Goal: Task Accomplishment & Management: Use online tool/utility

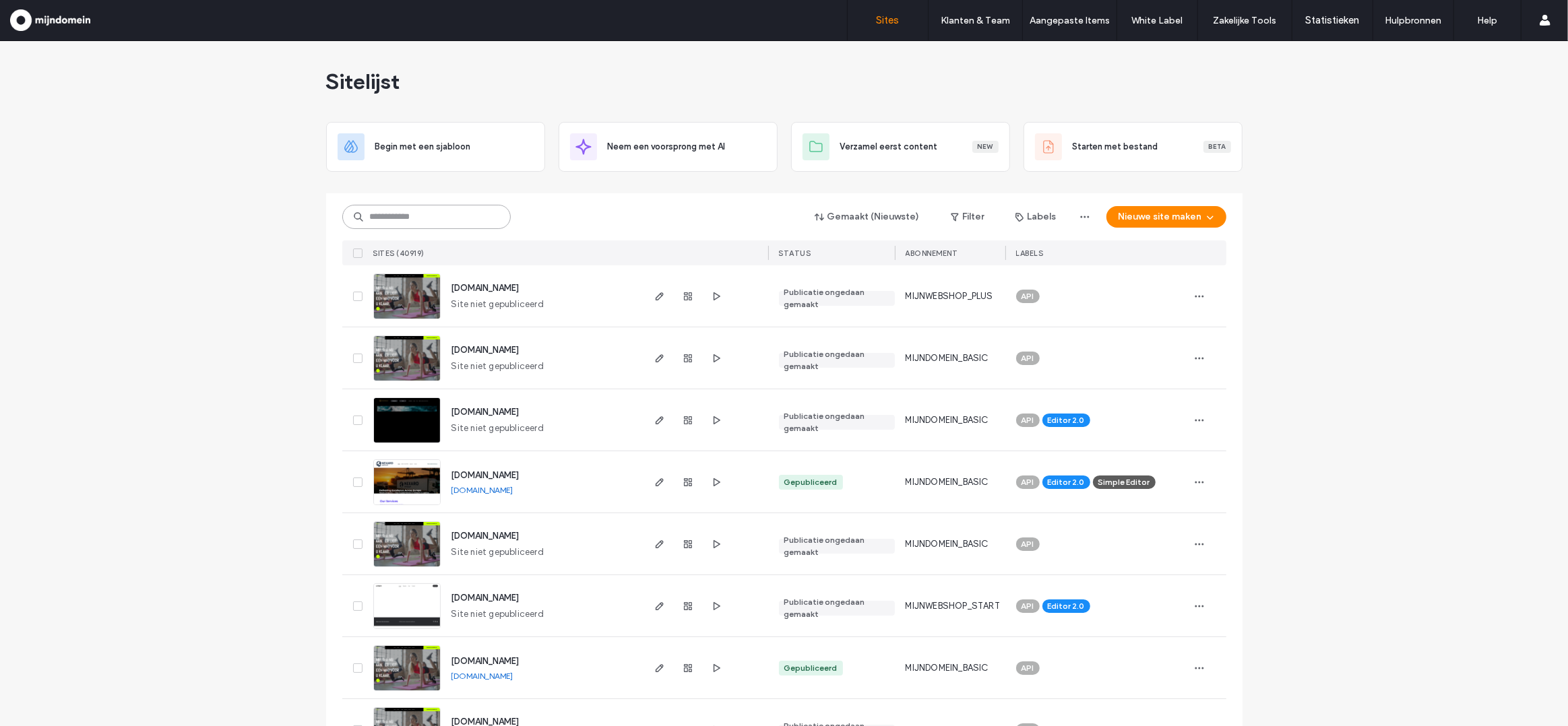
drag, startPoint x: 465, startPoint y: 221, endPoint x: 475, endPoint y: 222, distance: 10.0
click at [465, 221] on input at bounding box center [426, 217] width 169 height 24
paste input "**********"
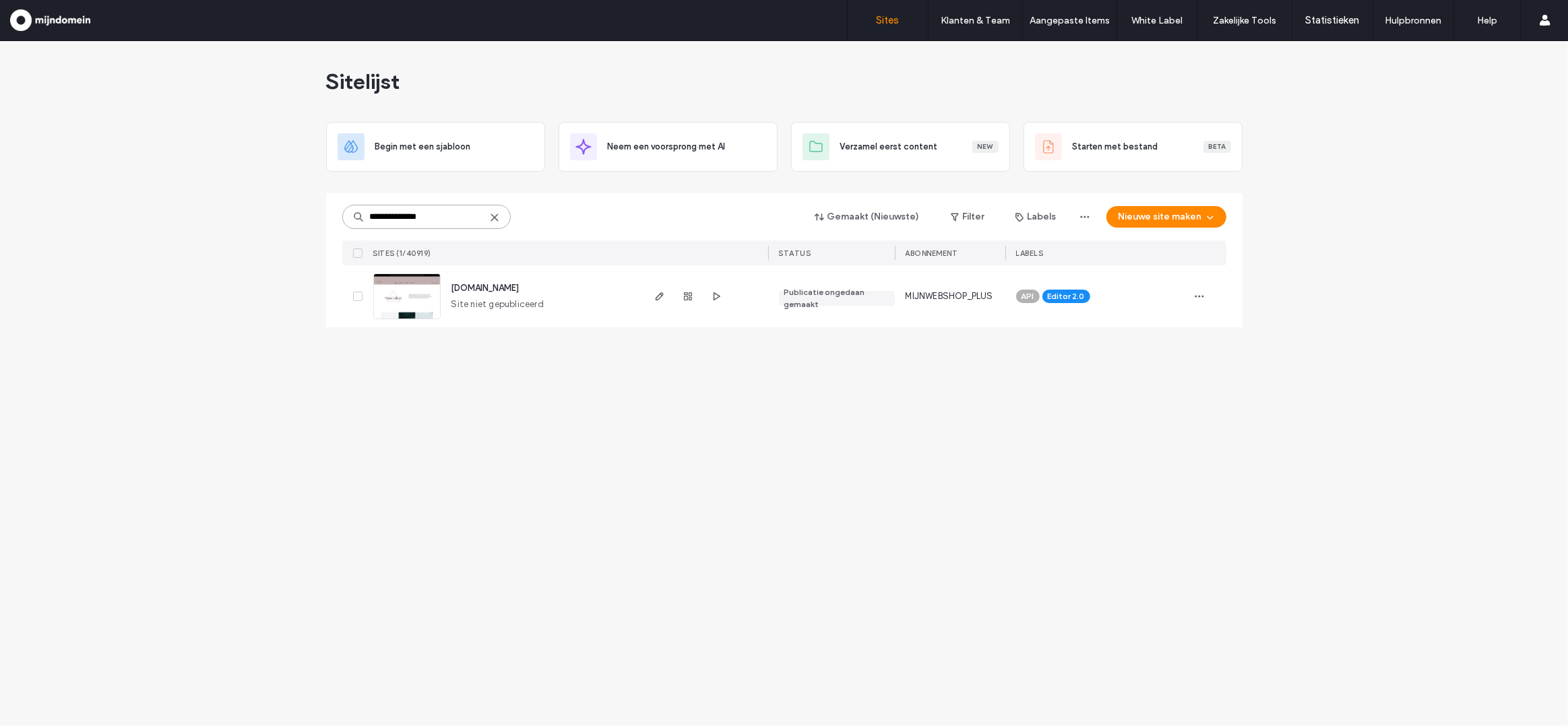
type input "**********"
click at [418, 299] on img at bounding box center [407, 319] width 66 height 91
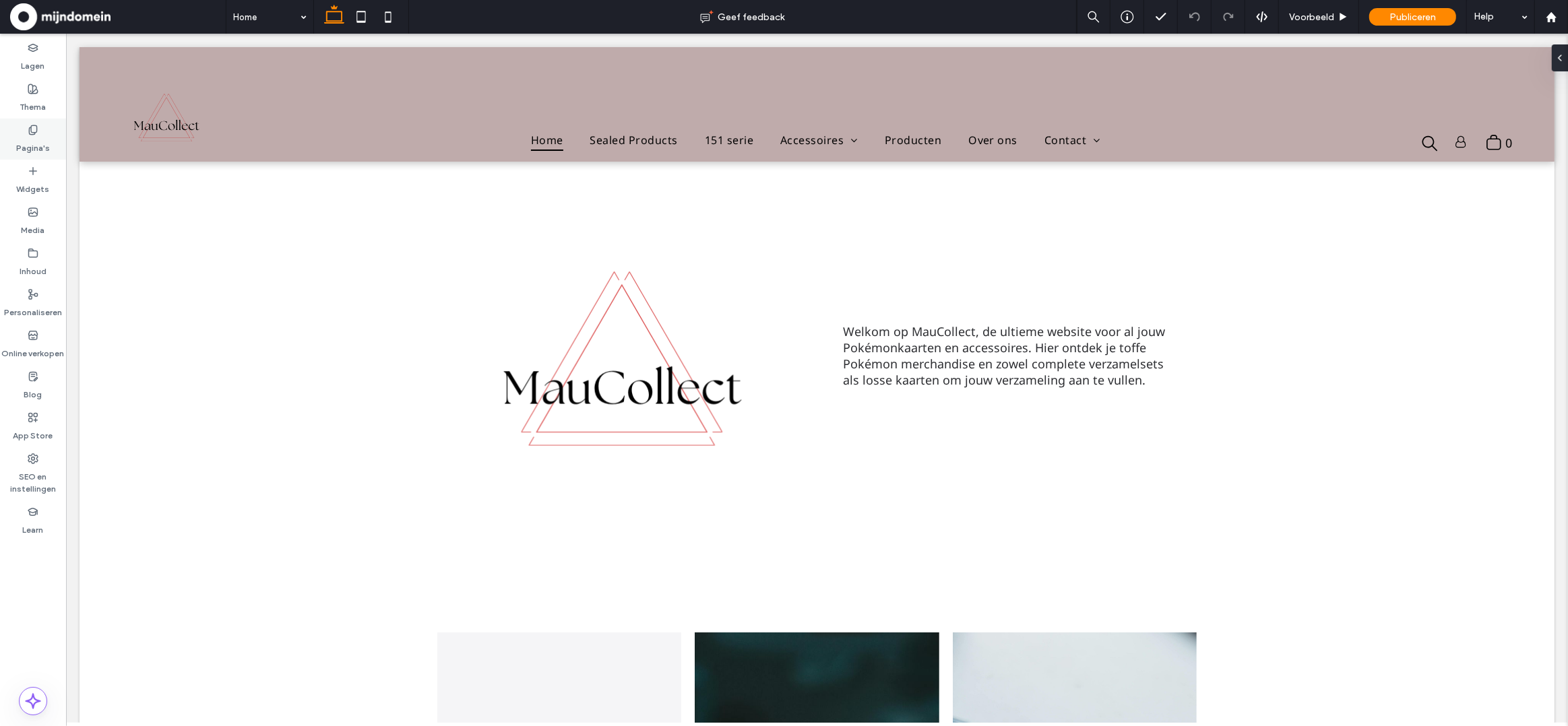
click at [31, 139] on label "Pagina's" at bounding box center [33, 145] width 34 height 18
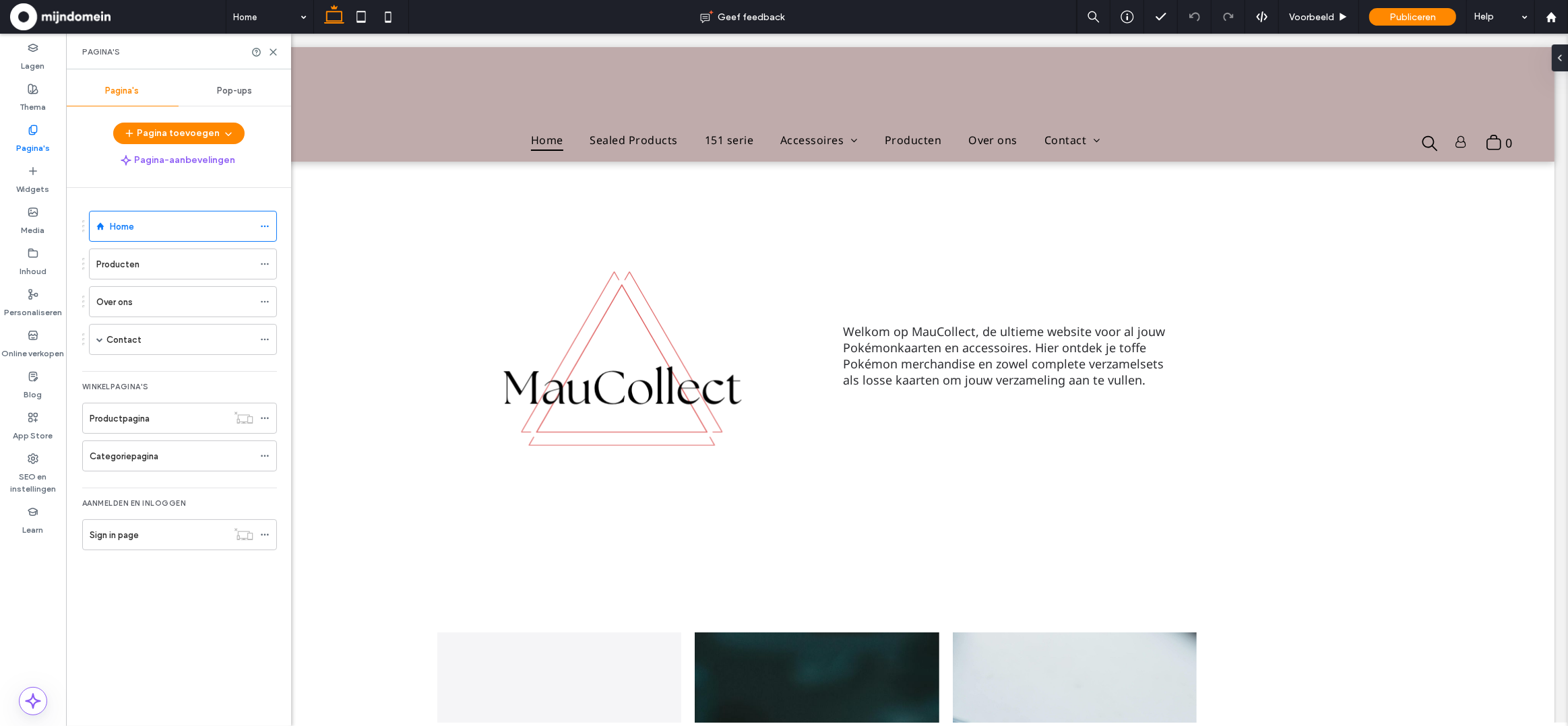
click at [163, 413] on div "Productpagina" at bounding box center [158, 418] width 137 height 14
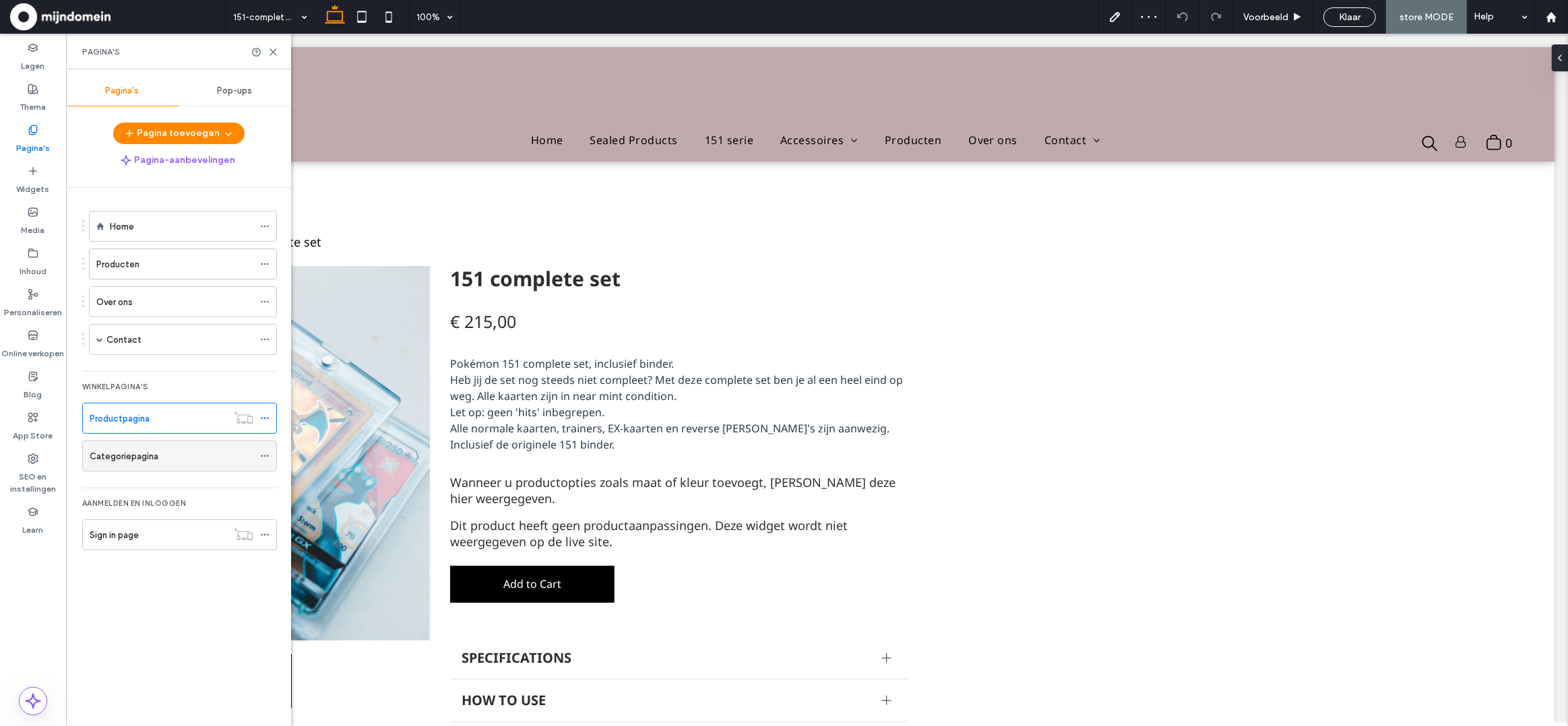
click at [191, 450] on div "Categoriepagina" at bounding box center [171, 456] width 164 height 14
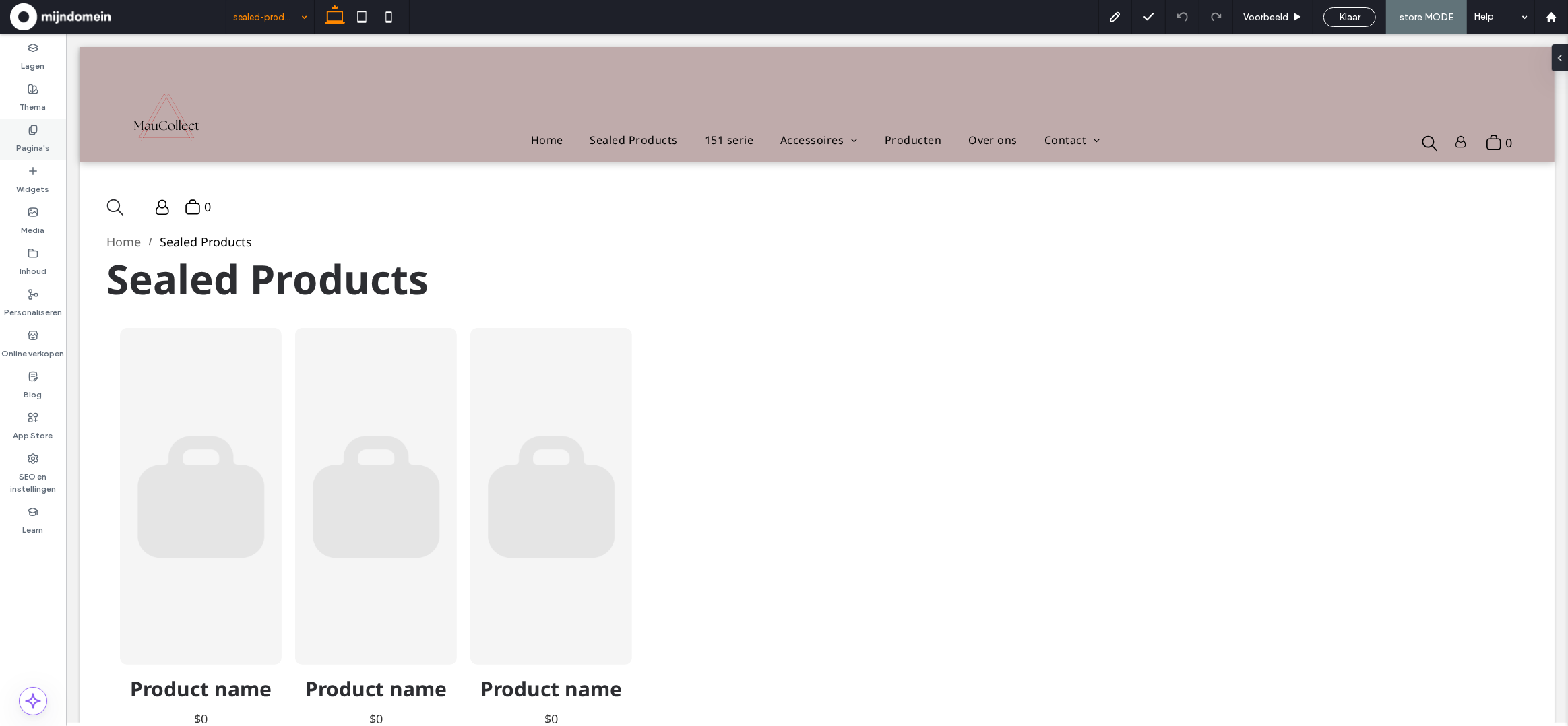
click at [31, 134] on use at bounding box center [32, 130] width 7 height 9
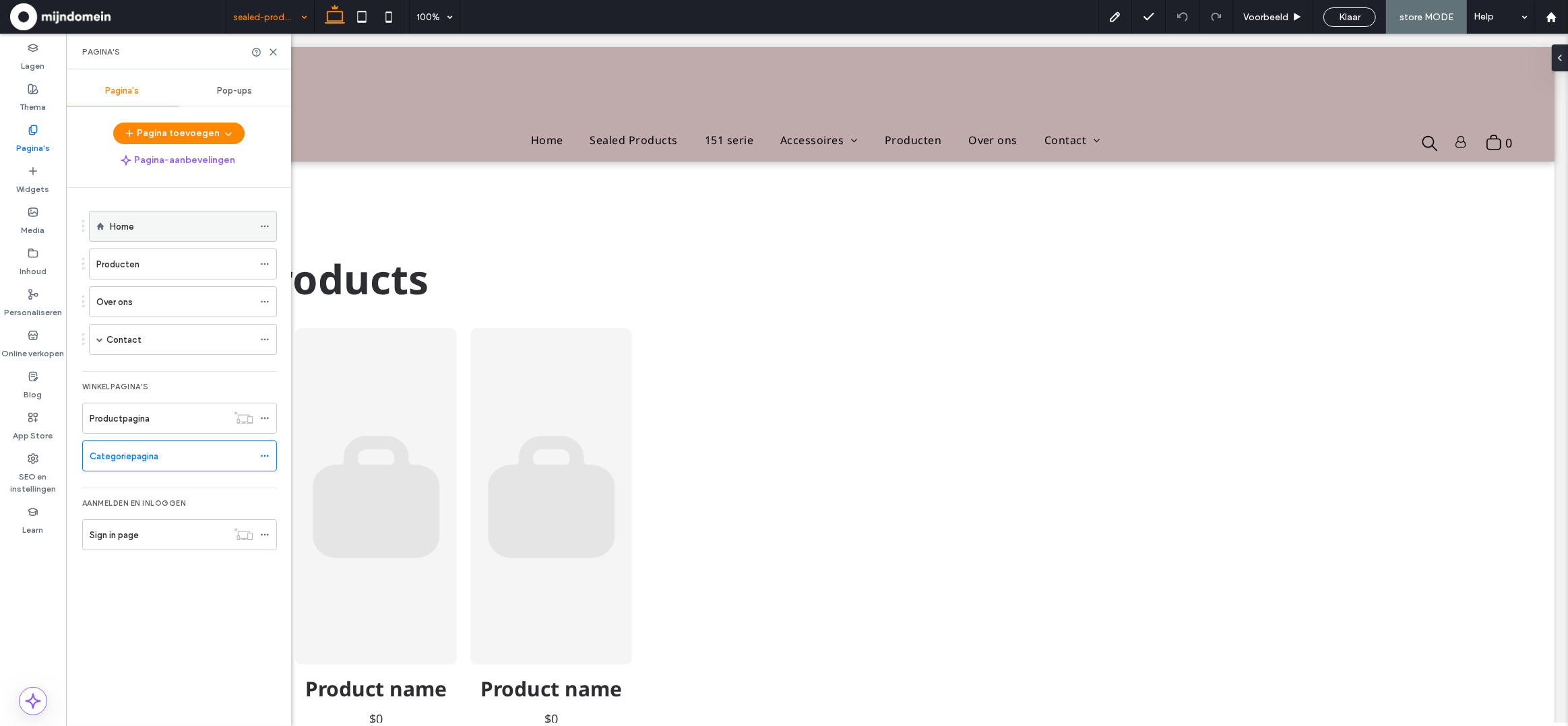
click at [139, 228] on div "Home" at bounding box center [182, 226] width 144 height 14
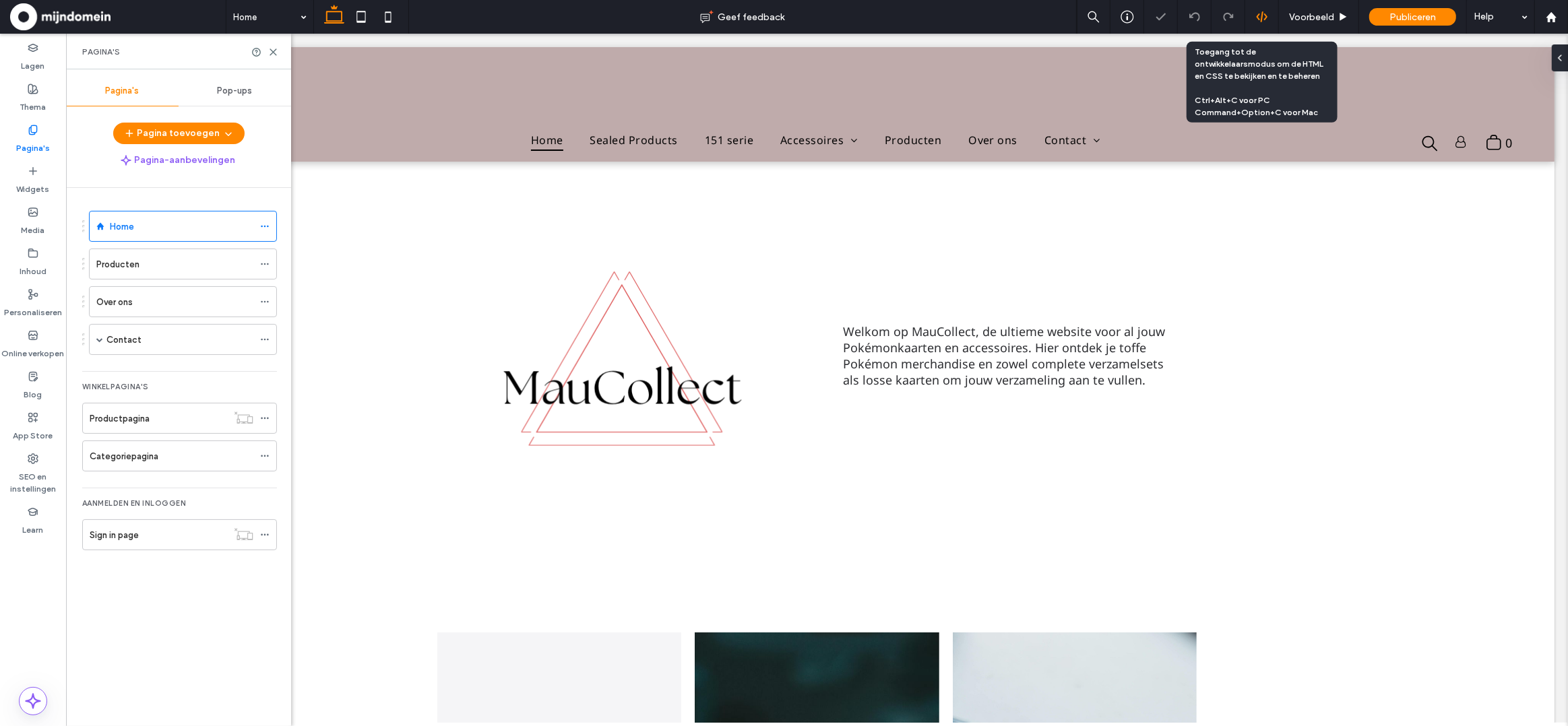
click at [1262, 12] on use at bounding box center [1261, 17] width 11 height 11
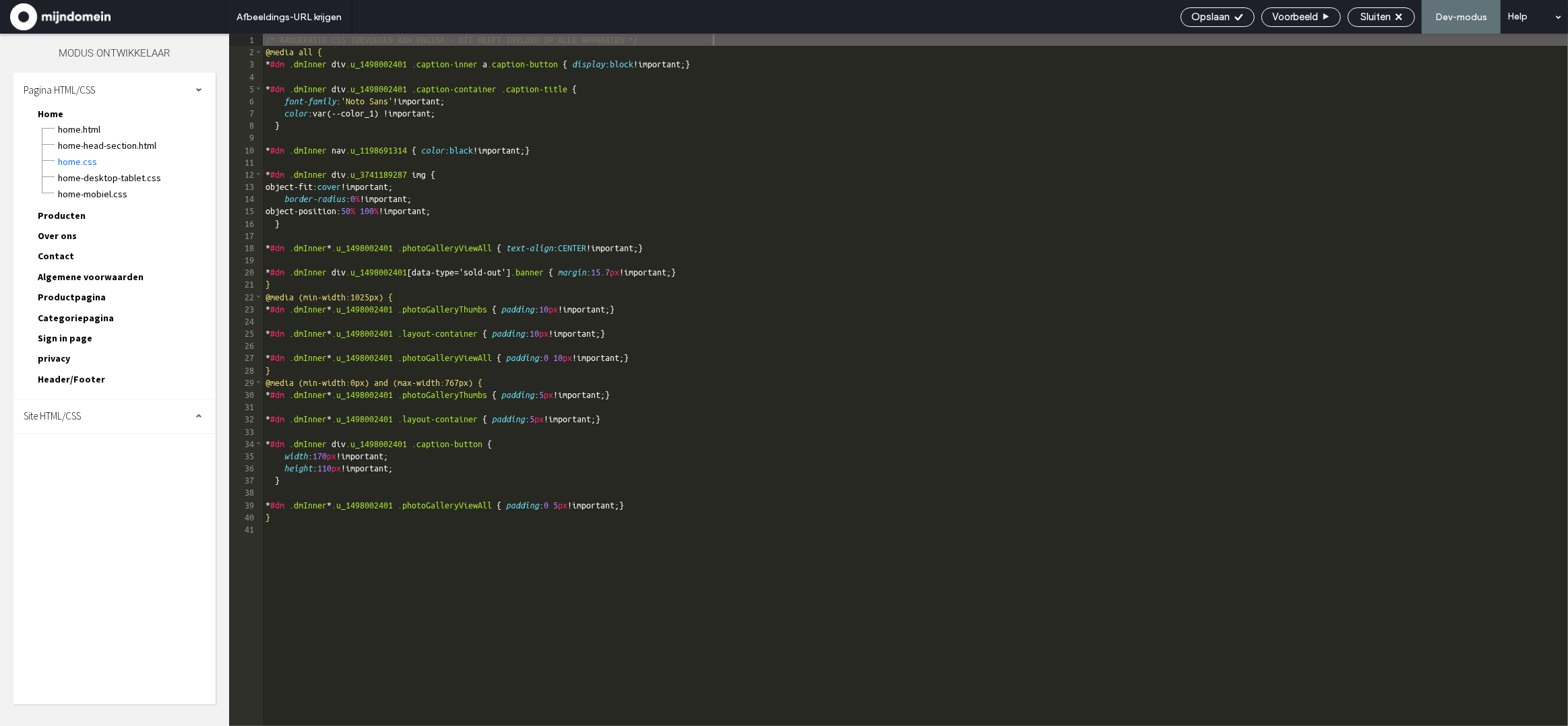
click at [70, 291] on span "Productpagina" at bounding box center [72, 297] width 68 height 12
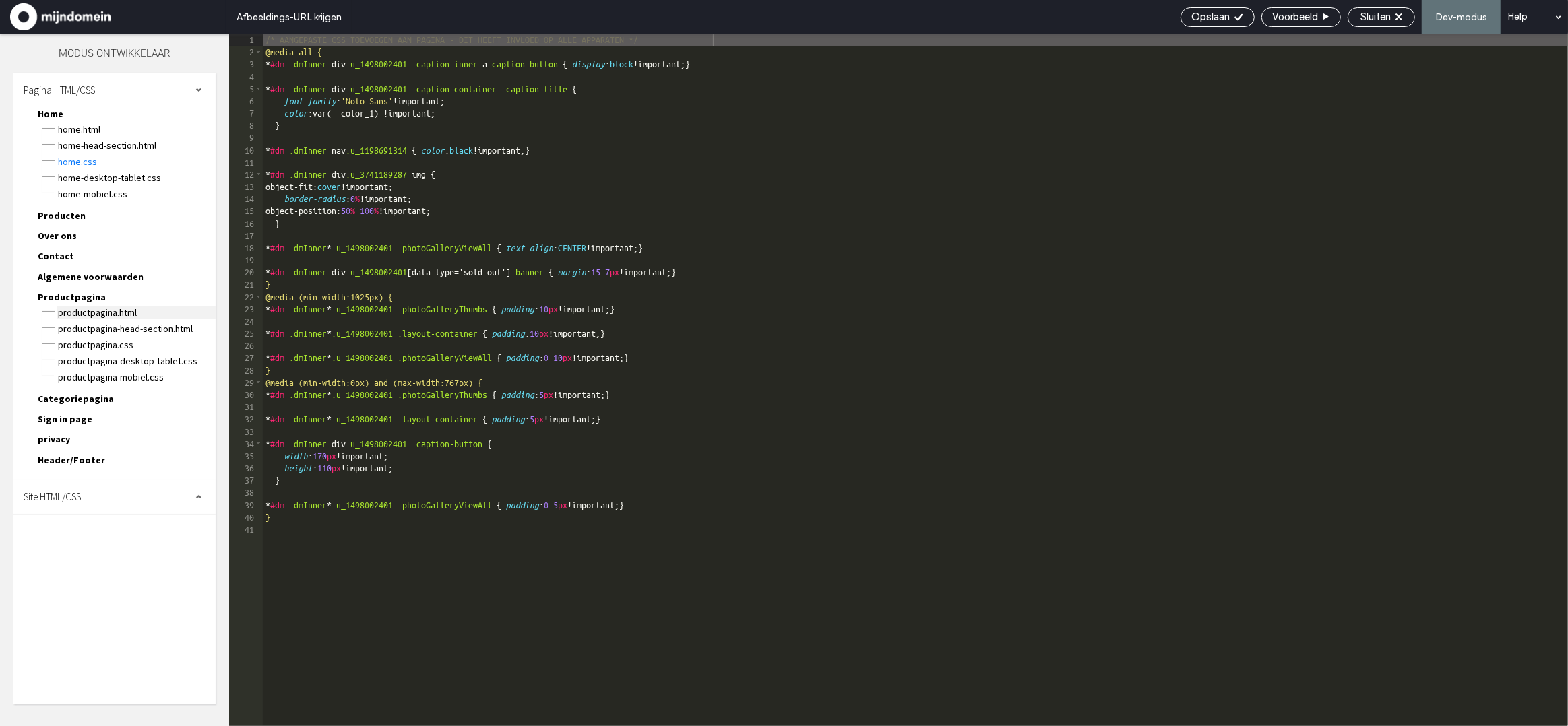
click at [92, 306] on span "Productpagina.html" at bounding box center [136, 312] width 159 height 14
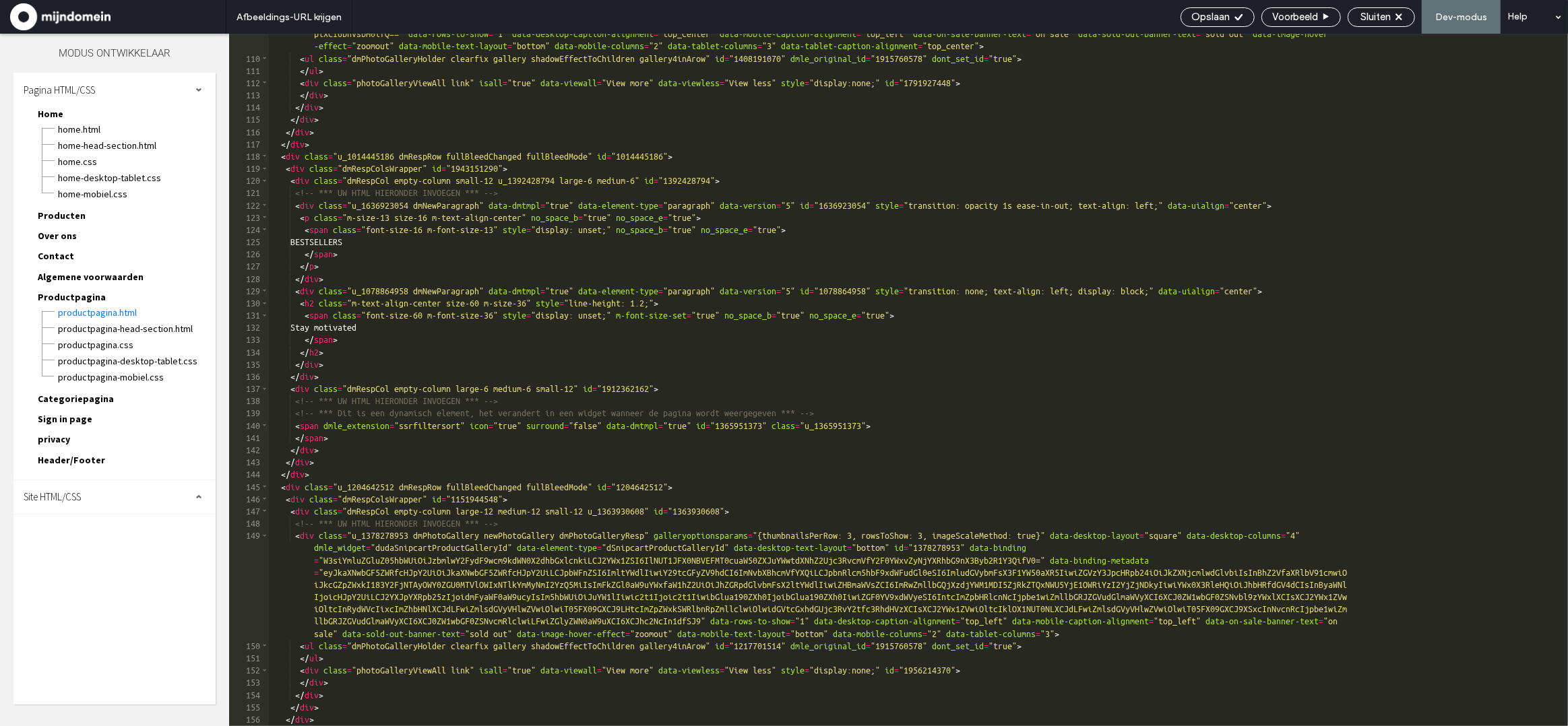
scroll to position [1511, 0]
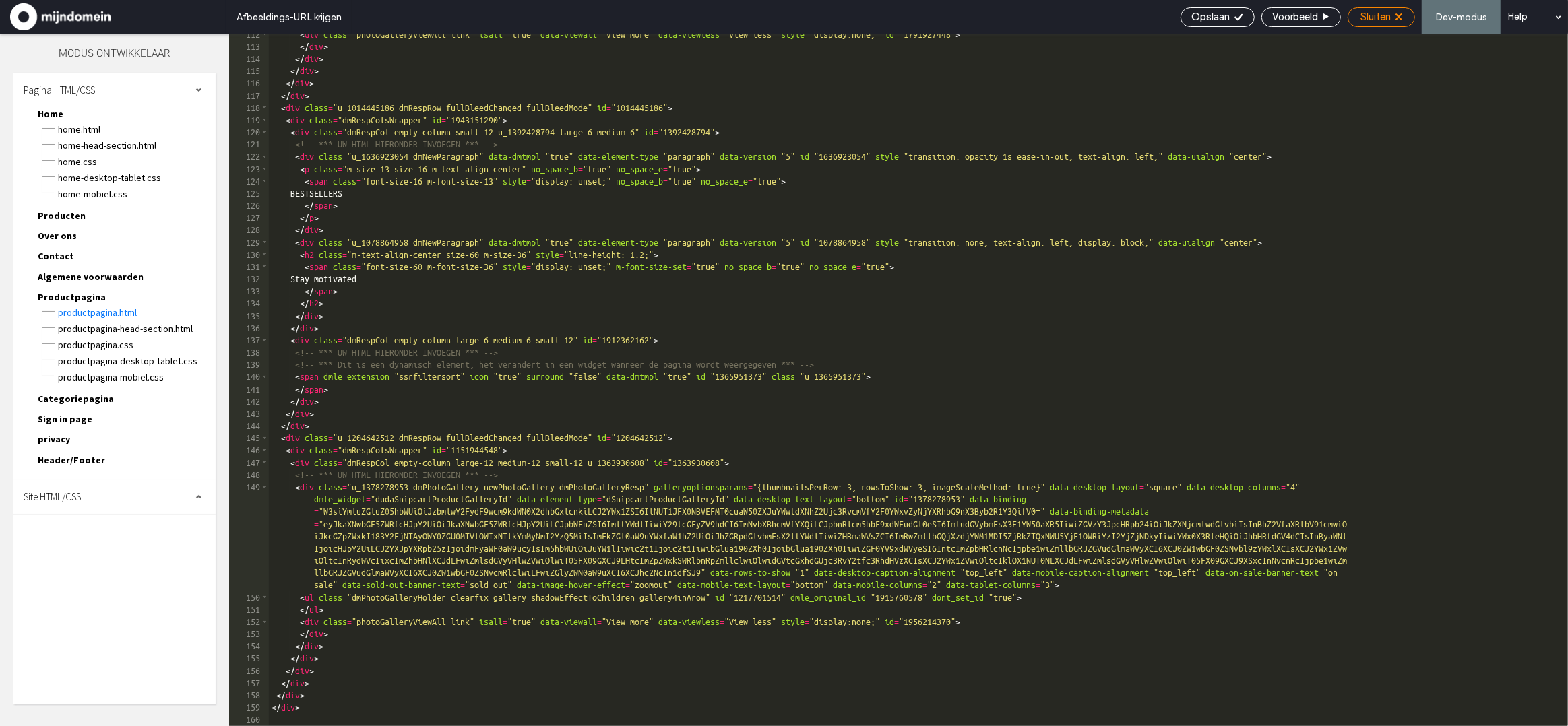
click at [1401, 17] on use at bounding box center [1397, 17] width 6 height 6
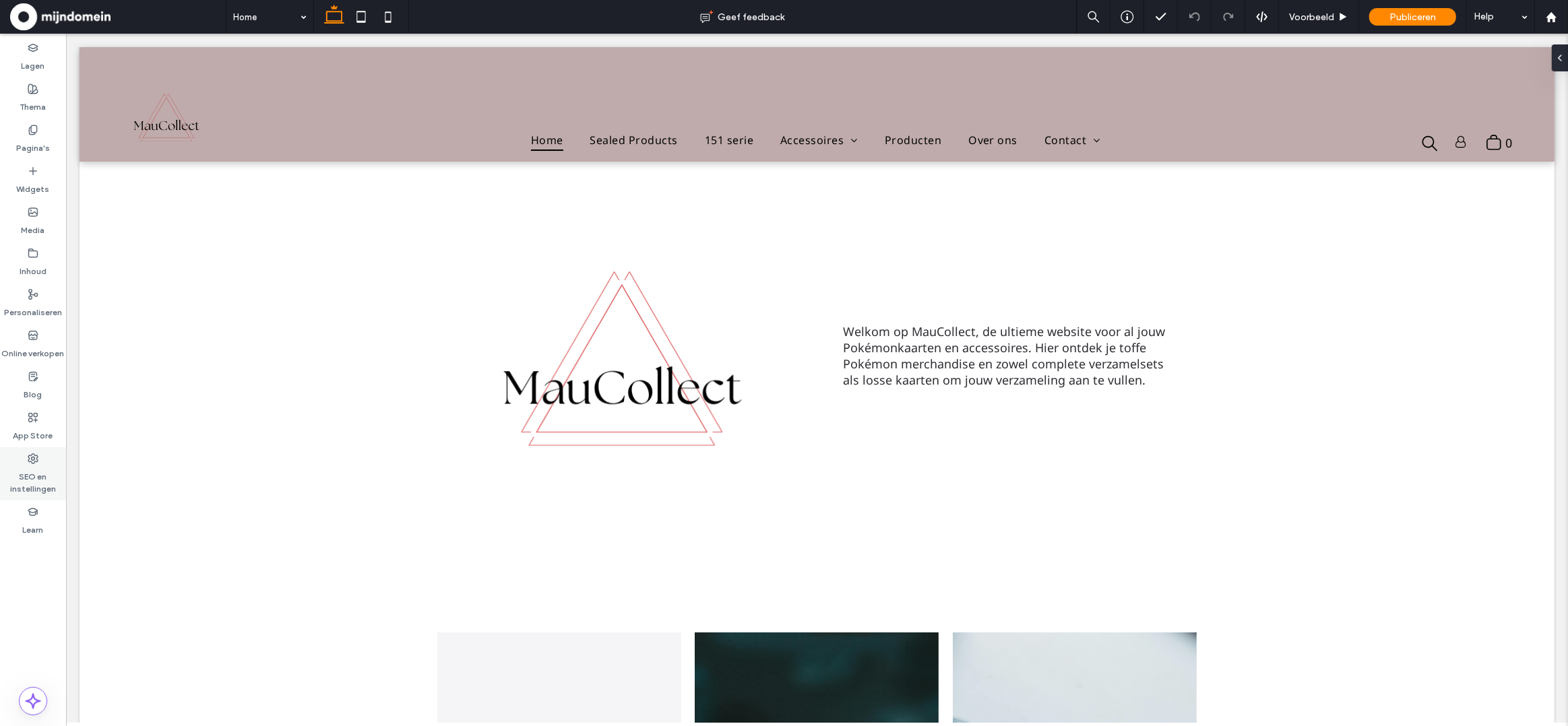
click at [28, 470] on label "SEO en instellingen" at bounding box center [33, 480] width 66 height 31
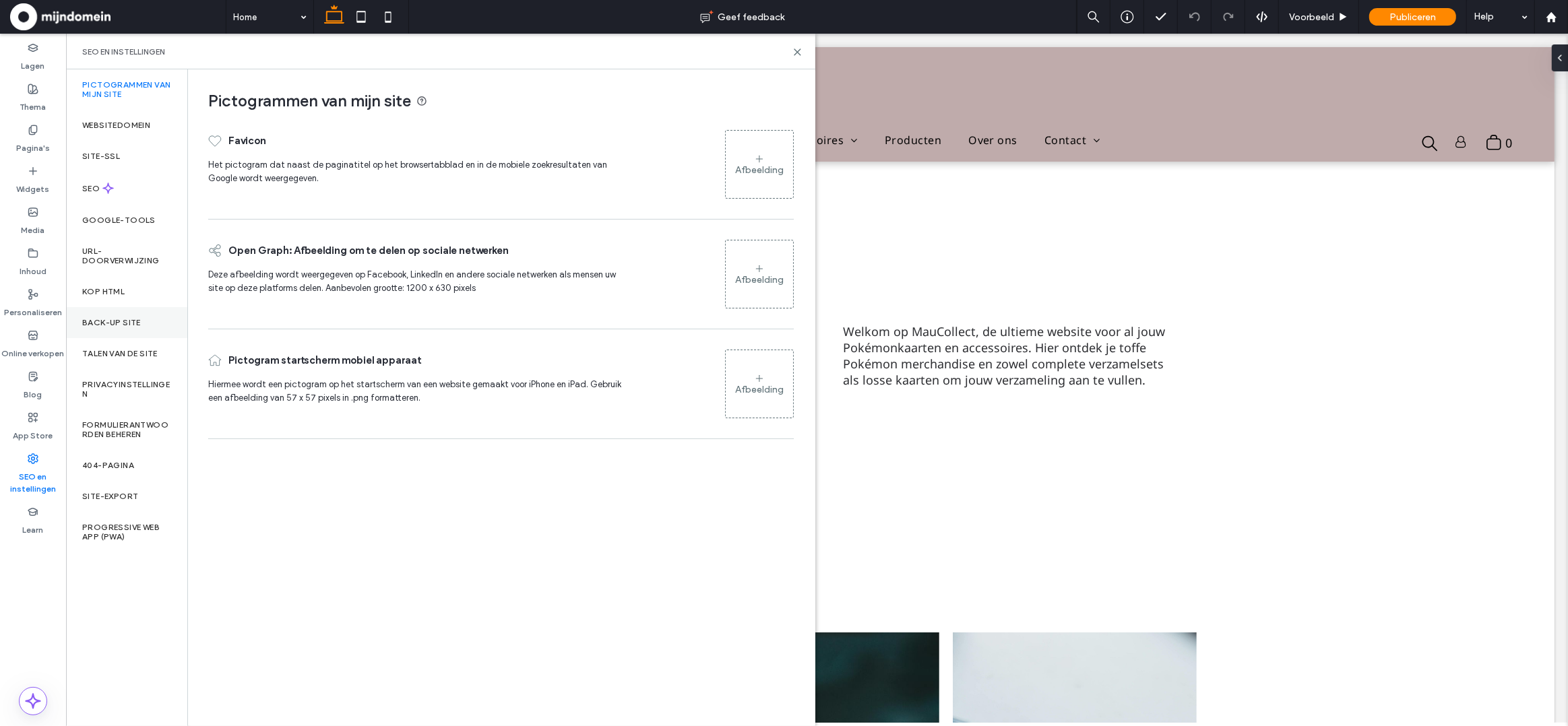
click at [113, 325] on label "Back-up site" at bounding box center [112, 322] width 59 height 9
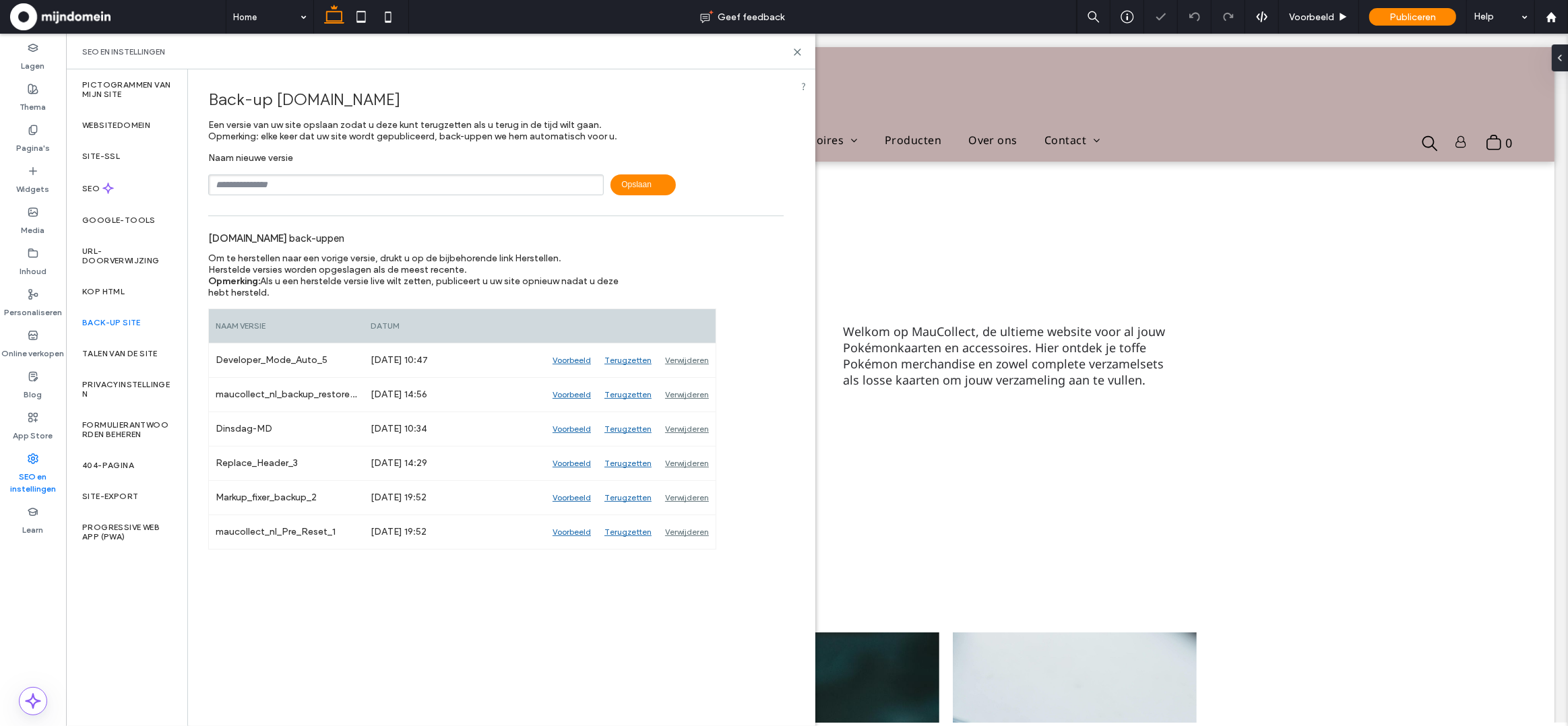
click at [362, 184] on input "text" at bounding box center [406, 184] width 395 height 21
click at [637, 189] on span "Opslaan" at bounding box center [643, 184] width 65 height 21
type input "*******"
click at [640, 182] on span "Opslaan" at bounding box center [643, 184] width 65 height 21
click at [796, 53] on use at bounding box center [797, 52] width 6 height 6
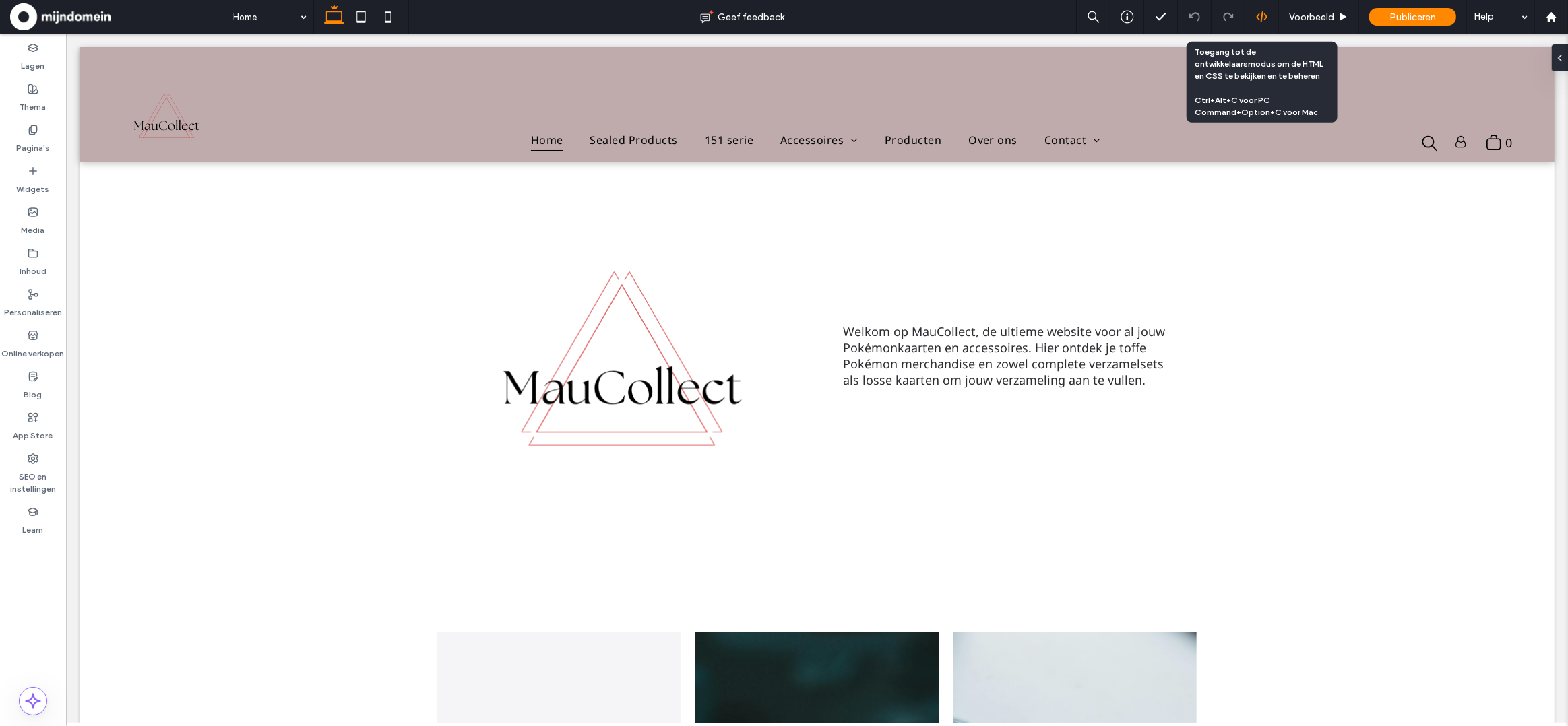
click at [1257, 15] on use at bounding box center [1261, 17] width 11 height 11
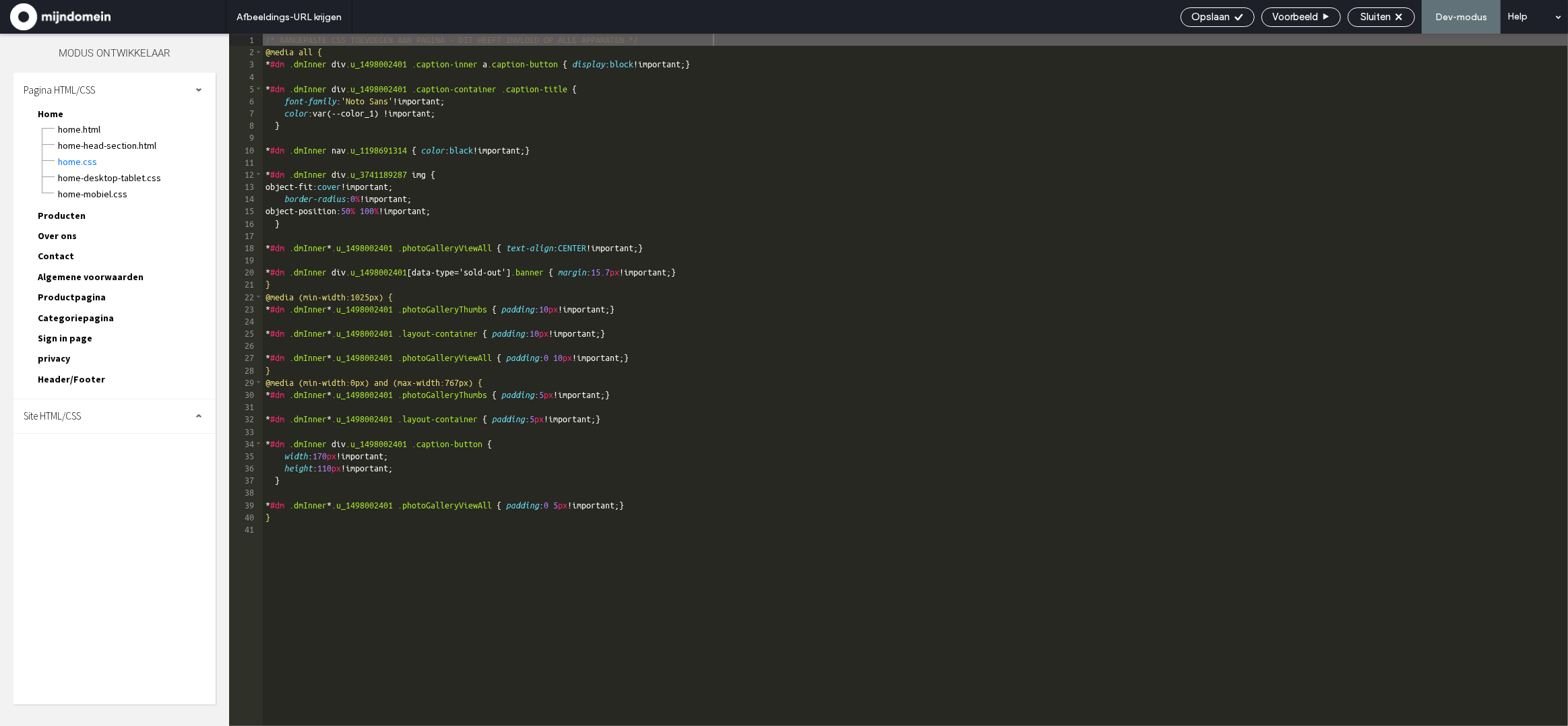
click at [81, 291] on span "Productpagina" at bounding box center [72, 297] width 68 height 12
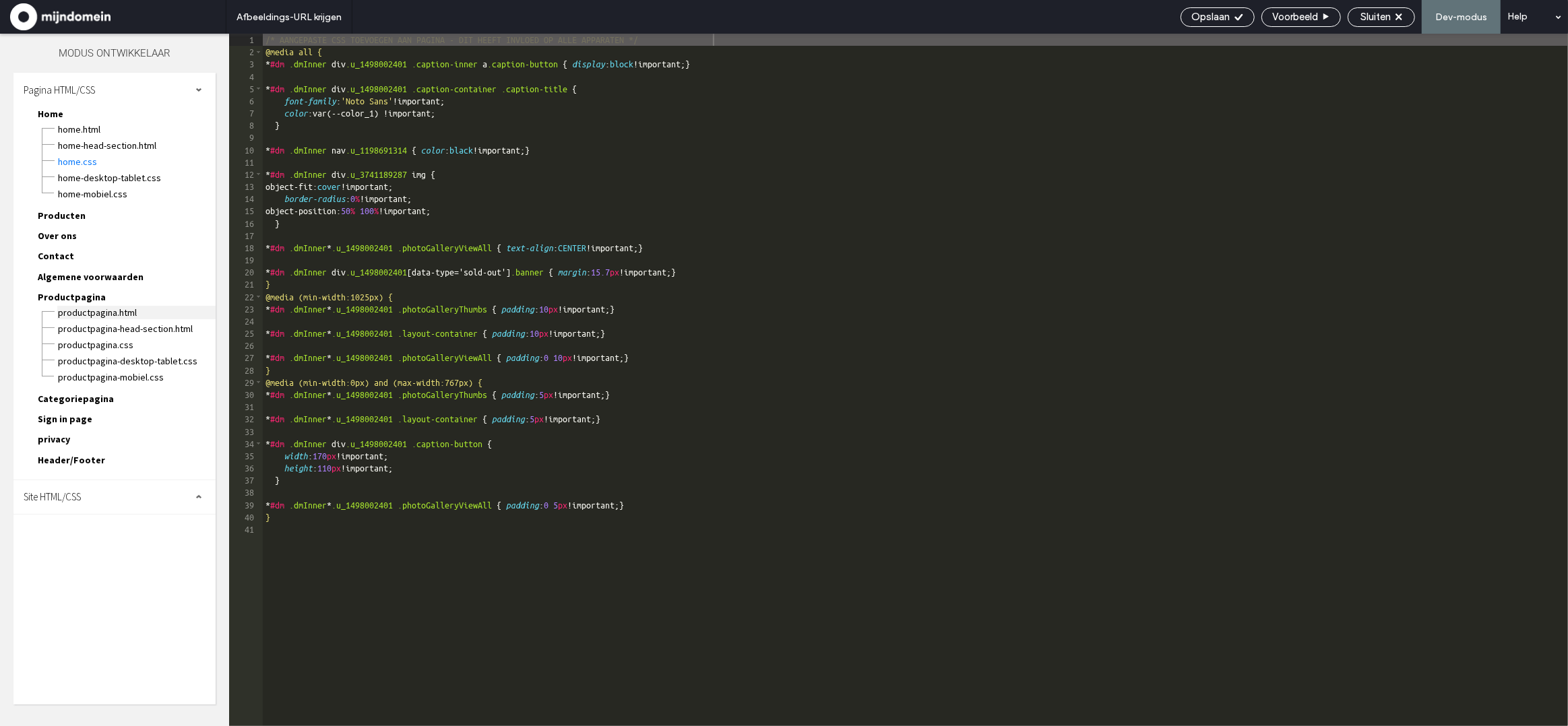
click at [106, 306] on span "Productpagina.html" at bounding box center [136, 312] width 159 height 14
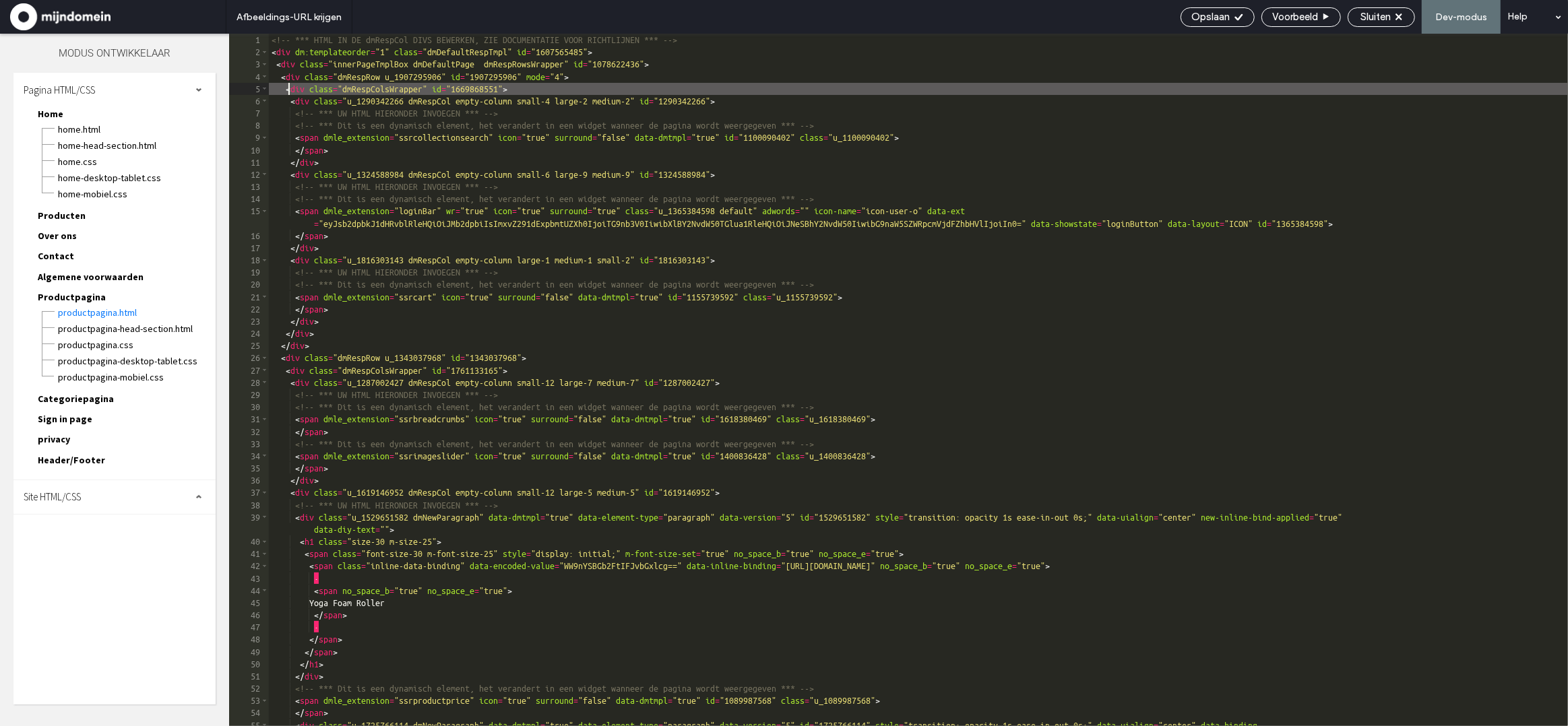
click at [289, 83] on div "<!-- *** HTML IN DE dmRespCol DIVS BEWERKEN, ZIE DOCUMENTATIE VOOR RICHTLIJNEN …" at bounding box center [918, 399] width 1299 height 730
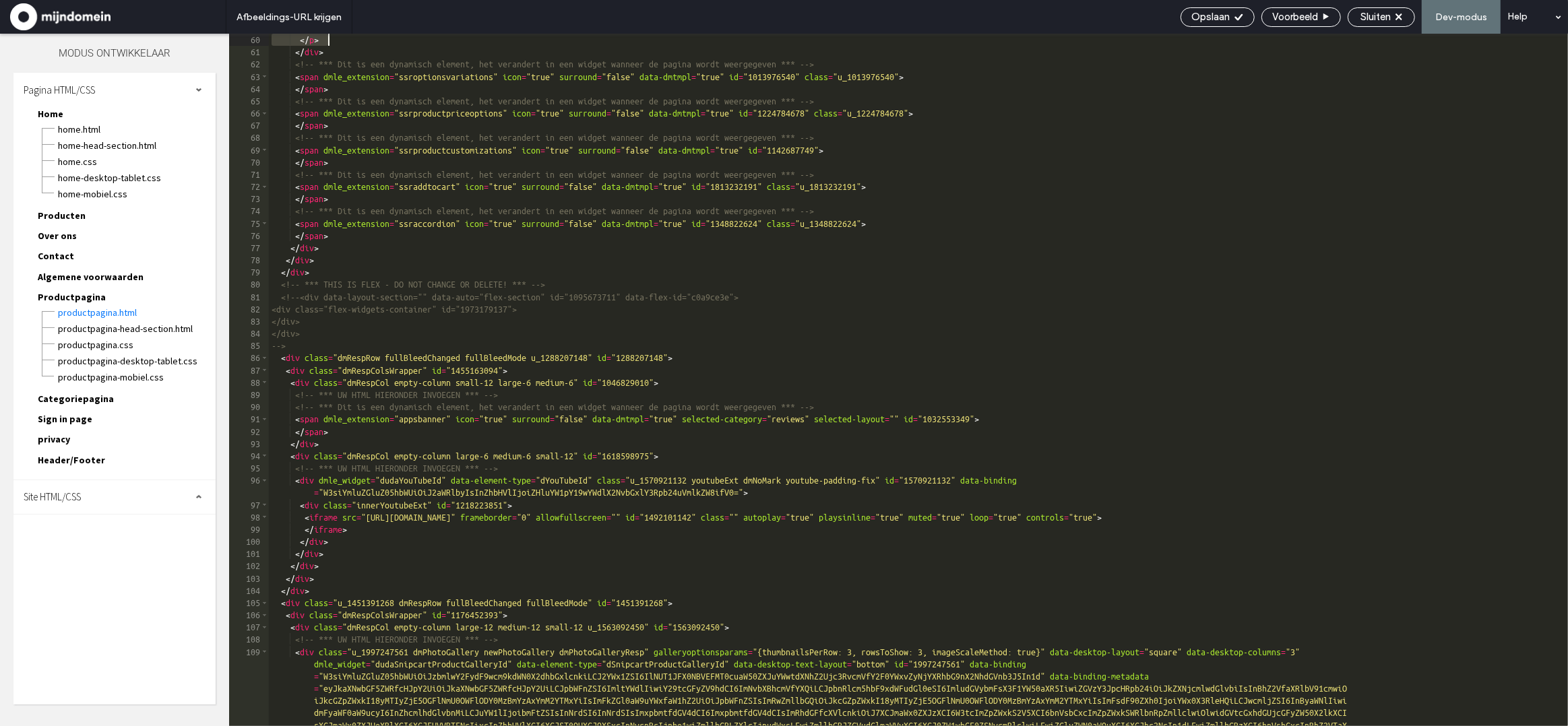
scroll to position [734, 0]
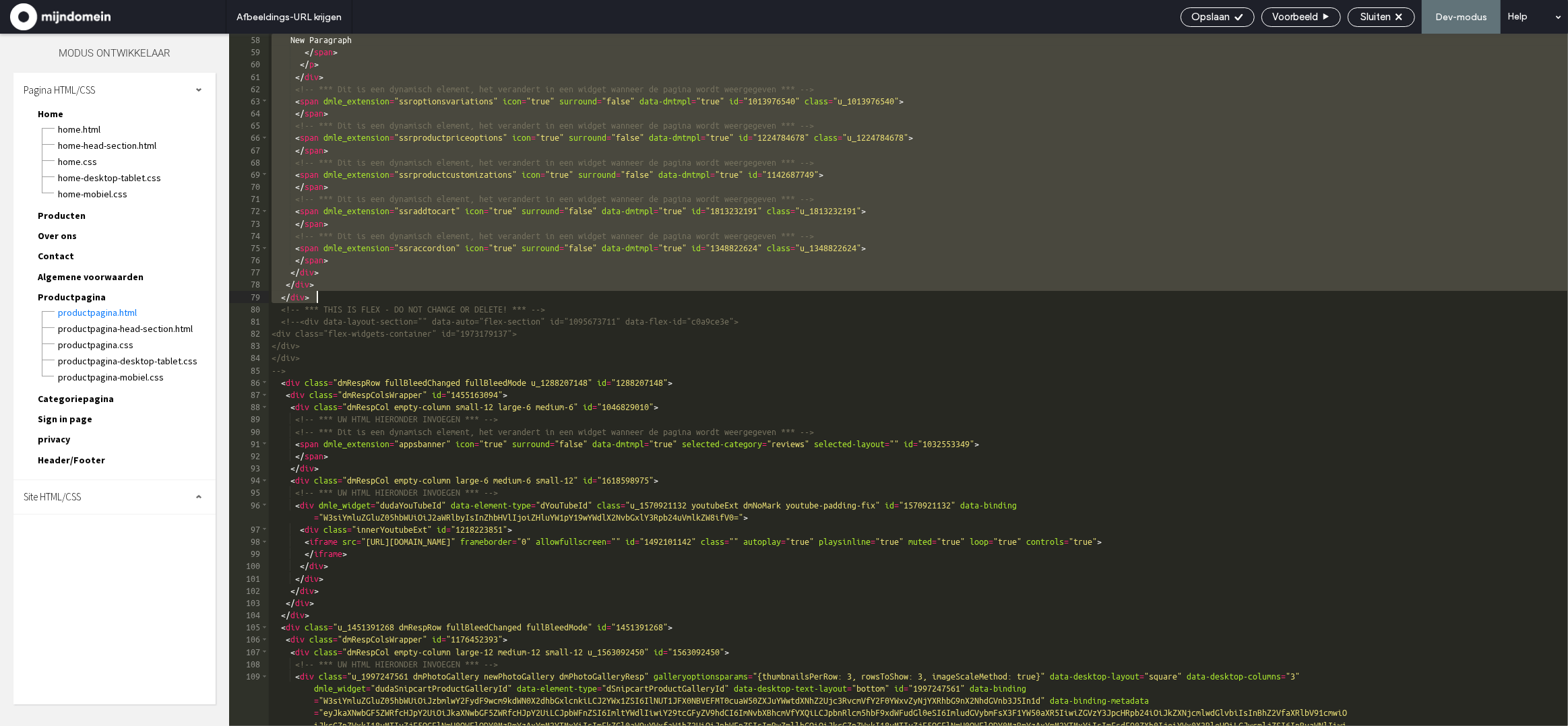
drag, startPoint x: 286, startPoint y: 80, endPoint x: 478, endPoint y: 294, distance: 287.5
click at [478, 294] on div "New Paragraph </ span > </ p > </ div > <!-- *** Dit is een dynamisch element, …" at bounding box center [918, 441] width 1299 height 814
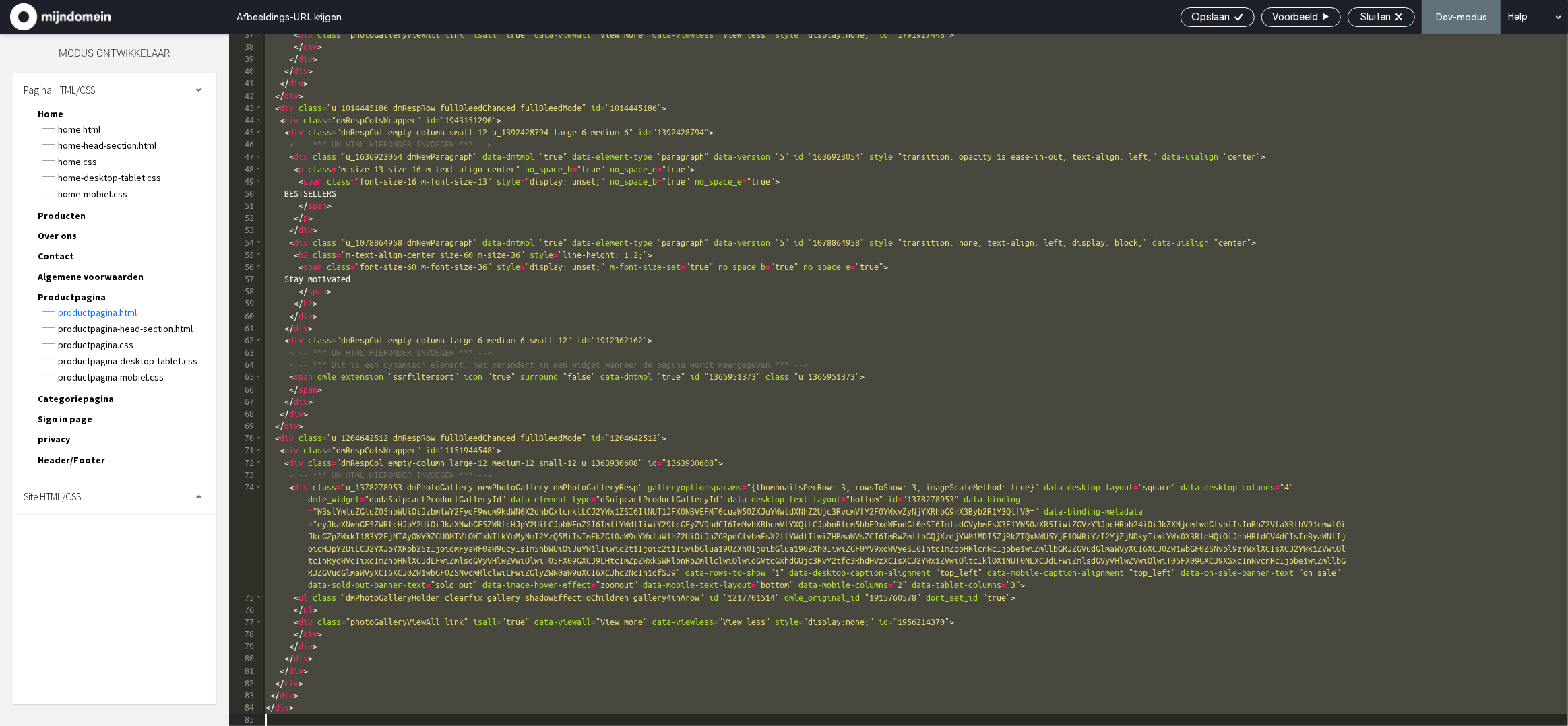
scroll to position [556, 0]
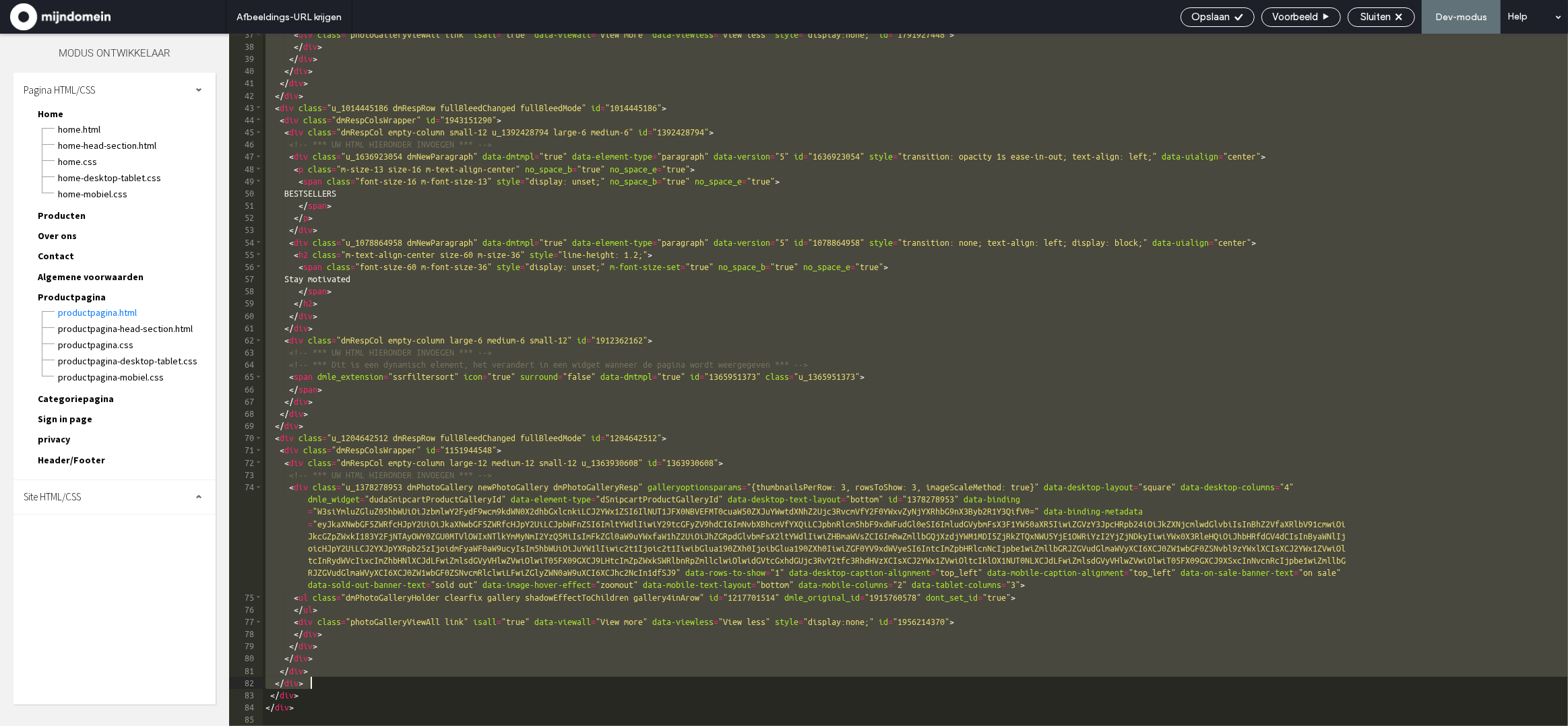
drag, startPoint x: 280, startPoint y: 130, endPoint x: 529, endPoint y: 680, distance: 603.7
click at [528, 680] on div "< div class = "photoGalleryViewAll link" isall = "true" data-viewall = "View mo…" at bounding box center [915, 387] width 1305 height 717
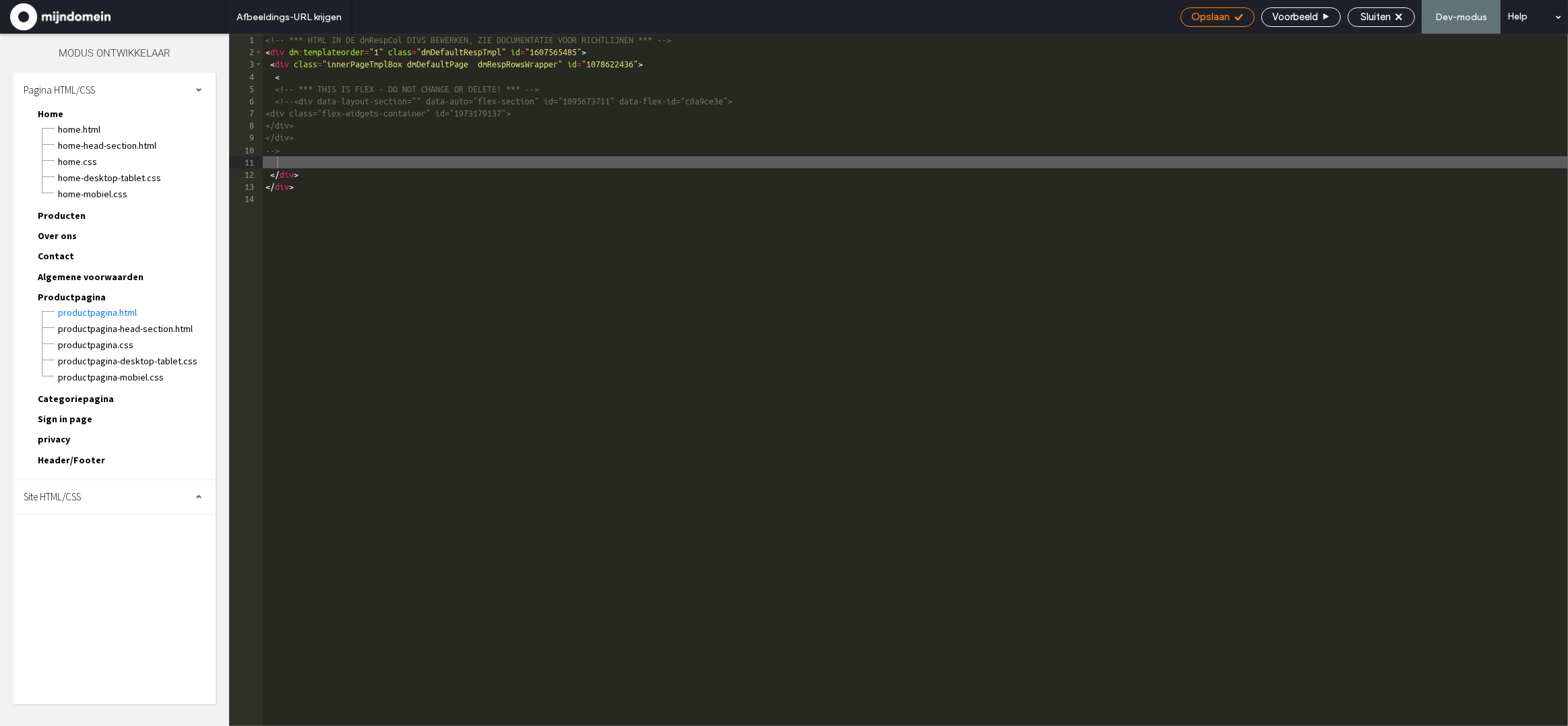
click at [1227, 24] on div "Opslaan" at bounding box center [1218, 17] width 74 height 19
click at [1222, 15] on span "Opslaan" at bounding box center [1210, 17] width 39 height 12
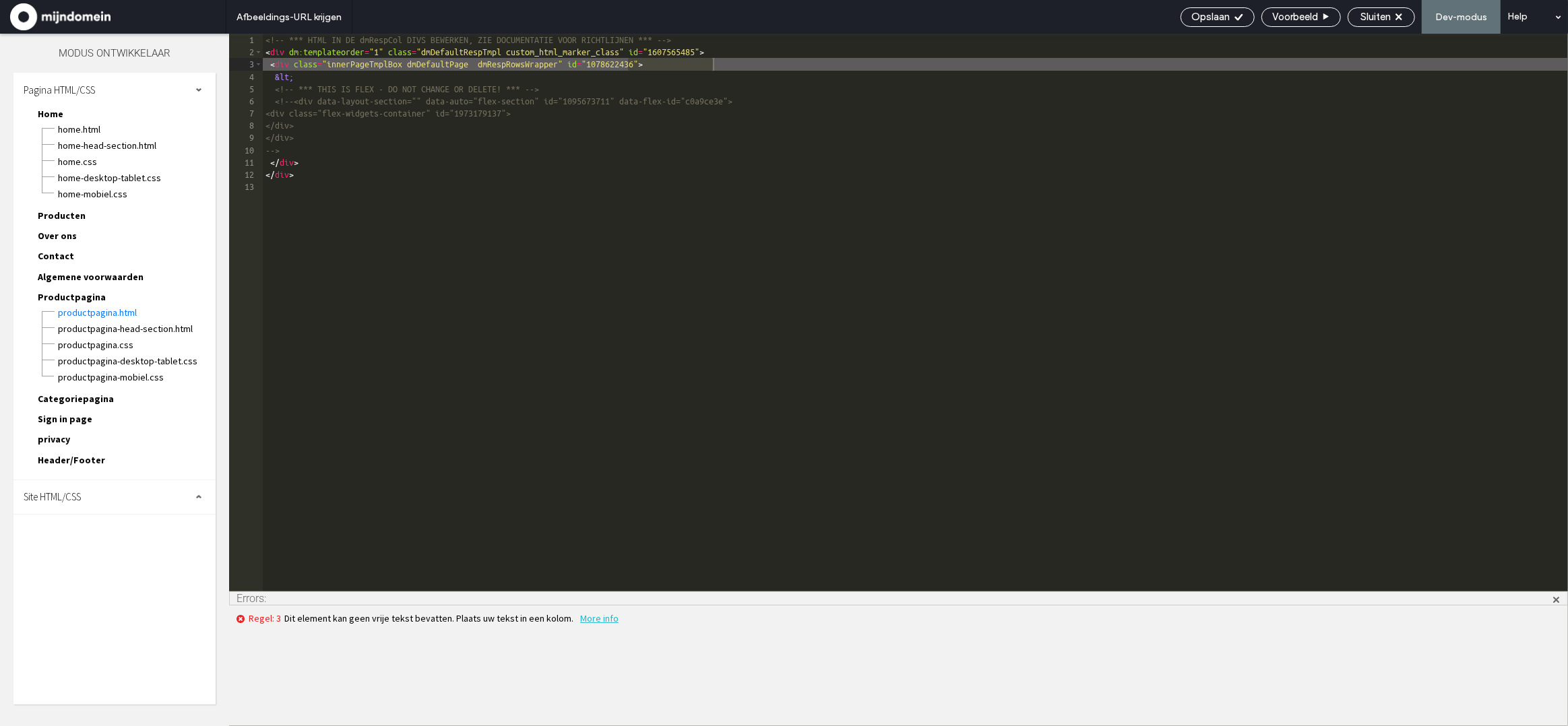
click at [565, 394] on div "<!-- *** HTML IN DE dmRespCol DIVS BEWERKEN, ZIE DOCUMENTATIE VOOR RICHTLIJNEN …" at bounding box center [915, 325] width 1305 height 582
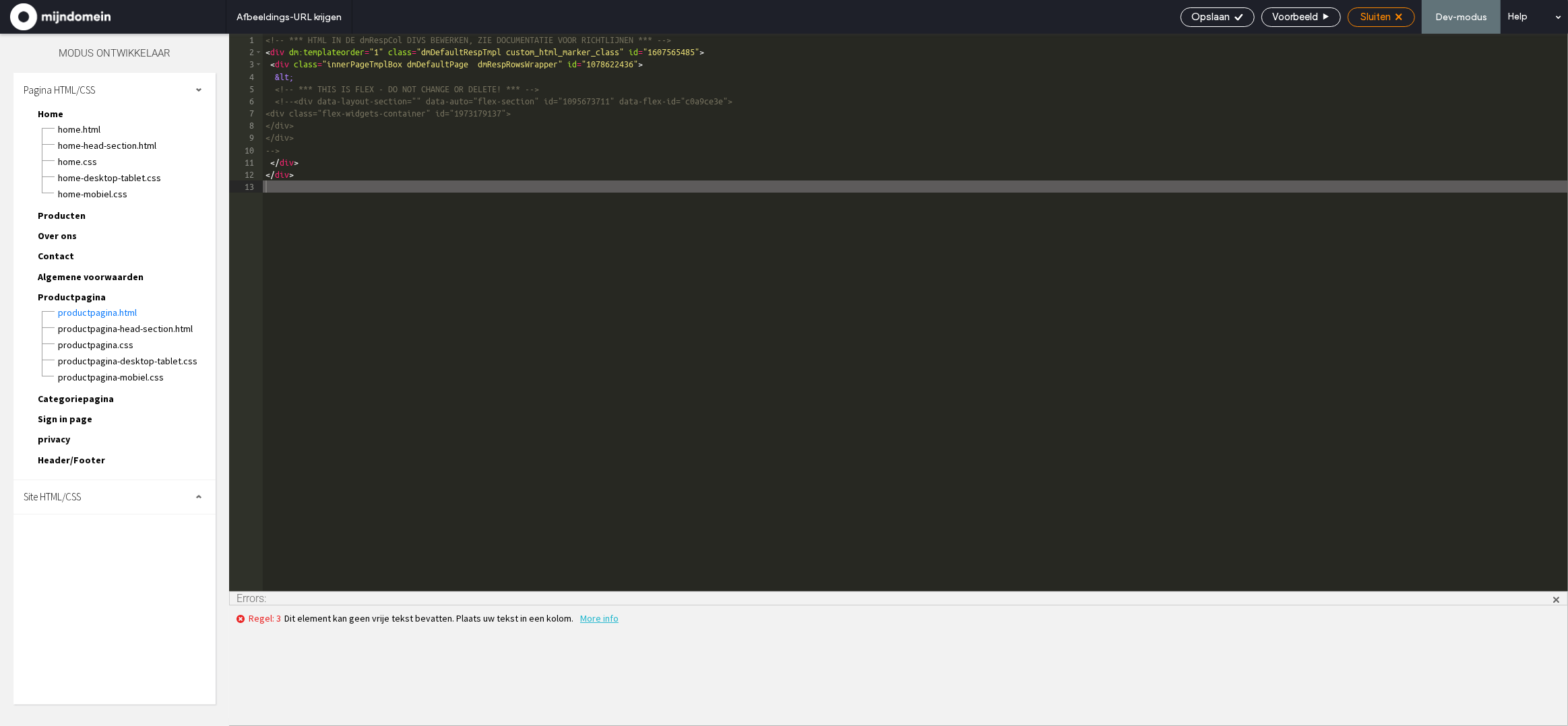
click at [1386, 18] on span "Sluiten" at bounding box center [1375, 17] width 30 height 12
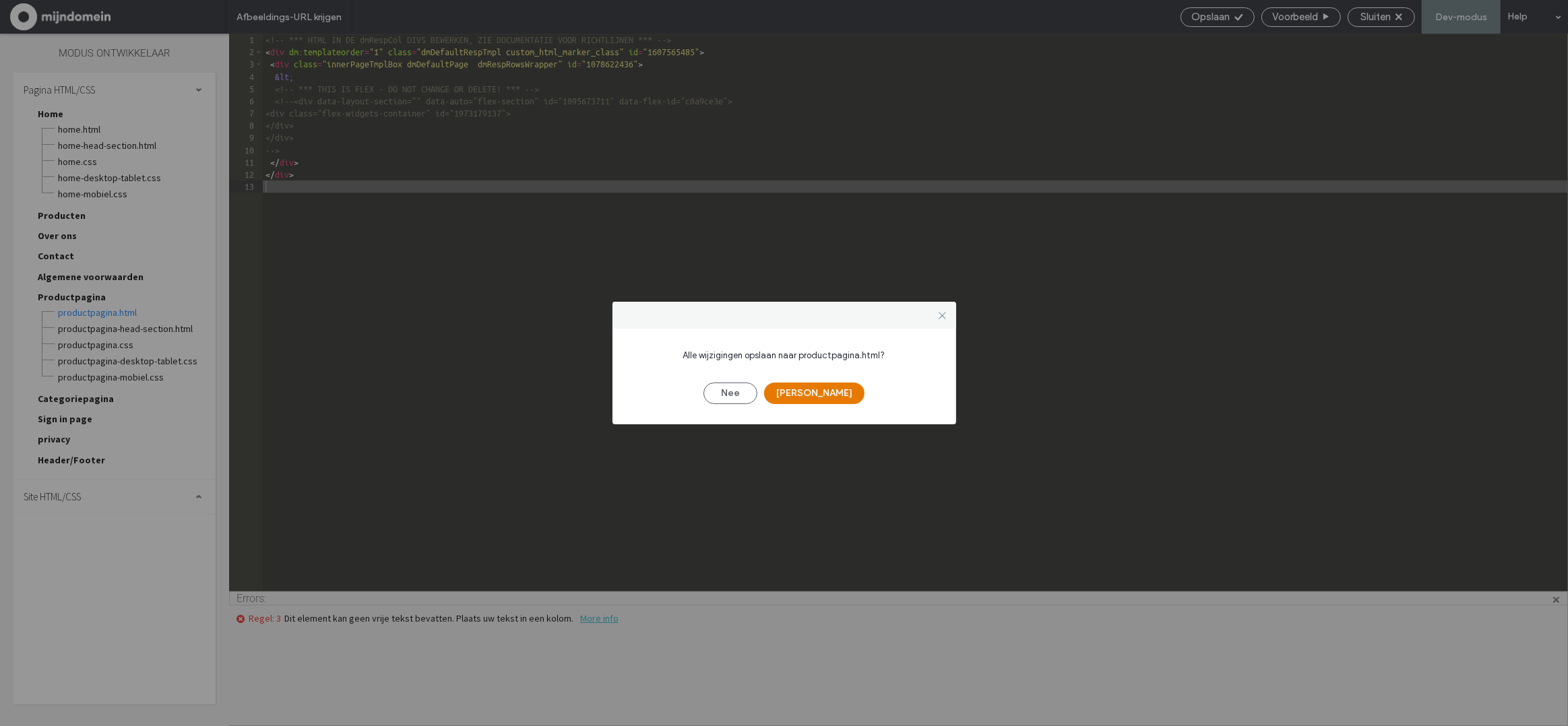
click at [819, 389] on button "[PERSON_NAME]" at bounding box center [814, 392] width 100 height 21
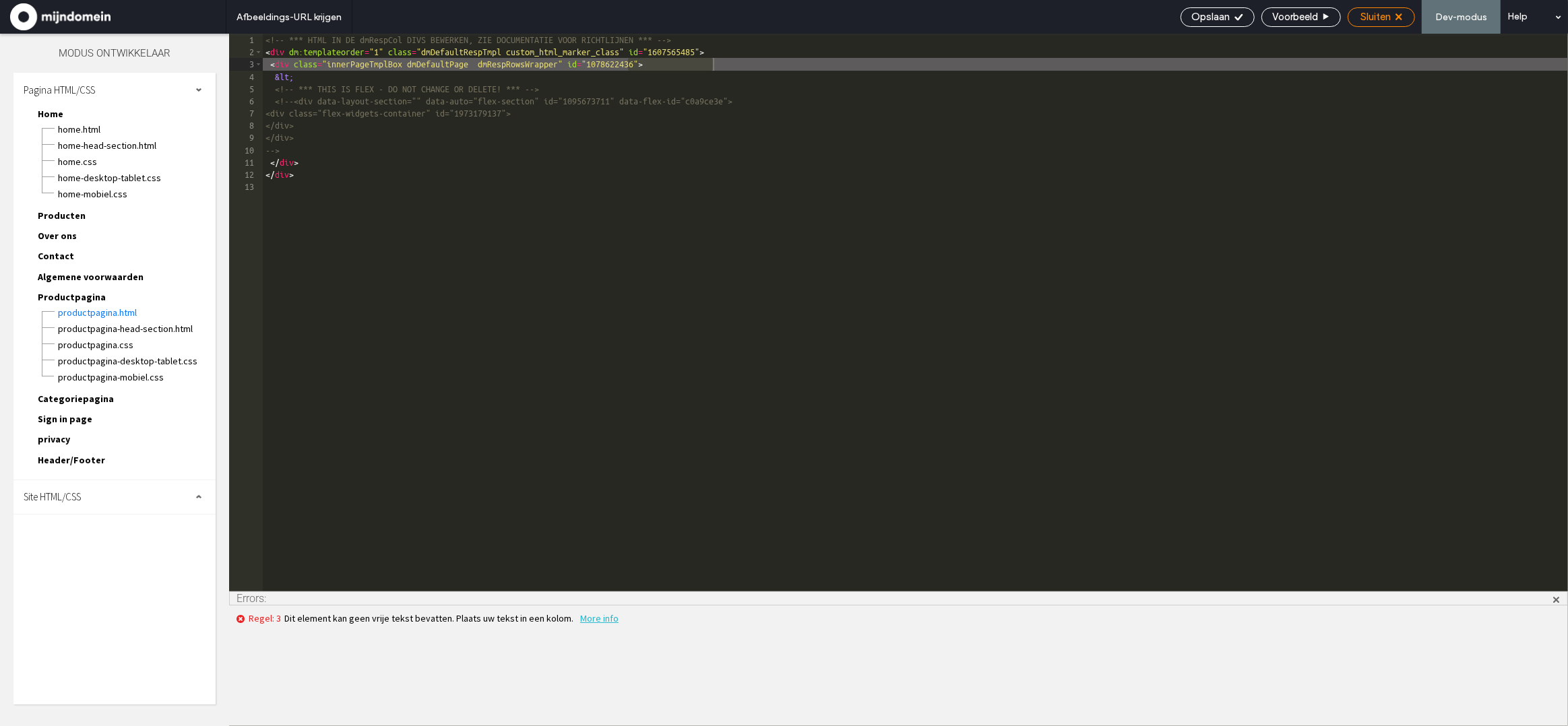
click at [1393, 13] on div "Sluiten" at bounding box center [1382, 17] width 66 height 12
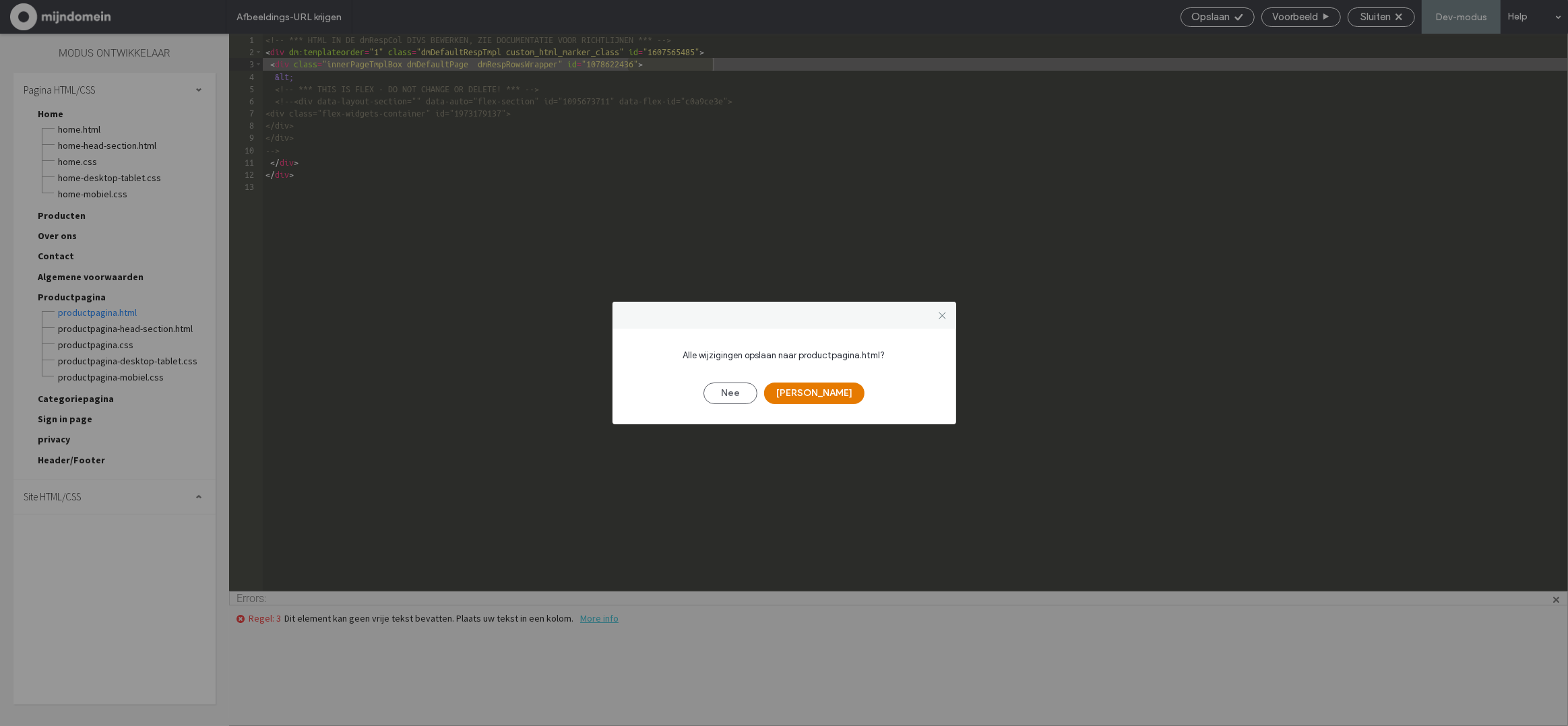
click at [814, 391] on button "[PERSON_NAME]" at bounding box center [814, 392] width 100 height 21
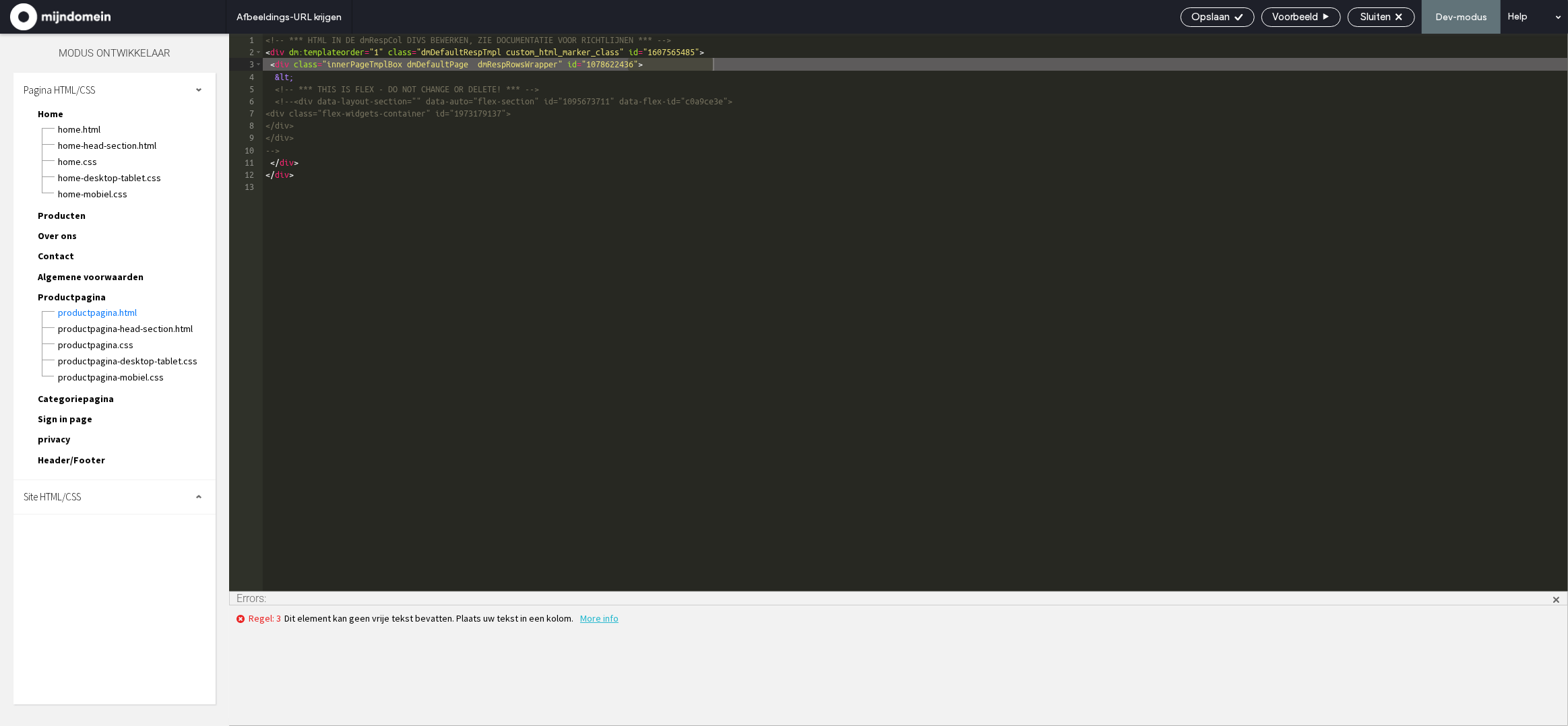
click at [1389, 27] on div "Opslaan Voorbeeld Sluiten Dev-modus Help" at bounding box center [1371, 17] width 395 height 34
click at [1390, 21] on span "Sluiten" at bounding box center [1375, 17] width 30 height 12
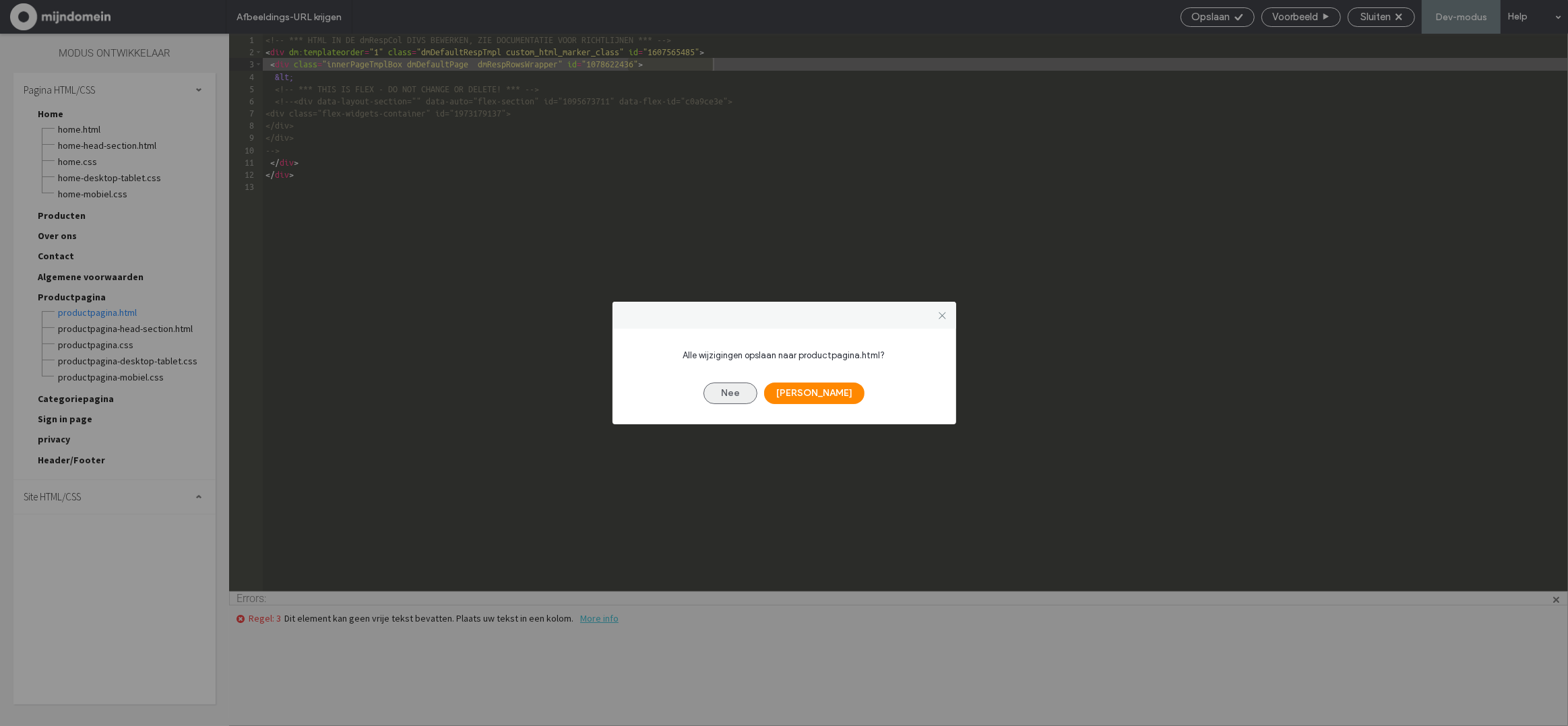
click at [752, 396] on button "Nee" at bounding box center [730, 392] width 53 height 21
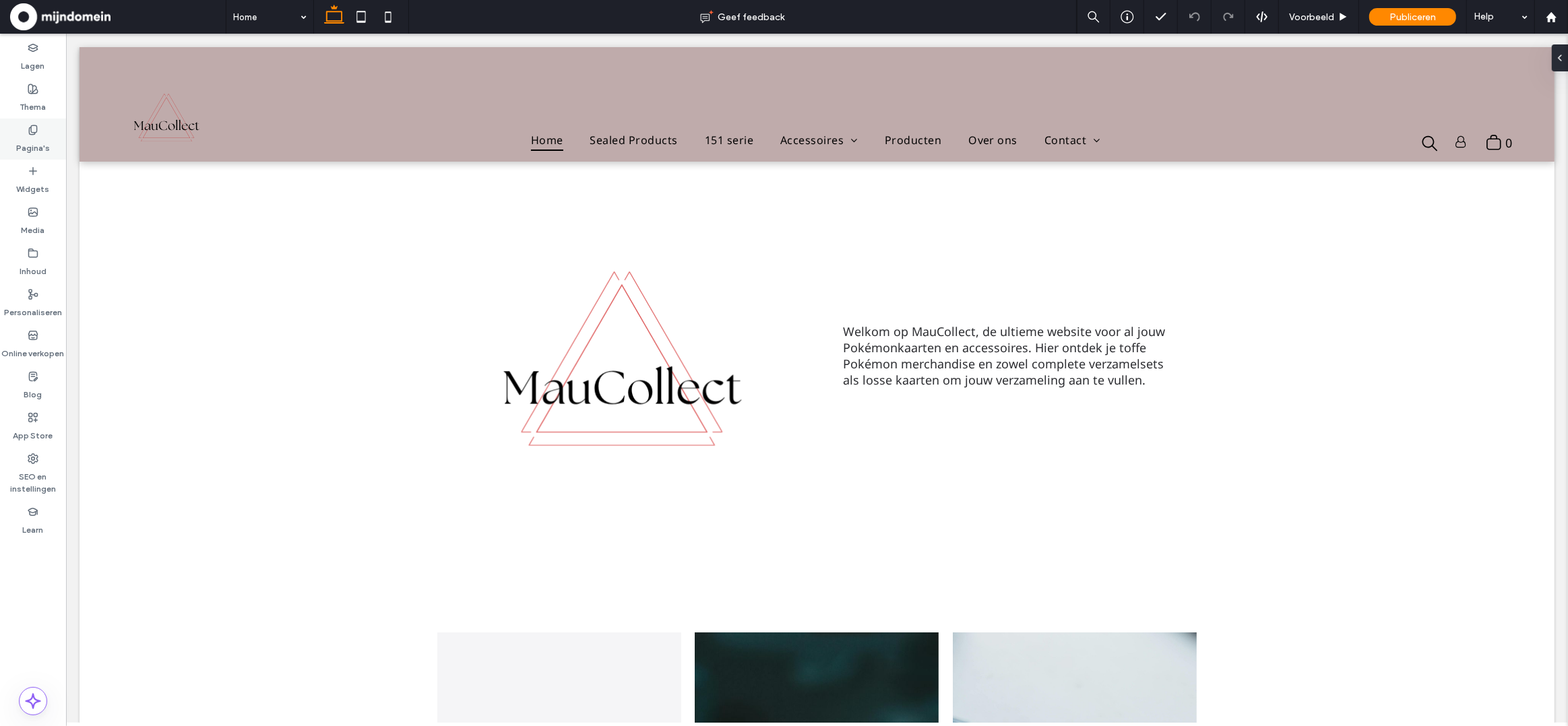
click at [45, 154] on label "Pagina's" at bounding box center [33, 145] width 34 height 18
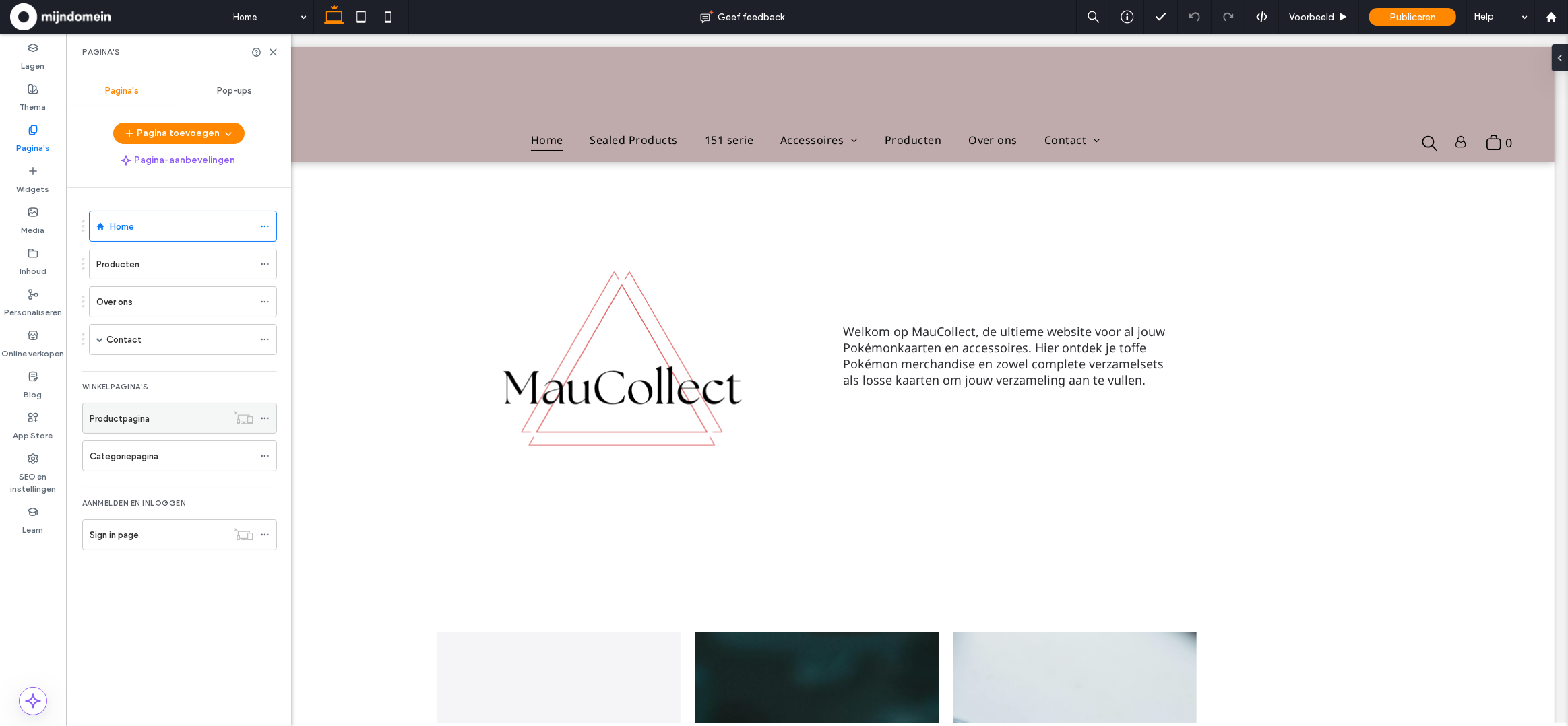
click at [147, 414] on label "Productpagina" at bounding box center [119, 418] width 60 height 24
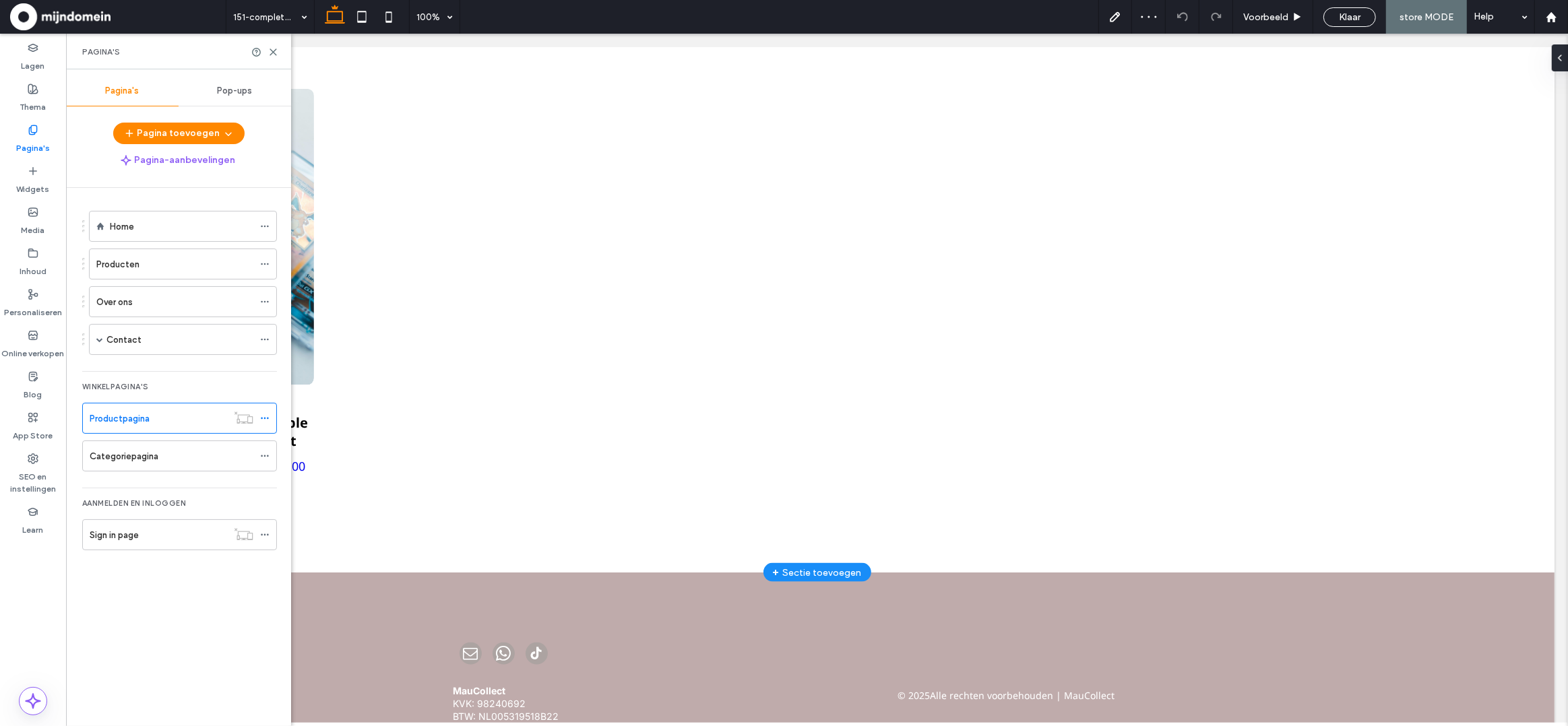
scroll to position [1936, 0]
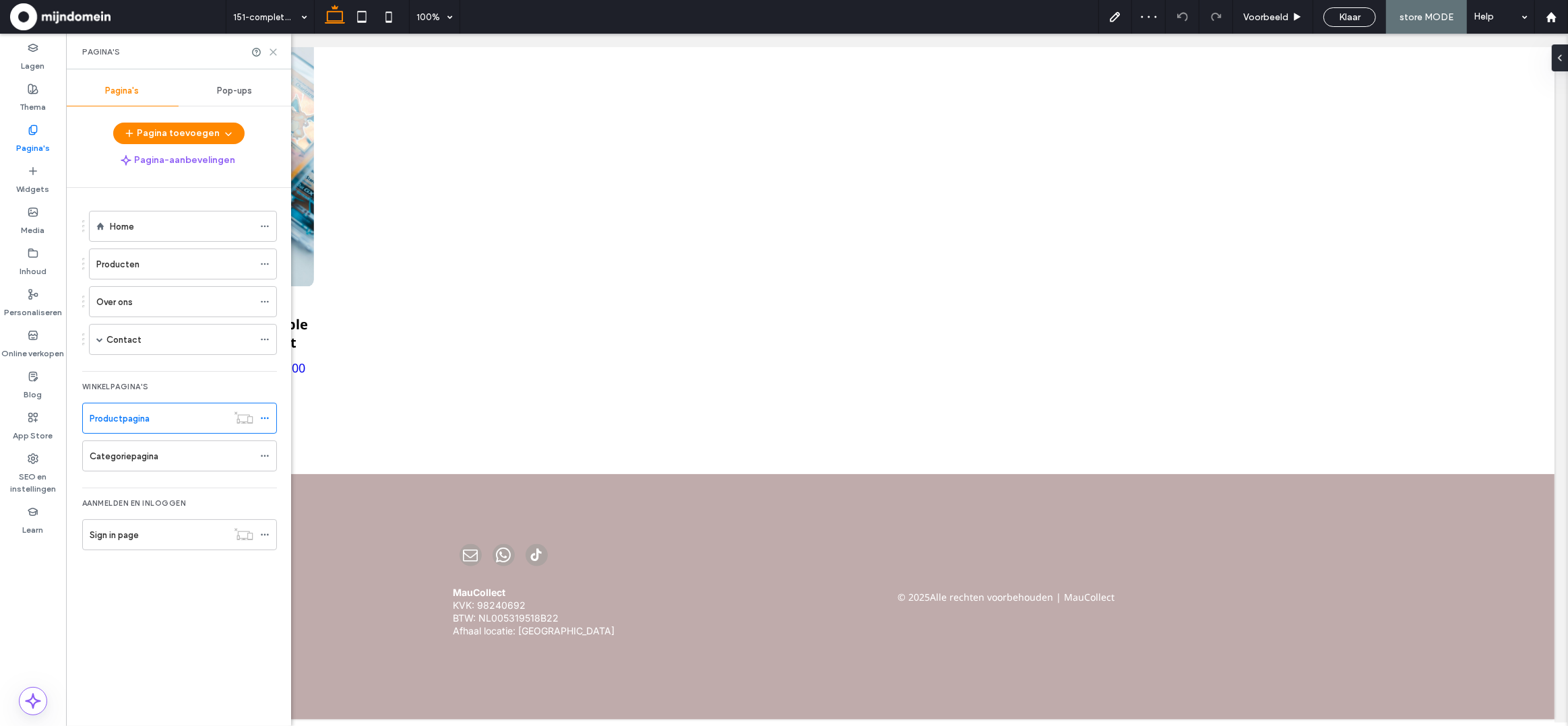
click at [274, 51] on use at bounding box center [273, 52] width 6 height 6
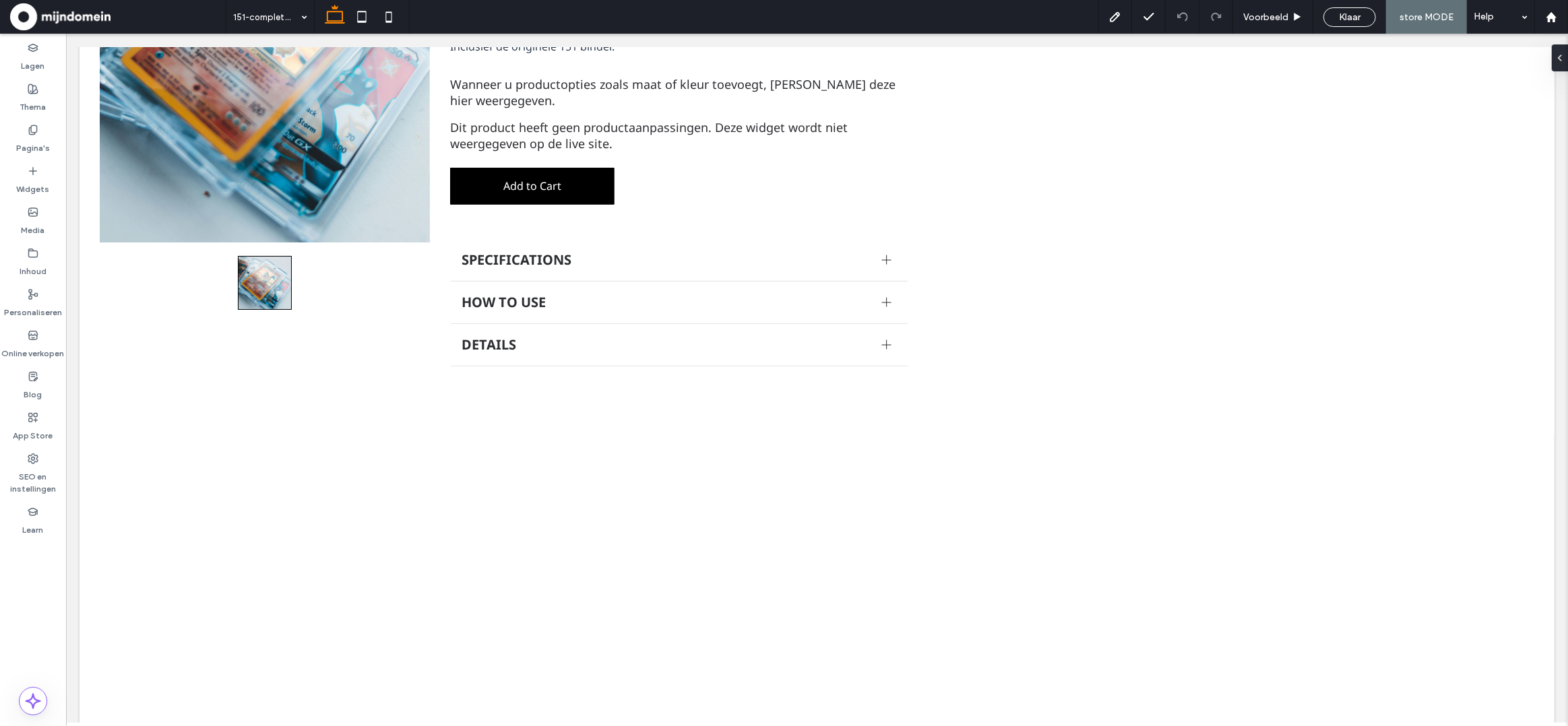
scroll to position [0, 0]
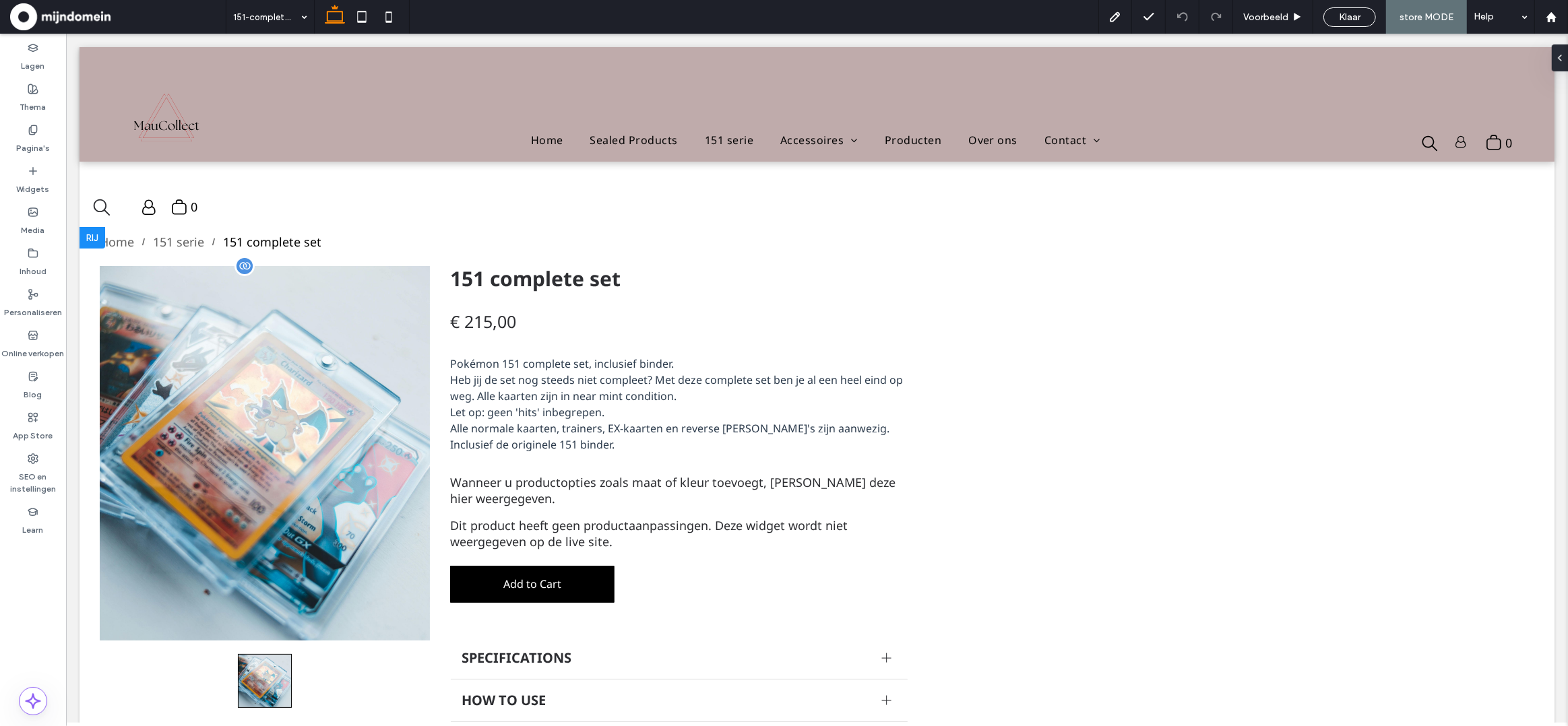
click at [317, 397] on div at bounding box center [264, 453] width 330 height 374
click at [473, 398] on span "Heb jij de set nog steeds niet compleet? Met deze complete set ben je al een he…" at bounding box center [676, 388] width 453 height 31
click at [516, 586] on span "Add to Cart" at bounding box center [531, 583] width 144 height 36
click at [350, 485] on div at bounding box center [264, 453] width 330 height 374
click at [272, 427] on div at bounding box center [264, 453] width 330 height 374
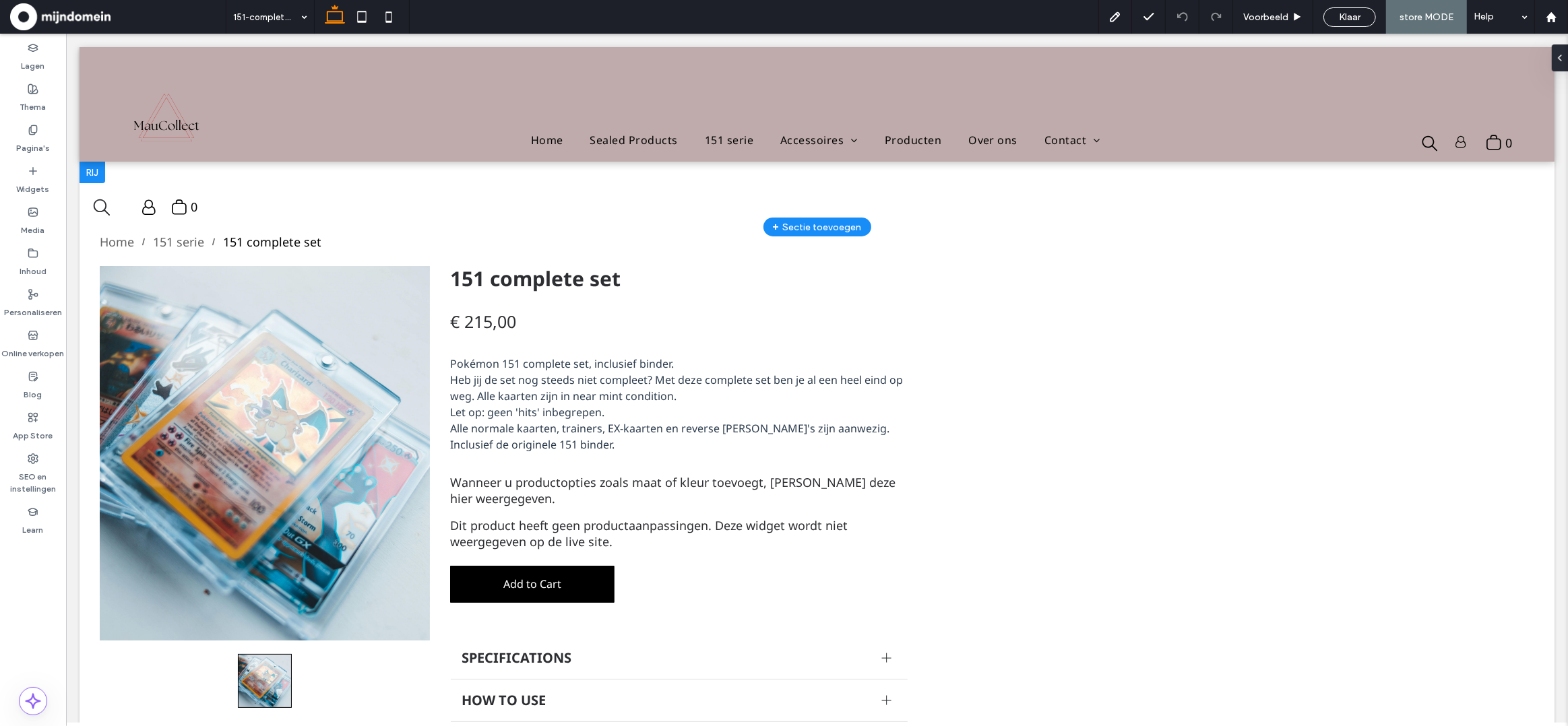
click at [819, 225] on div "+ Sectie toevoegen" at bounding box center [817, 227] width 88 height 15
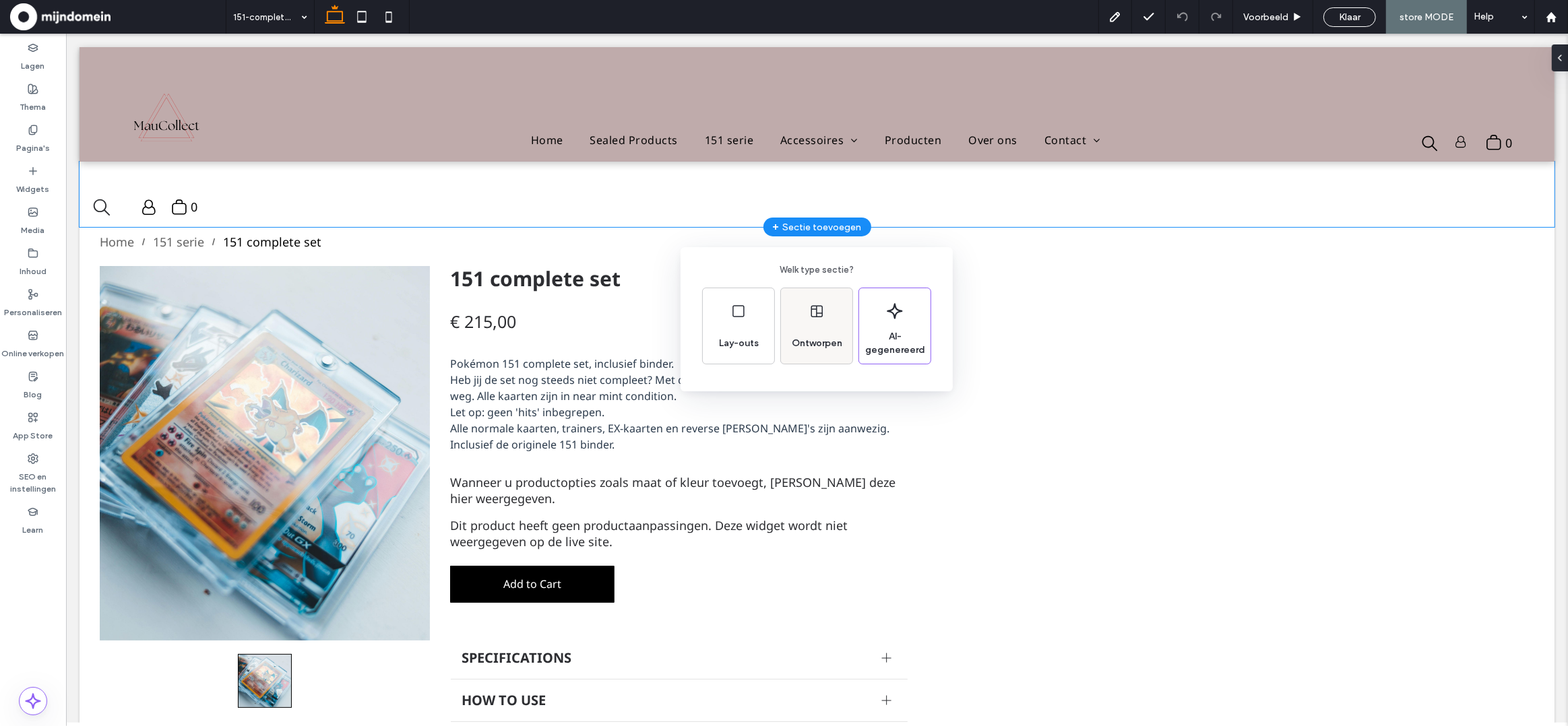
click at [806, 332] on div "Ontworpen" at bounding box center [817, 344] width 62 height 29
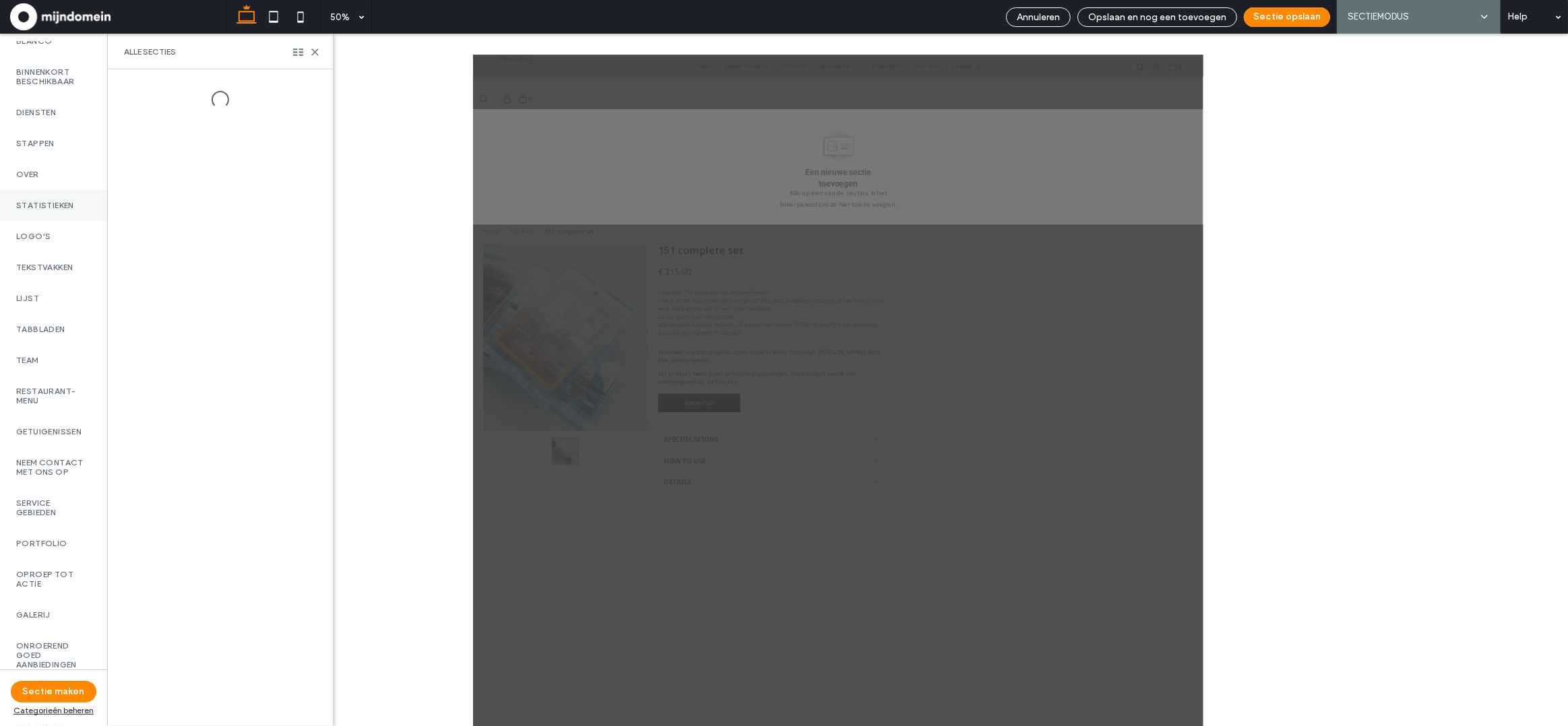
scroll to position [357, 0]
click at [41, 659] on label "MMWS" at bounding box center [53, 663] width 75 height 9
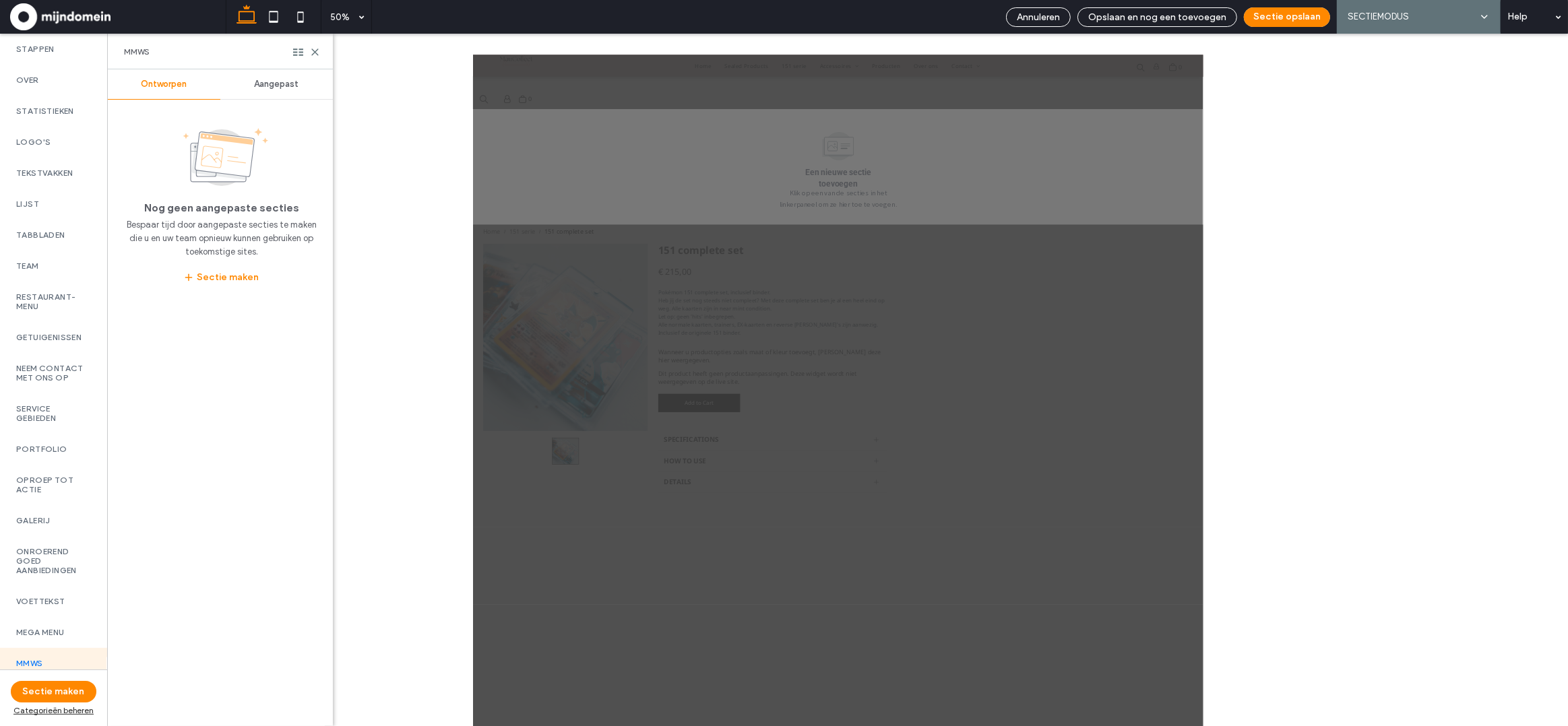
click at [271, 81] on span "Aangepast" at bounding box center [277, 85] width 44 height 11
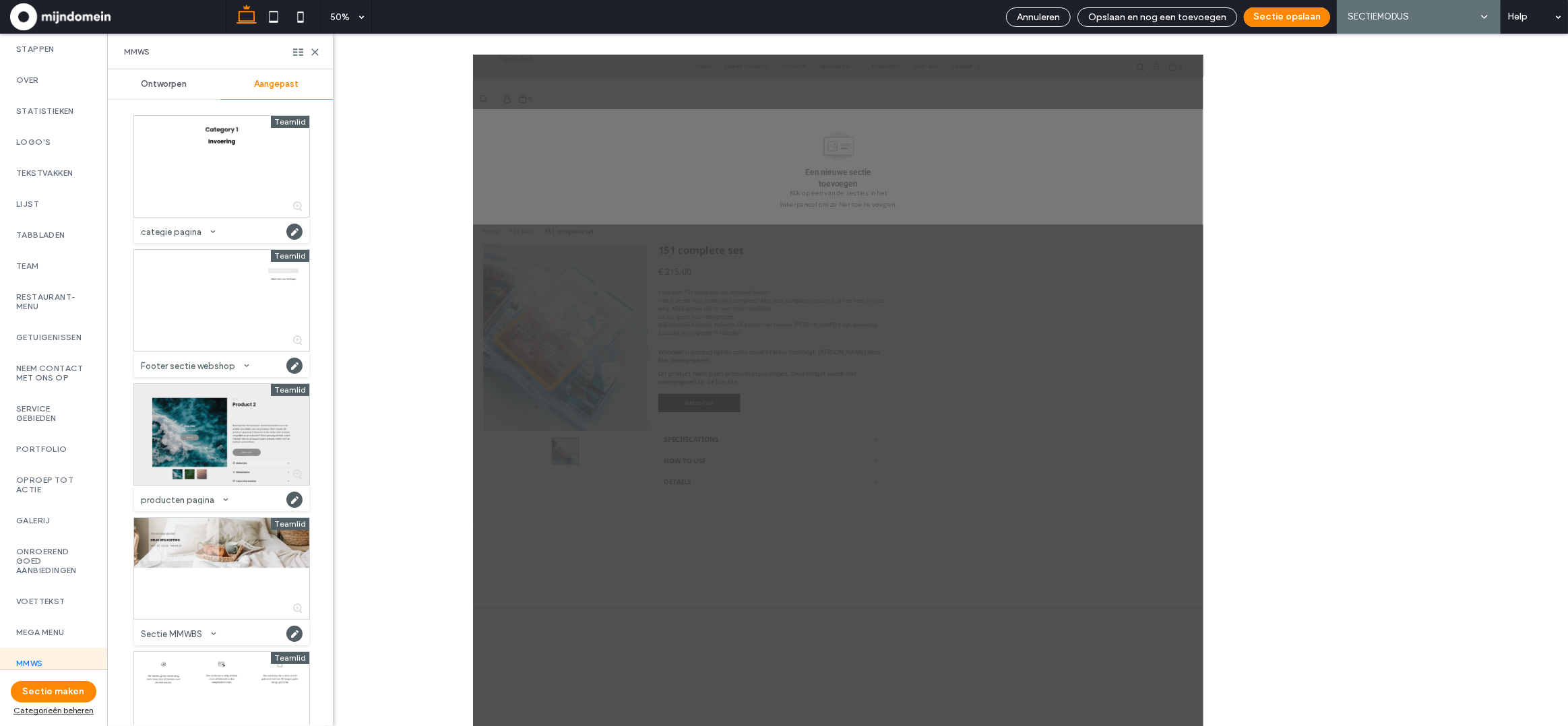
click at [198, 438] on div at bounding box center [221, 435] width 175 height 101
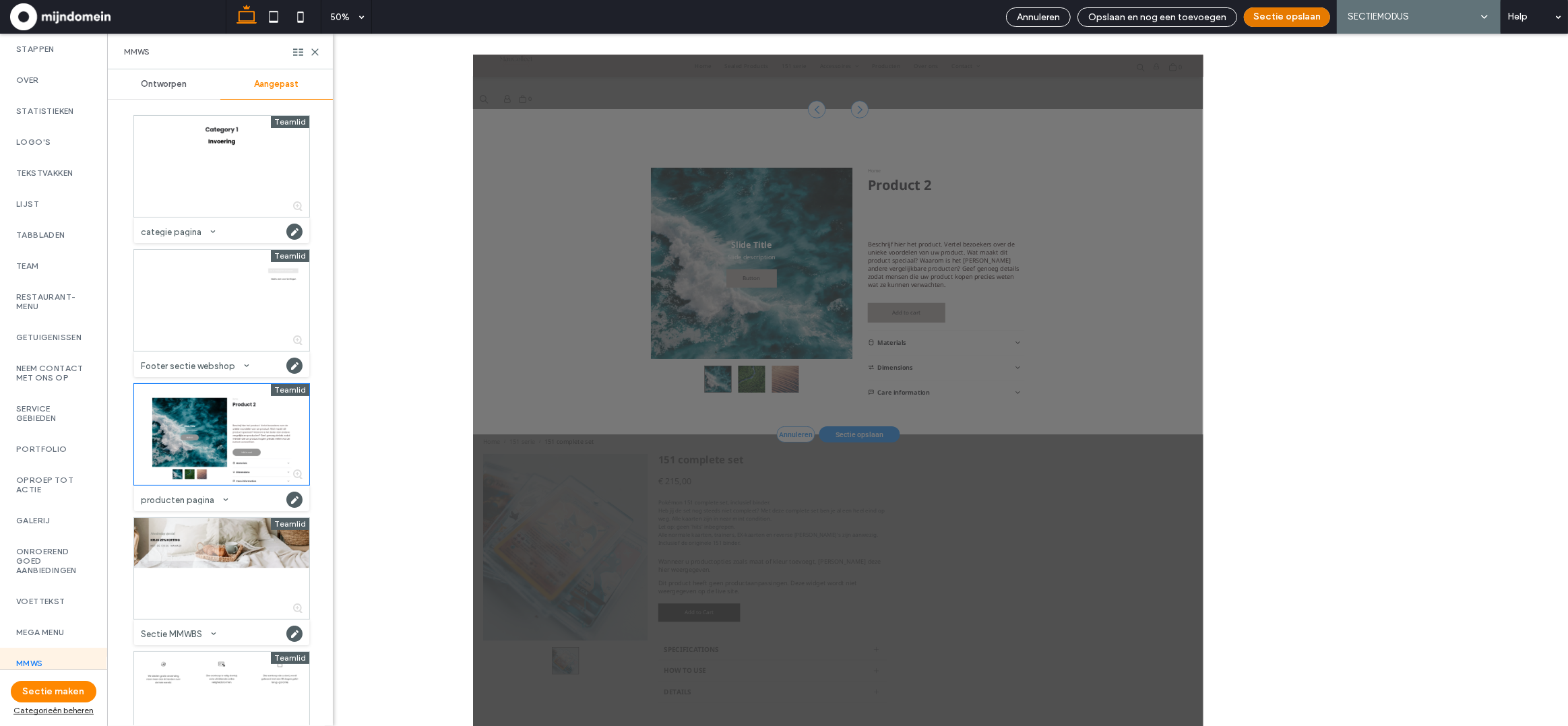
click at [1269, 21] on button "Sectie opslaan" at bounding box center [1287, 17] width 87 height 19
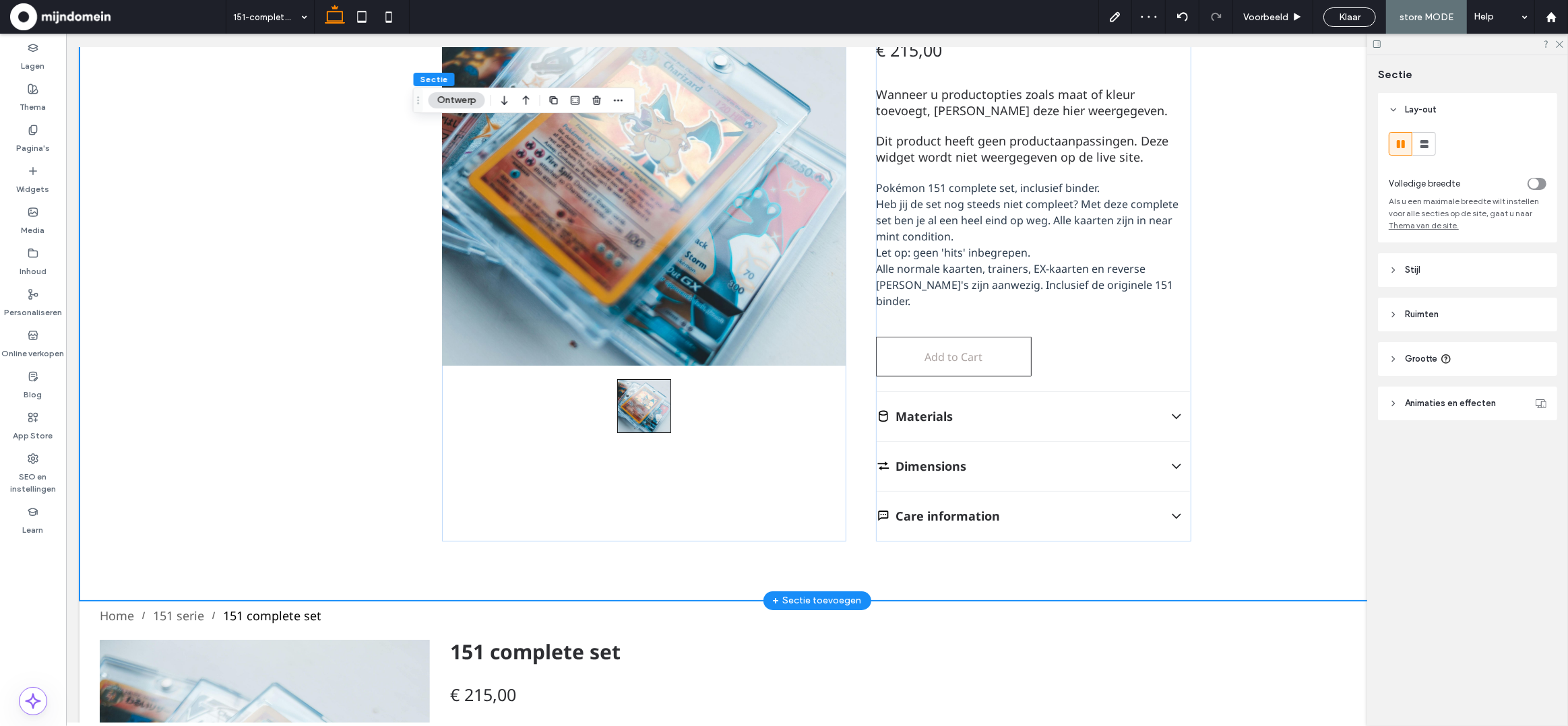
scroll to position [0, 0]
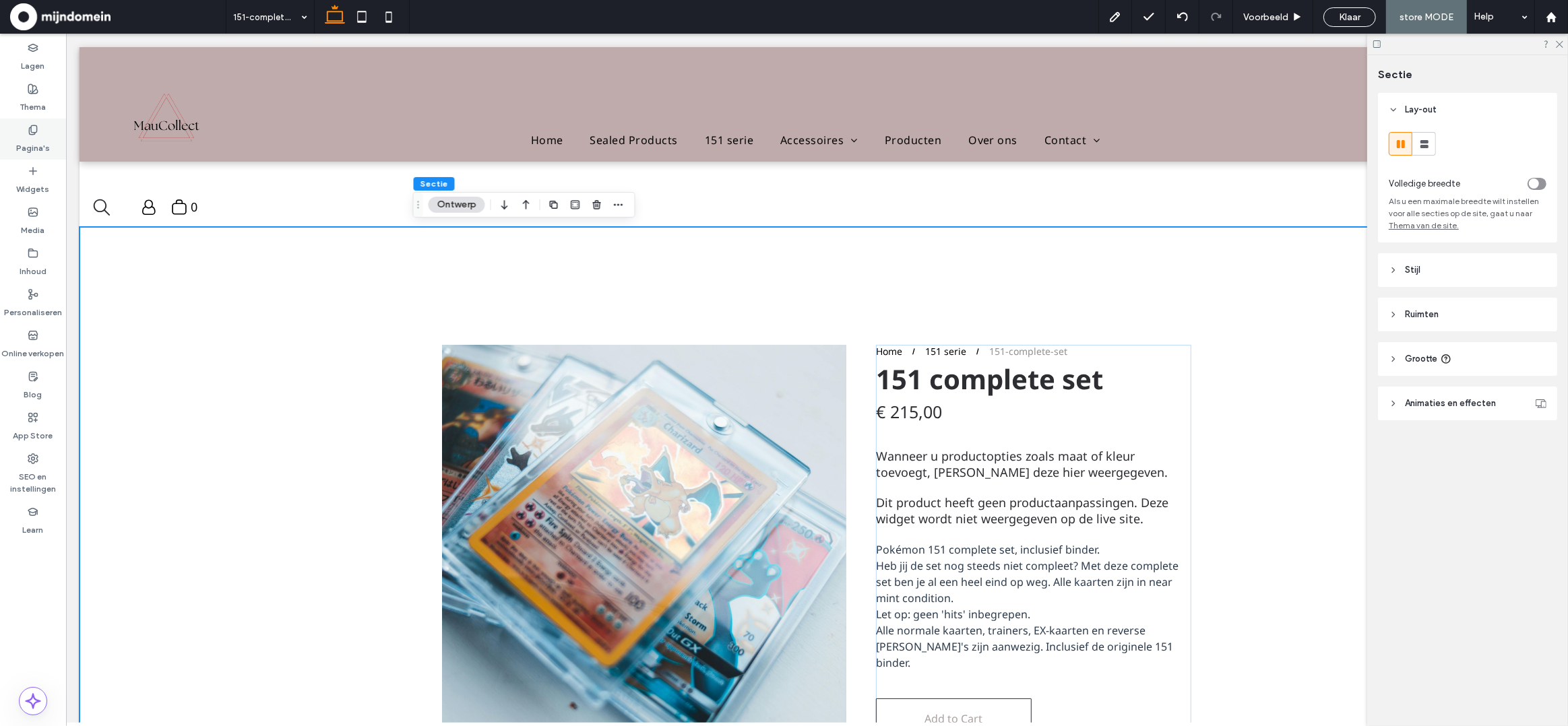
click at [31, 136] on label "Pagina's" at bounding box center [33, 145] width 34 height 18
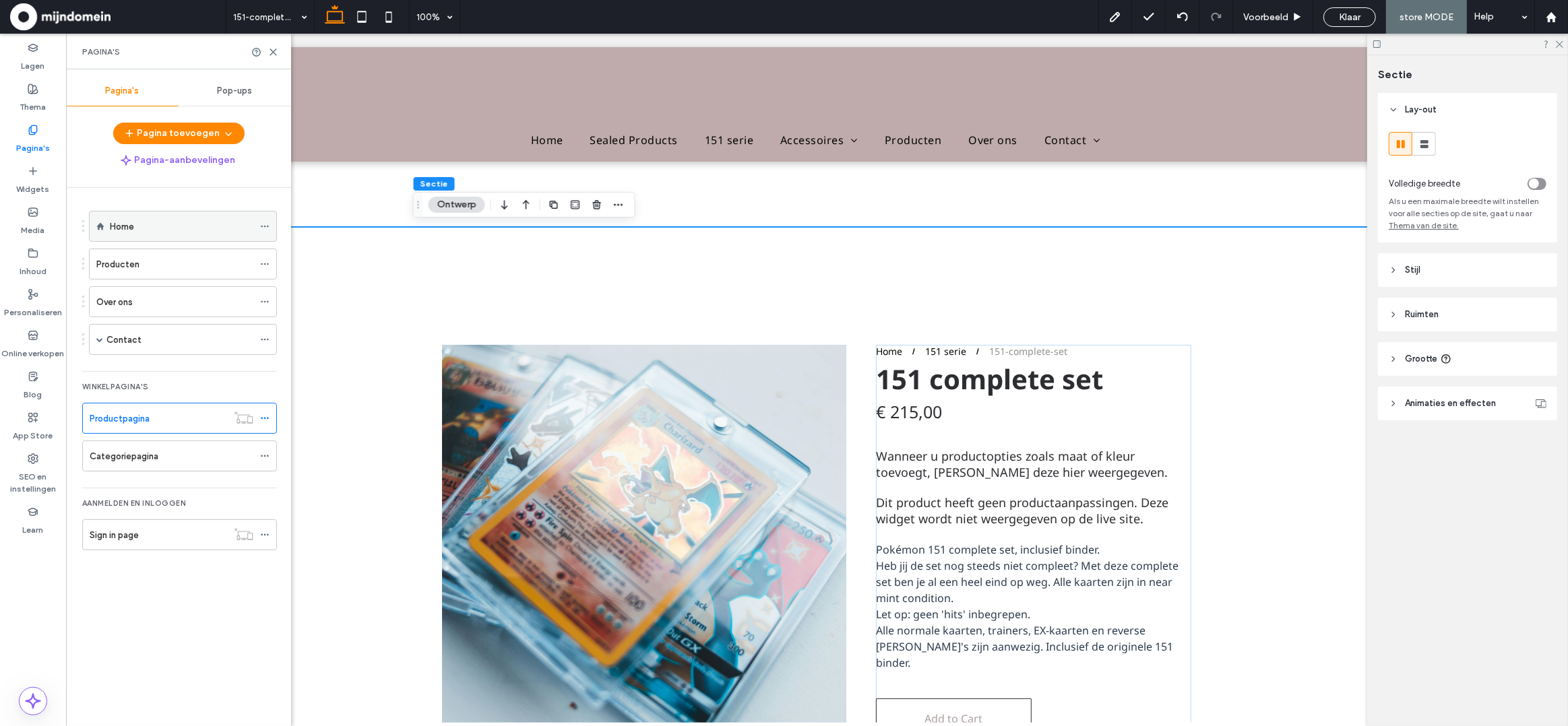
click at [141, 232] on div "Home" at bounding box center [182, 226] width 144 height 14
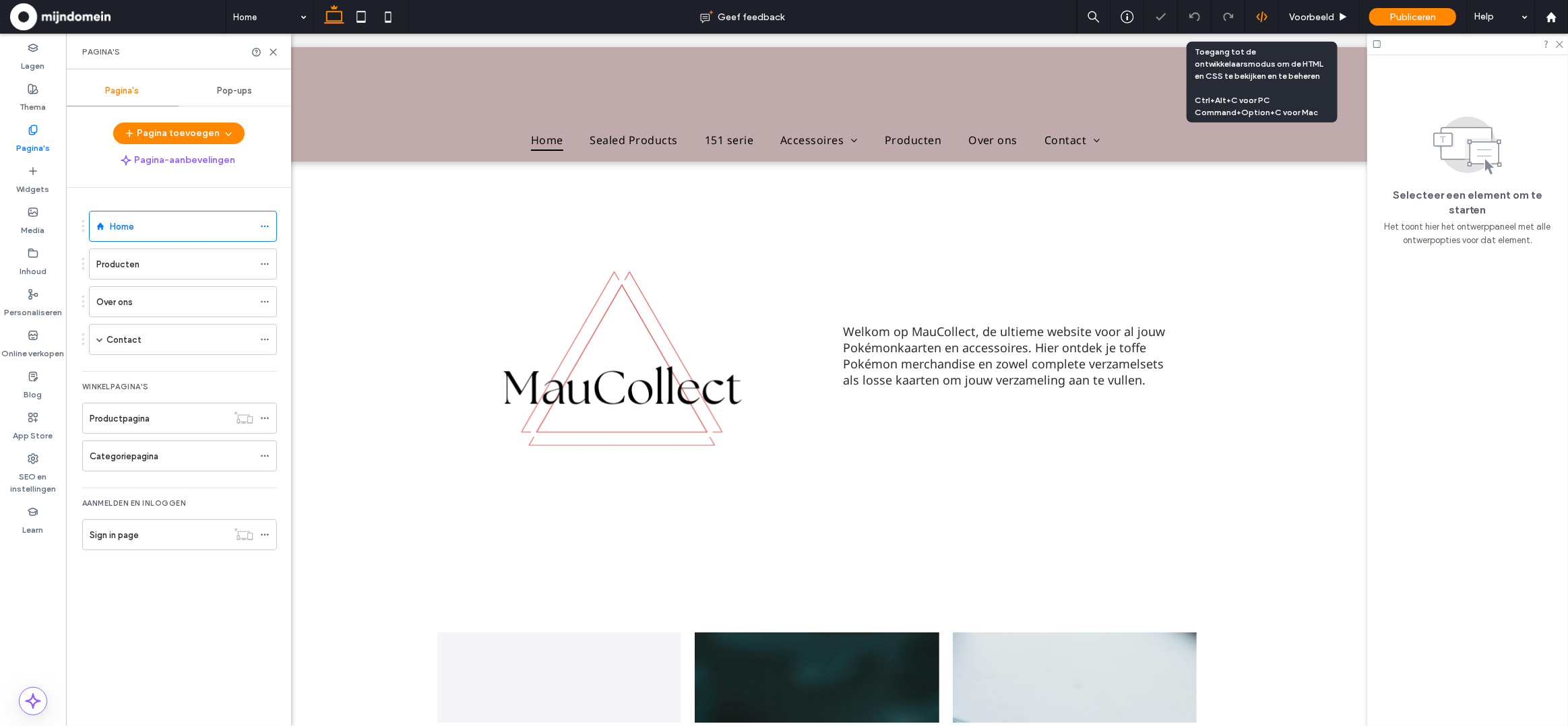
click at [1256, 19] on icon at bounding box center [1261, 17] width 12 height 12
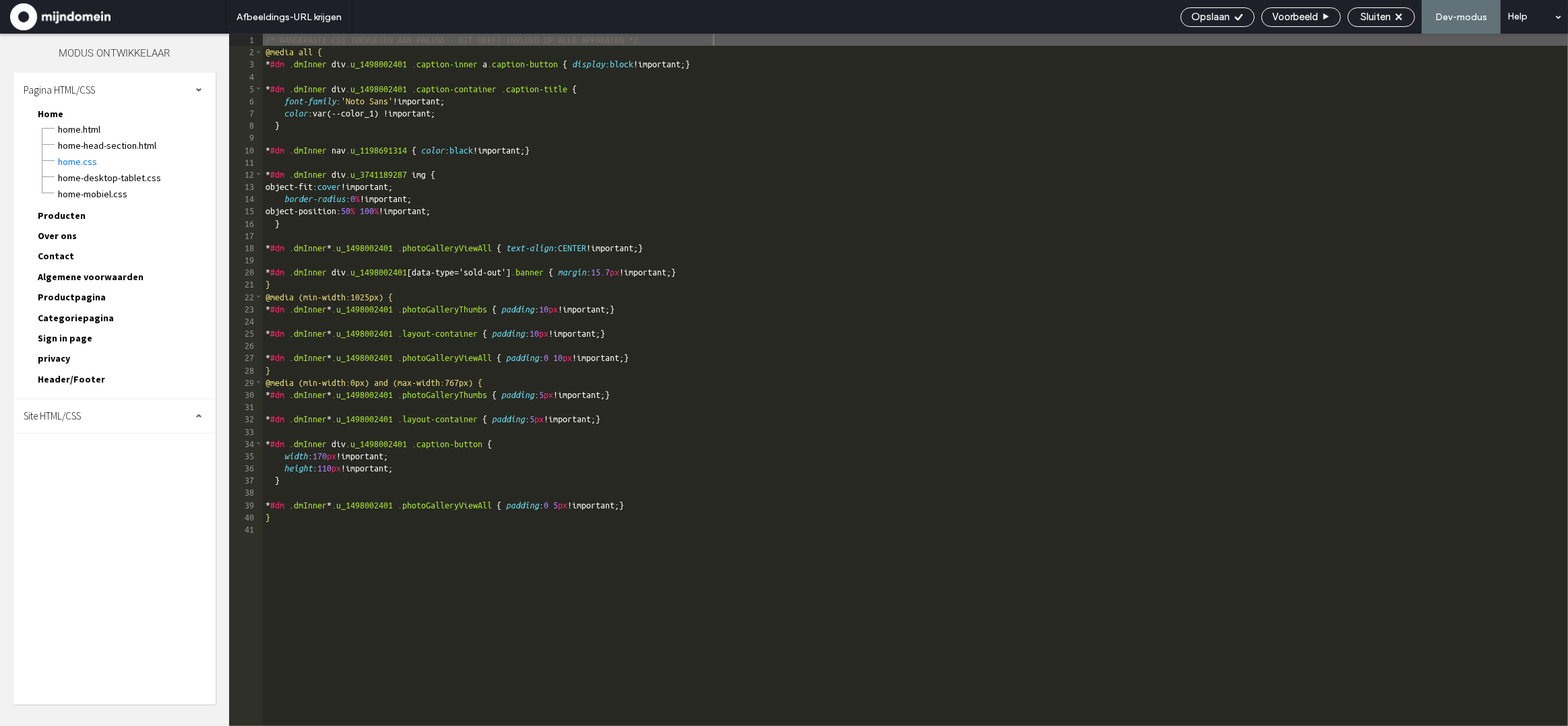
click at [74, 291] on span "Productpagina" at bounding box center [72, 297] width 68 height 12
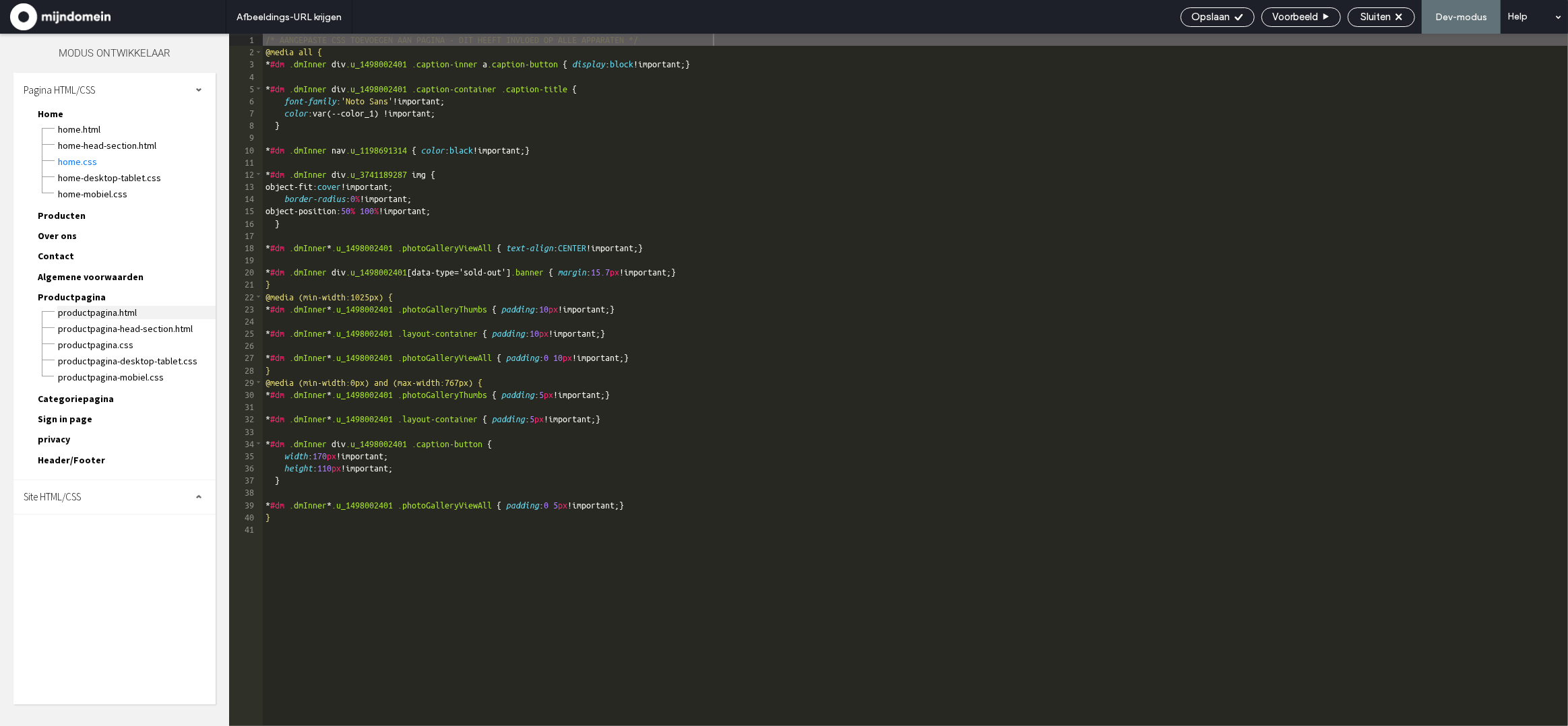
click at [78, 306] on span "Productpagina.html" at bounding box center [136, 312] width 159 height 14
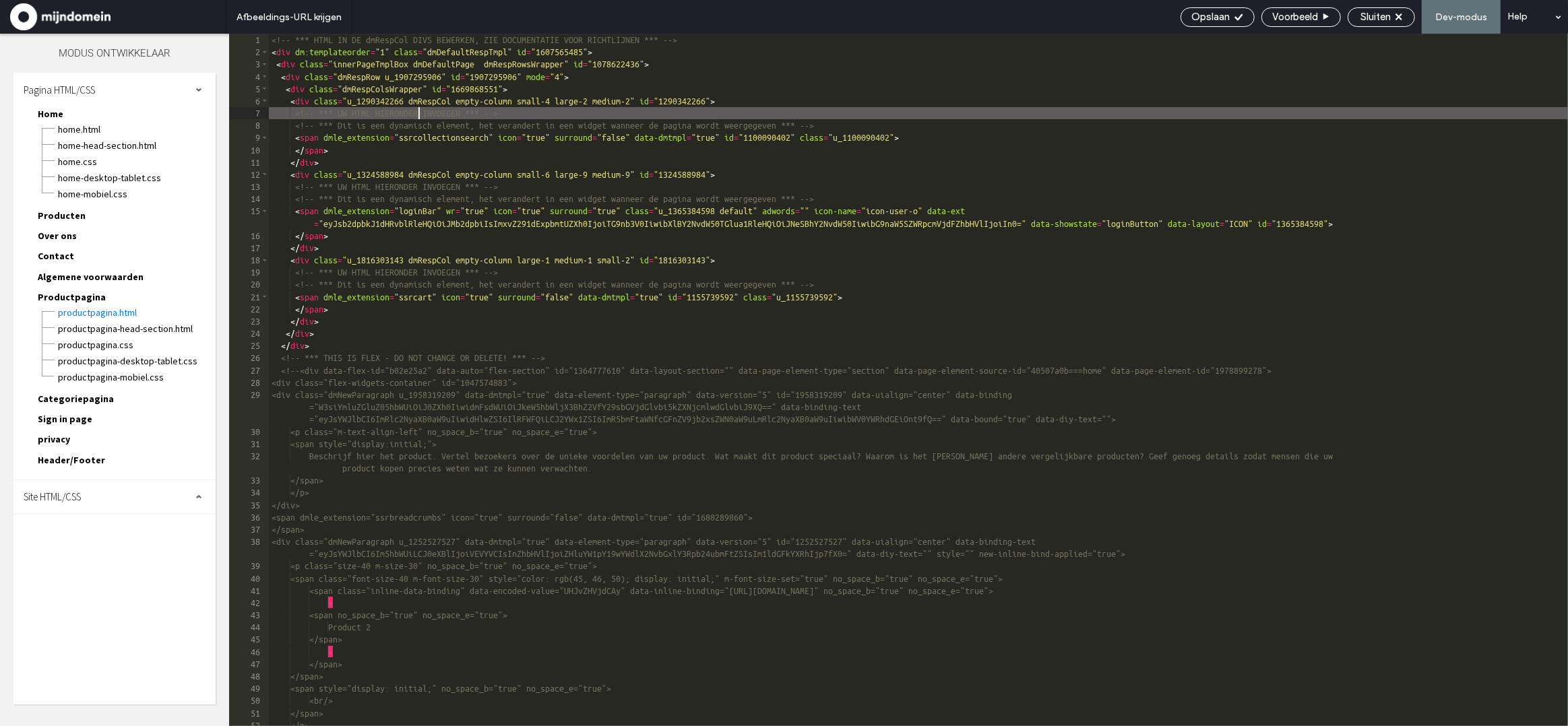
click at [419, 117] on div "<!-- *** HTML IN DE dmRespCol DIVS BEWERKEN, ZIE DOCUMENTATIE VOOR RICHTLIJNEN …" at bounding box center [918, 392] width 1299 height 717
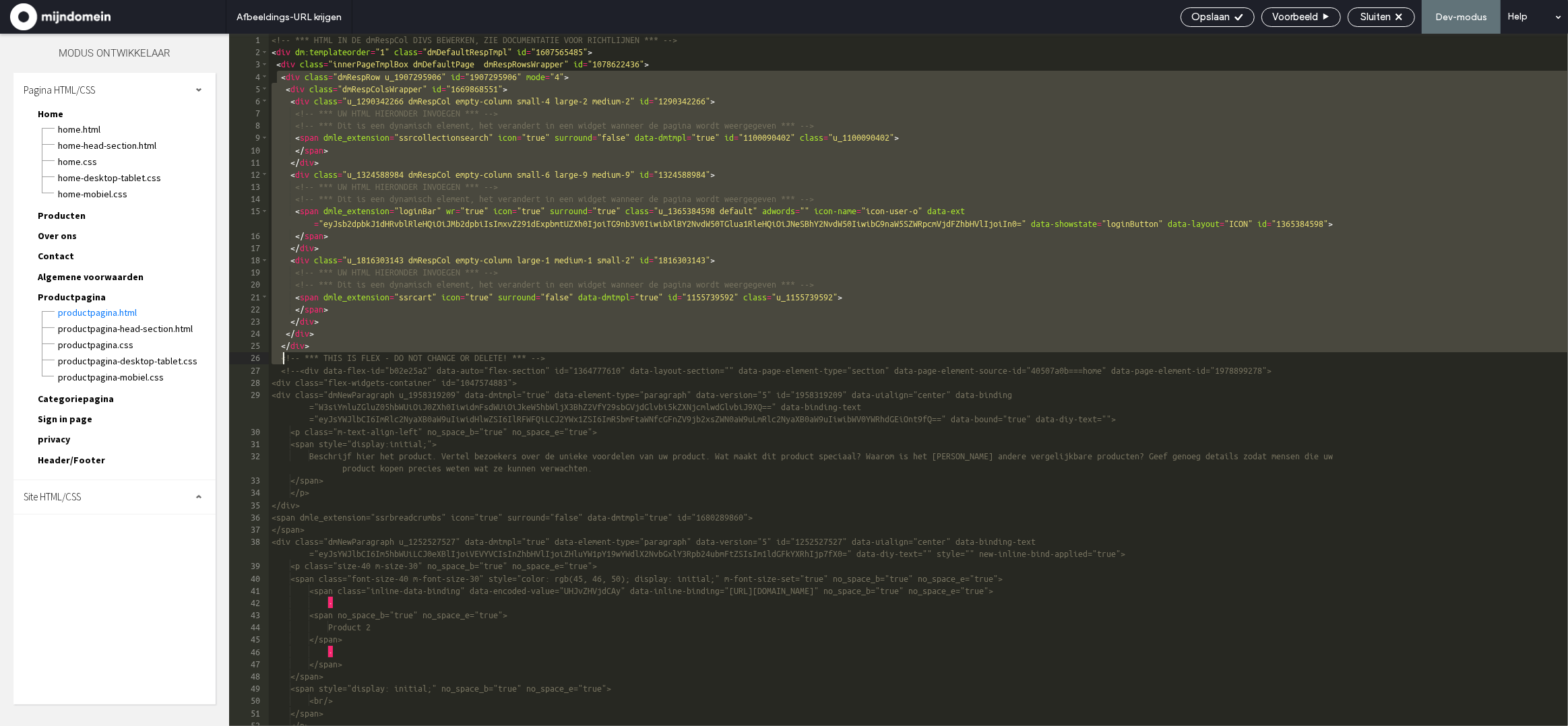
drag, startPoint x: 275, startPoint y: 76, endPoint x: 284, endPoint y: 354, distance: 278.1
click at [284, 354] on div "<!-- *** HTML IN DE dmRespCol DIVS BEWERKEN, ZIE DOCUMENTATIE VOOR RICHTLIJNEN …" at bounding box center [918, 392] width 1299 height 717
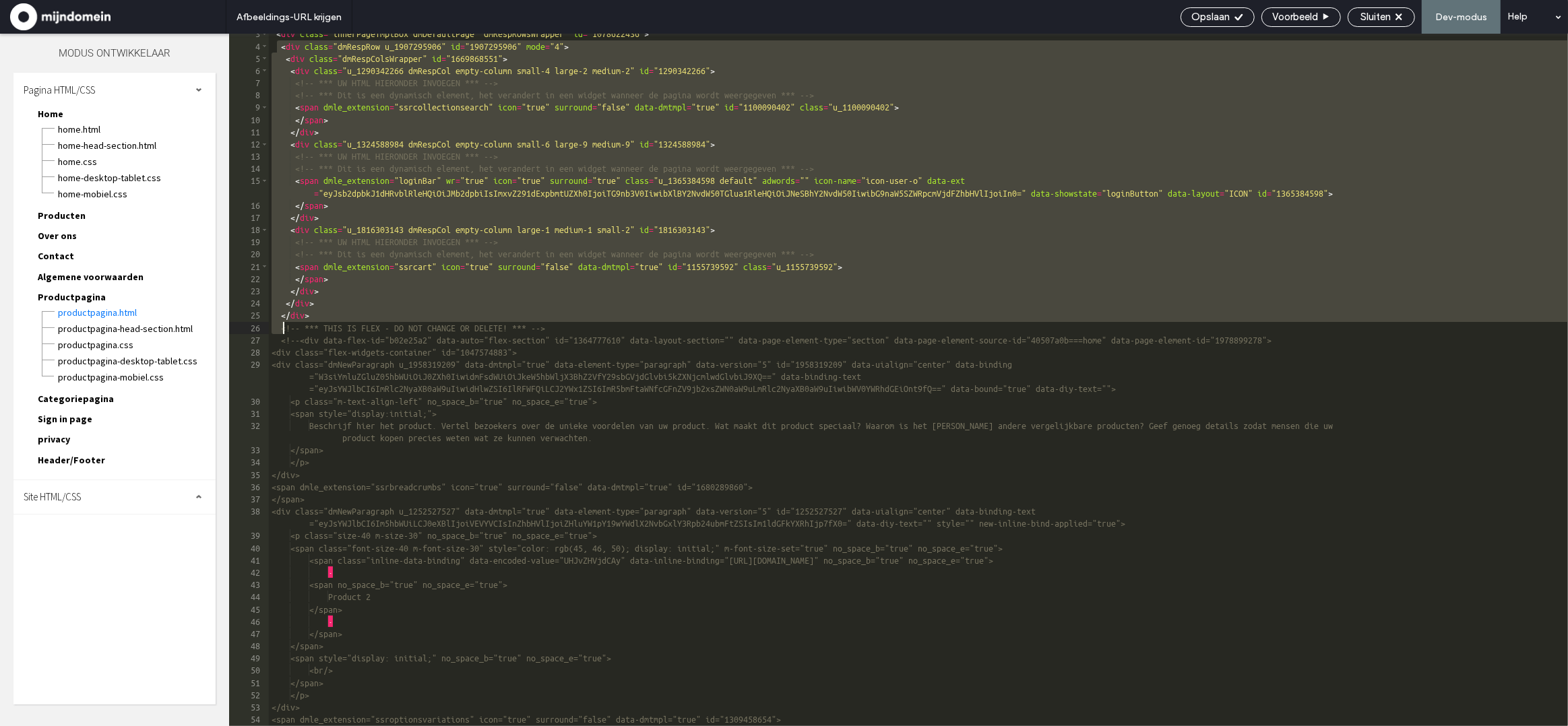
click at [337, 338] on div "< div class = "innerPageTmplBox dmDefaultPage dmRespRowsWrapper" id = "10786224…" at bounding box center [918, 386] width 1299 height 717
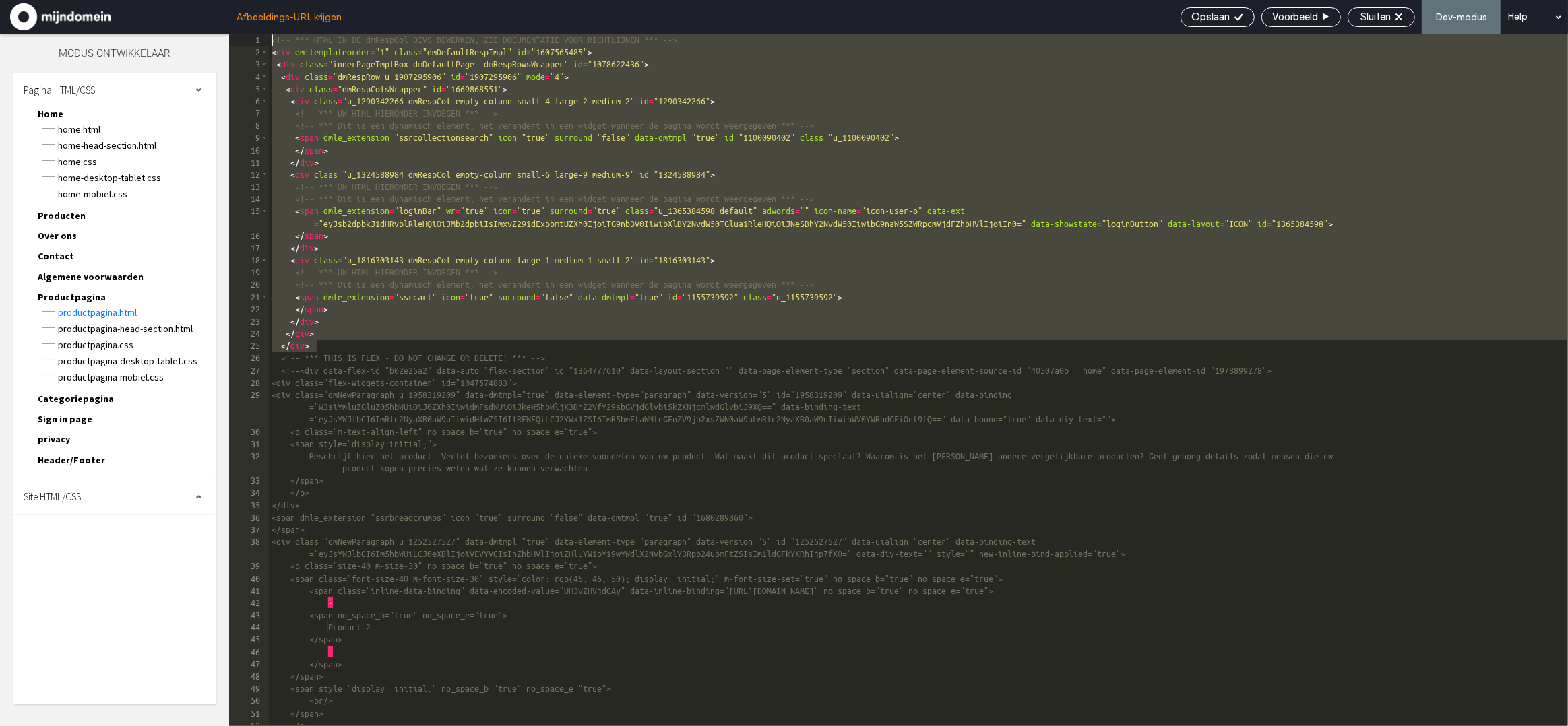
scroll to position [0, 0]
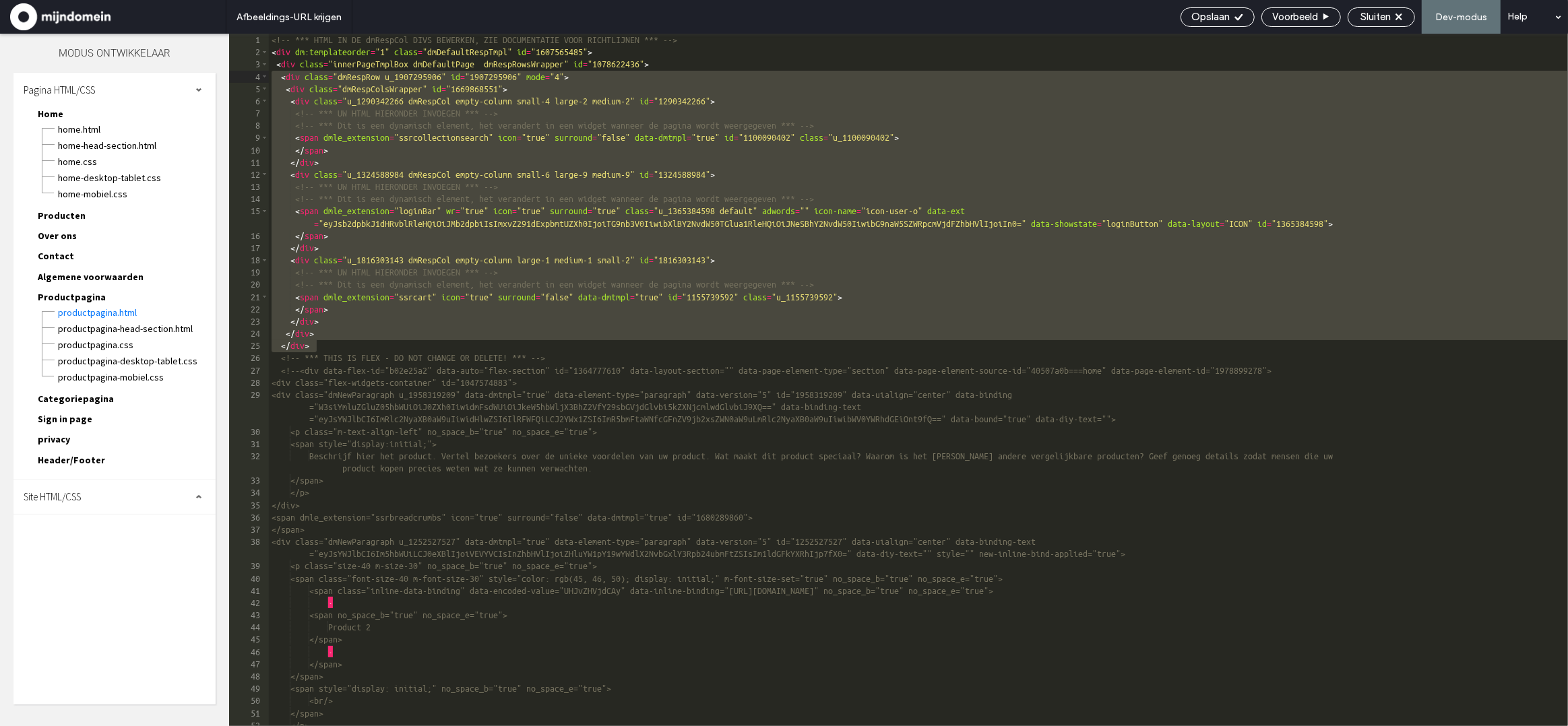
drag, startPoint x: 324, startPoint y: 312, endPoint x: 254, endPoint y: 76, distance: 246.2
click at [254, 76] on div "** 1 2 3 4 5 6 7 8 9 10 11 12 13 14 15 16 17 18 19 20 21 22 23 24 25 26 27 28 2…" at bounding box center [899, 380] width 1338 height 692
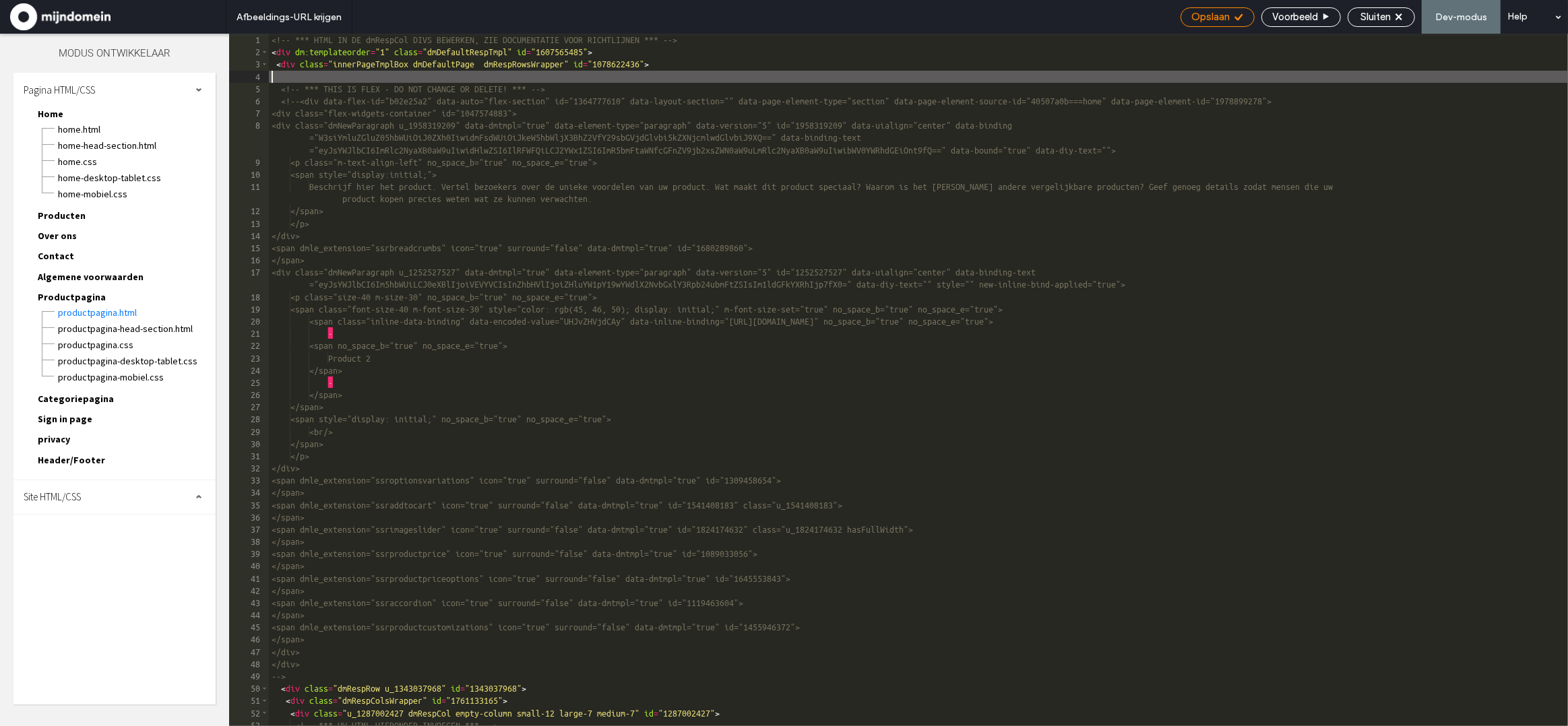
click at [1210, 25] on div "Opslaan" at bounding box center [1218, 17] width 74 height 19
click at [1212, 18] on span "Opslaan" at bounding box center [1210, 17] width 39 height 12
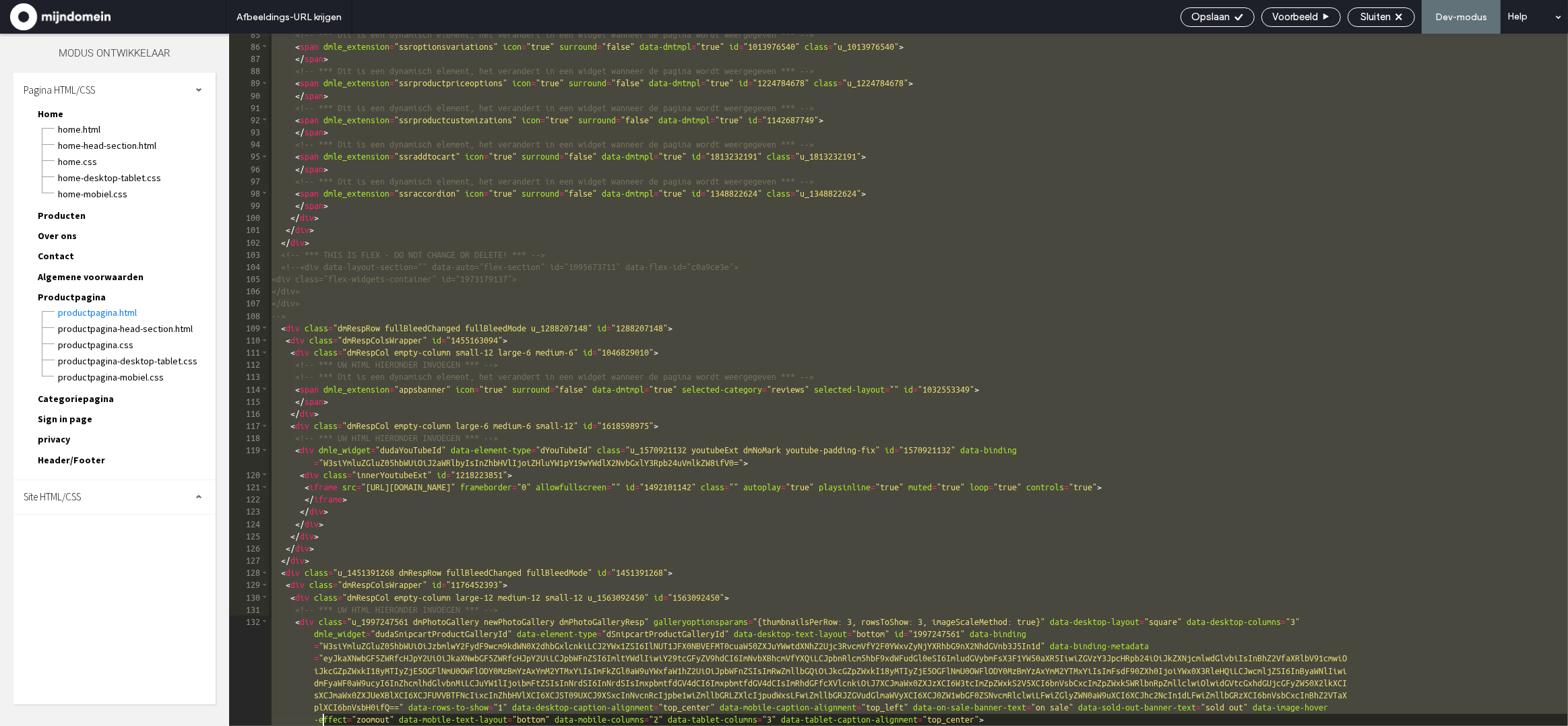
scroll to position [1217, 0]
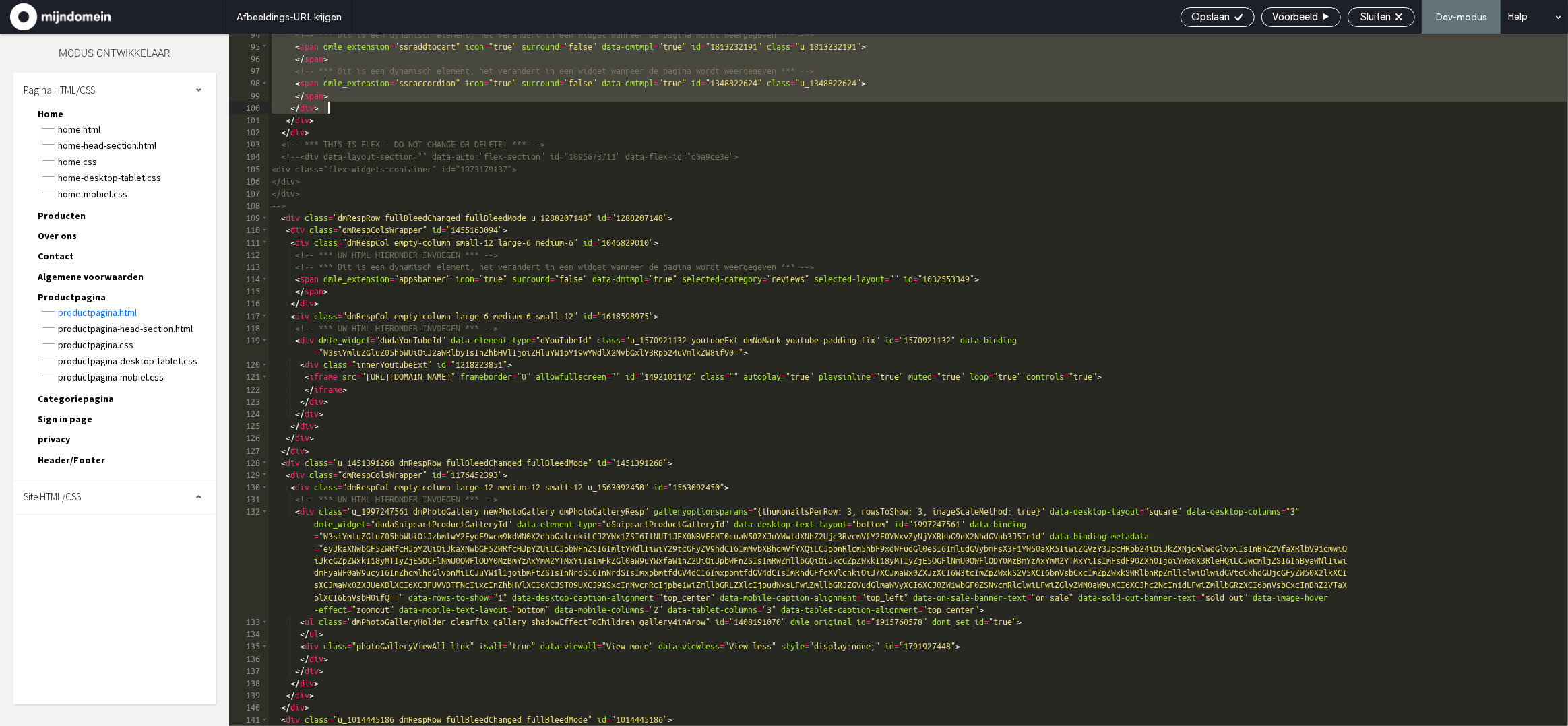
drag, startPoint x: 273, startPoint y: 154, endPoint x: 352, endPoint y: 111, distance: 89.9
click at [352, 111] on div "<!-- *** Dit is een dynamisch element, het verandert in een widget wanneer de p…" at bounding box center [918, 387] width 1299 height 717
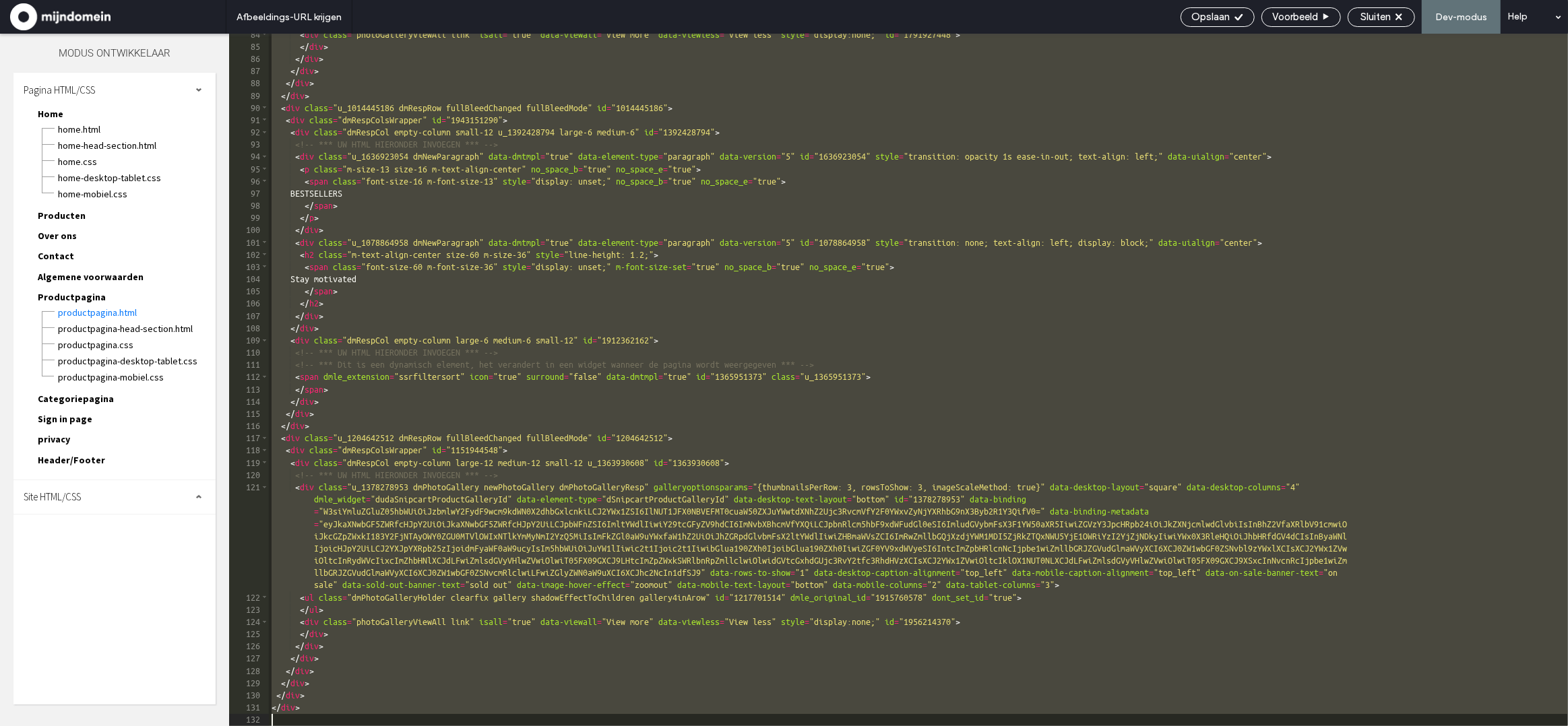
scroll to position [1180, 0]
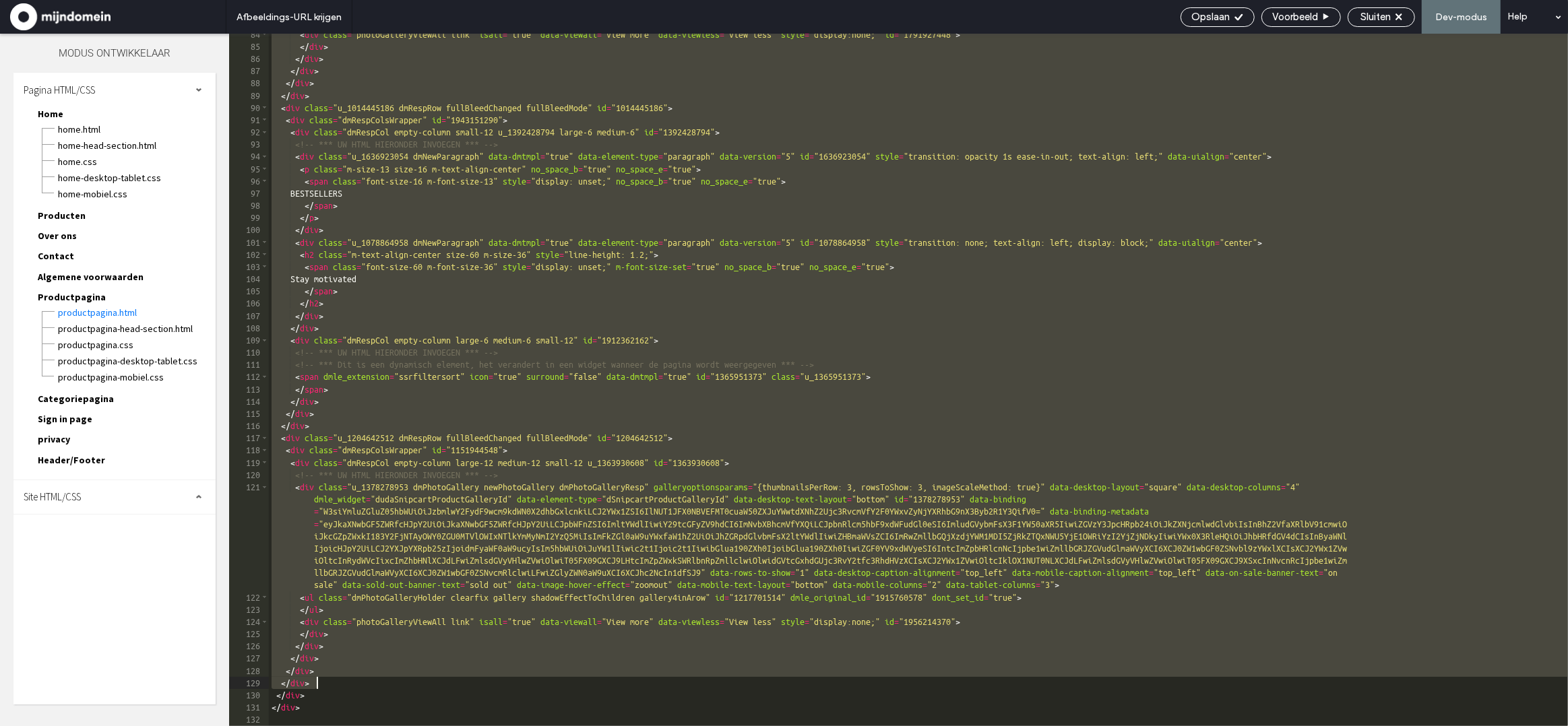
drag, startPoint x: 284, startPoint y: 154, endPoint x: 348, endPoint y: 685, distance: 534.8
click at [349, 685] on div "< div class = "photoGalleryViewAll link" isall = "true" data-viewall = "View mo…" at bounding box center [918, 387] width 1299 height 717
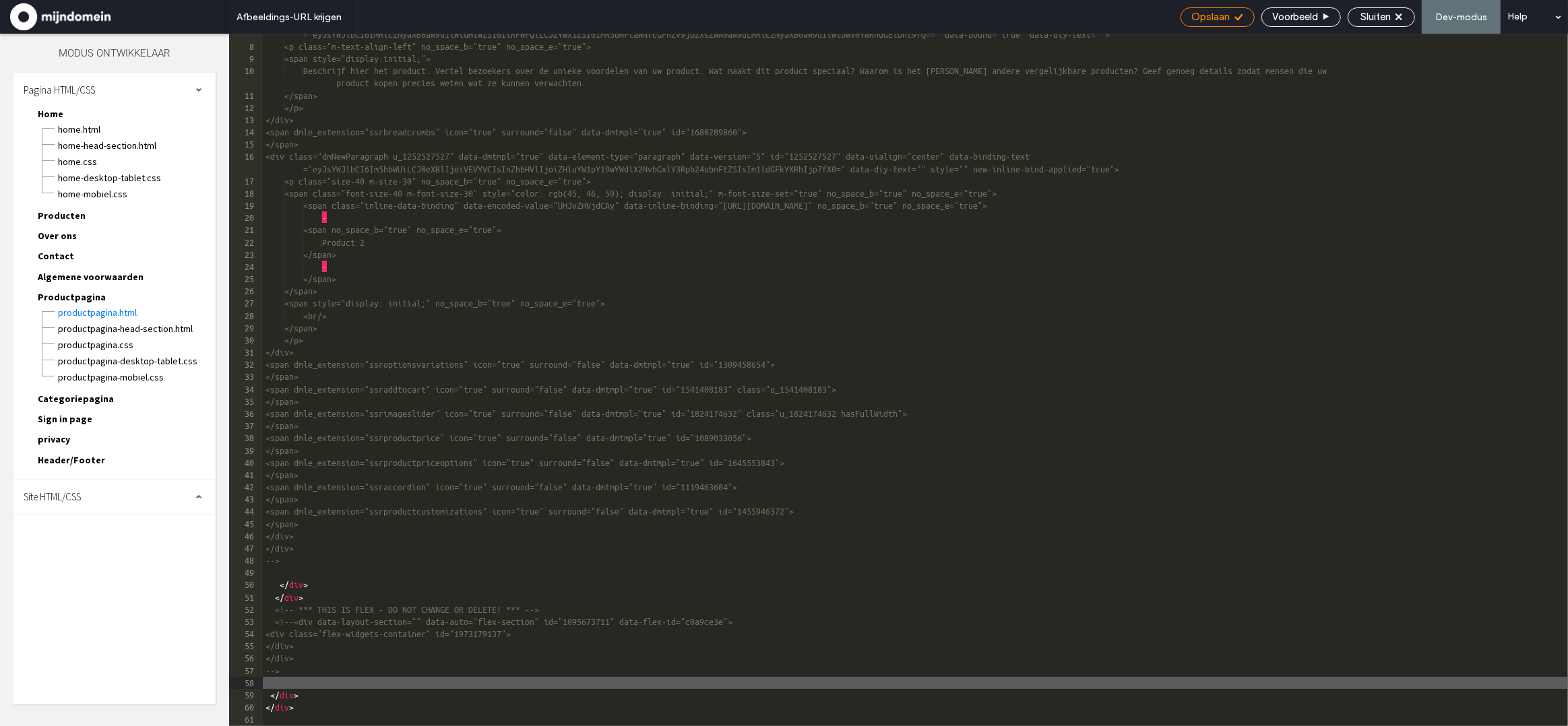
click at [1223, 15] on span "Opslaan" at bounding box center [1210, 17] width 39 height 12
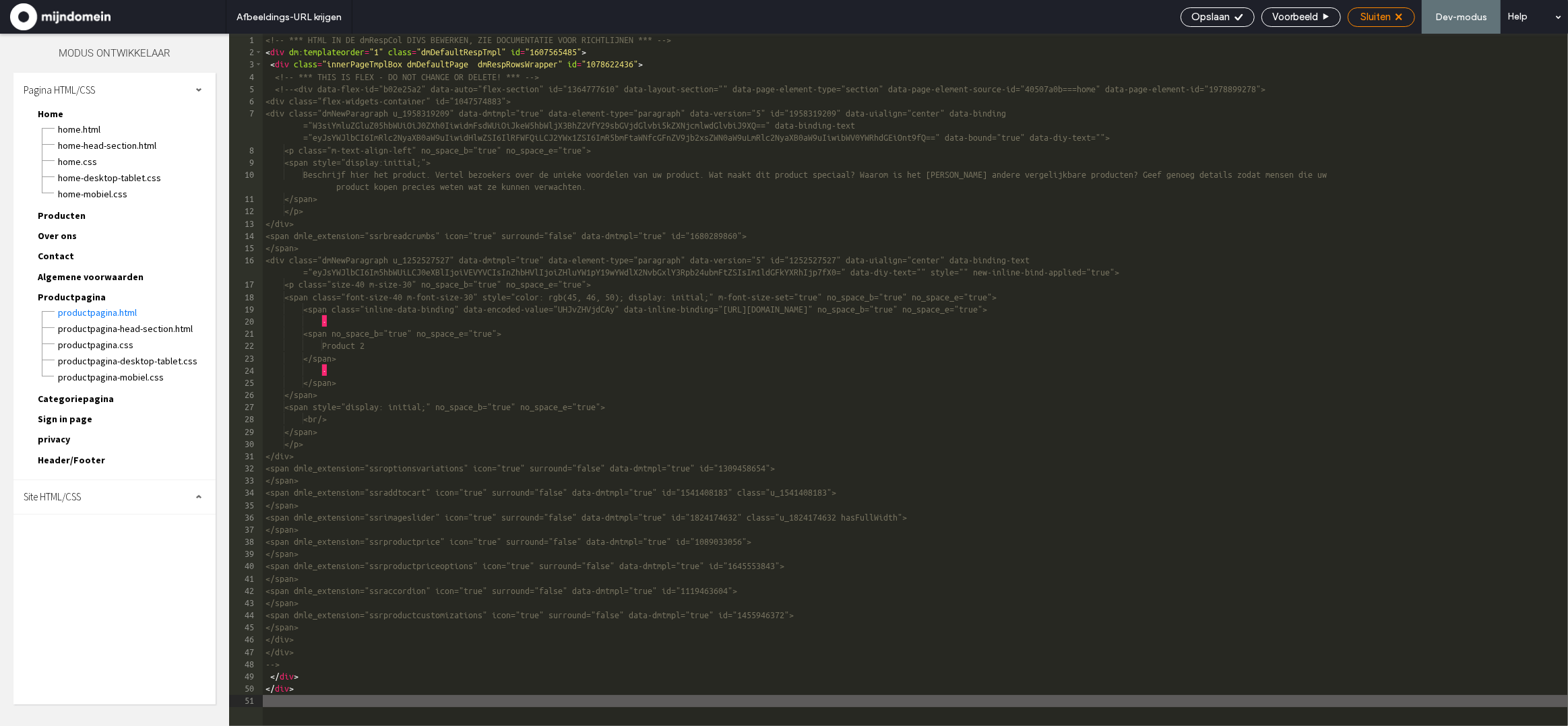
click at [1391, 17] on span "Sluiten" at bounding box center [1375, 17] width 30 height 12
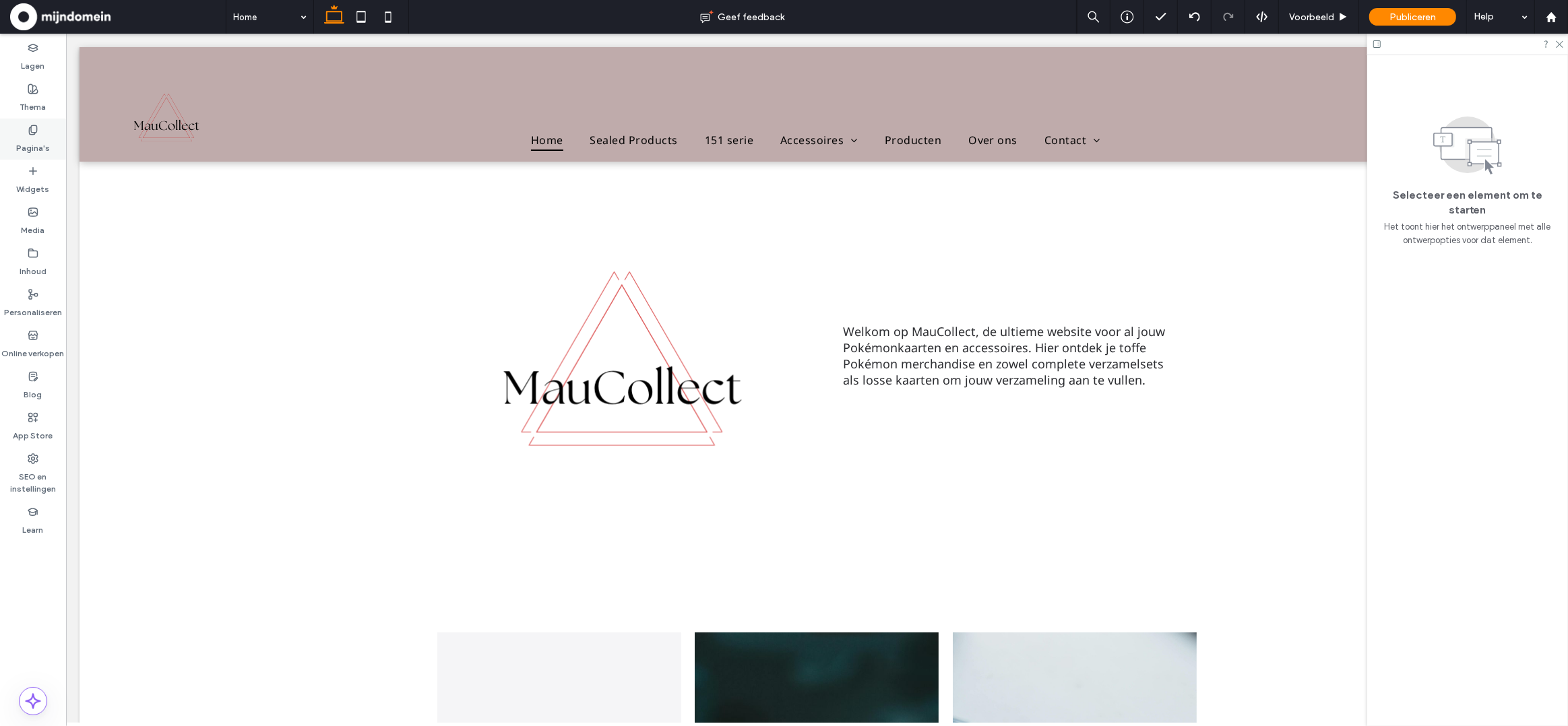
click at [31, 136] on label "Pagina's" at bounding box center [33, 145] width 34 height 18
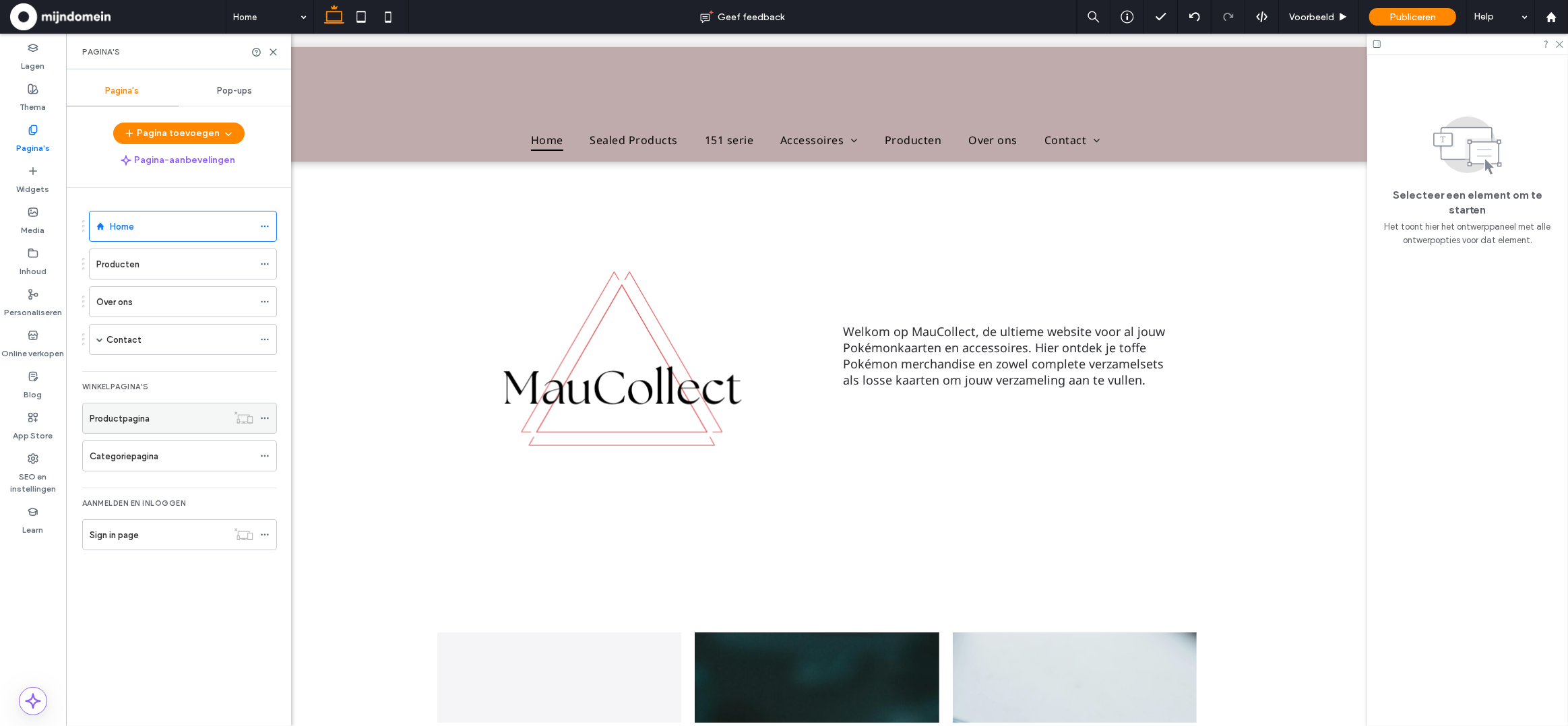
click at [147, 417] on label "Productpagina" at bounding box center [119, 418] width 60 height 24
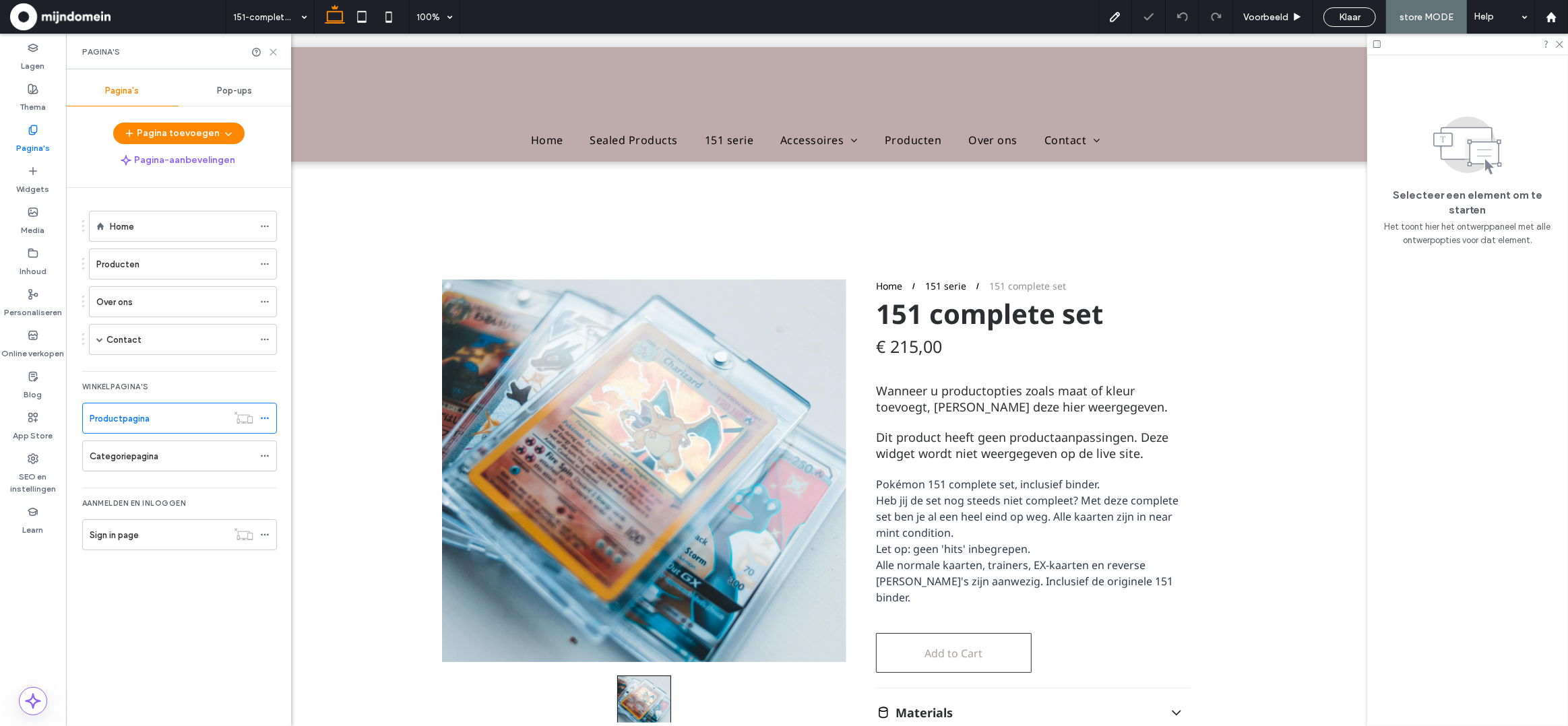
click at [272, 49] on icon at bounding box center [273, 52] width 10 height 10
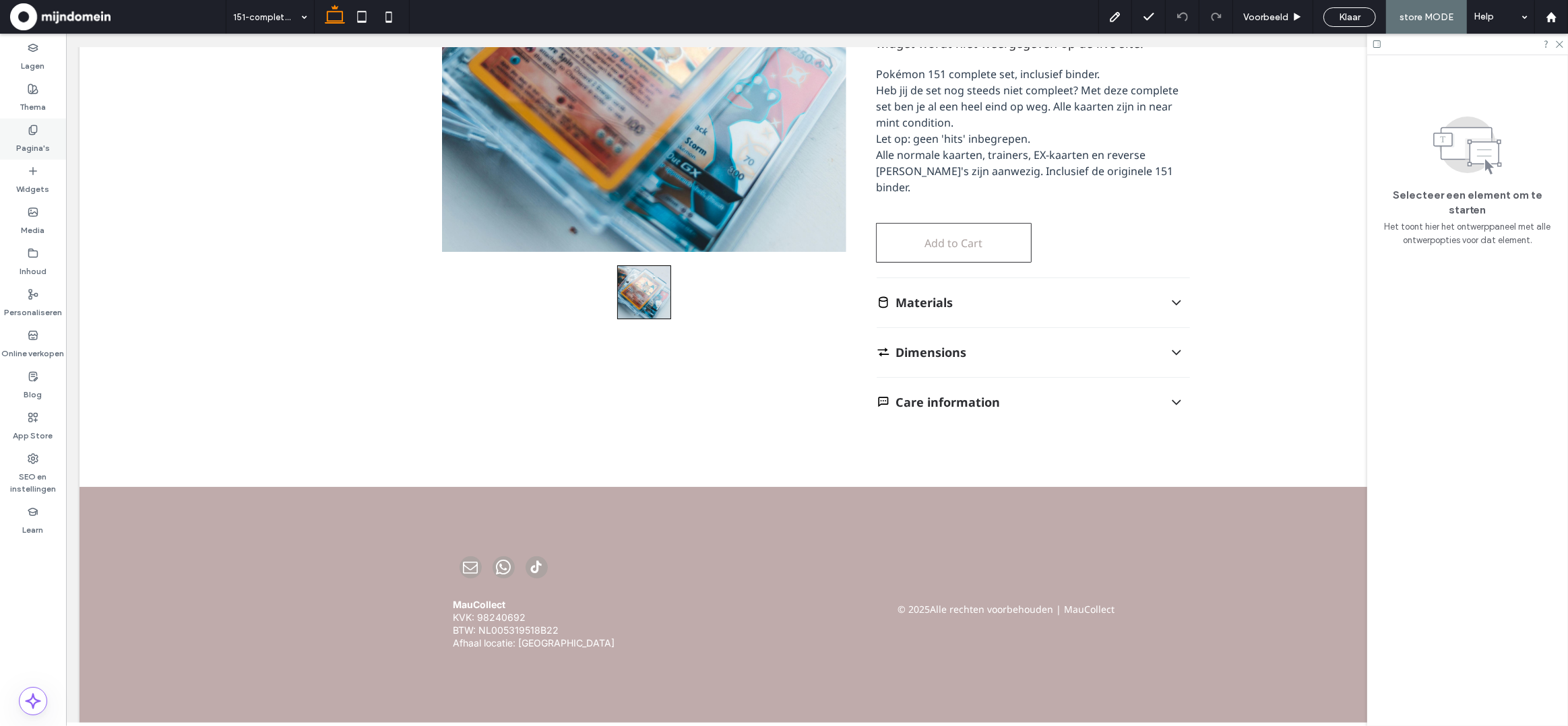
click at [23, 141] on label "Pagina's" at bounding box center [33, 145] width 34 height 18
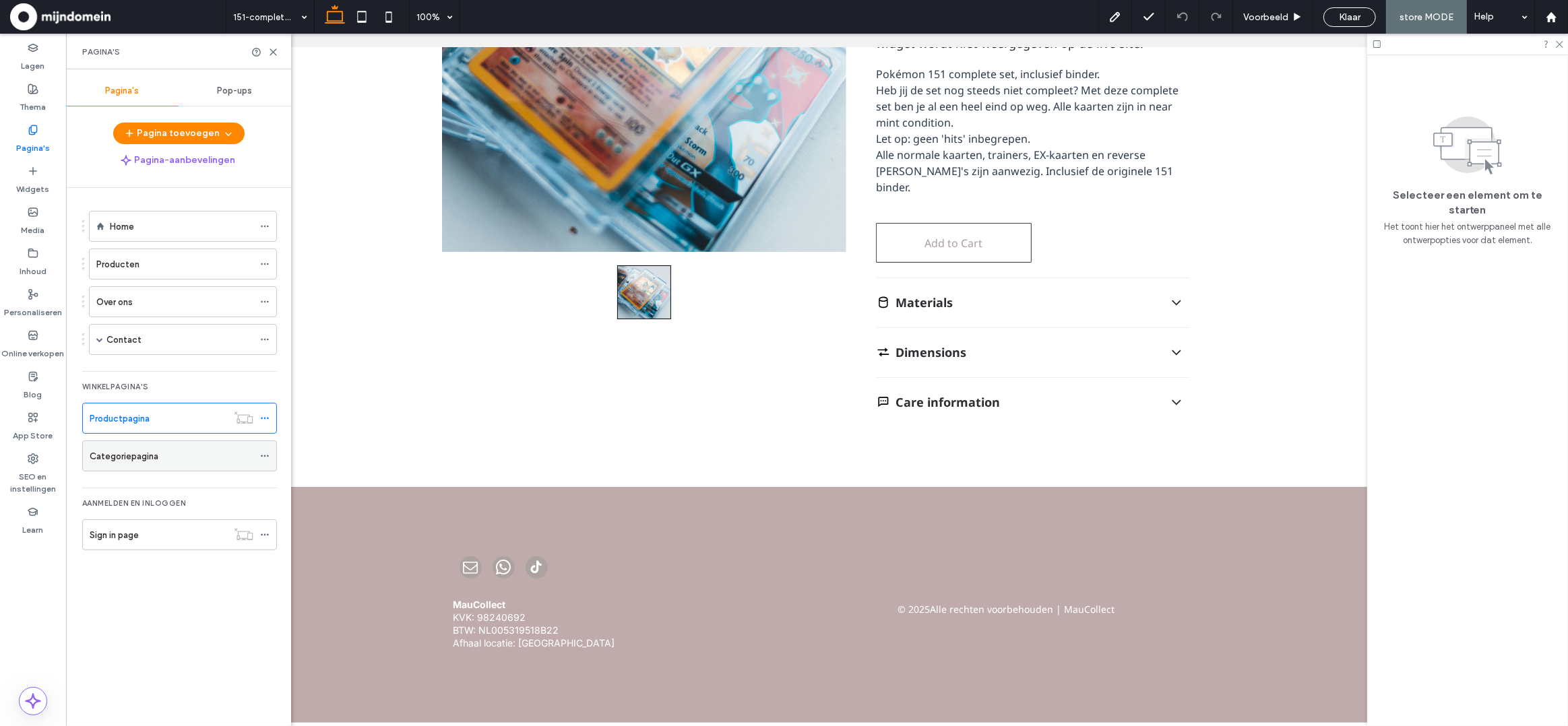
click at [164, 451] on div "Categoriepagina" at bounding box center [171, 456] width 164 height 14
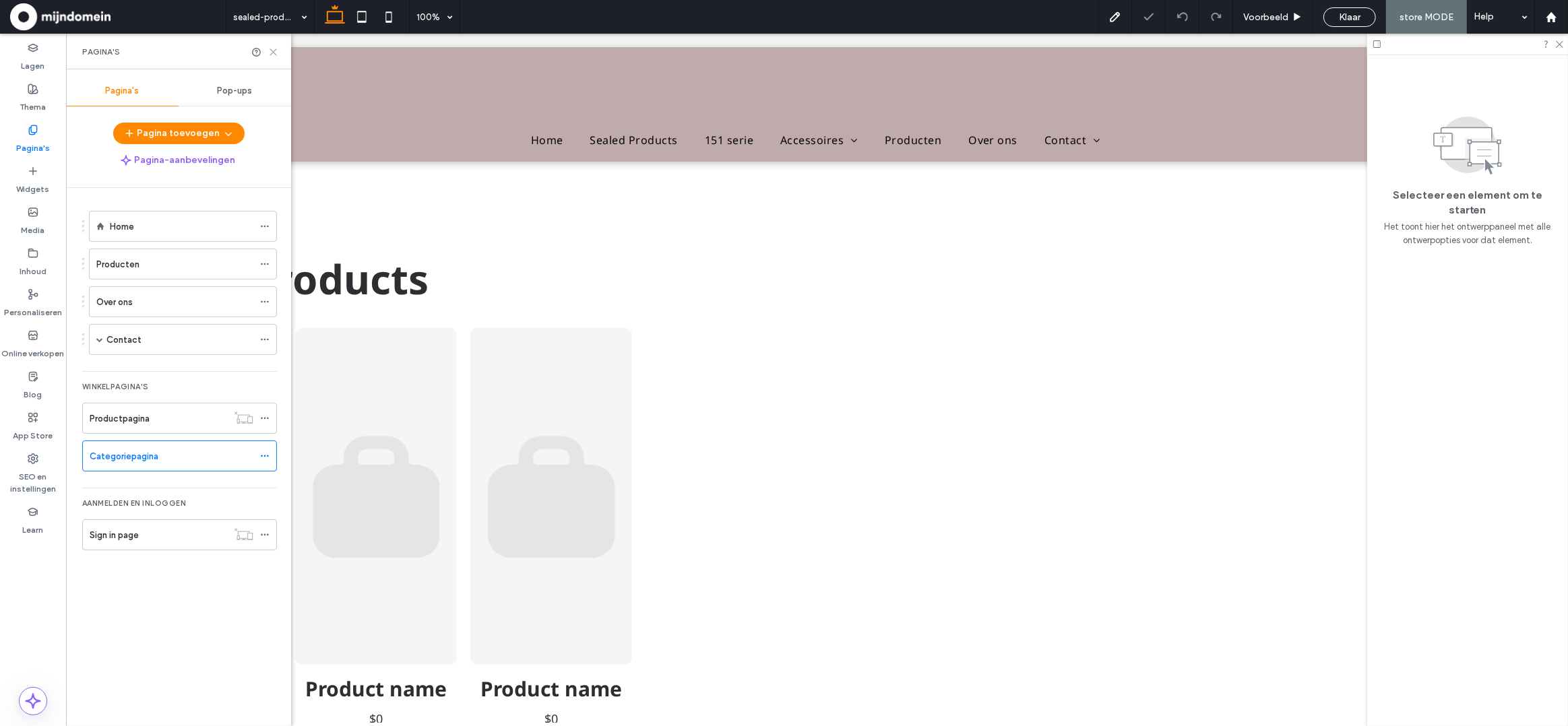
drag, startPoint x: 272, startPoint y: 51, endPoint x: 206, endPoint y: 18, distance: 73.8
click at [272, 51] on use at bounding box center [273, 52] width 6 height 6
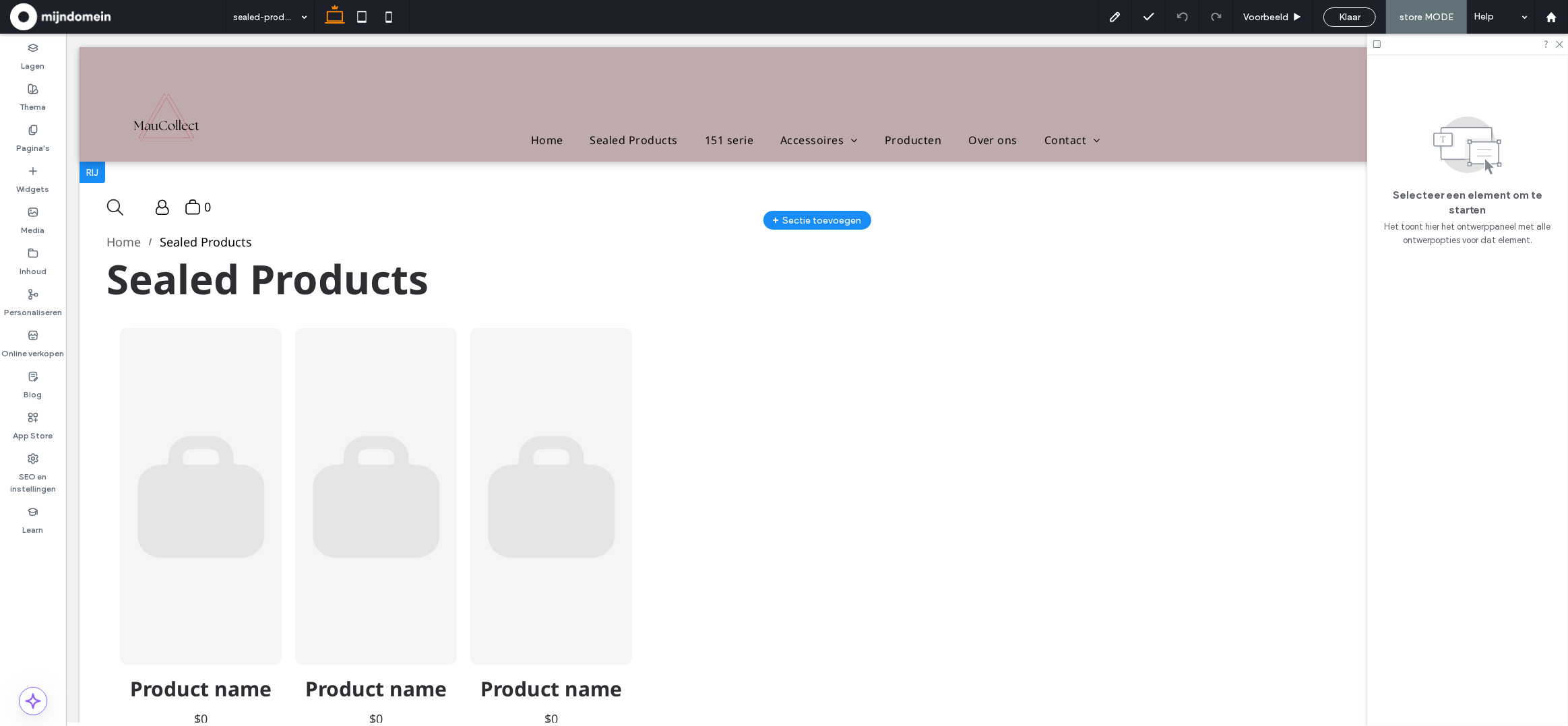
click at [826, 221] on div "+ Sectie toevoegen" at bounding box center [817, 220] width 88 height 15
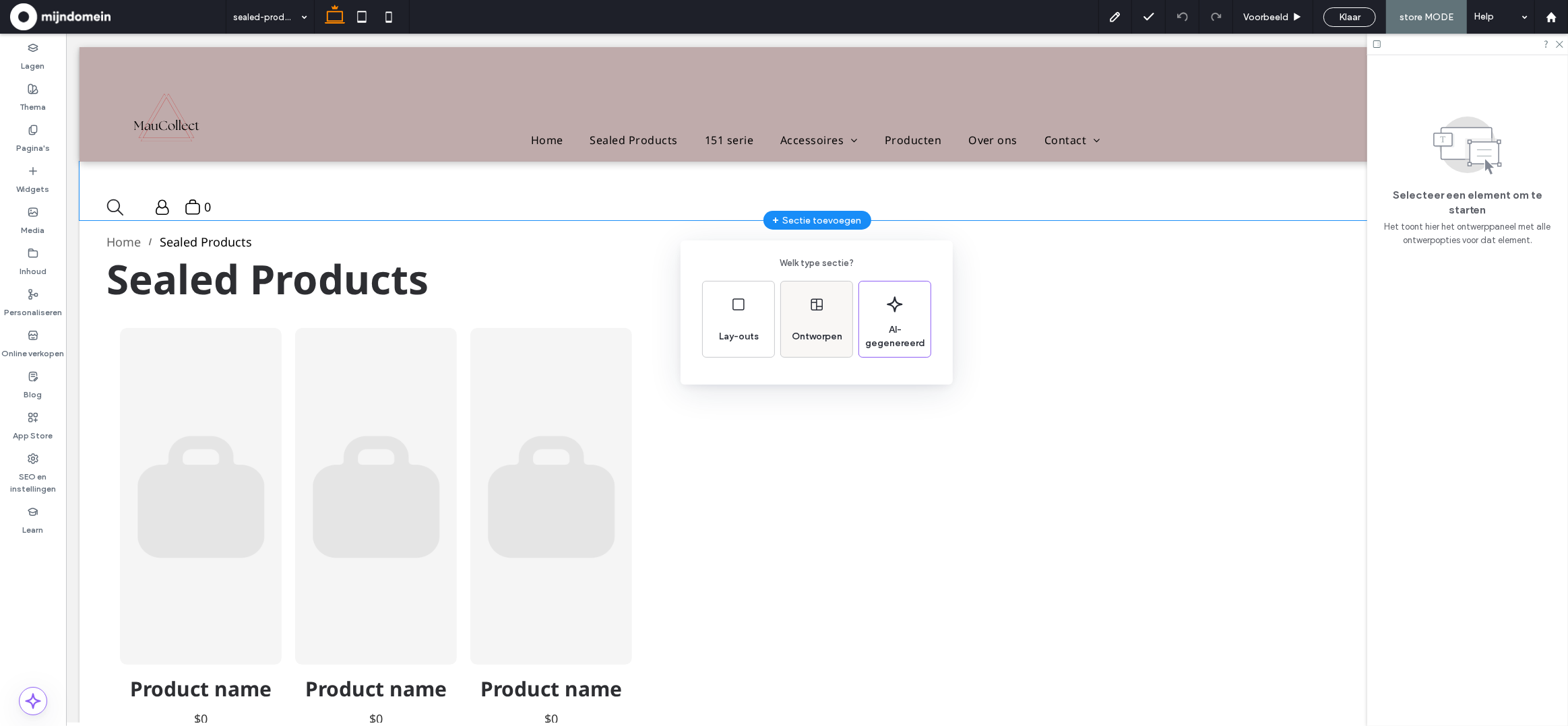
click at [820, 313] on div "Ontworpen" at bounding box center [816, 320] width 71 height 76
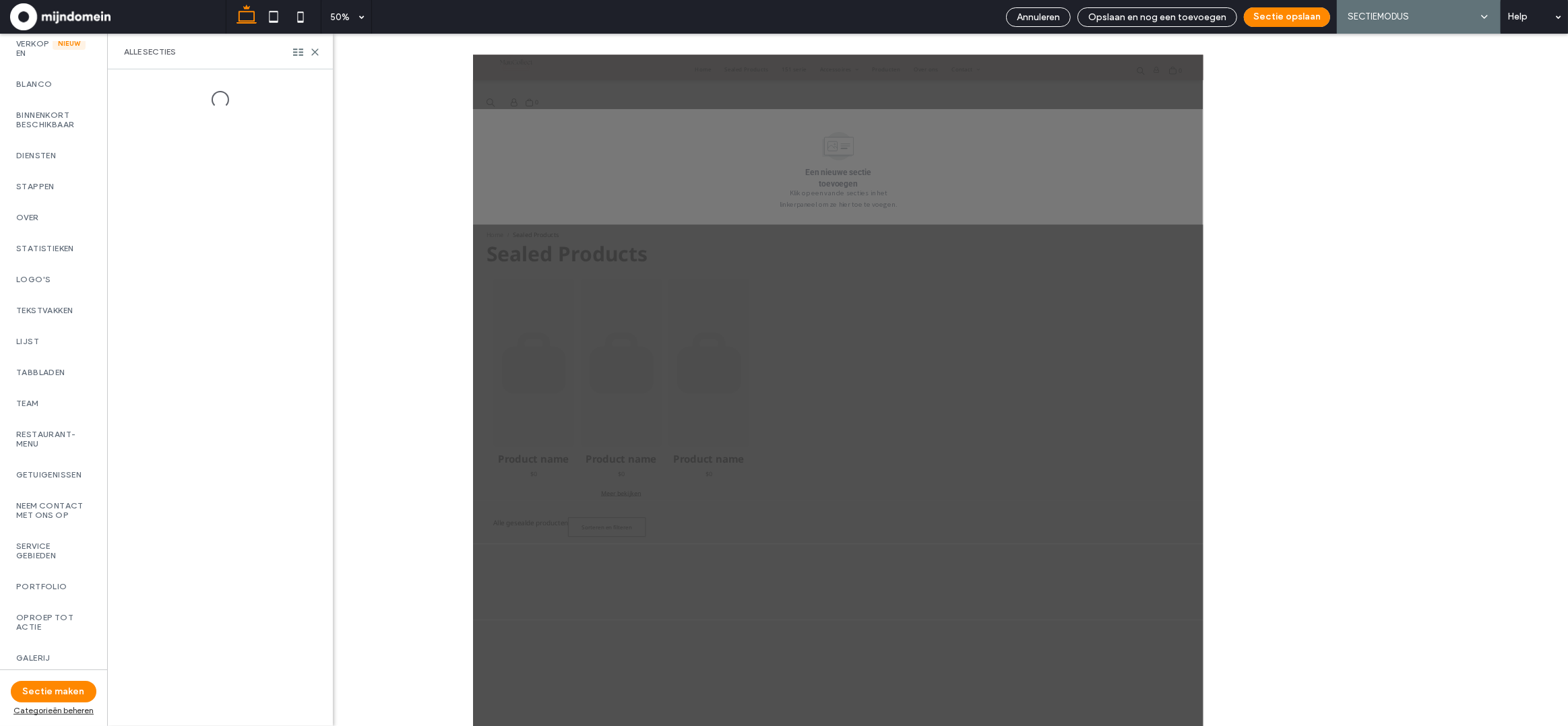
scroll to position [357, 0]
click at [41, 660] on label "MMWS" at bounding box center [53, 663] width 75 height 9
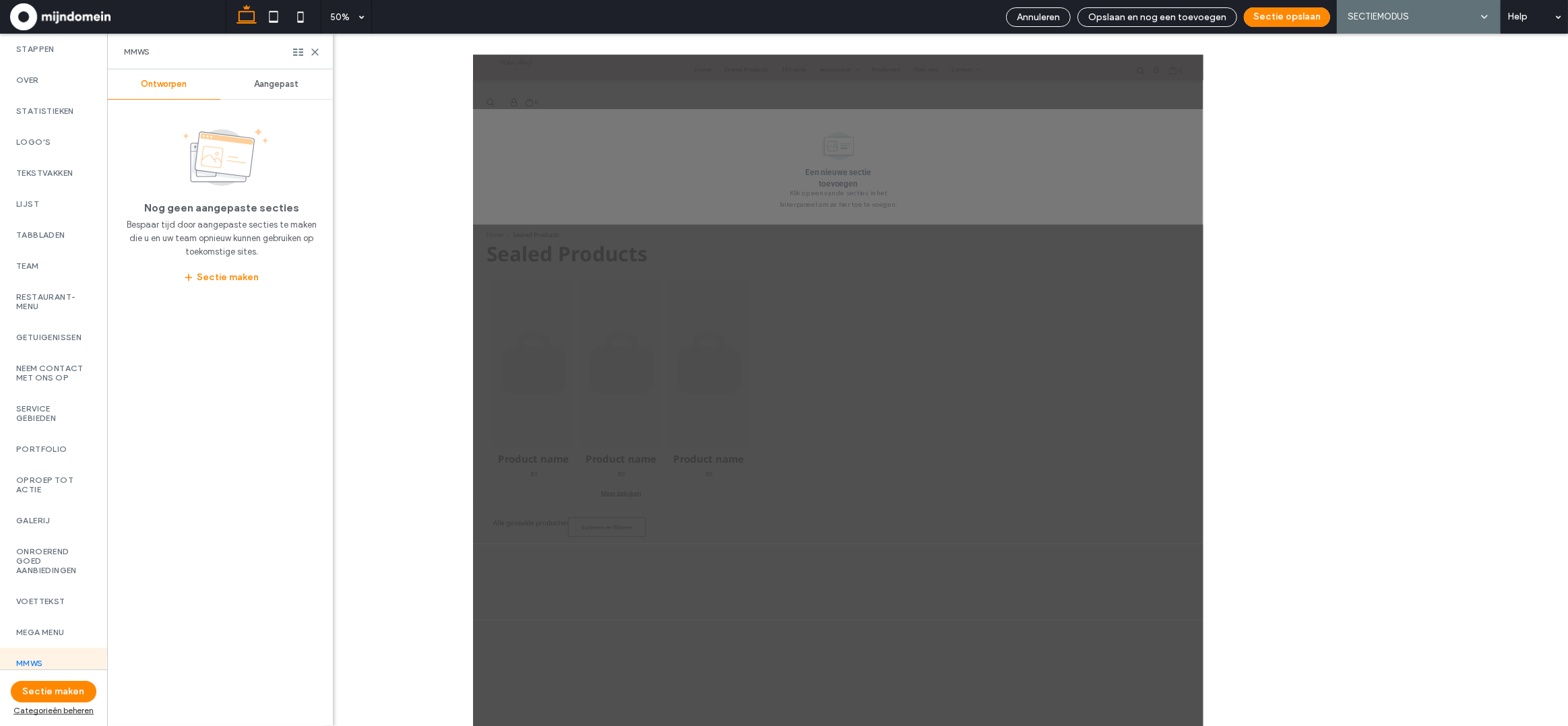
click at [278, 88] on span "Aangepast" at bounding box center [277, 85] width 44 height 11
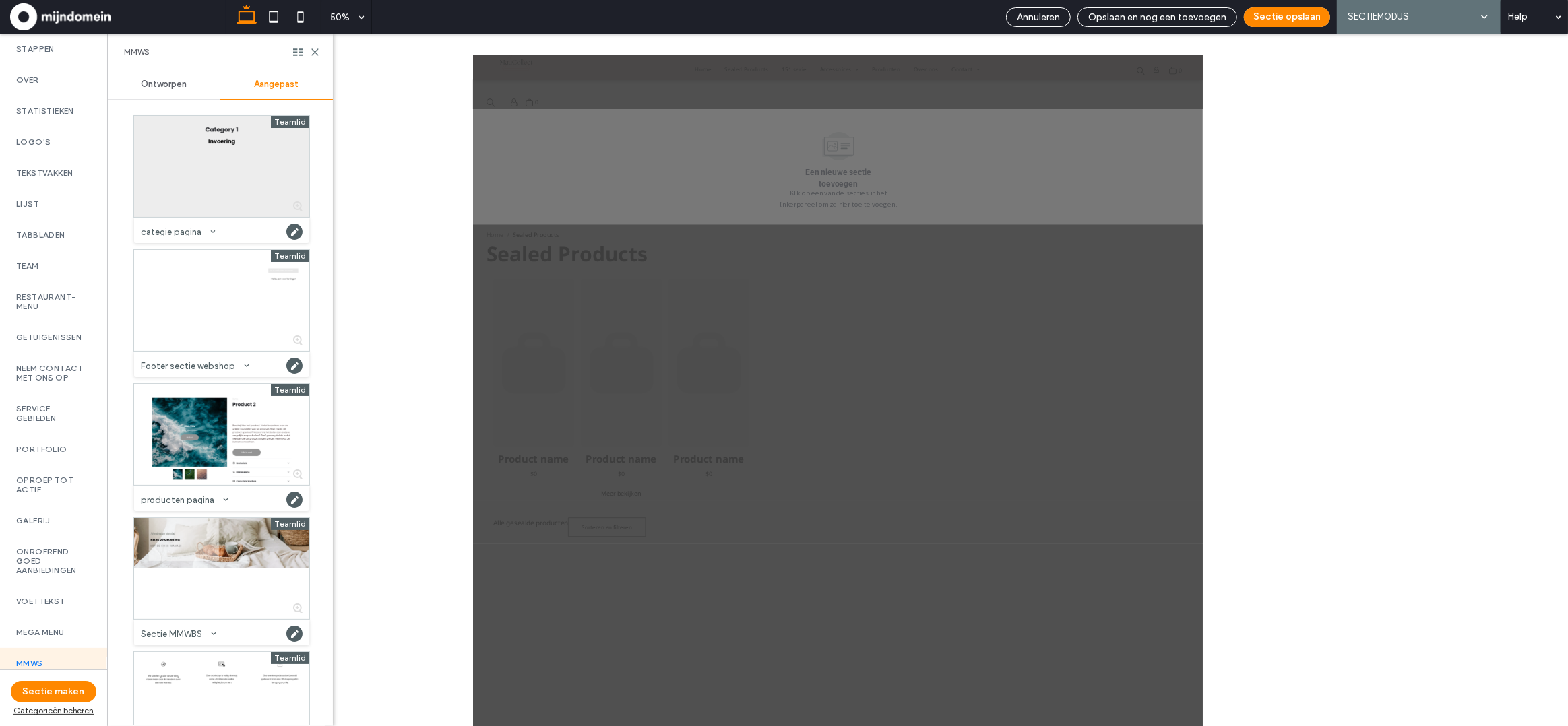
click at [198, 184] on div at bounding box center [221, 167] width 175 height 101
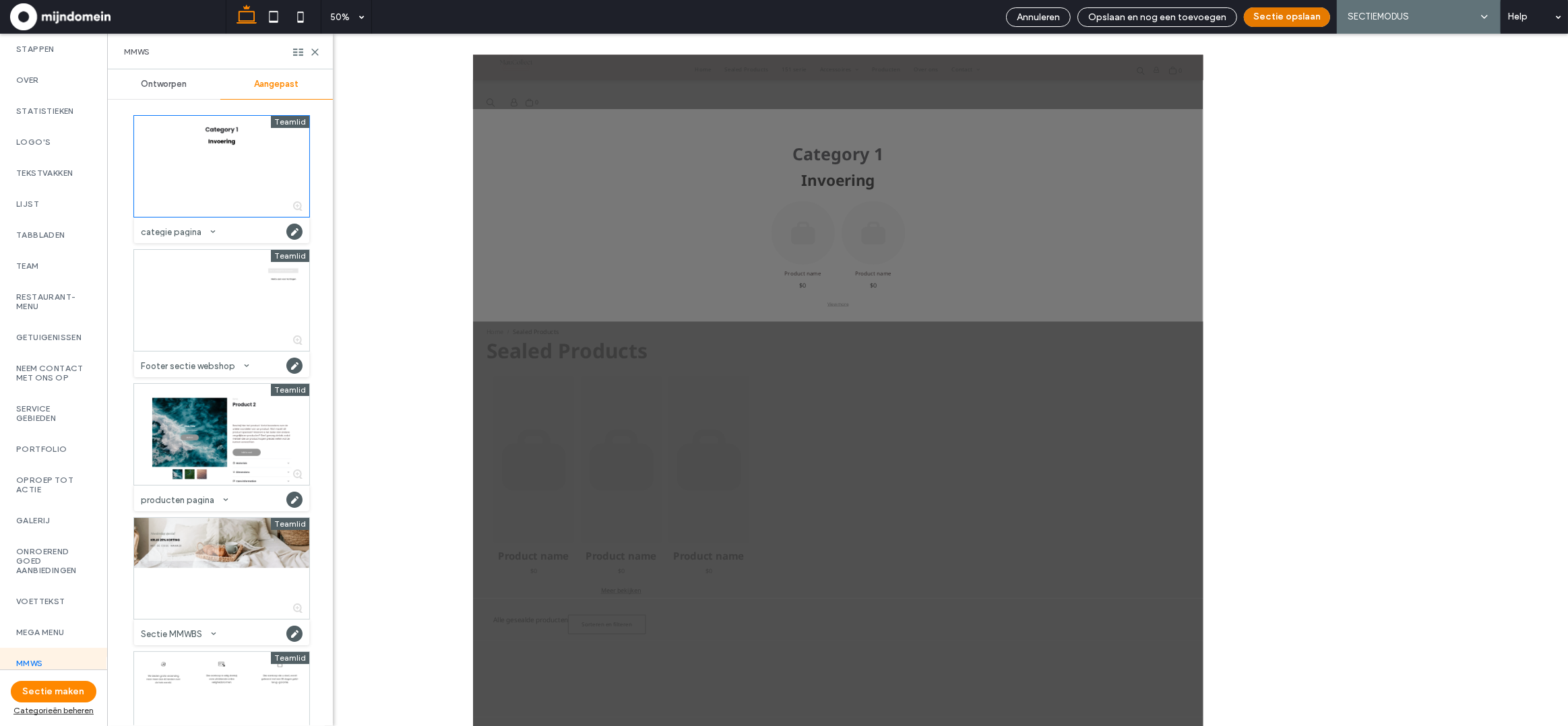
click at [1270, 18] on button "Sectie opslaan" at bounding box center [1287, 17] width 87 height 19
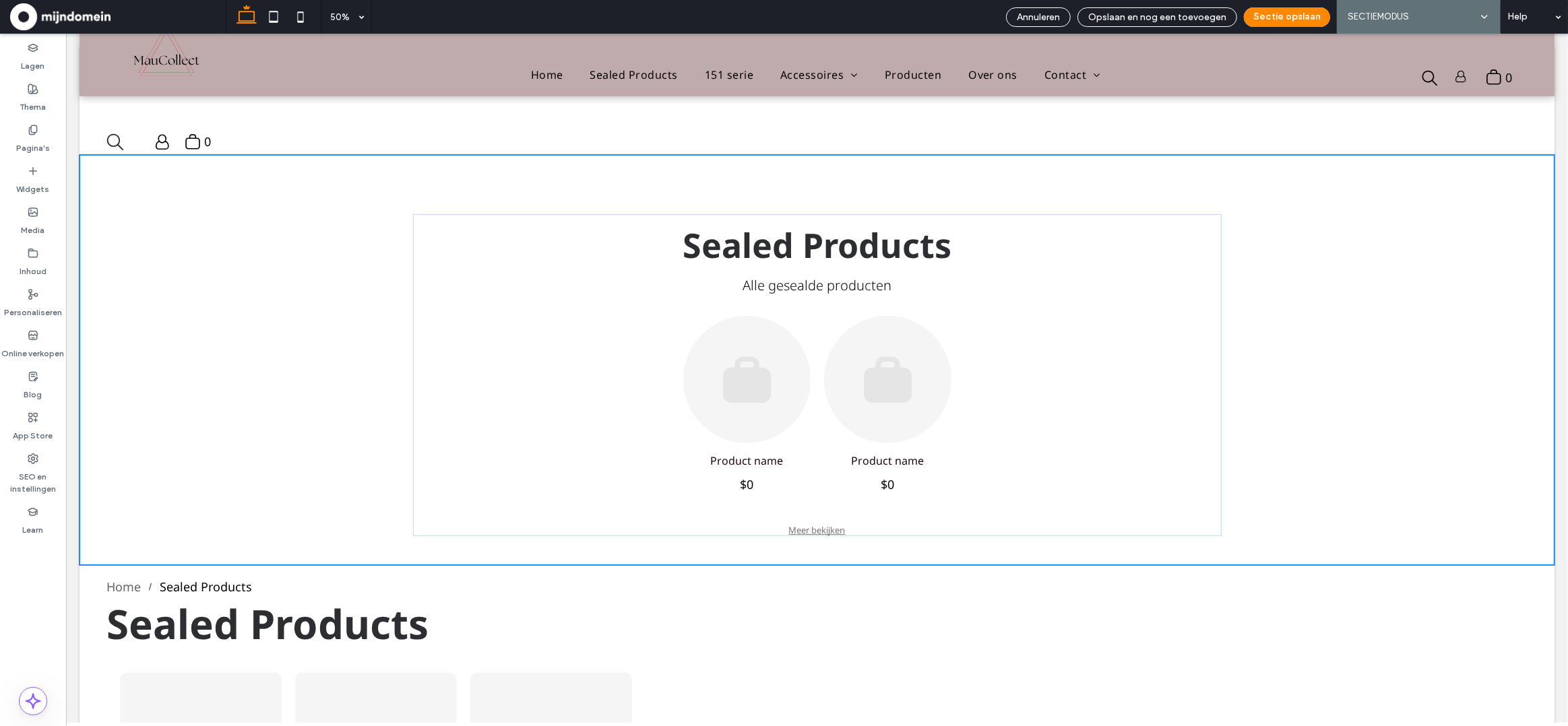
scroll to position [79, 0]
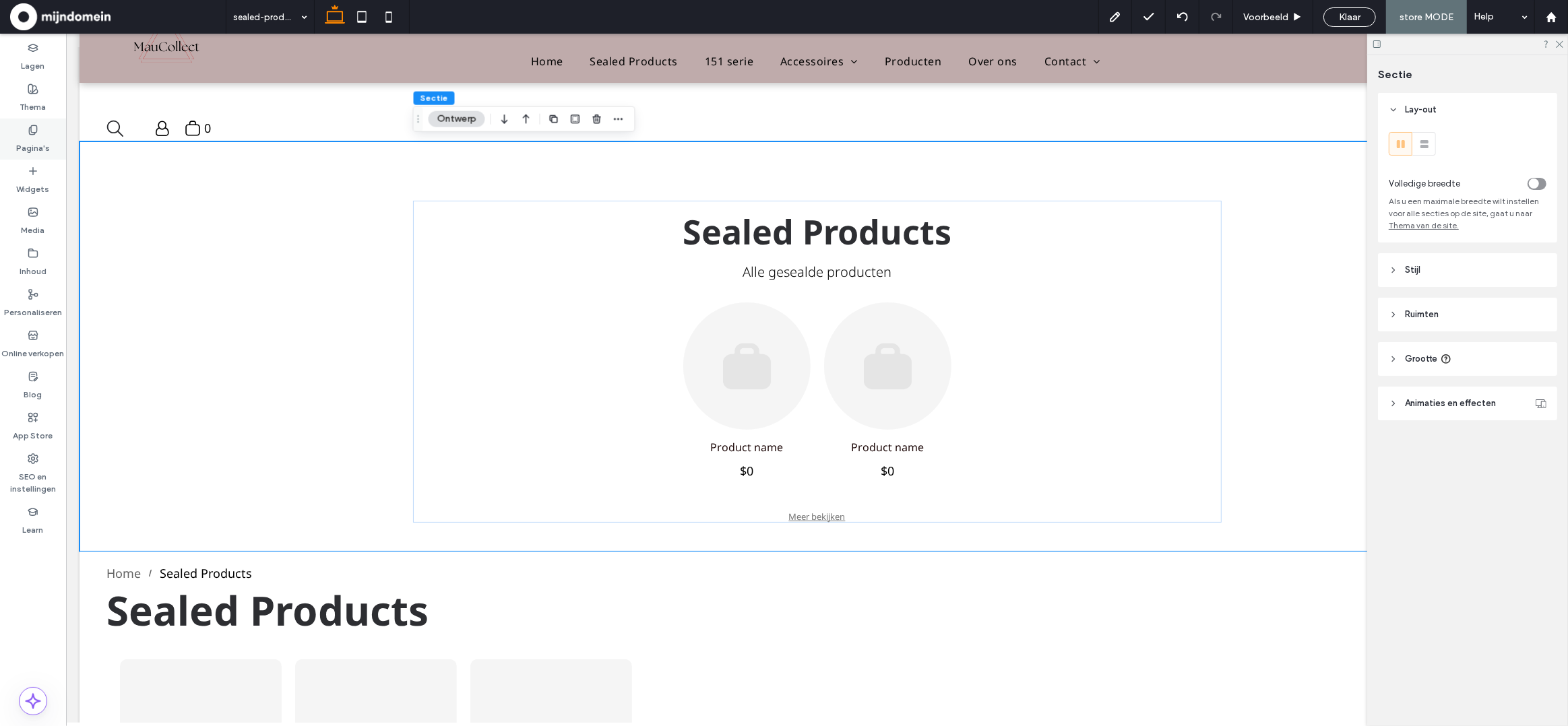
click at [38, 138] on label "Pagina's" at bounding box center [33, 145] width 34 height 18
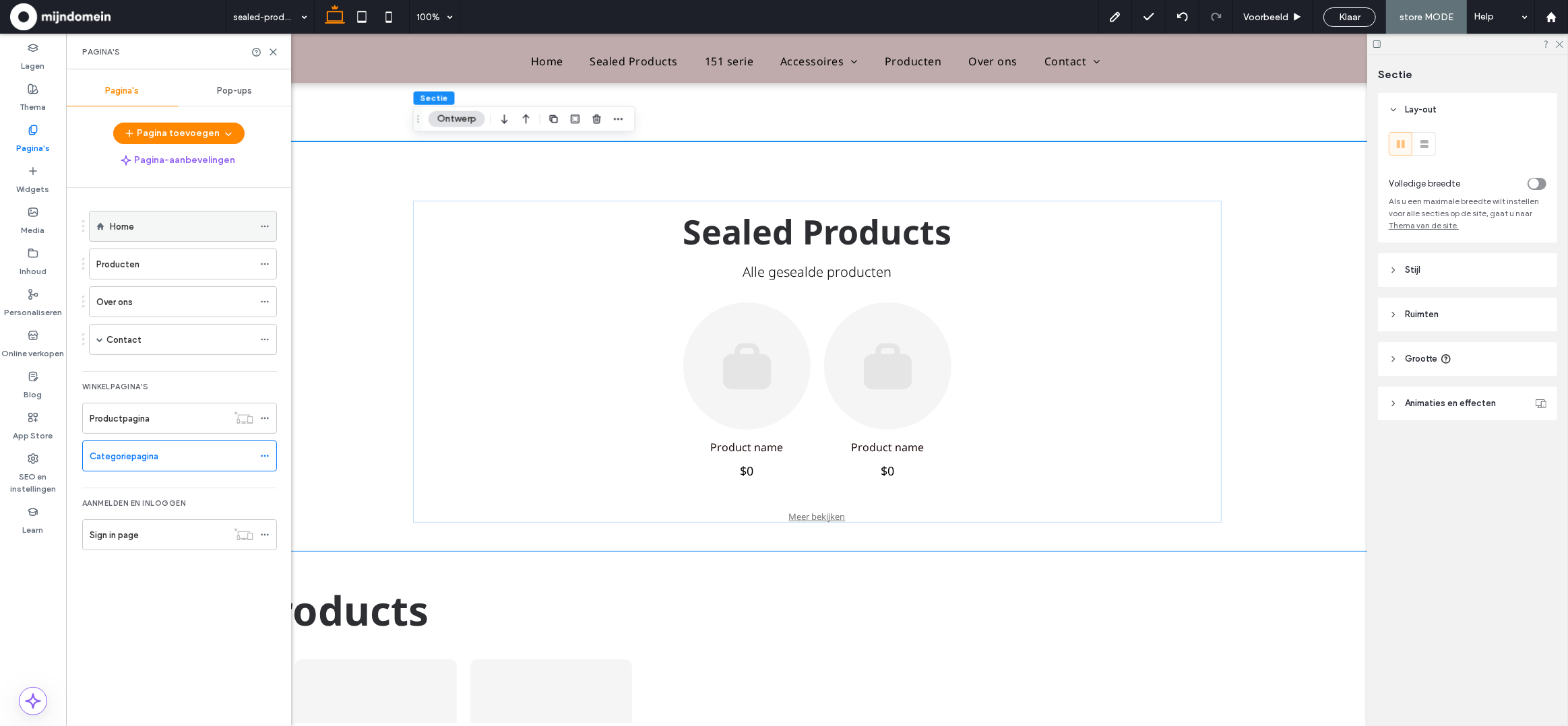
click at [141, 230] on div "Home" at bounding box center [182, 226] width 144 height 14
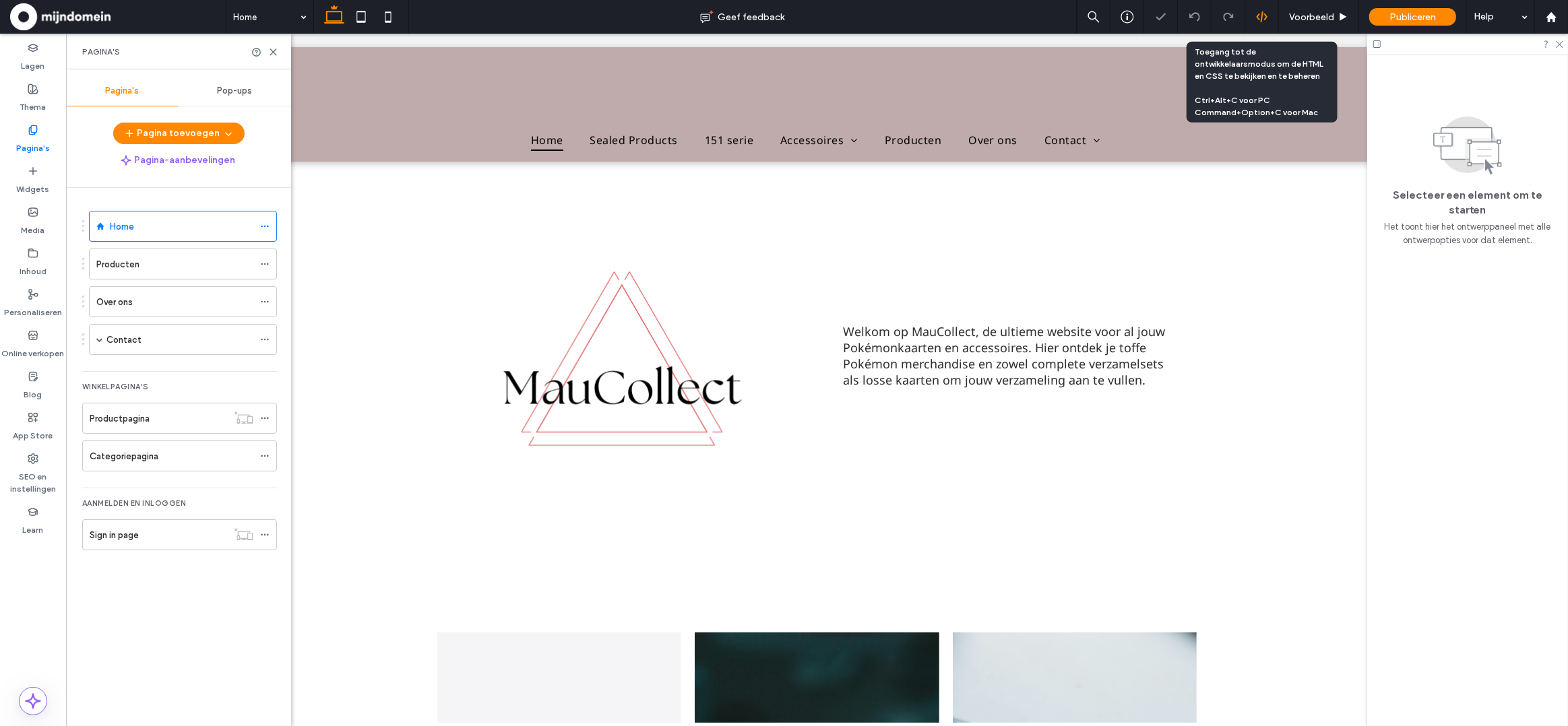
click at [1266, 18] on use at bounding box center [1261, 17] width 11 height 11
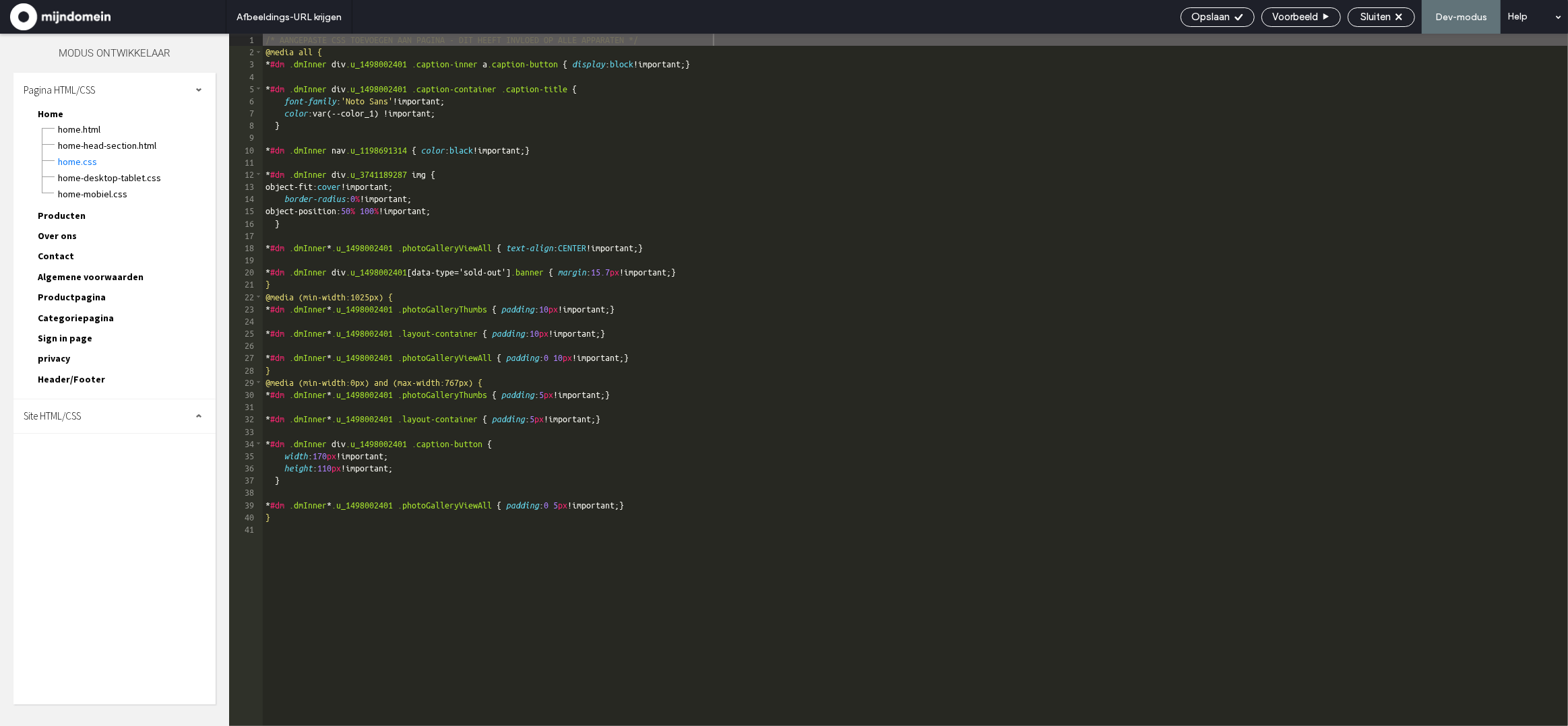
click at [50, 311] on span "Categoriepagina" at bounding box center [76, 317] width 77 height 12
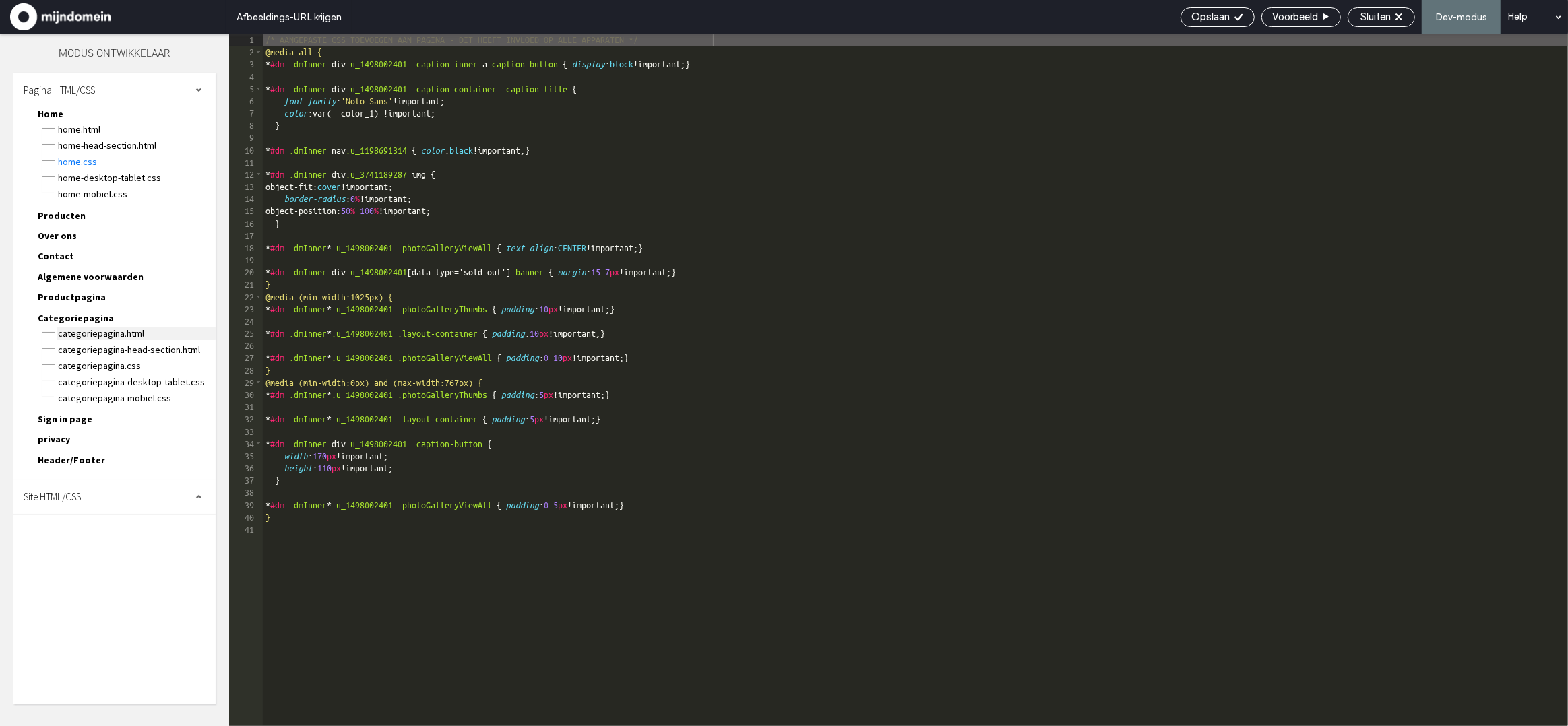
click at [111, 326] on span "Categoriepagina.html" at bounding box center [136, 333] width 159 height 14
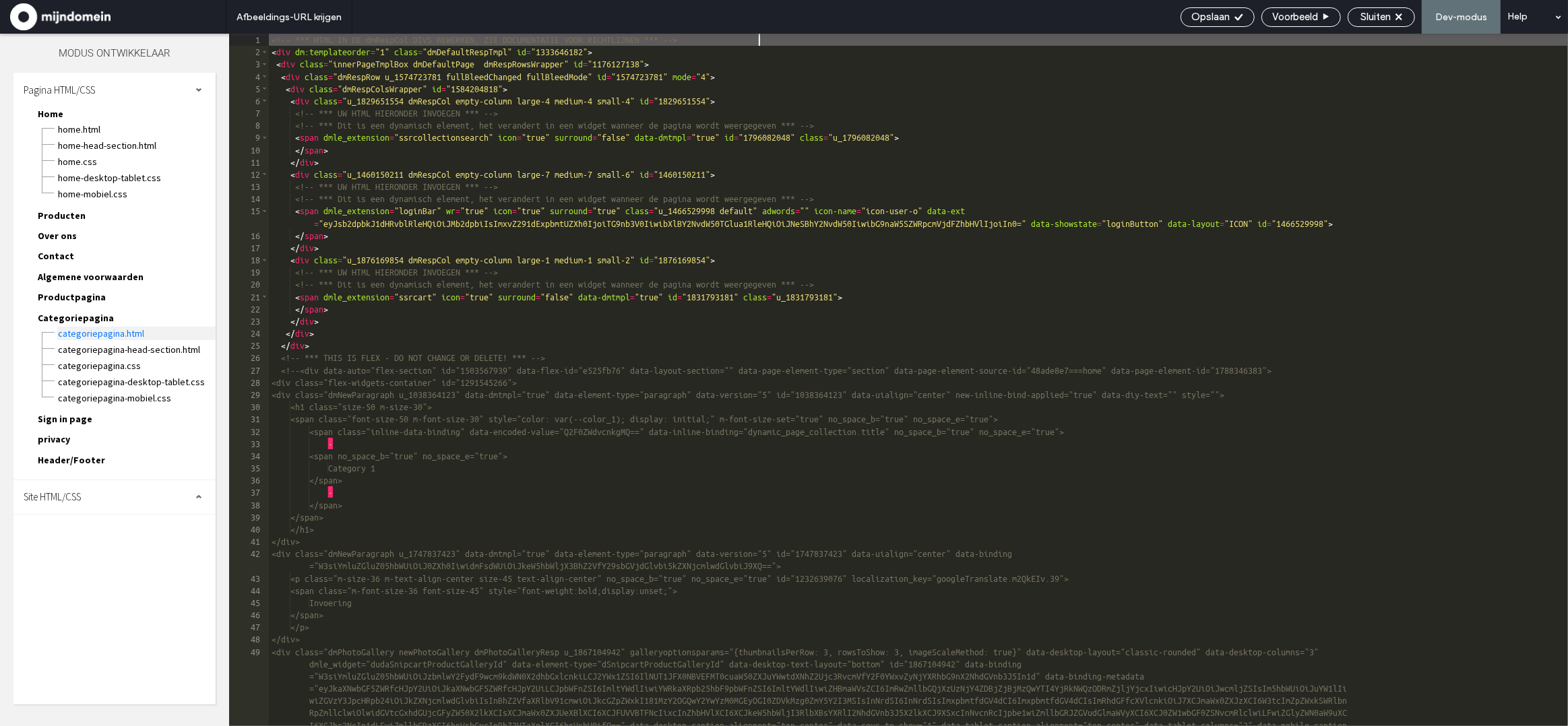
scroll to position [1, 0]
click at [284, 111] on div "<!-- *** HTML IN DE dmRespCol DIVS BEWERKEN, ZIE DOCUMENTATIE VOOR RICHTLIJNEN …" at bounding box center [918, 435] width 1299 height 802
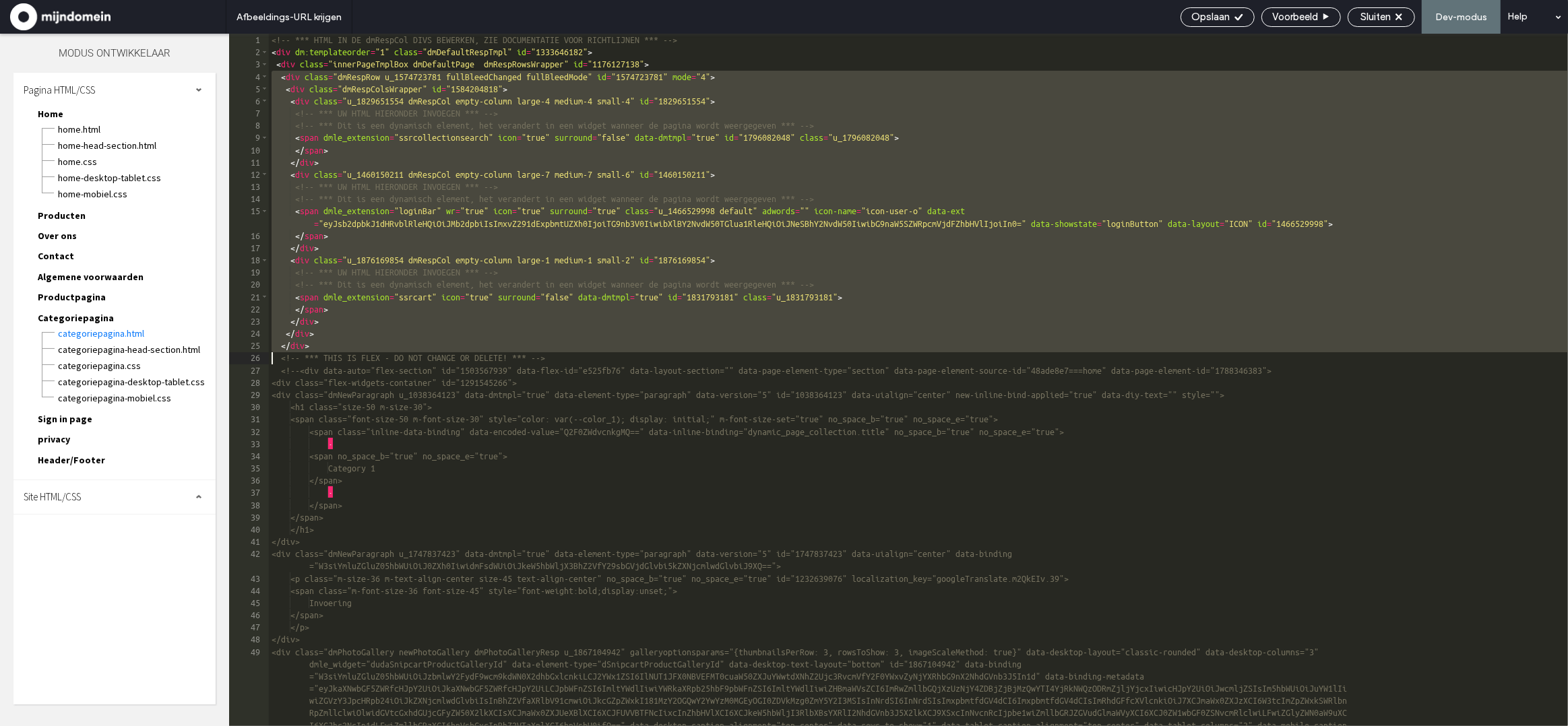
drag, startPoint x: 272, startPoint y: 82, endPoint x: 266, endPoint y: 352, distance: 270.1
click at [266, 352] on div "** 1 2 3 4 5 6 7 8 9 10 11 12 13 14 15 16 17 18 19 20 21 22 23 24 25 26 27 28 2…" at bounding box center [899, 380] width 1338 height 692
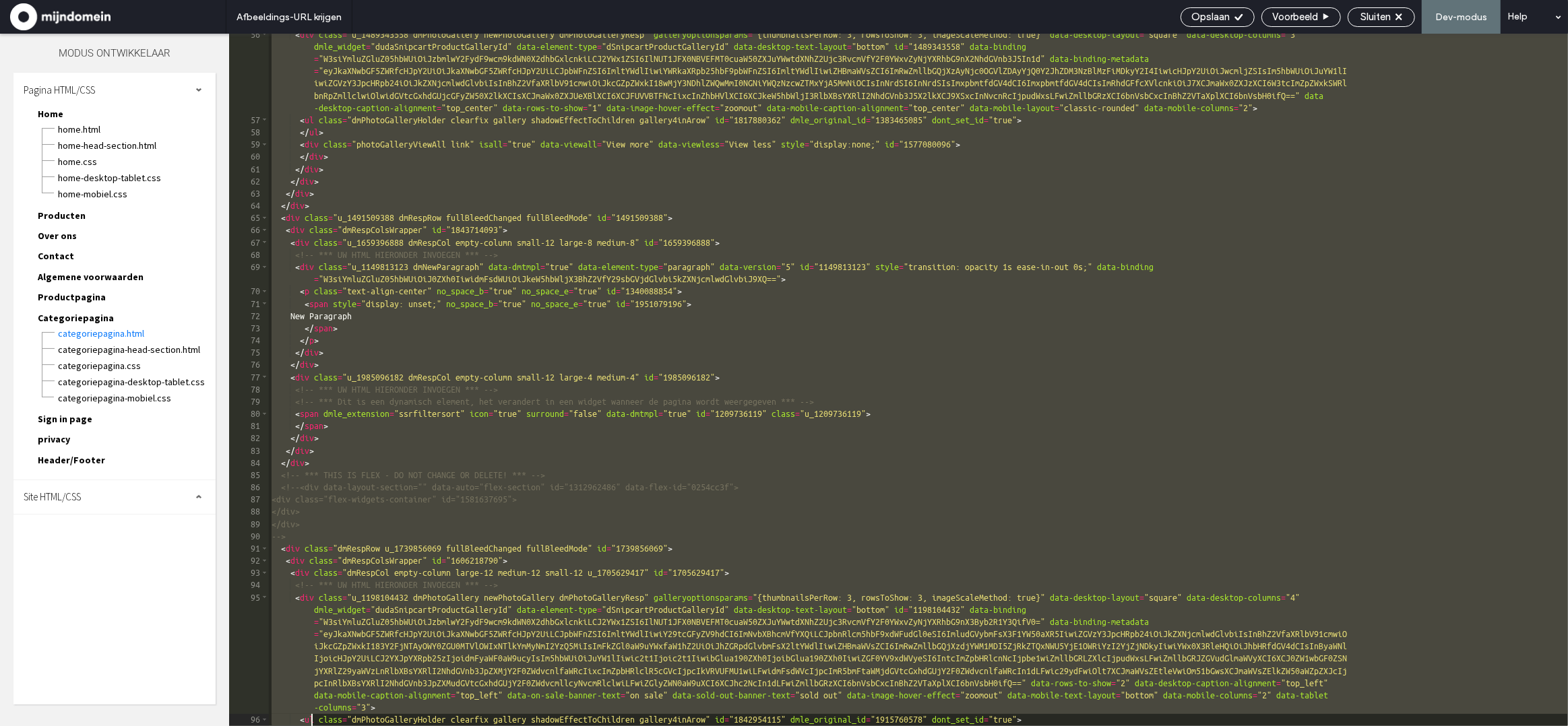
scroll to position [923, 0]
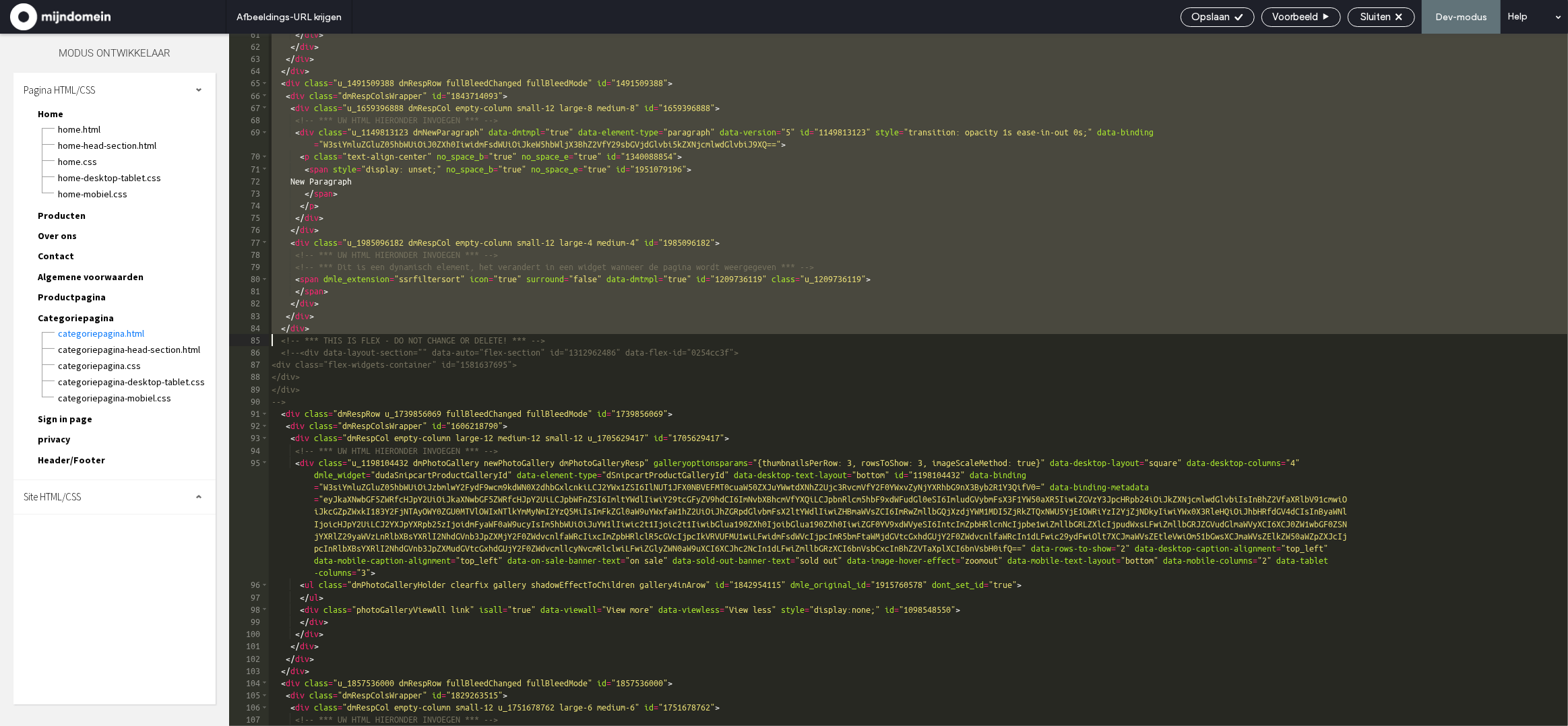
drag, startPoint x: 273, startPoint y: 189, endPoint x: 261, endPoint y: 336, distance: 147.5
click at [261, 336] on div "** 61 62 63 64 65 66 67 68 69 70 71 72 73 74 75 76 77 78 79 80 81 82 83 84 85 8…" at bounding box center [899, 380] width 1338 height 692
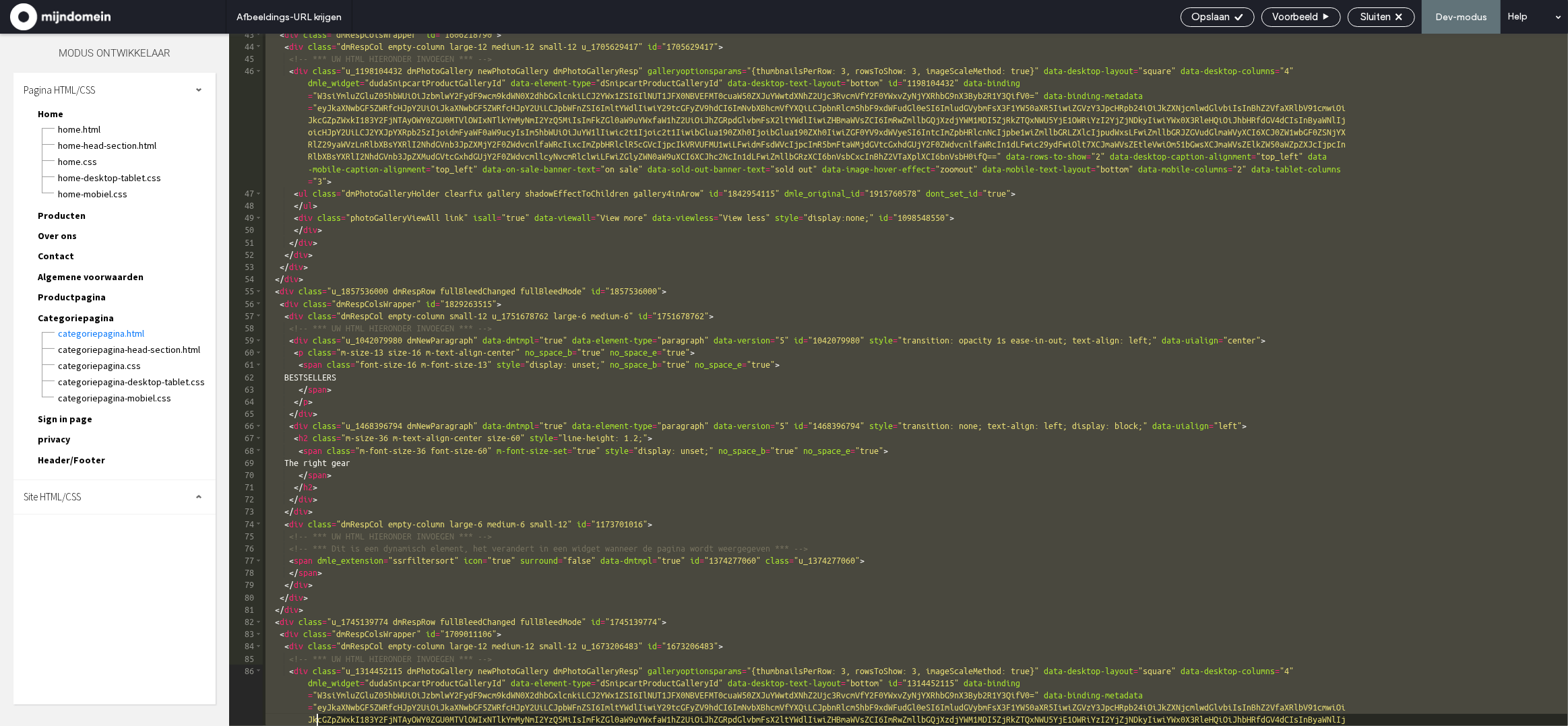
scroll to position [802, 0]
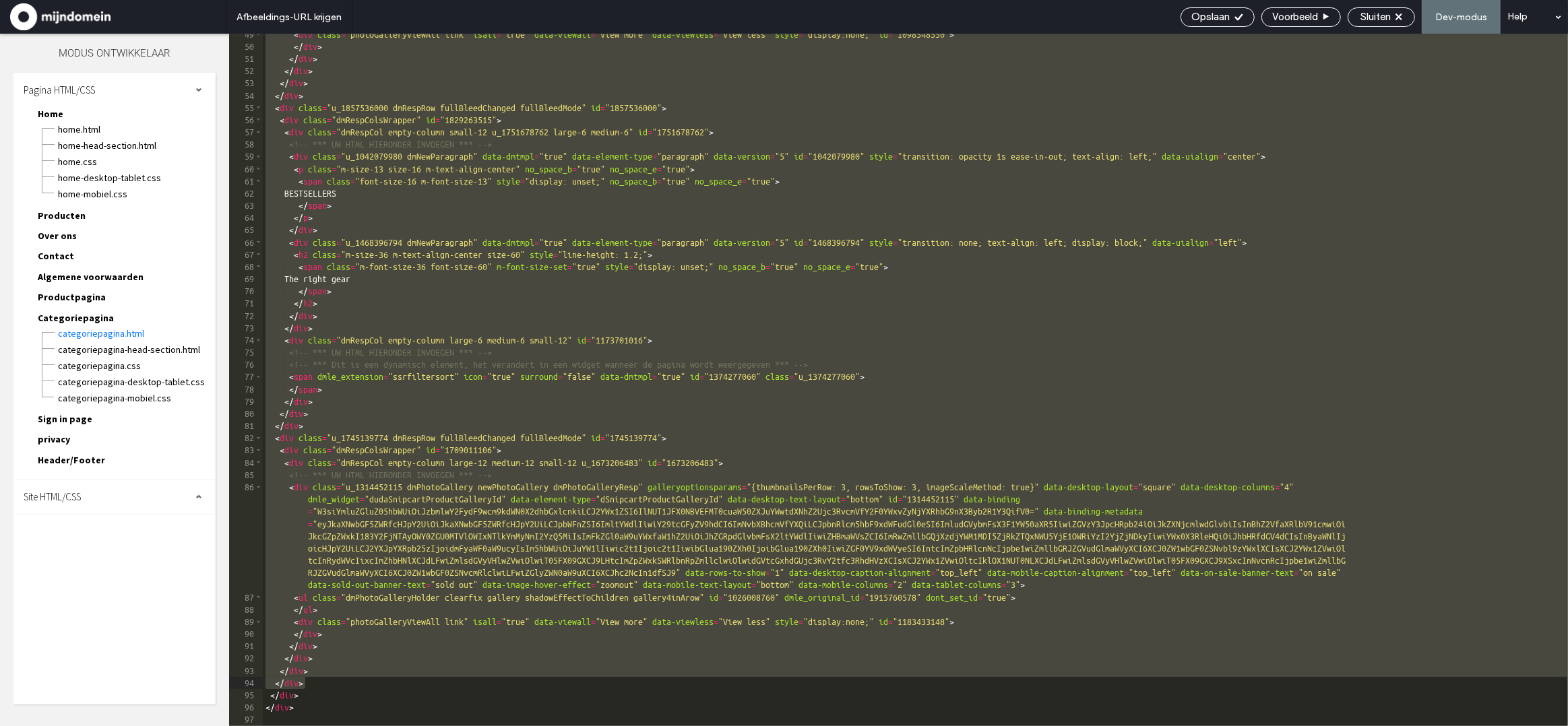
drag, startPoint x: 264, startPoint y: 116, endPoint x: 306, endPoint y: 686, distance: 571.5
click at [306, 686] on div "< div class = "photoGalleryViewAll link" isall = "true" data-viewall = "View mo…" at bounding box center [915, 387] width 1305 height 717
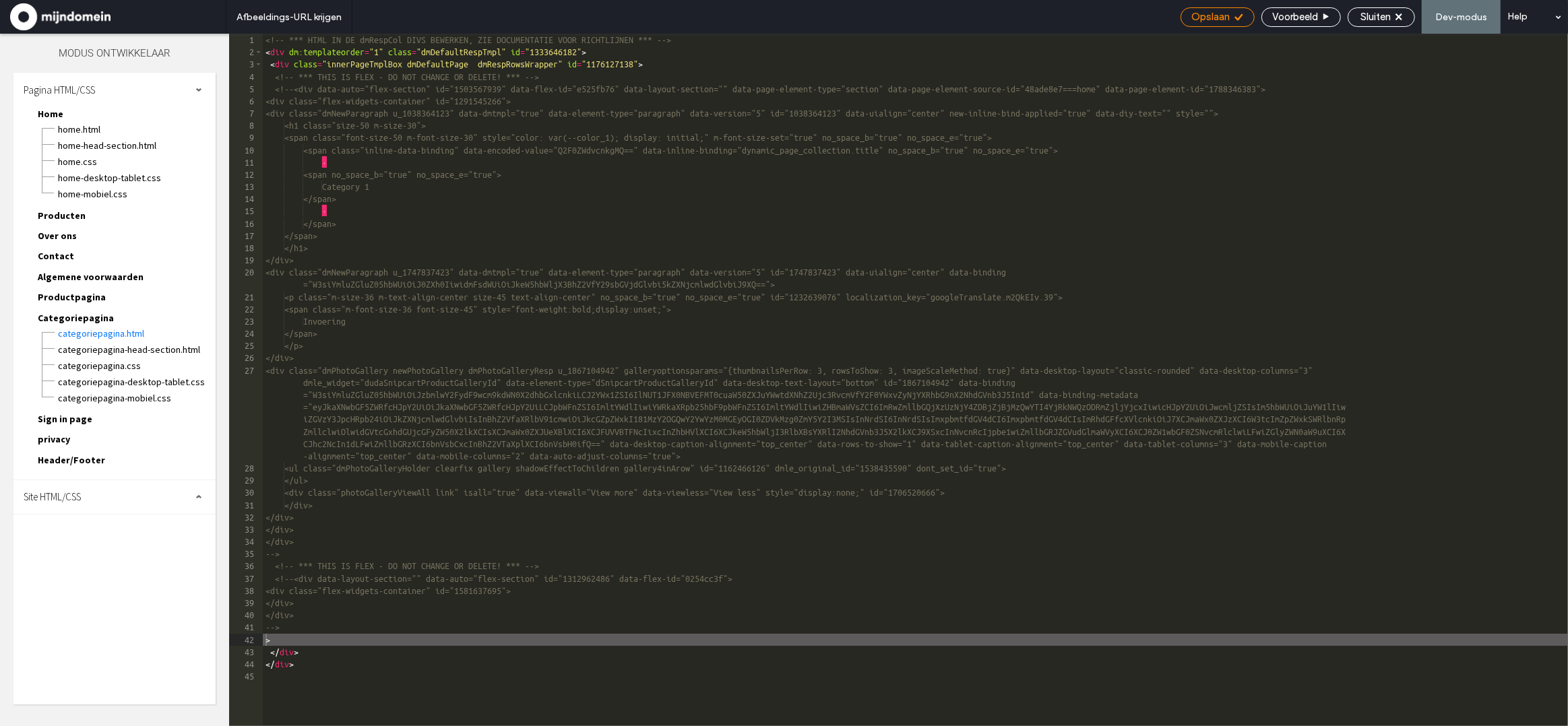
click at [1223, 19] on span "Opslaan" at bounding box center [1210, 17] width 39 height 12
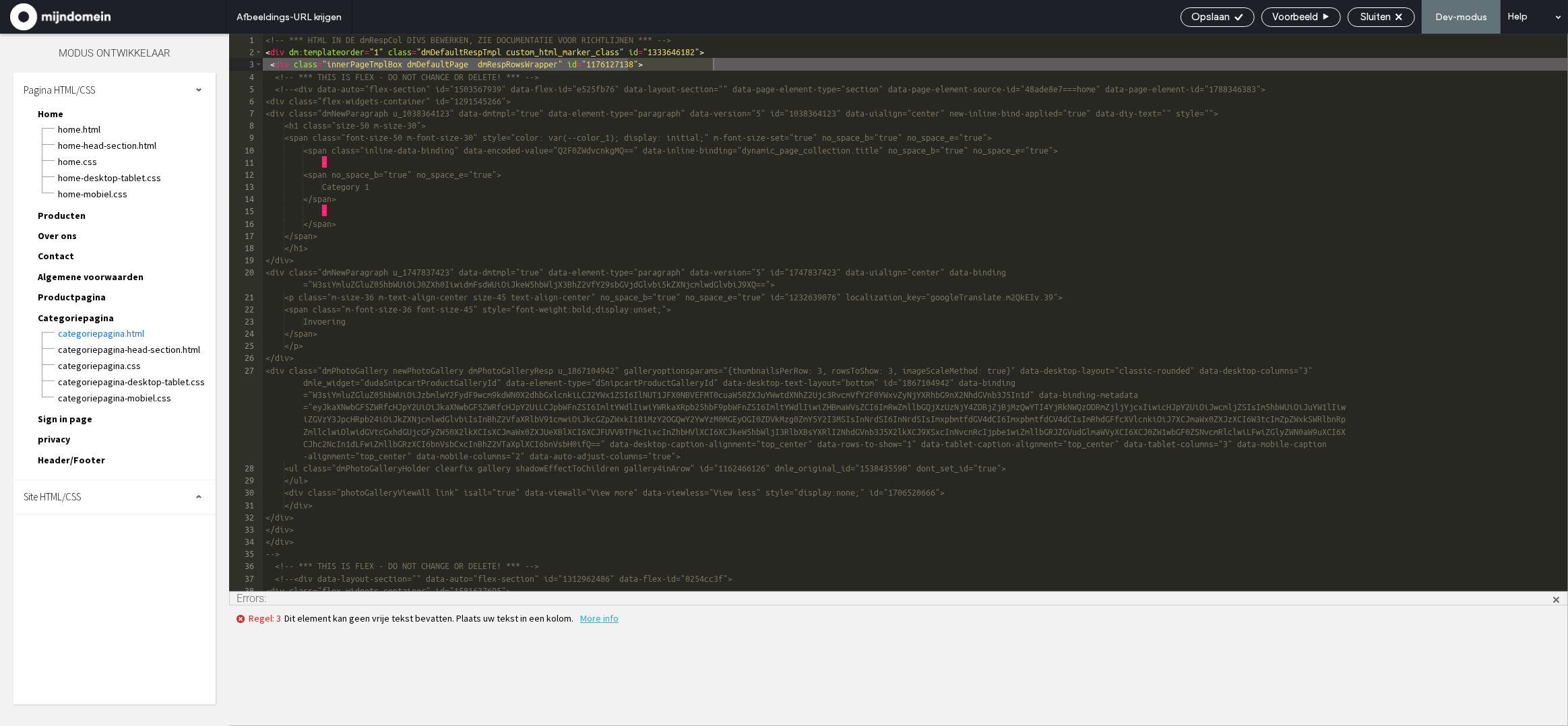
scroll to position [0, 0]
click at [737, 70] on div "<!-- *** HTML IN DE dmRespCol DIVS BEWERKEN, ZIE DOCUMENTATIE VOOR RICHTLIJNEN …" at bounding box center [915, 325] width 1305 height 582
type textarea "**"
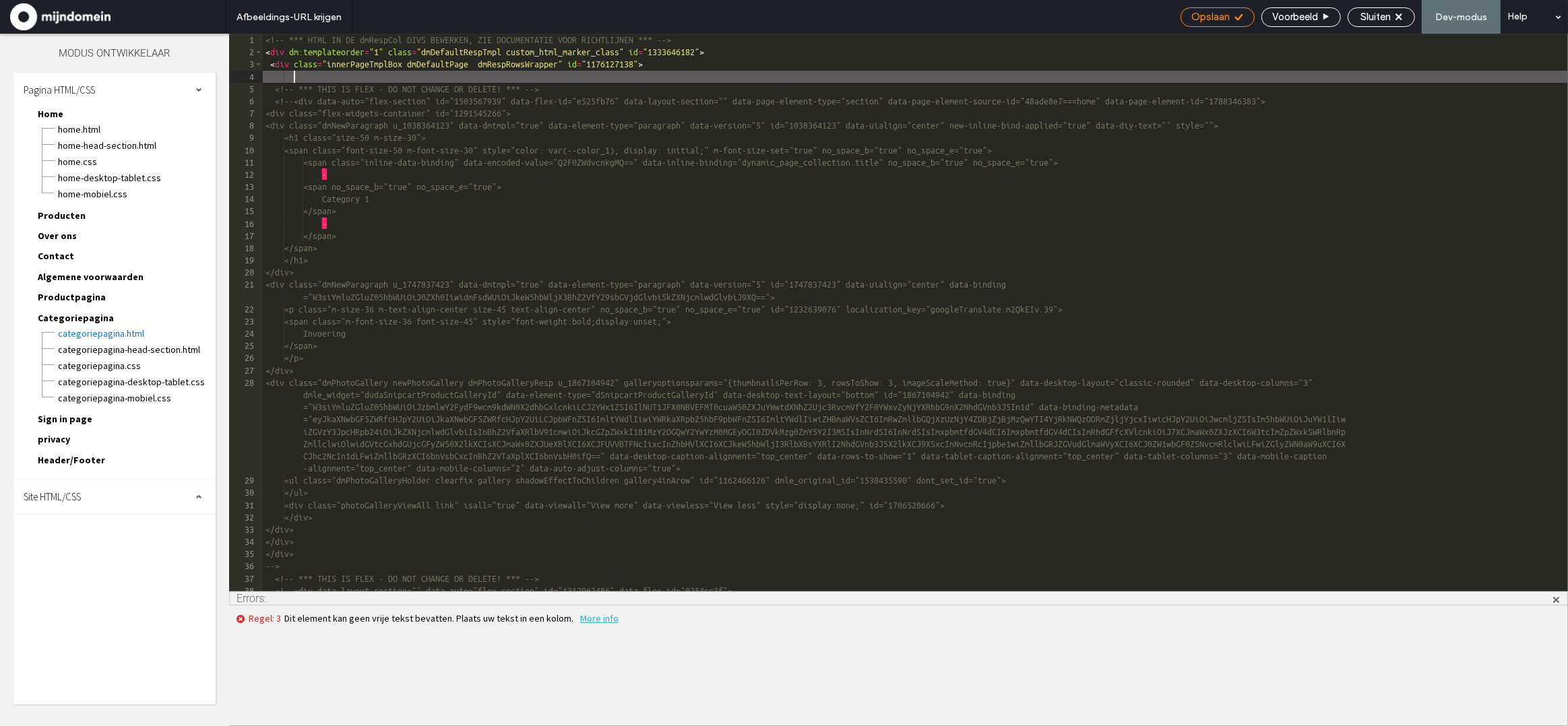
click at [1193, 16] on span "Opslaan" at bounding box center [1210, 17] width 39 height 12
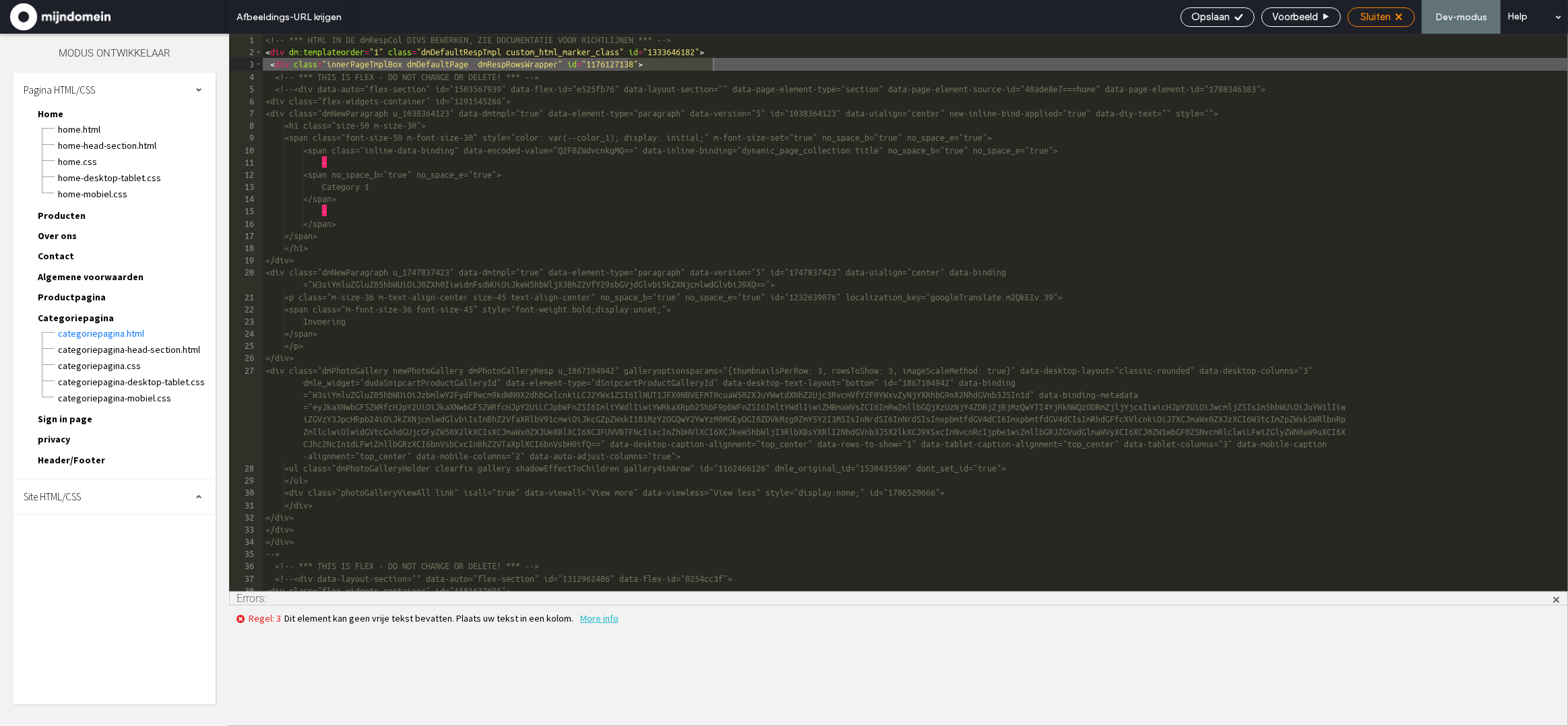
click at [1388, 20] on span "Sluiten" at bounding box center [1375, 17] width 30 height 12
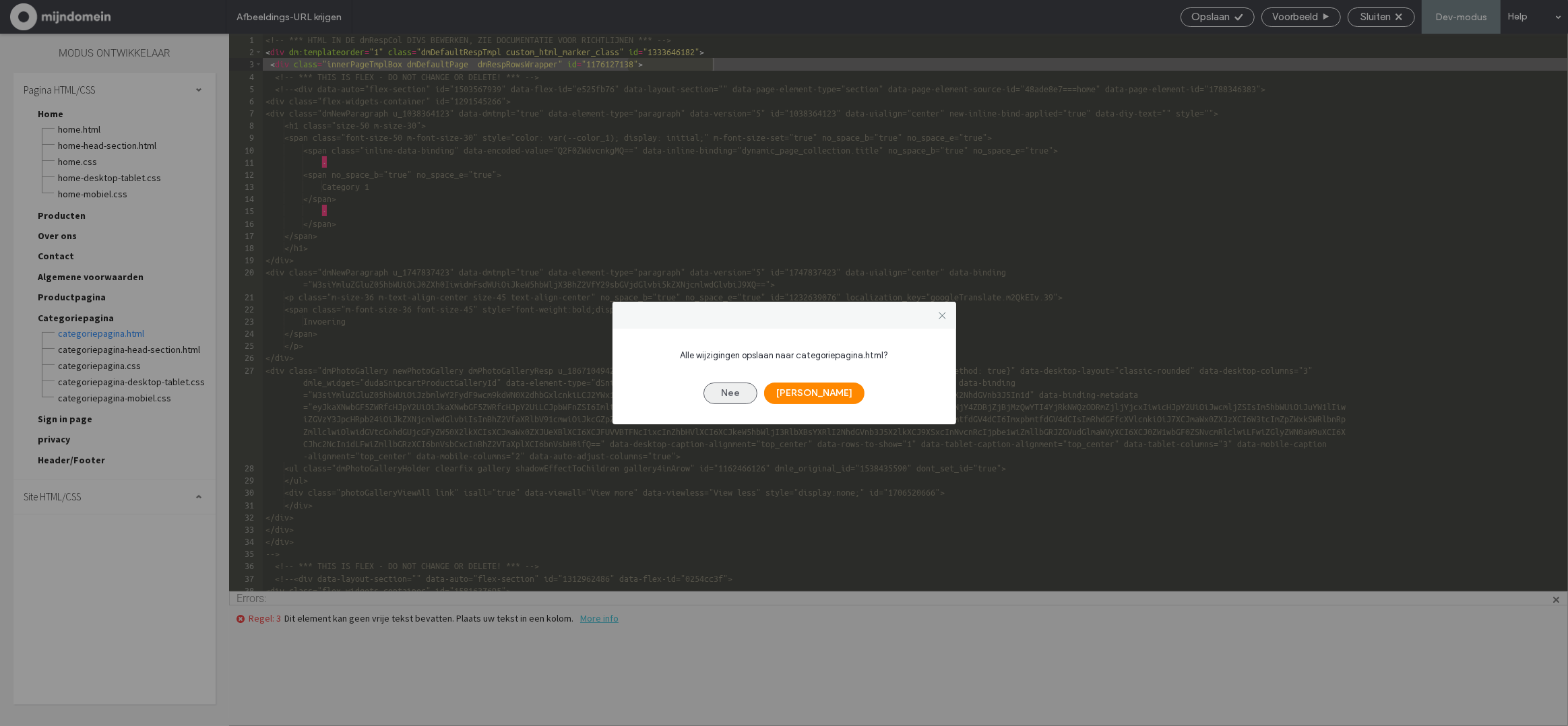
click at [740, 397] on button "Nee" at bounding box center [730, 392] width 53 height 21
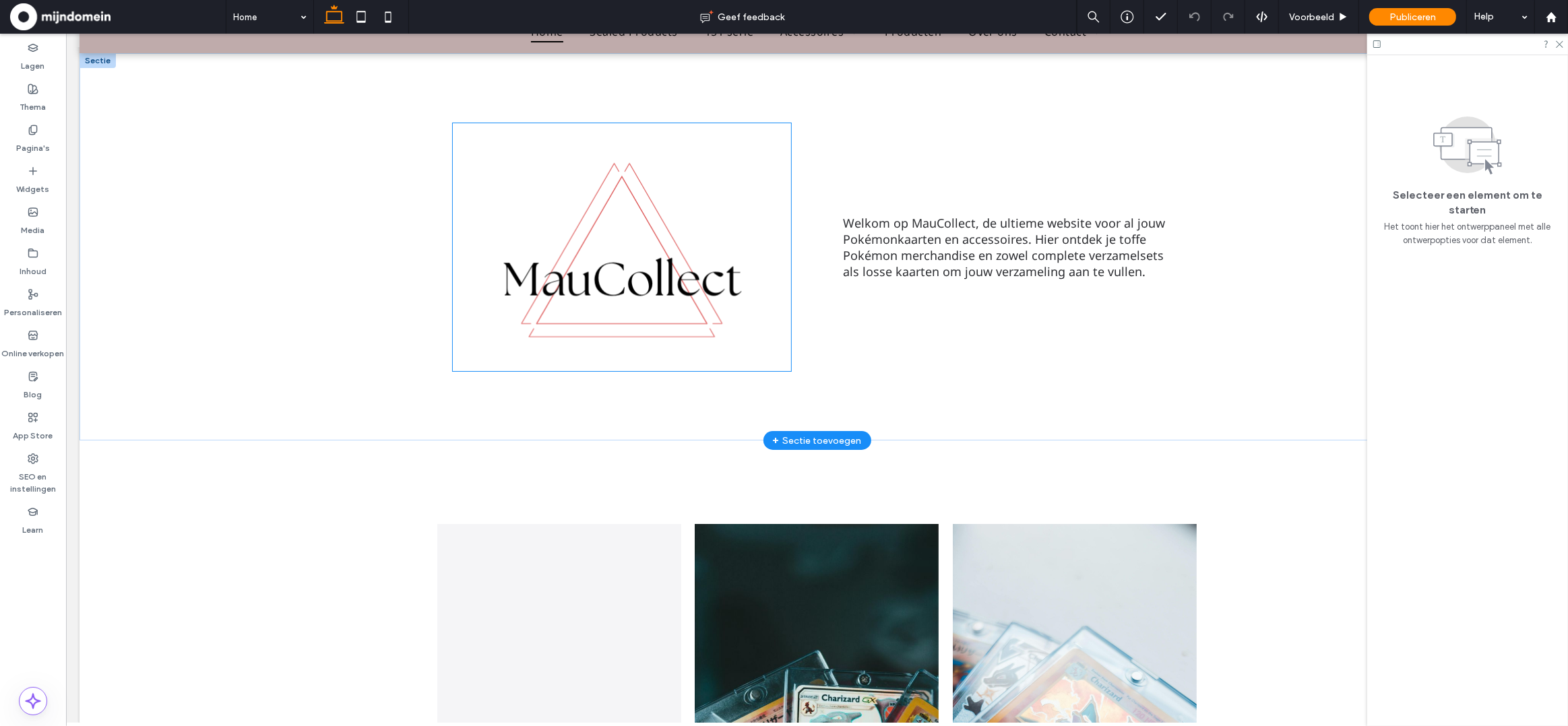
scroll to position [504, 0]
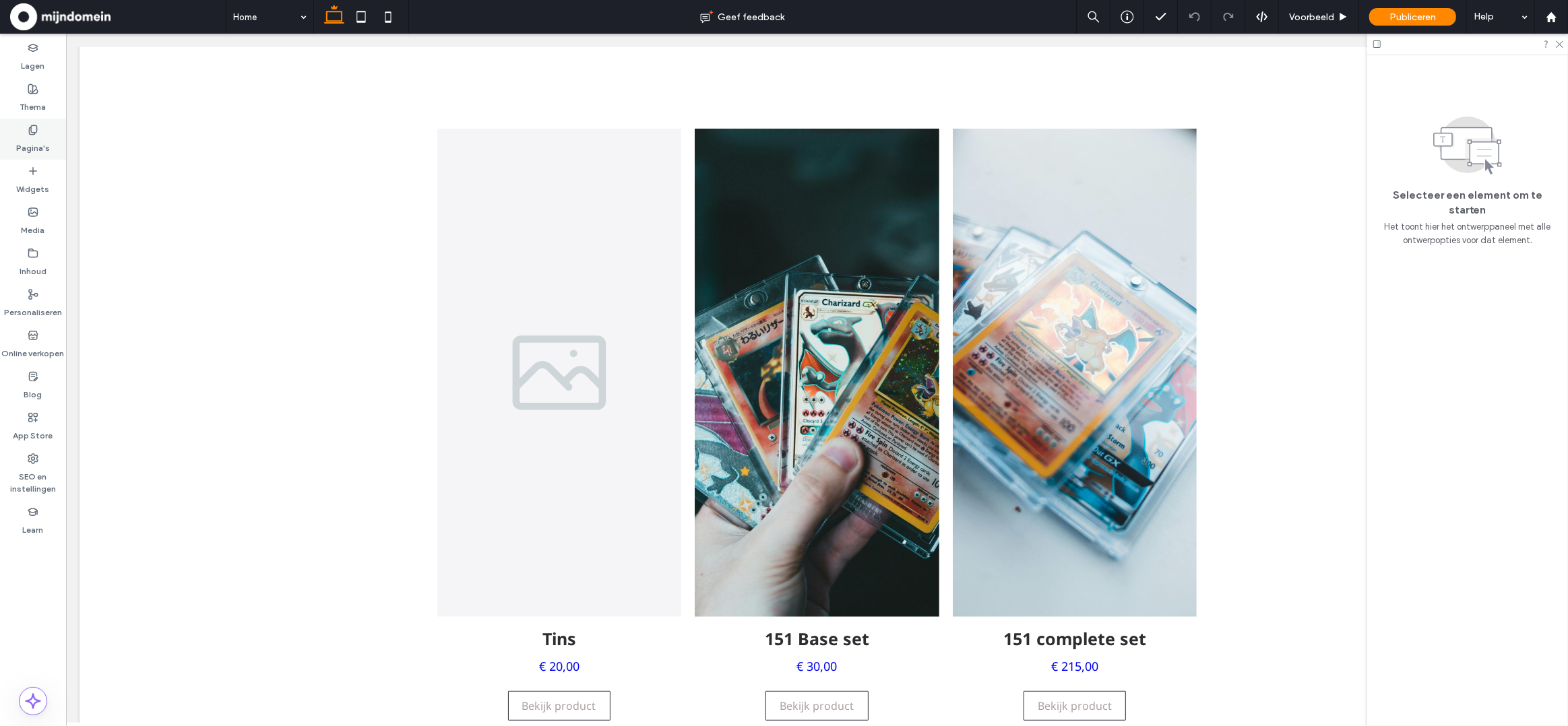
click at [28, 130] on icon at bounding box center [33, 130] width 11 height 11
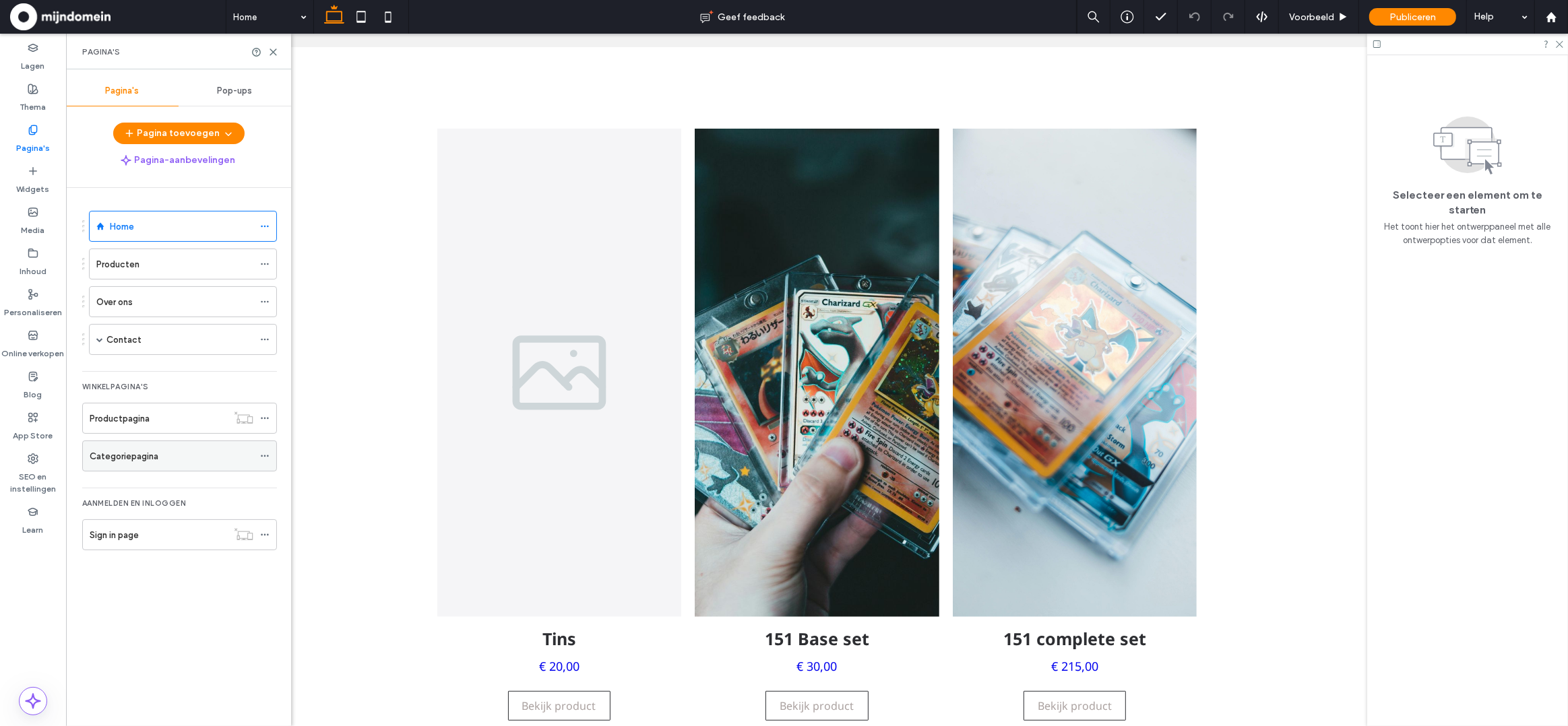
click at [149, 460] on label "Categoriepagina" at bounding box center [124, 456] width 69 height 24
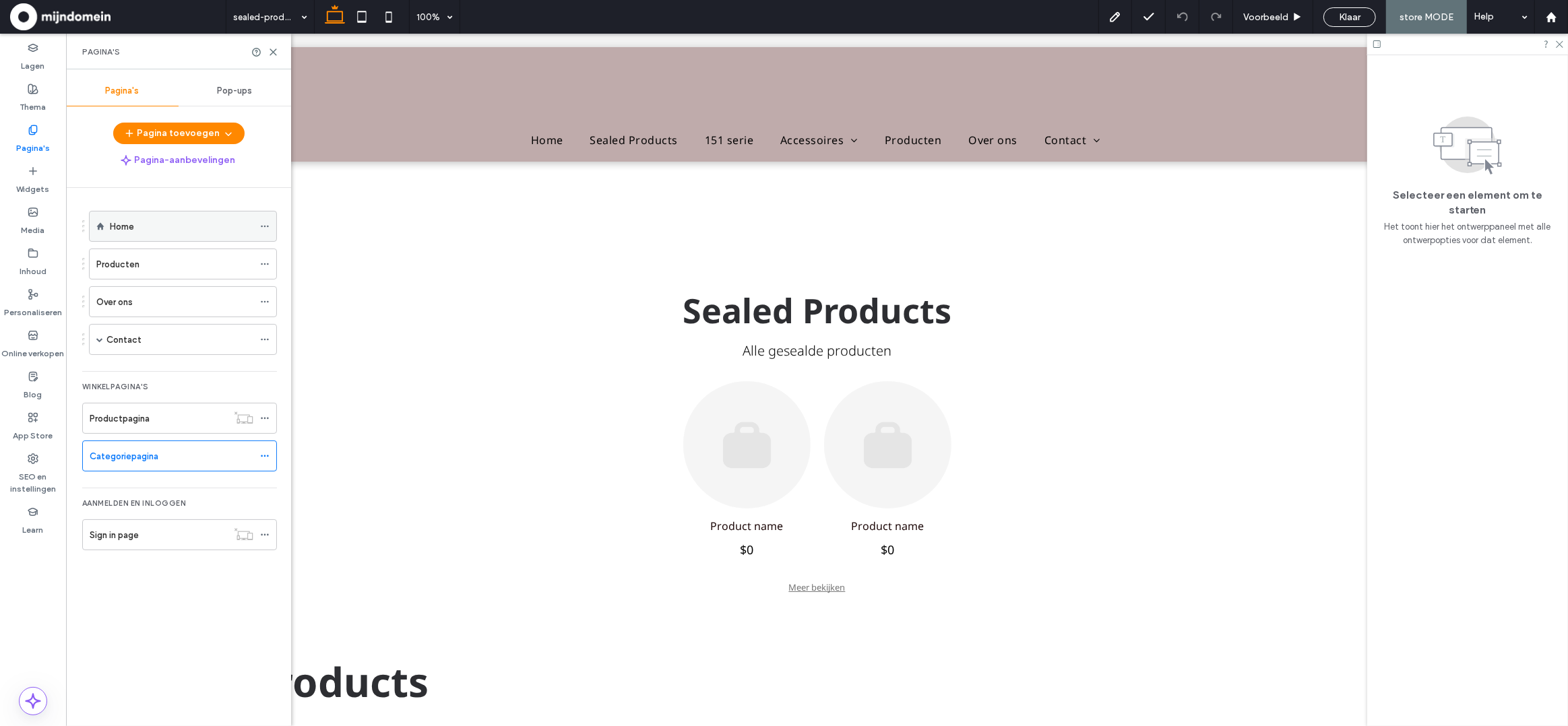
click at [136, 231] on div "Home" at bounding box center [182, 226] width 144 height 14
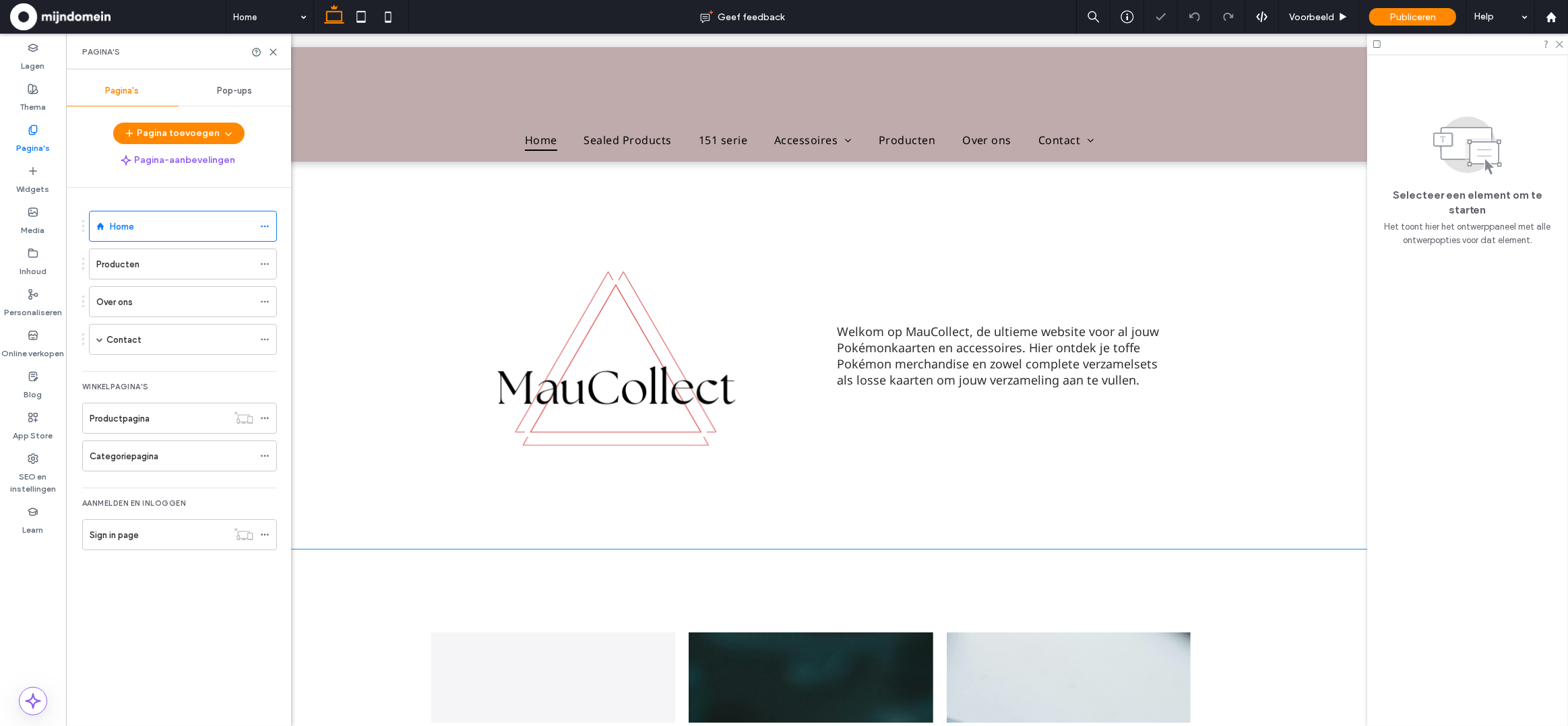
scroll to position [0, 8]
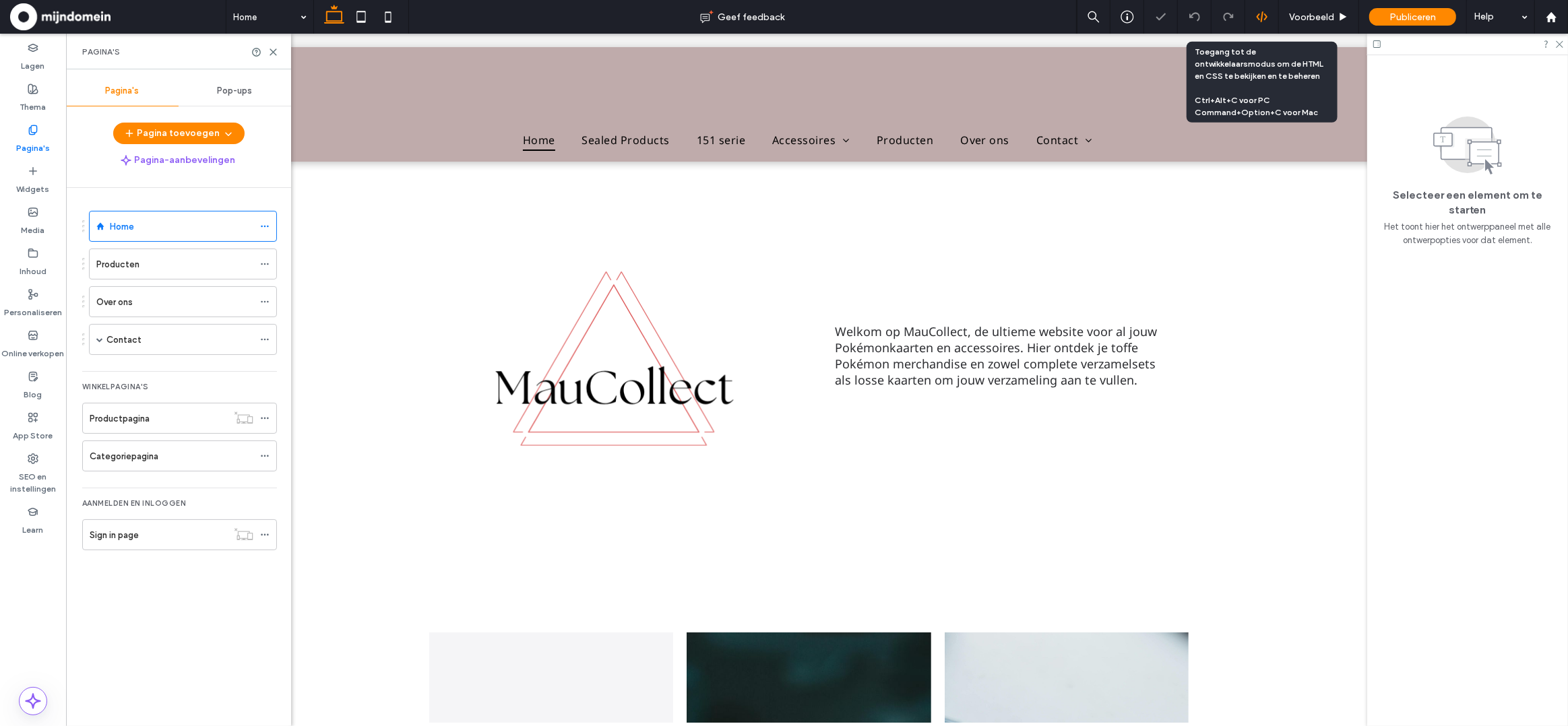
click at [1263, 18] on icon at bounding box center [1261, 17] width 12 height 12
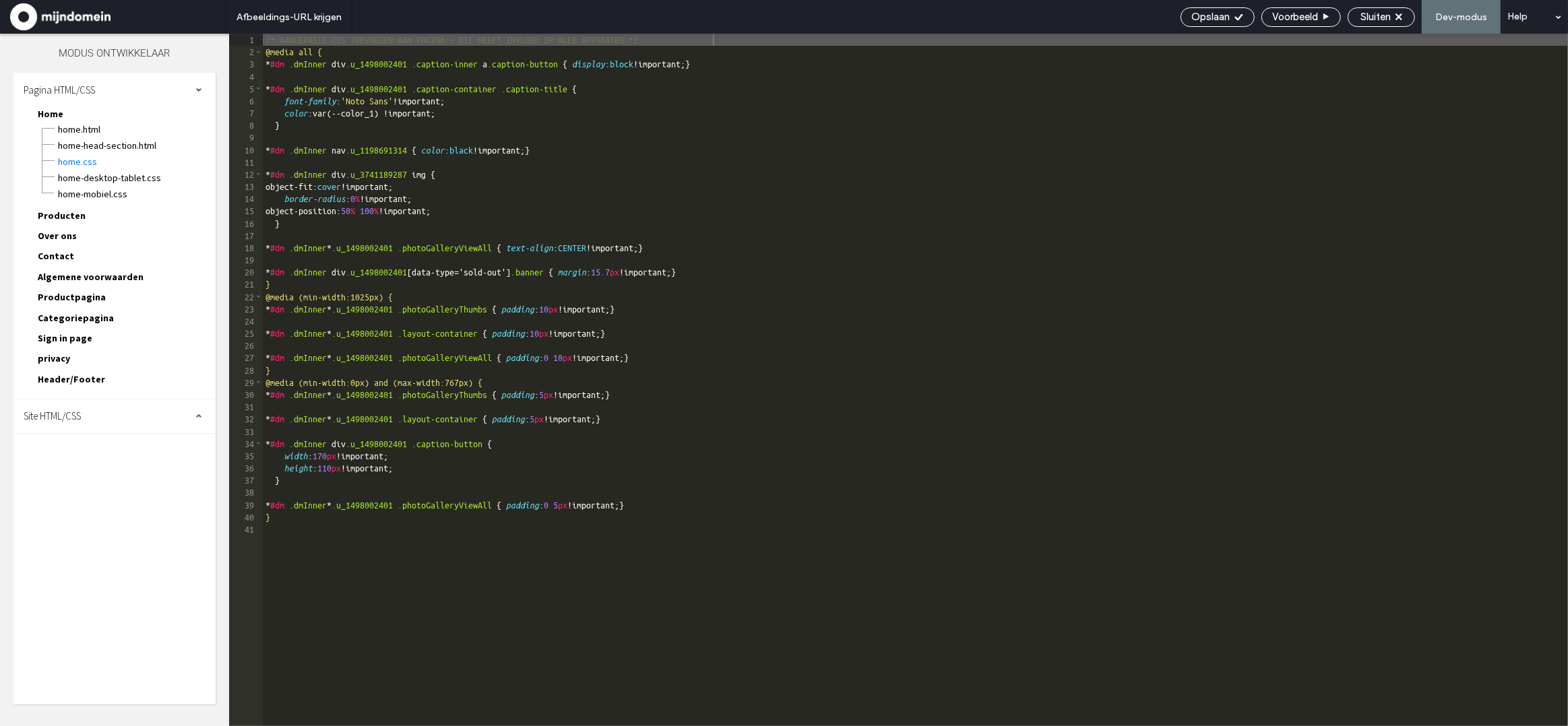
click at [74, 311] on span "Categoriepagina" at bounding box center [76, 317] width 77 height 12
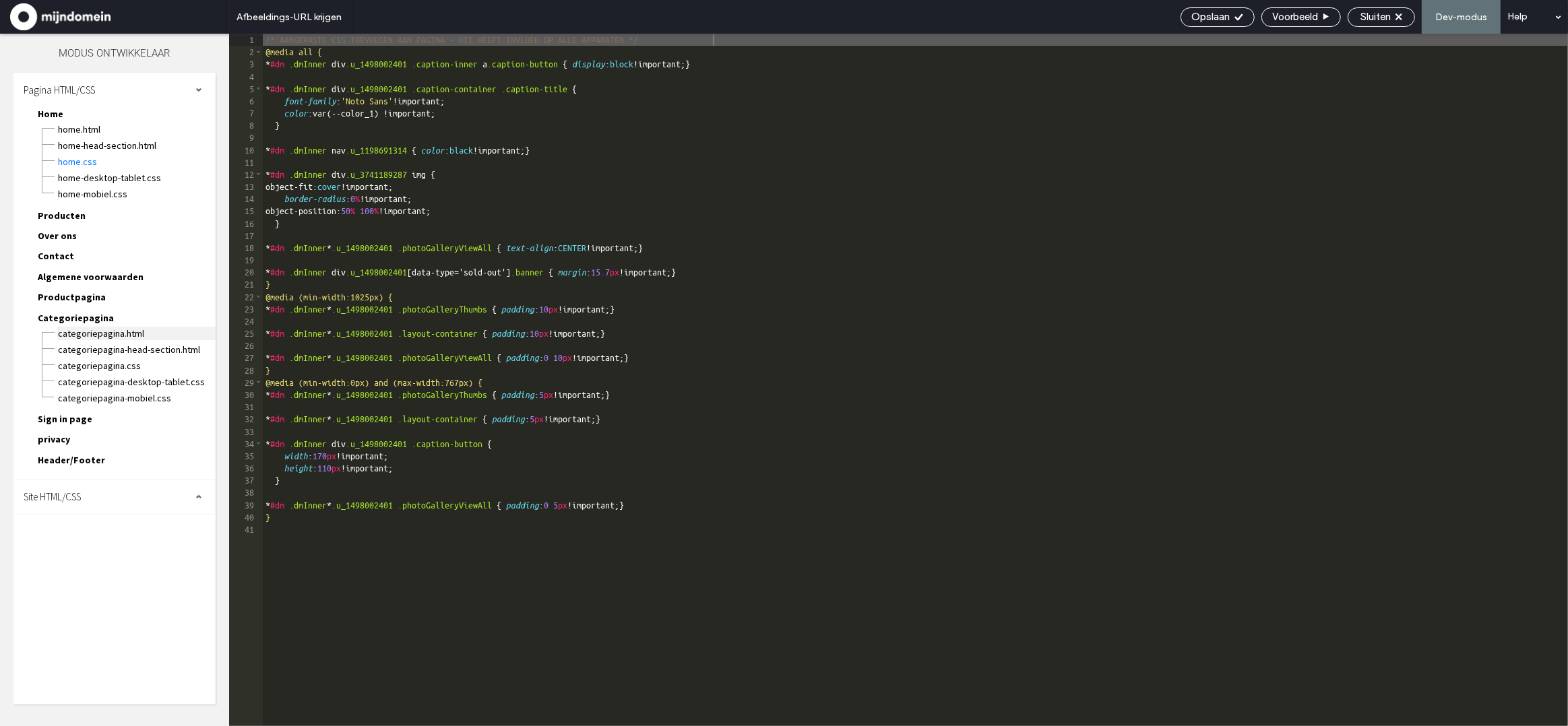
click at [97, 326] on span "Categoriepagina.html" at bounding box center [136, 333] width 159 height 14
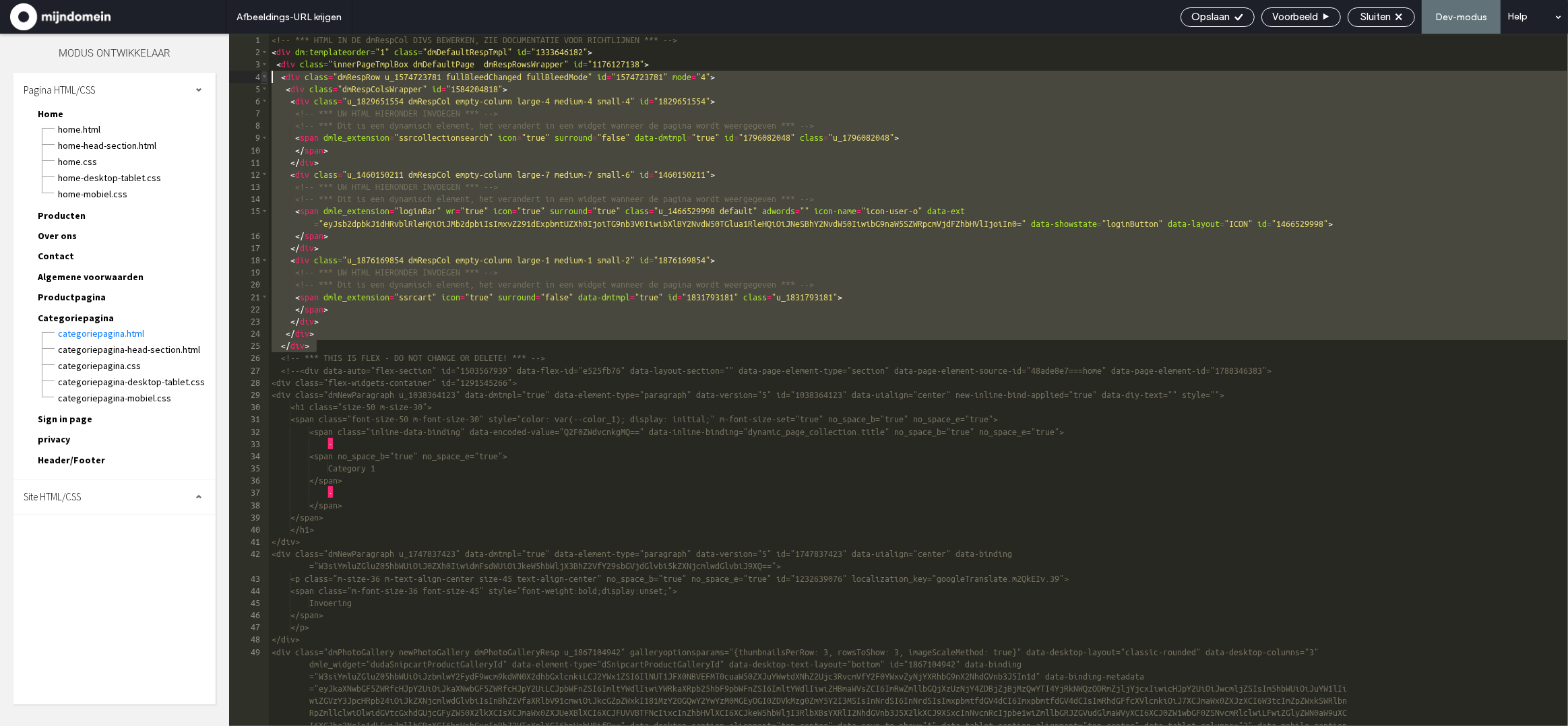
drag, startPoint x: 321, startPoint y: 323, endPoint x: 266, endPoint y: 81, distance: 248.2
click at [266, 81] on div "** 1 2 3 4 5 6 7 8 9 10 11 12 13 14 15 16 17 18 19 20 21 22 23 24 25 26 27 28 2…" at bounding box center [899, 380] width 1338 height 692
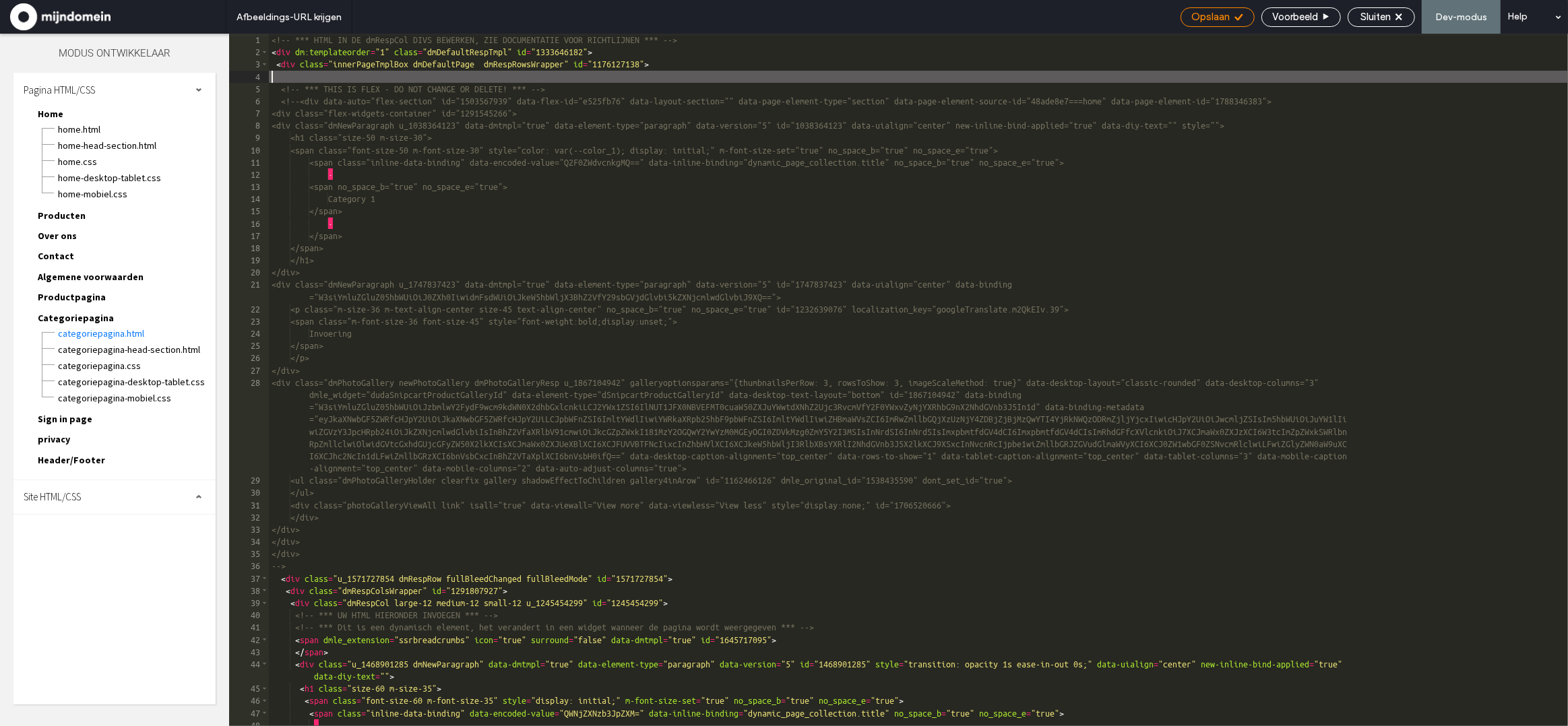
click at [1228, 19] on div "Opslaan" at bounding box center [1217, 17] width 73 height 12
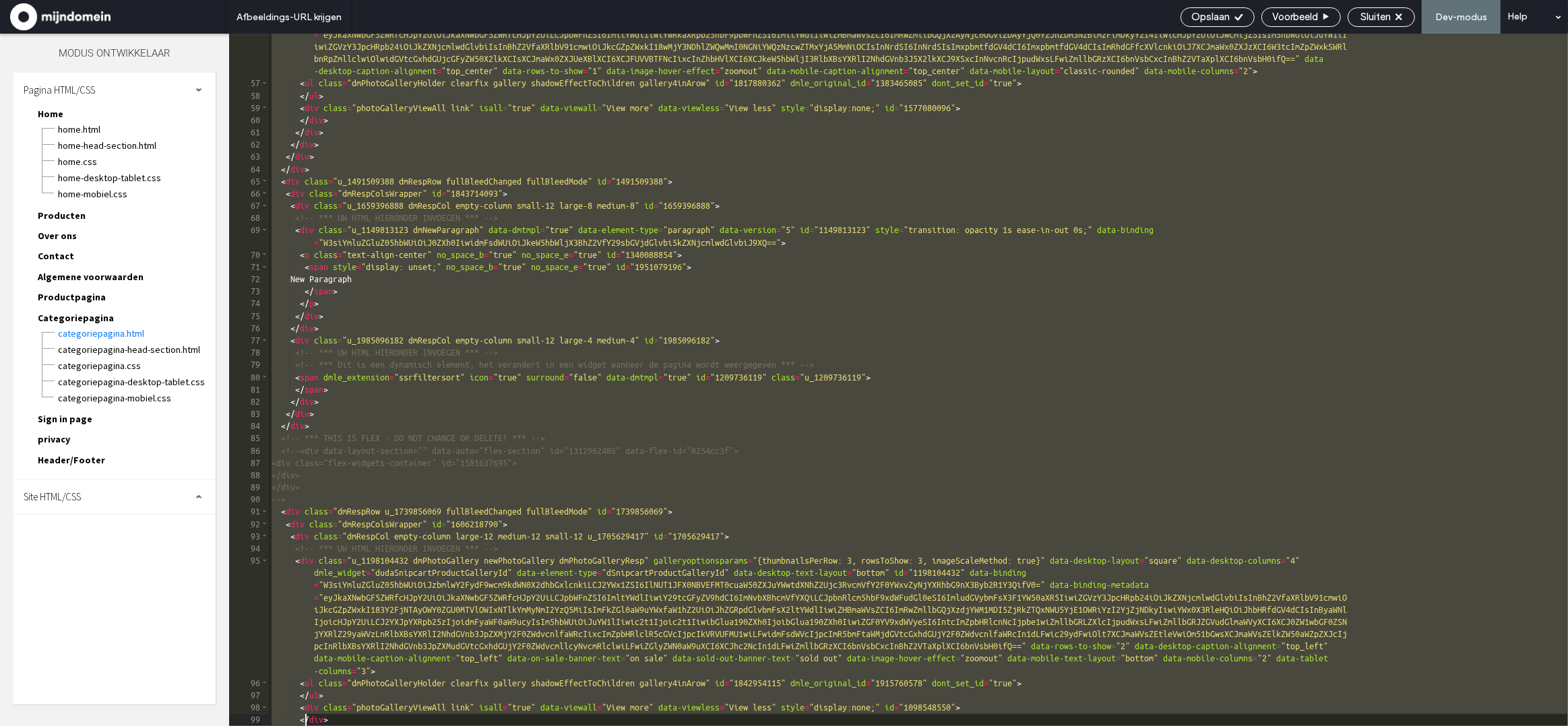
scroll to position [826, 0]
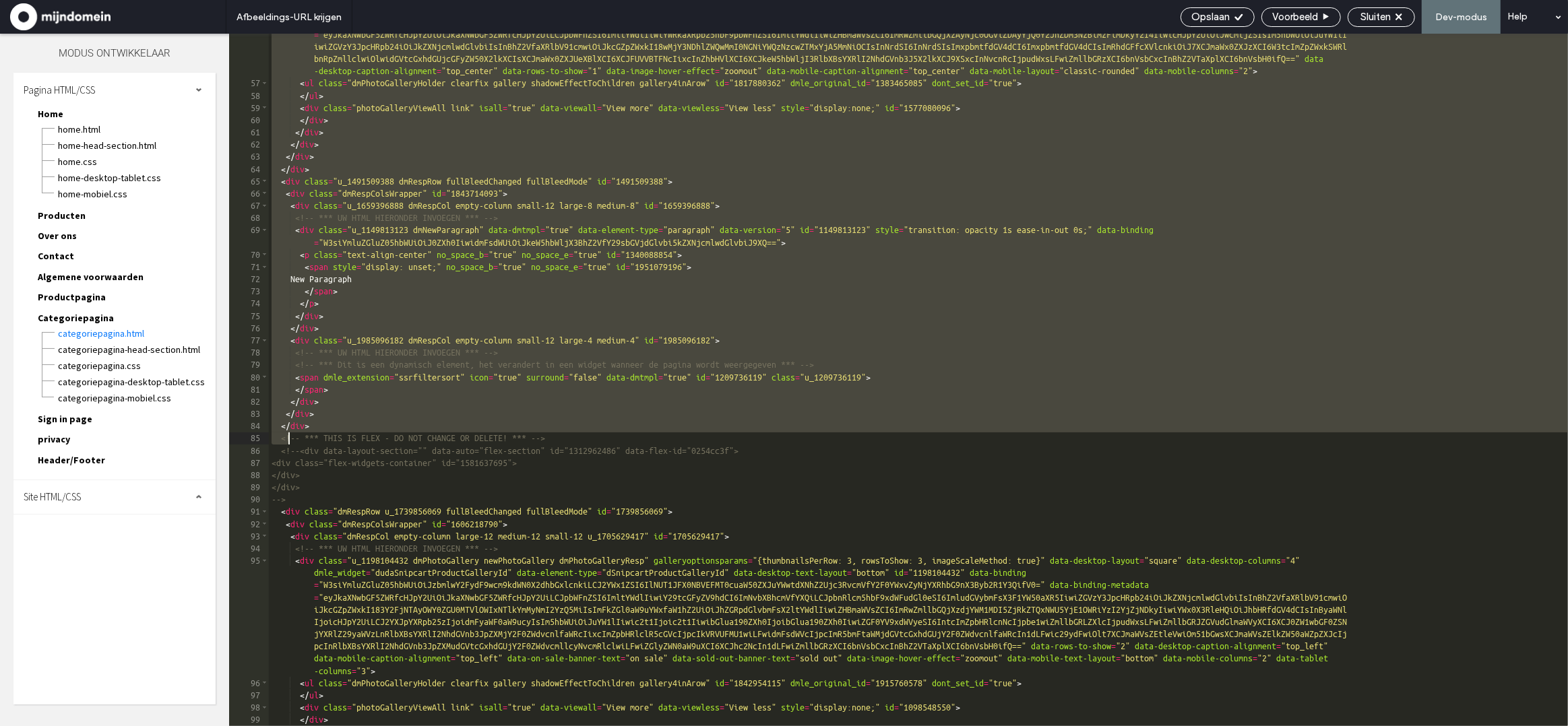
drag, startPoint x: 272, startPoint y: 209, endPoint x: 290, endPoint y: 433, distance: 224.7
click at [290, 433] on div "< div class = "u_1489343558 dmPhotoGallery newPhotoGallery dmPhotoGalleryResp" …" at bounding box center [918, 385] width 1299 height 790
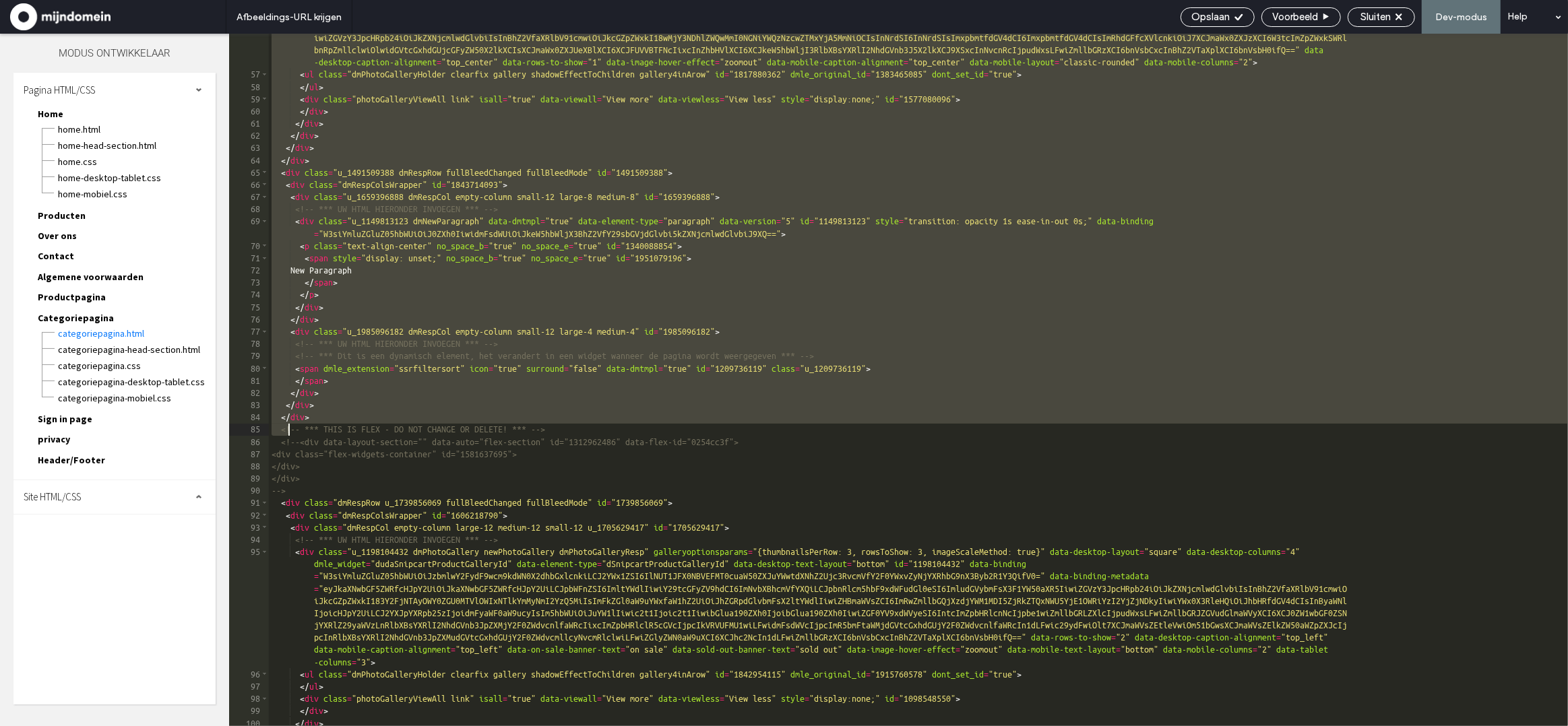
scroll to position [839, 0]
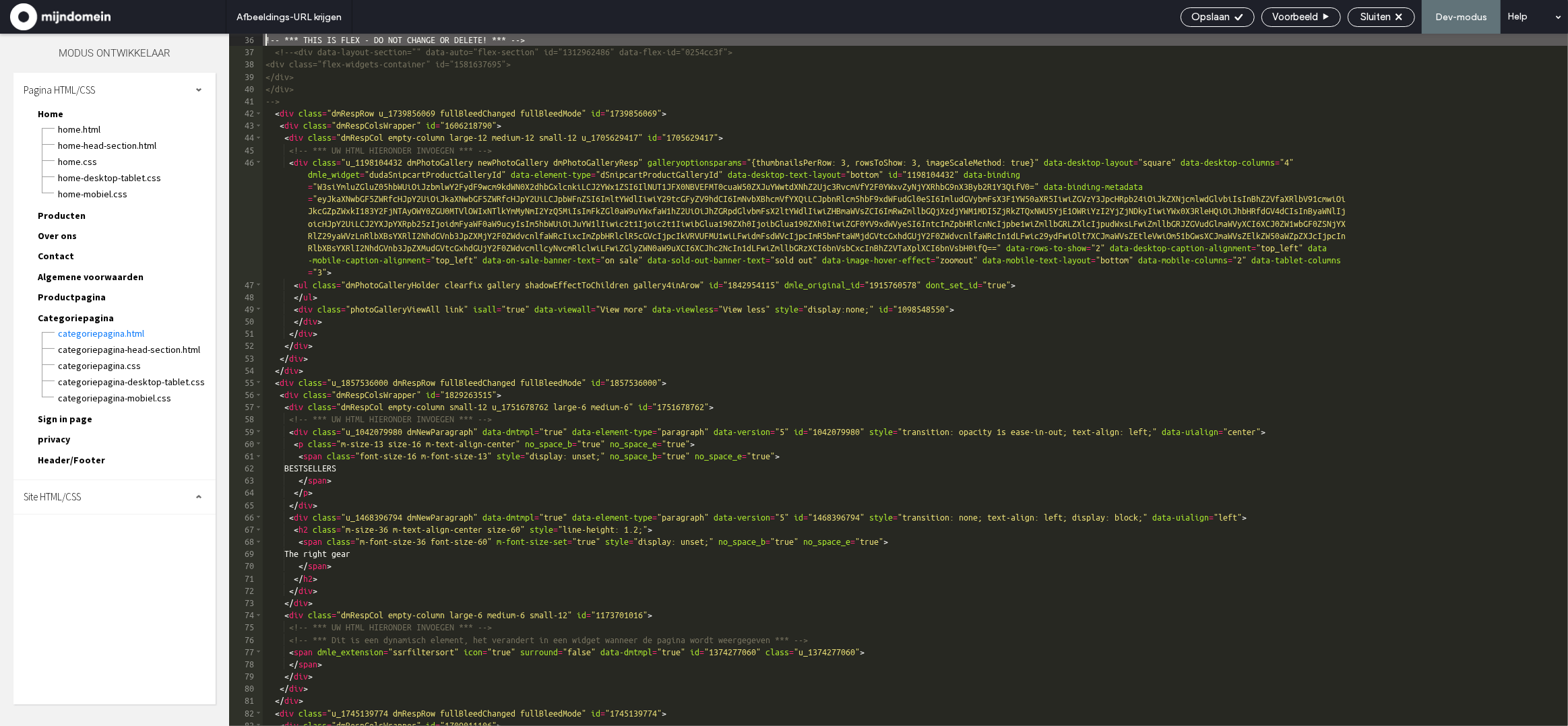
scroll to position [526, 0]
click at [1207, 22] on span "Opslaan" at bounding box center [1210, 17] width 39 height 12
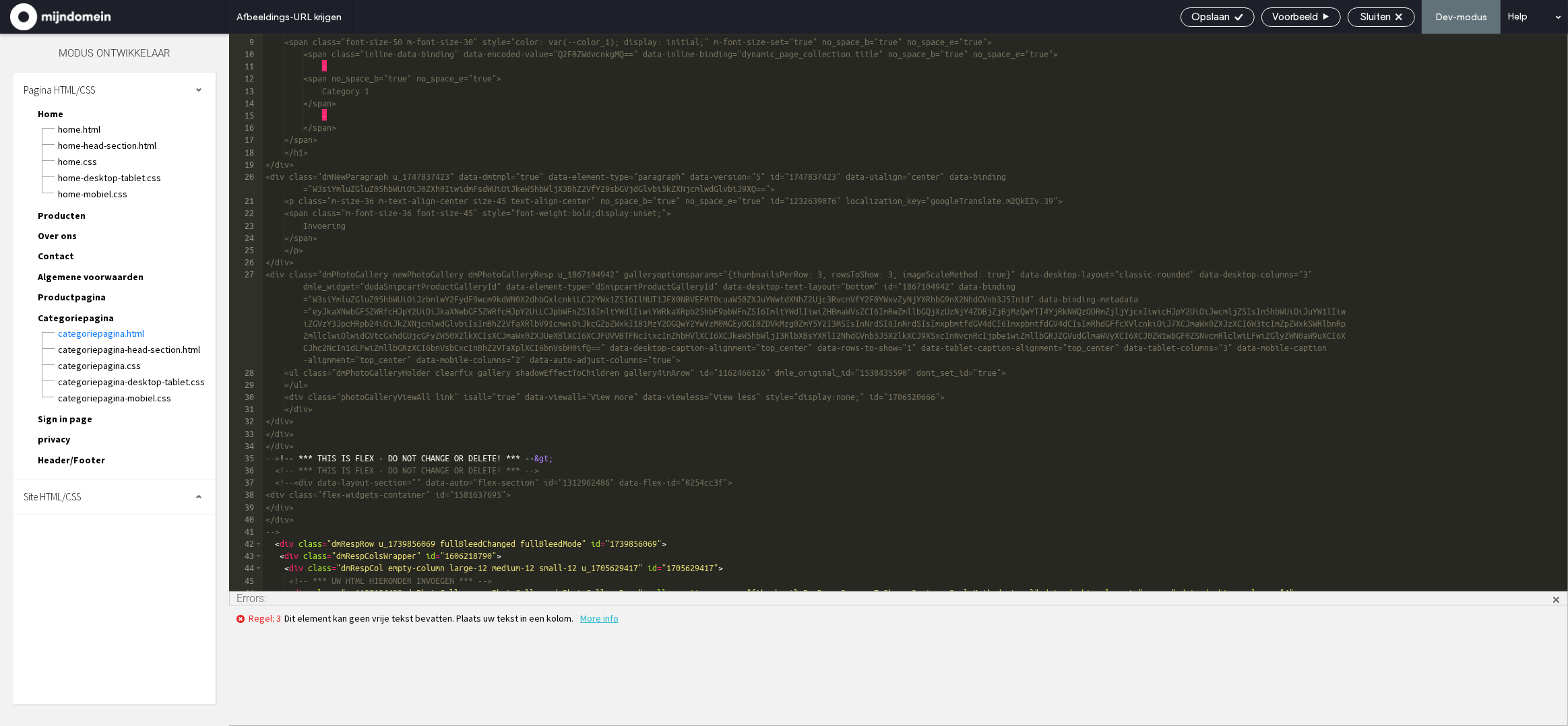
scroll to position [0, 0]
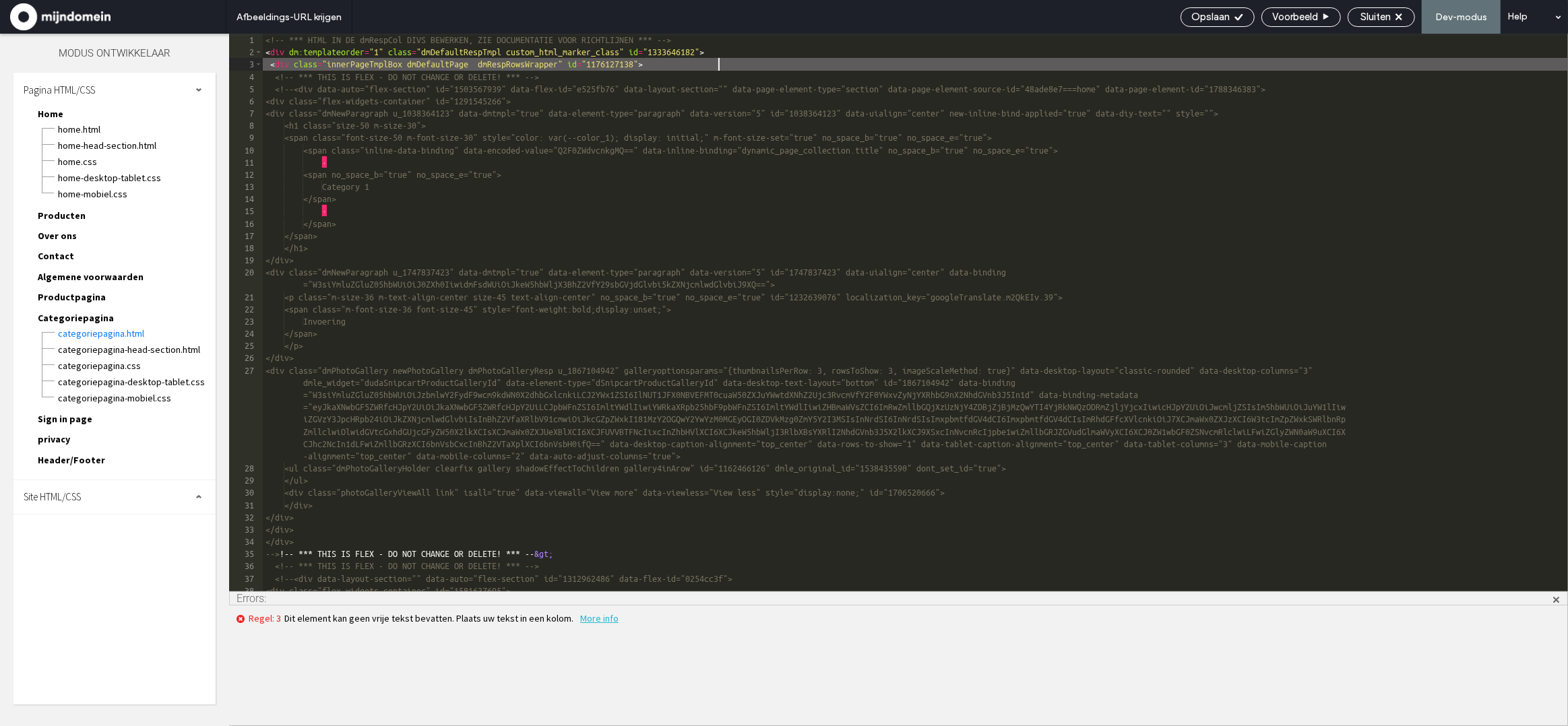
click at [748, 64] on div "<!-- *** HTML IN DE dmRespCol DIVS BEWERKEN, ZIE DOCUMENTATIE VOOR RICHTLIJNEN …" at bounding box center [915, 325] width 1305 height 582
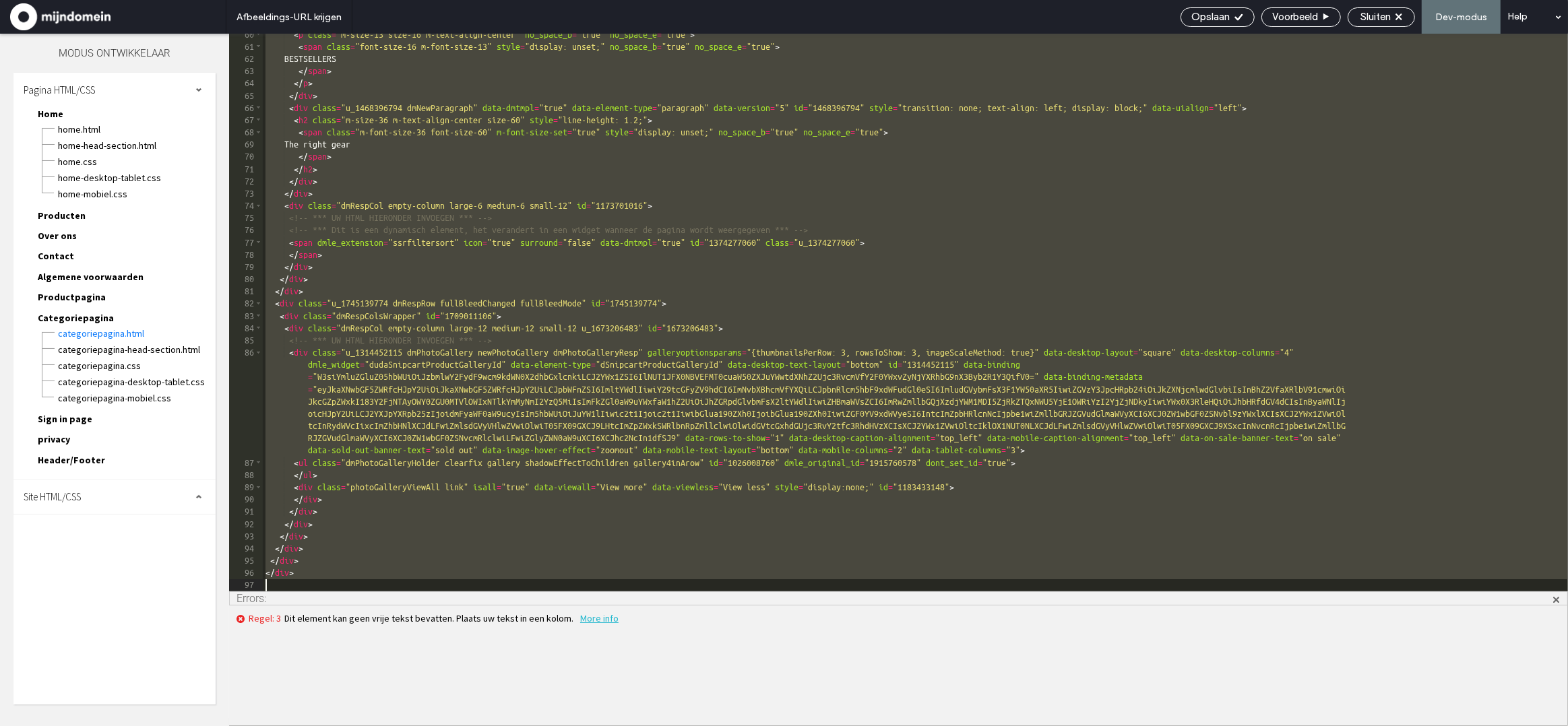
scroll to position [936, 0]
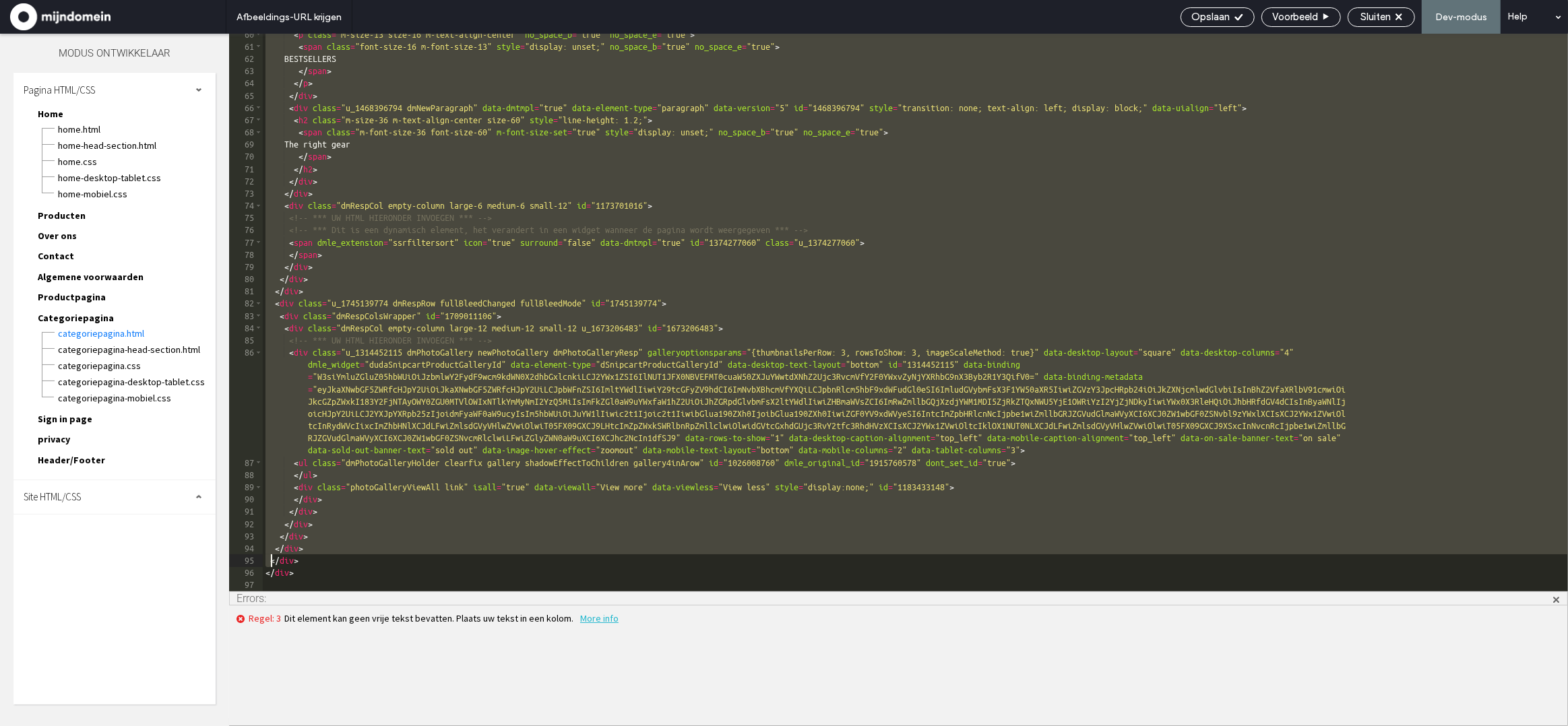
drag, startPoint x: 266, startPoint y: 275, endPoint x: 274, endPoint y: 557, distance: 282.1
click at [274, 558] on div "< p class = "m-size-13 size-16 m-text-align-center" no_space_b = "true" no_spac…" at bounding box center [915, 320] width 1305 height 582
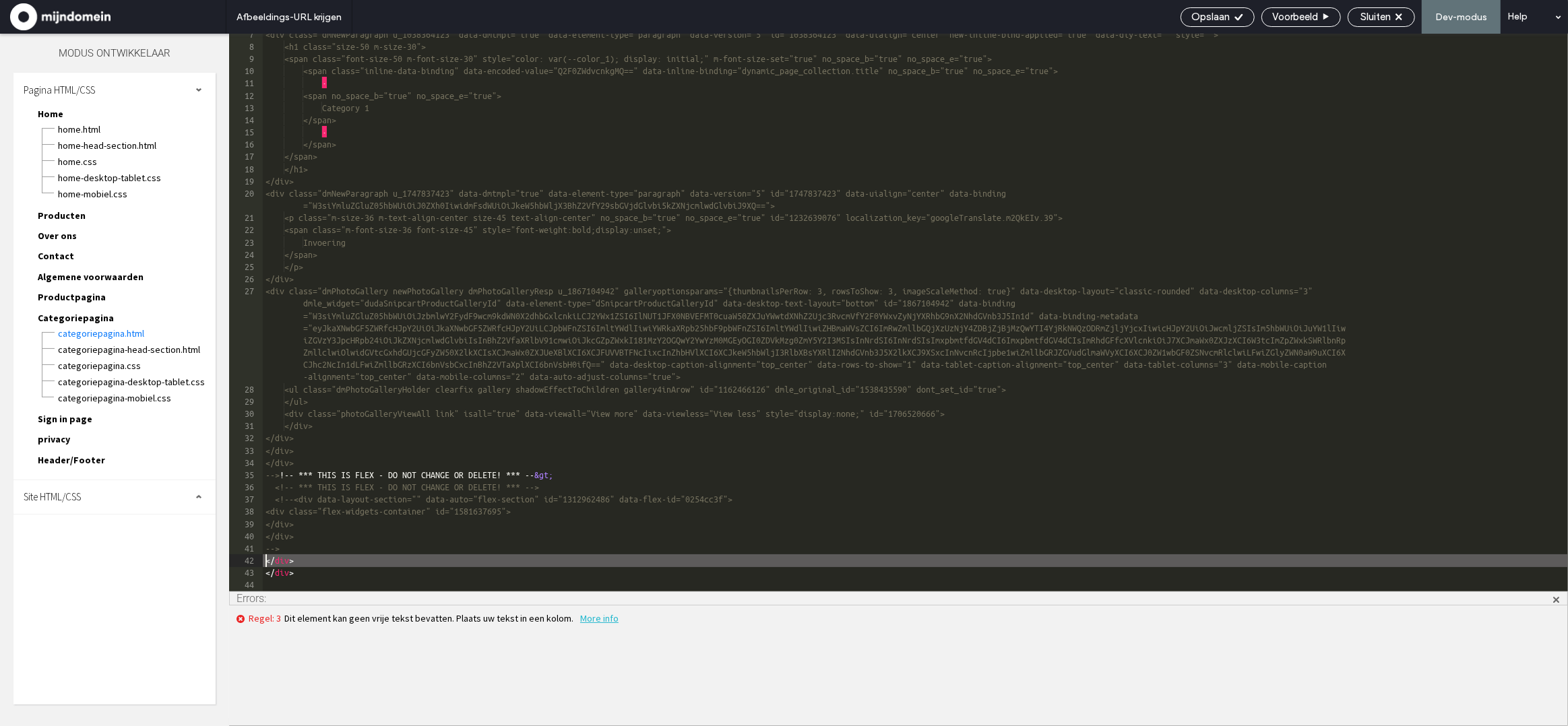
scroll to position [79, 0]
click at [1205, 23] on div "Opslaan" at bounding box center [1218, 17] width 74 height 19
click at [1205, 18] on span "Opslaan" at bounding box center [1210, 17] width 39 height 12
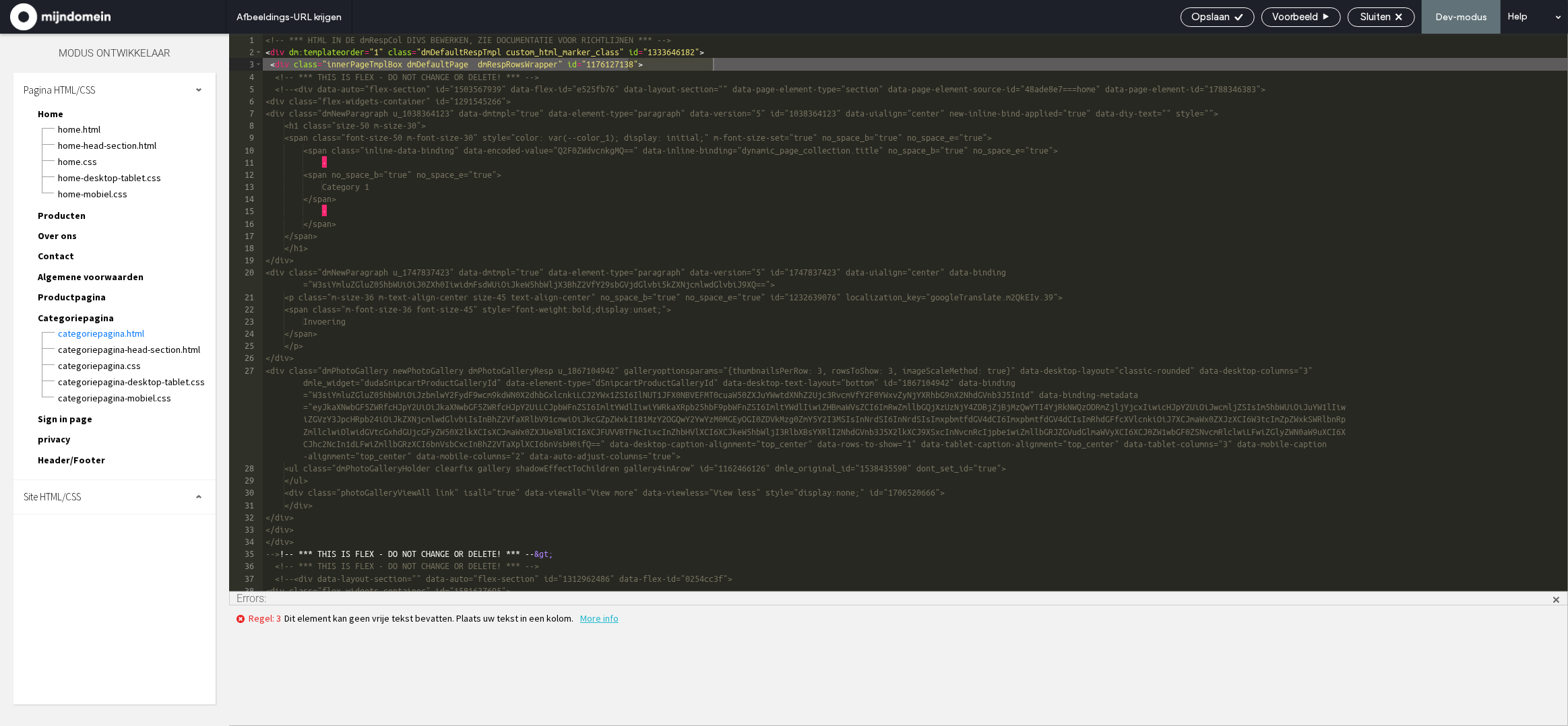
click at [590, 623] on span "More info" at bounding box center [599, 617] width 39 height 12
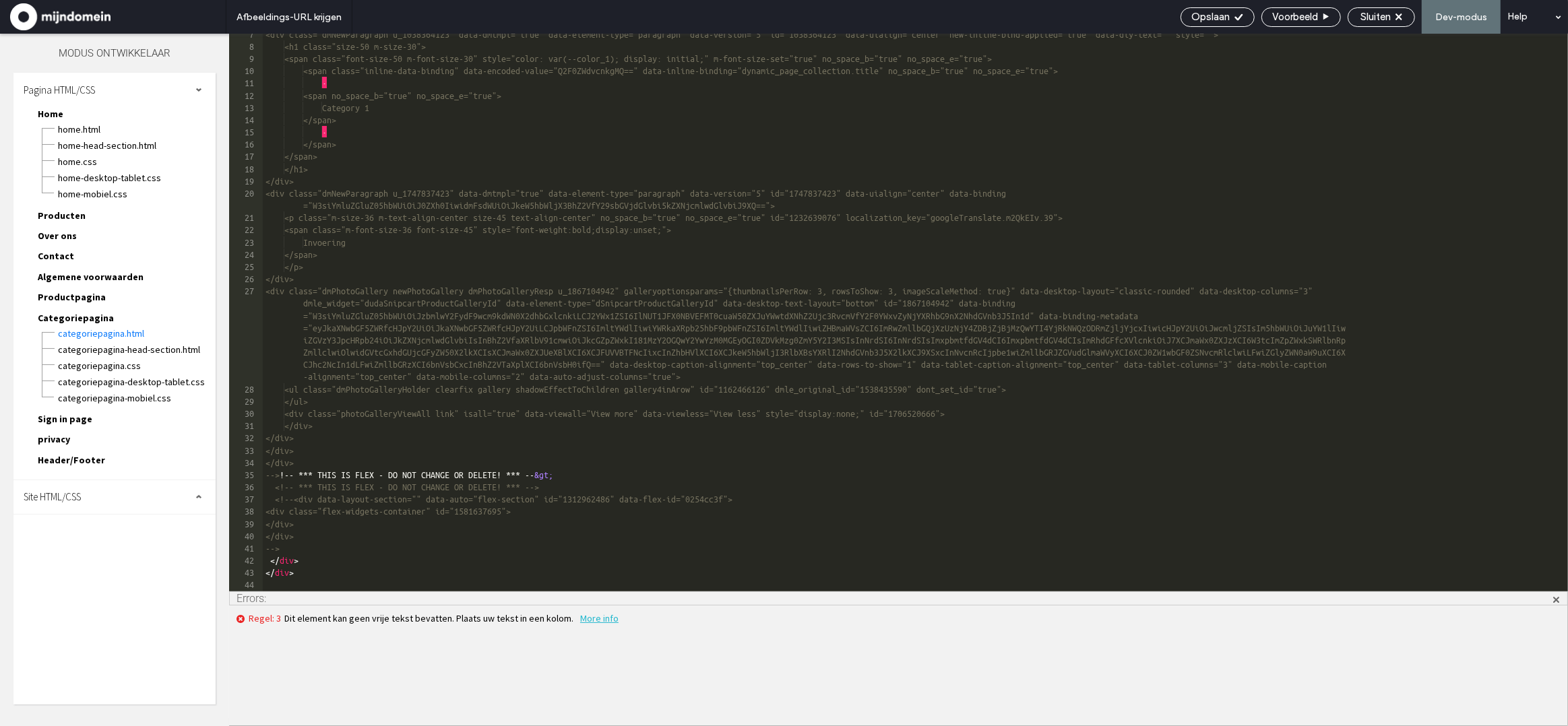
scroll to position [0, 0]
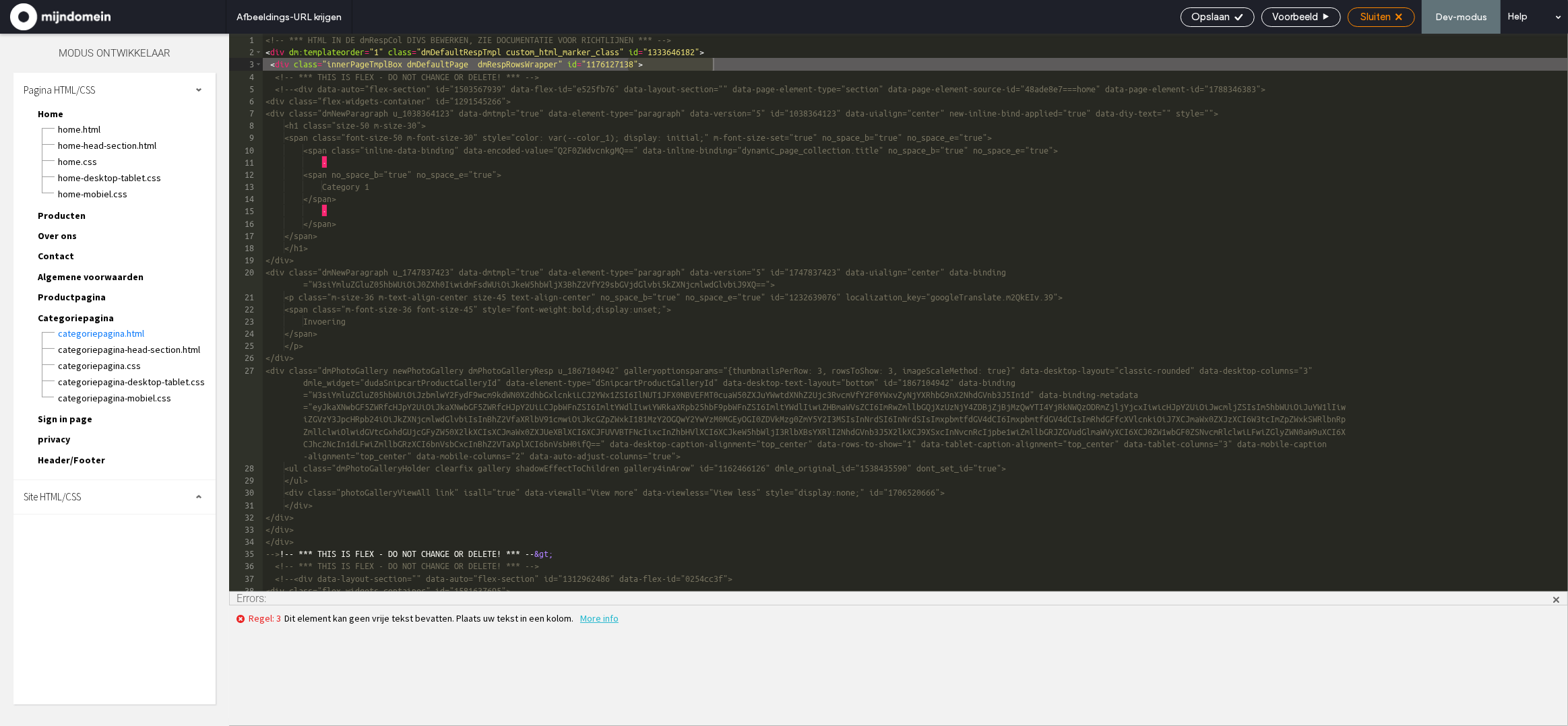
click at [1367, 22] on span "Sluiten" at bounding box center [1375, 17] width 30 height 12
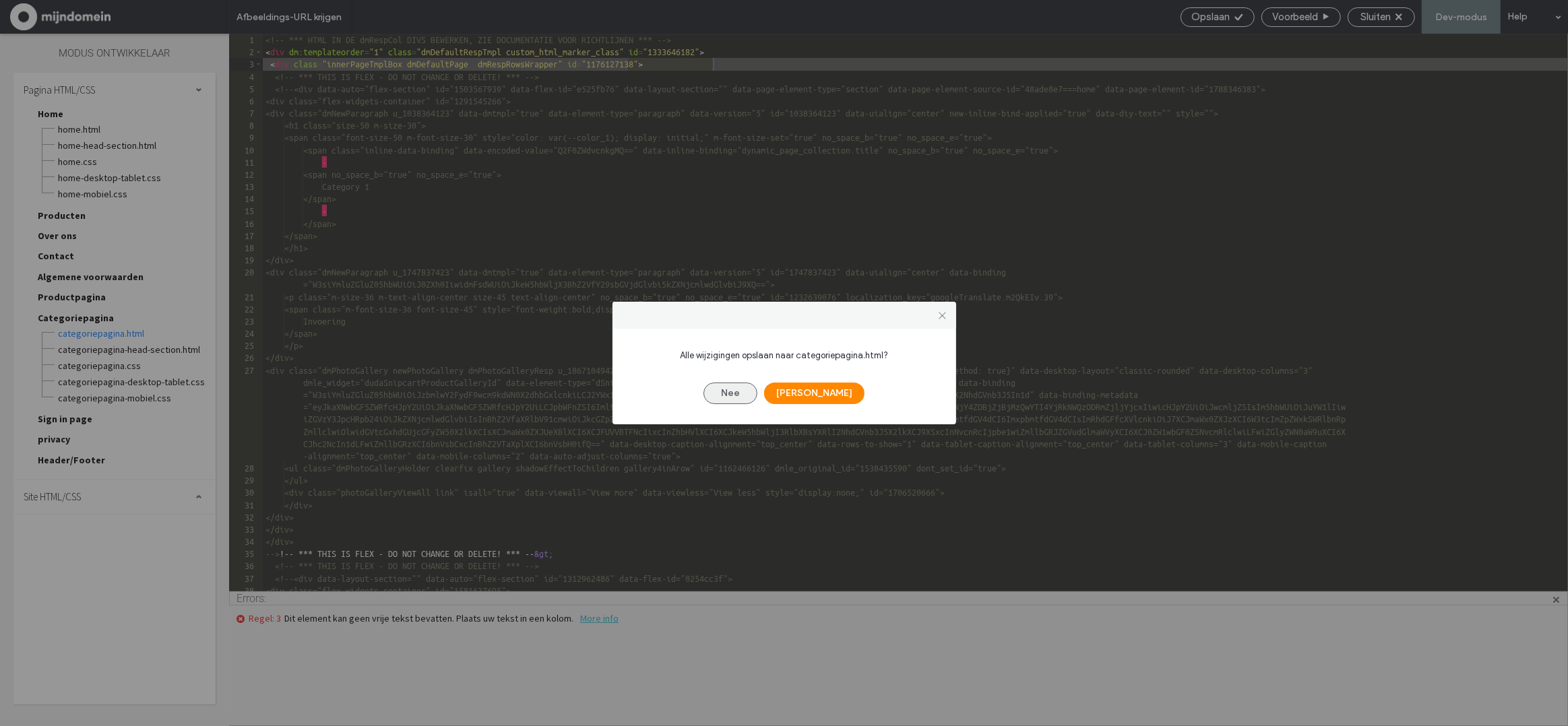
click at [749, 402] on button "Nee" at bounding box center [730, 392] width 53 height 21
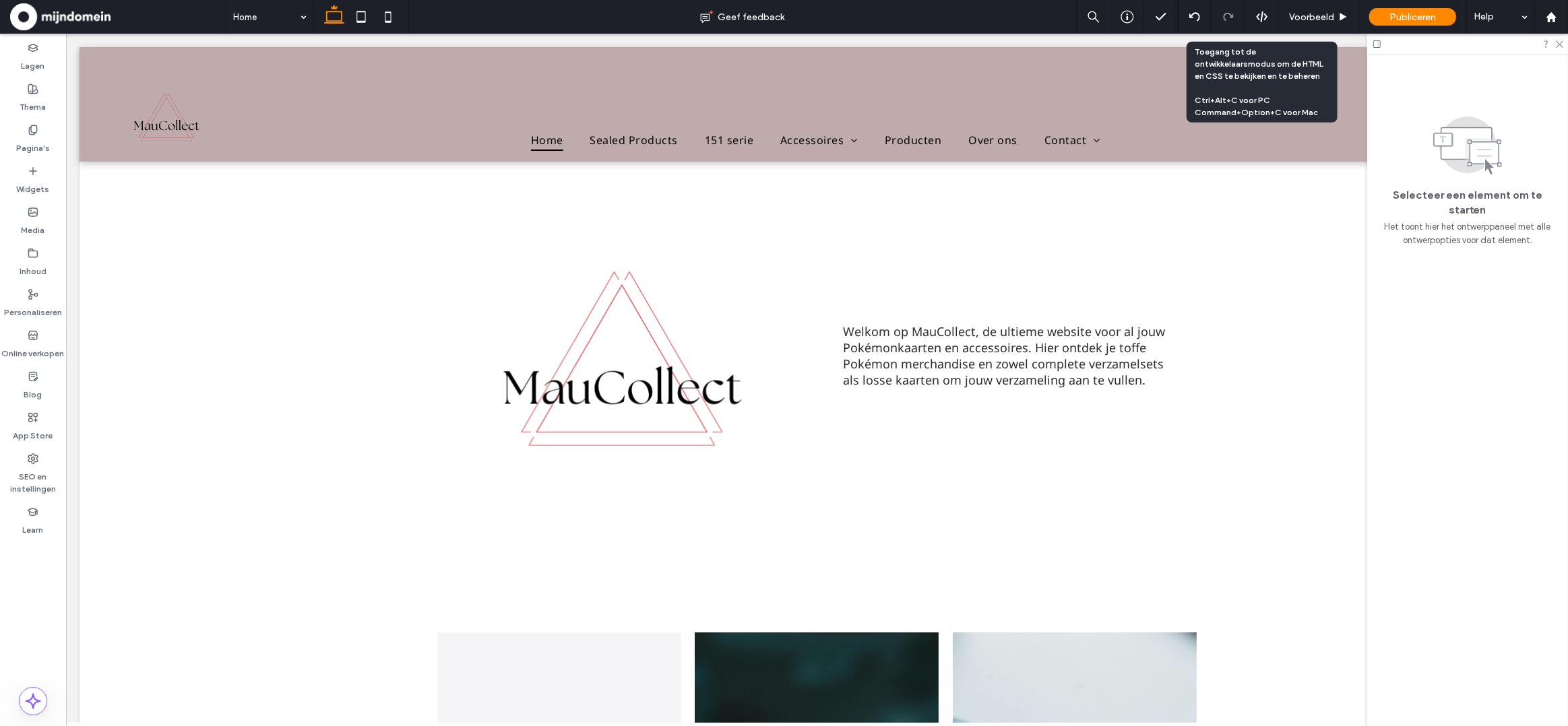
drag, startPoint x: 1262, startPoint y: 20, endPoint x: 1263, endPoint y: 84, distance: 64.0
click at [1261, 20] on icon at bounding box center [1261, 17] width 12 height 12
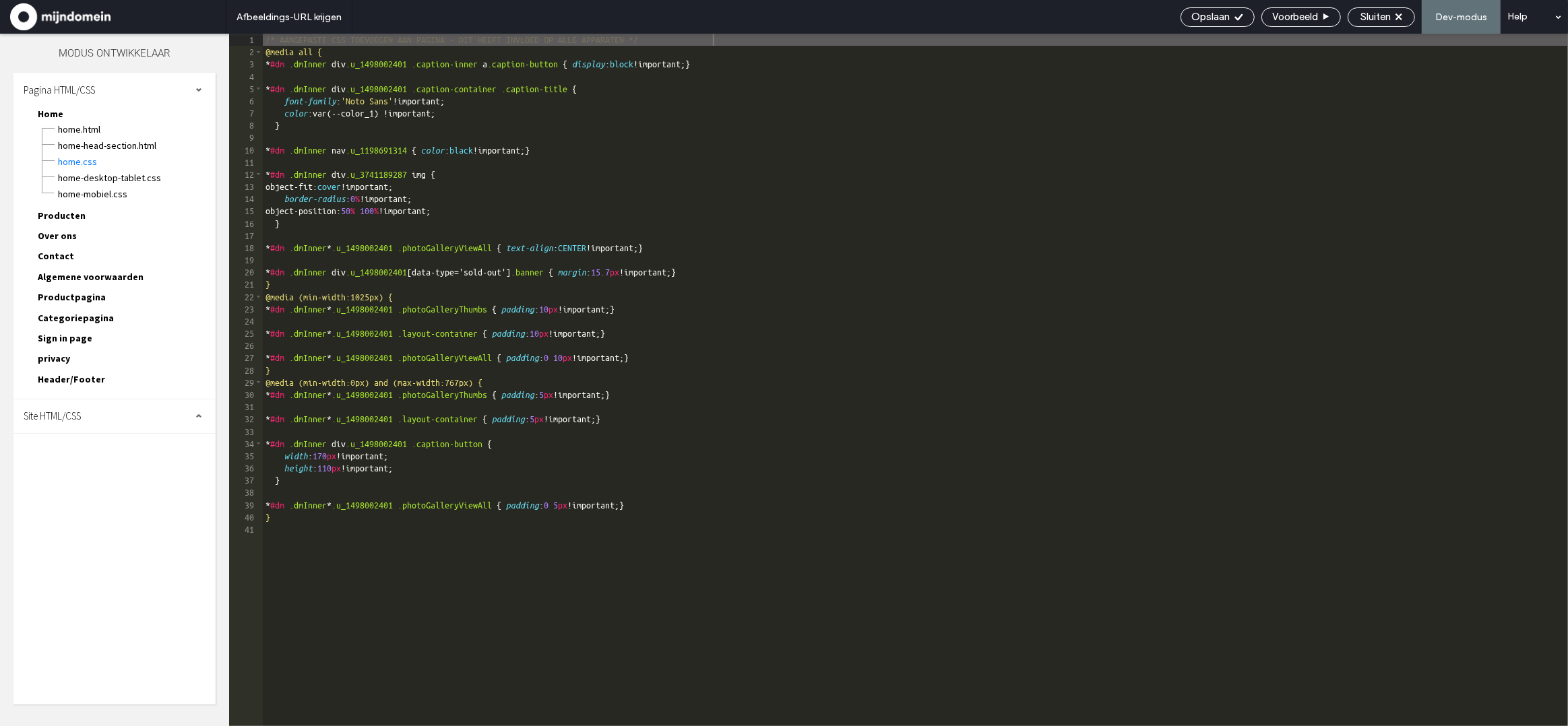
click at [68, 313] on span "Categoriepagina" at bounding box center [76, 317] width 77 height 12
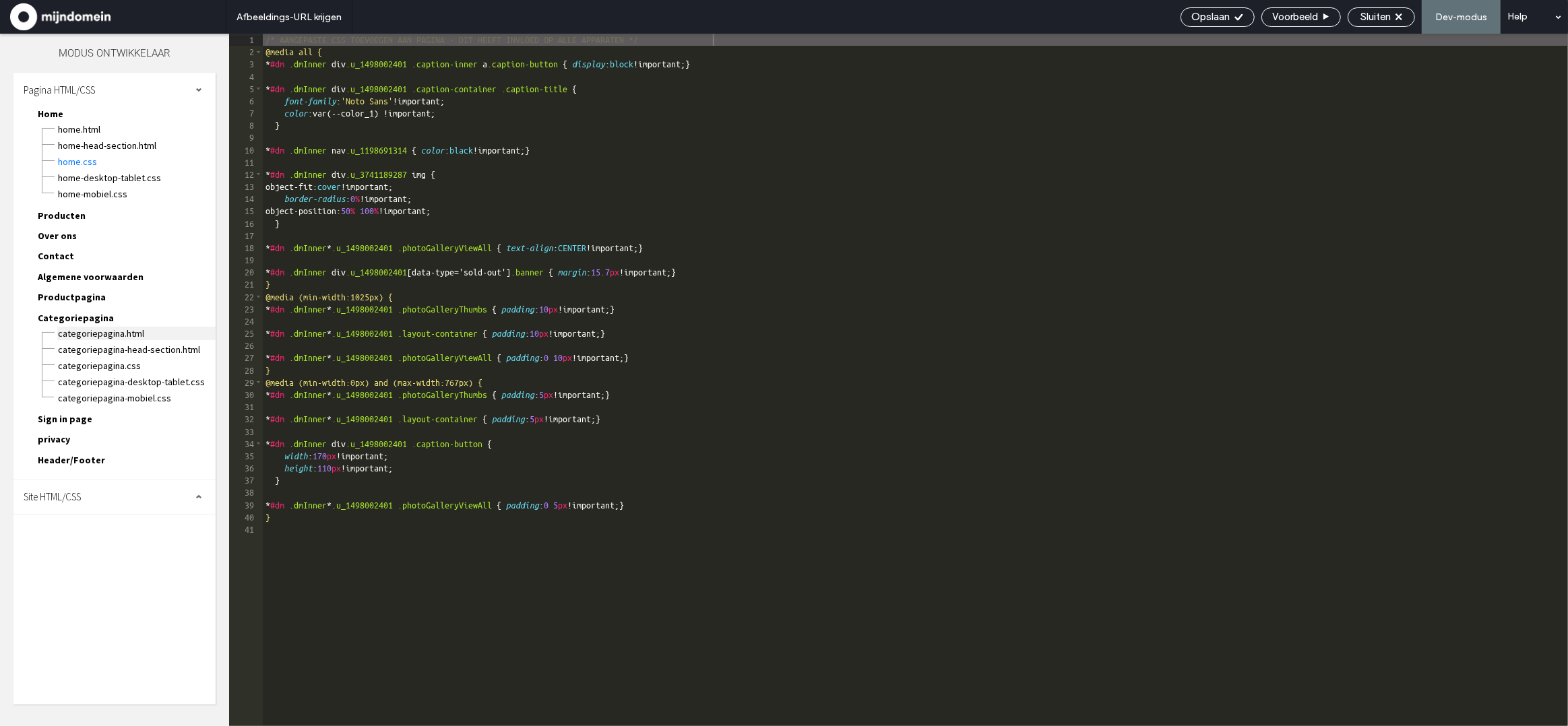
click at [88, 327] on span "Categoriepagina.html" at bounding box center [136, 333] width 159 height 14
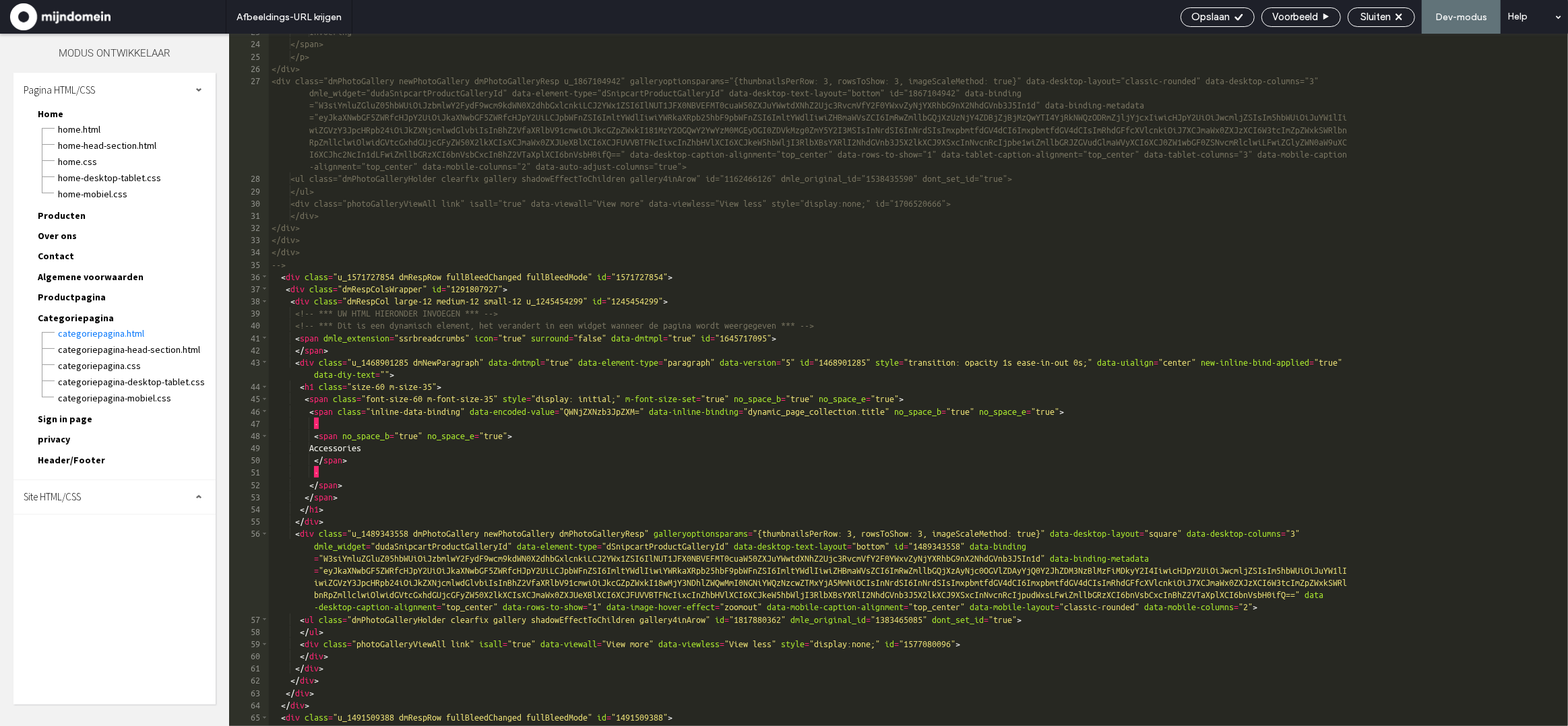
scroll to position [289, 0]
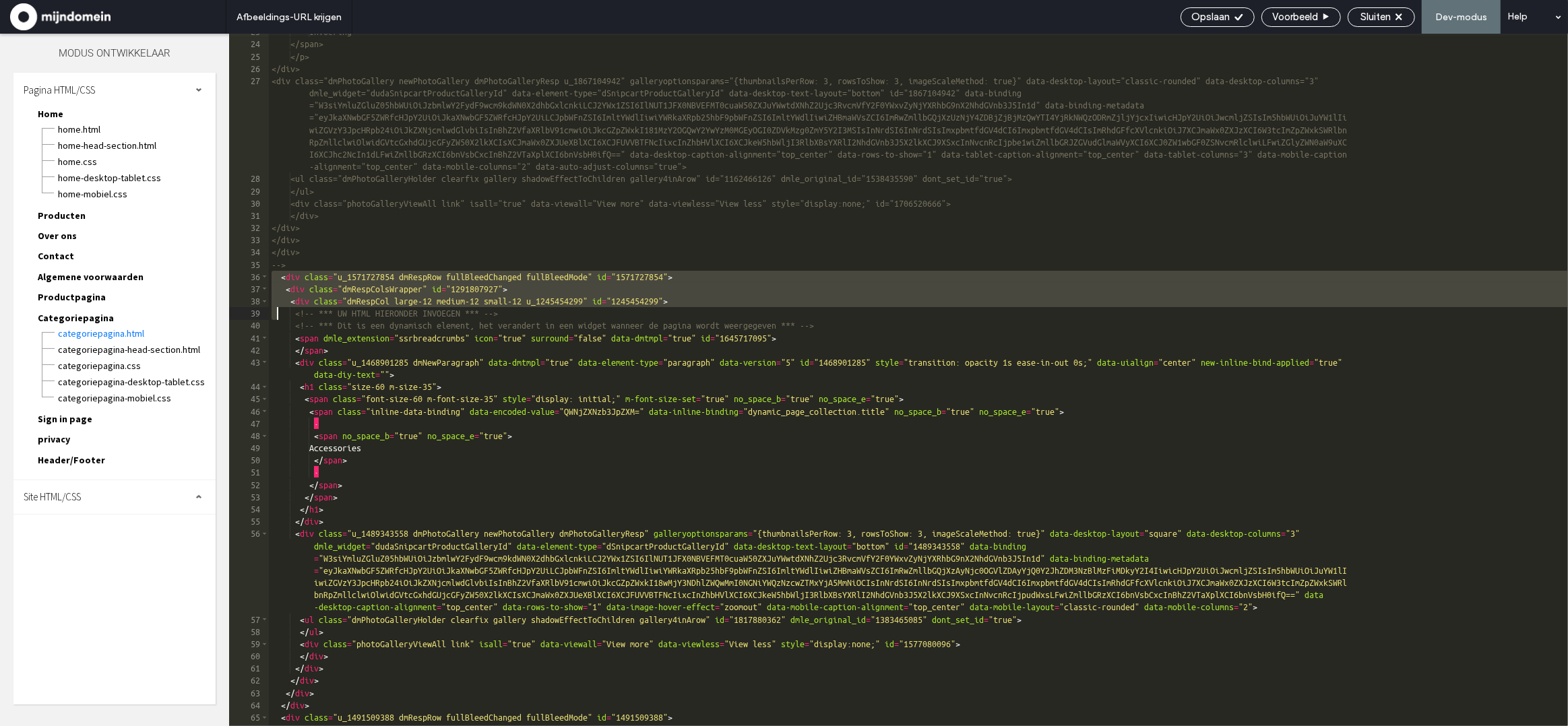
drag, startPoint x: 274, startPoint y: 281, endPoint x: 275, endPoint y: 310, distance: 29.0
click at [275, 310] on div "Invoering </span> </p> </div> <div class="dmPhotoGallery newPhotoGallery dmPhot…" at bounding box center [918, 384] width 1299 height 717
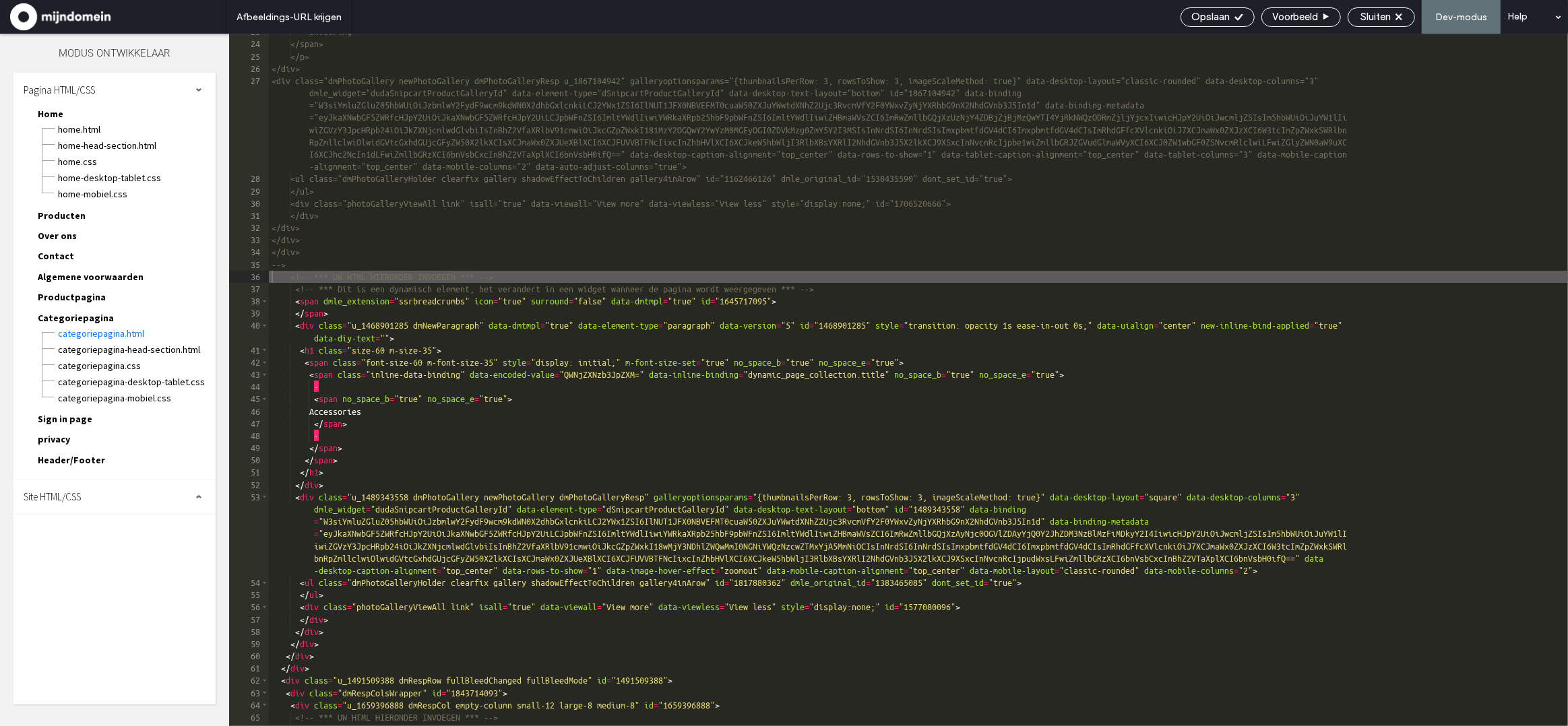
drag, startPoint x: 1227, startPoint y: 15, endPoint x: 1280, endPoint y: 79, distance: 83.1
click at [1227, 15] on span "Opslaan" at bounding box center [1210, 17] width 39 height 12
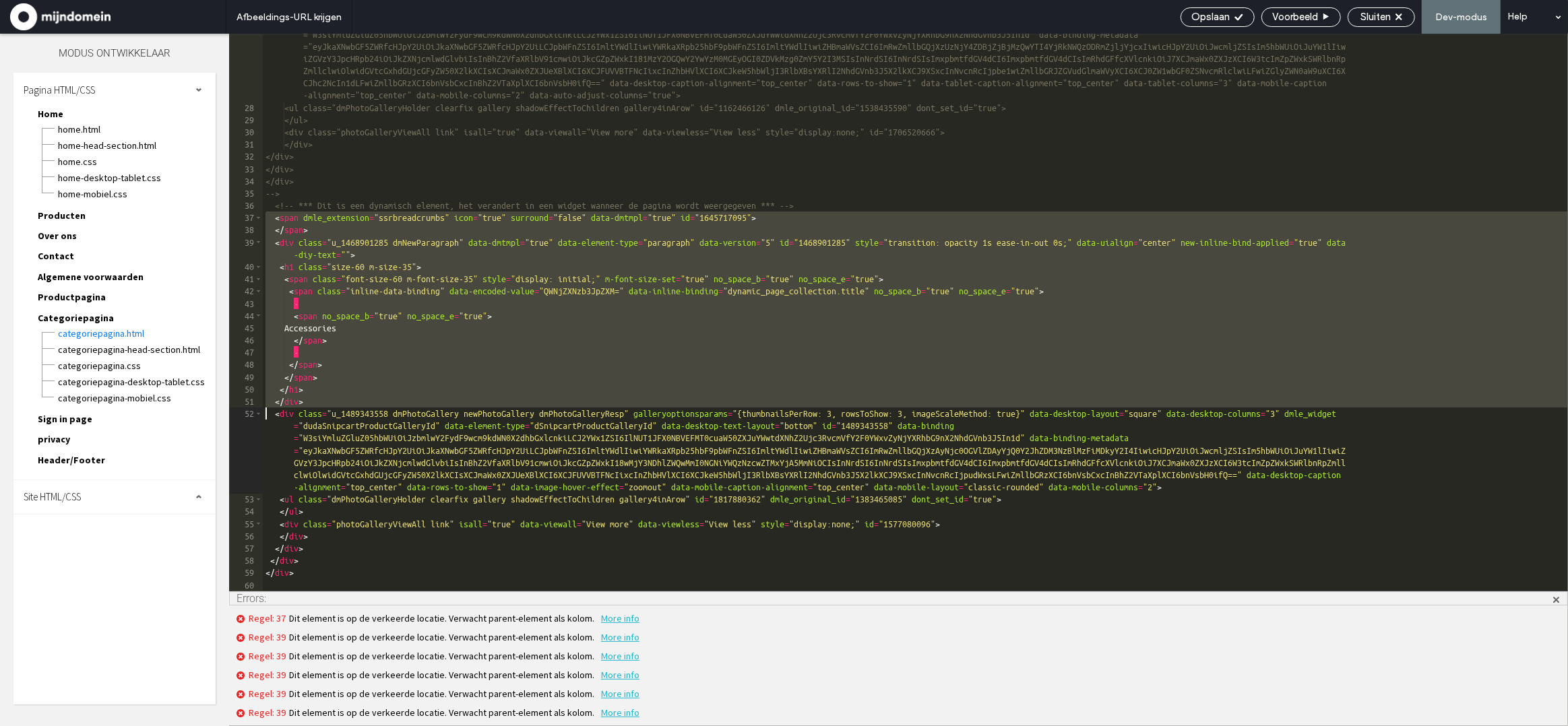
drag, startPoint x: 266, startPoint y: 222, endPoint x: 252, endPoint y: 407, distance: 185.5
click at [253, 411] on div "** 27 28 29 30 31 32 33 34 35 36 37 38 39 40 41 42 43 44 45 46 47 48 49 50 51 5…" at bounding box center [899, 312] width 1338 height 557
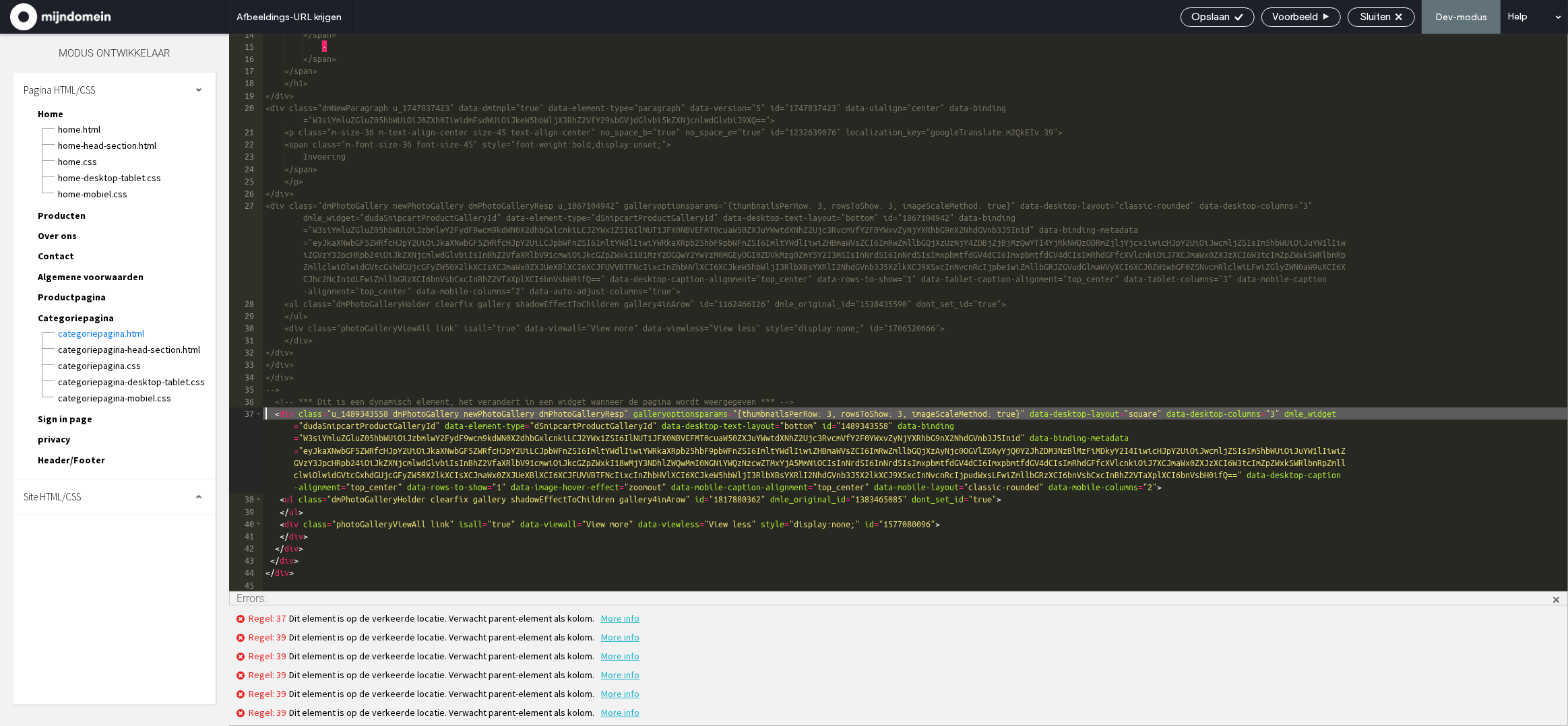
scroll to position [164, 0]
click at [1193, 25] on div "Opslaan" at bounding box center [1218, 17] width 74 height 19
click at [1212, 17] on span "Opslaan" at bounding box center [1210, 17] width 39 height 12
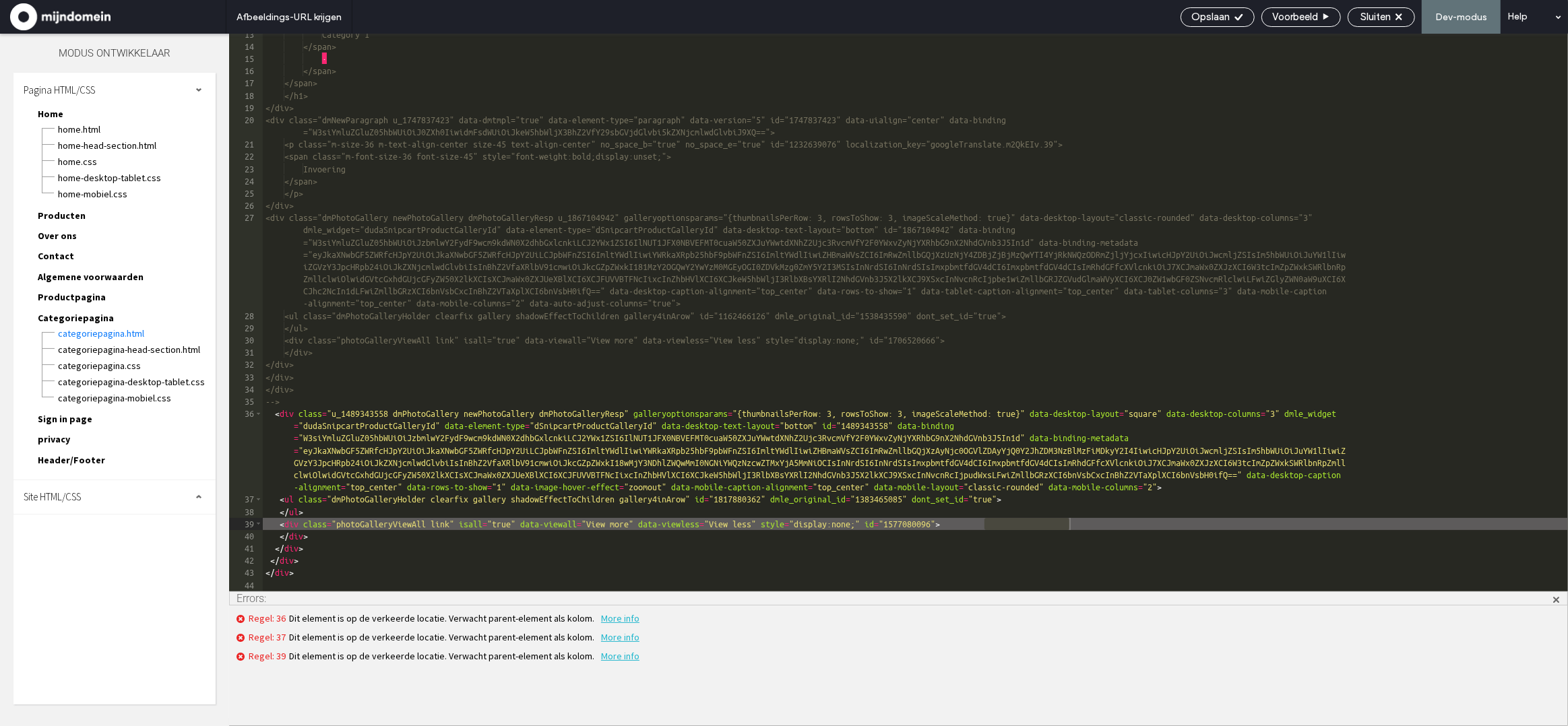
scroll to position [152, 0]
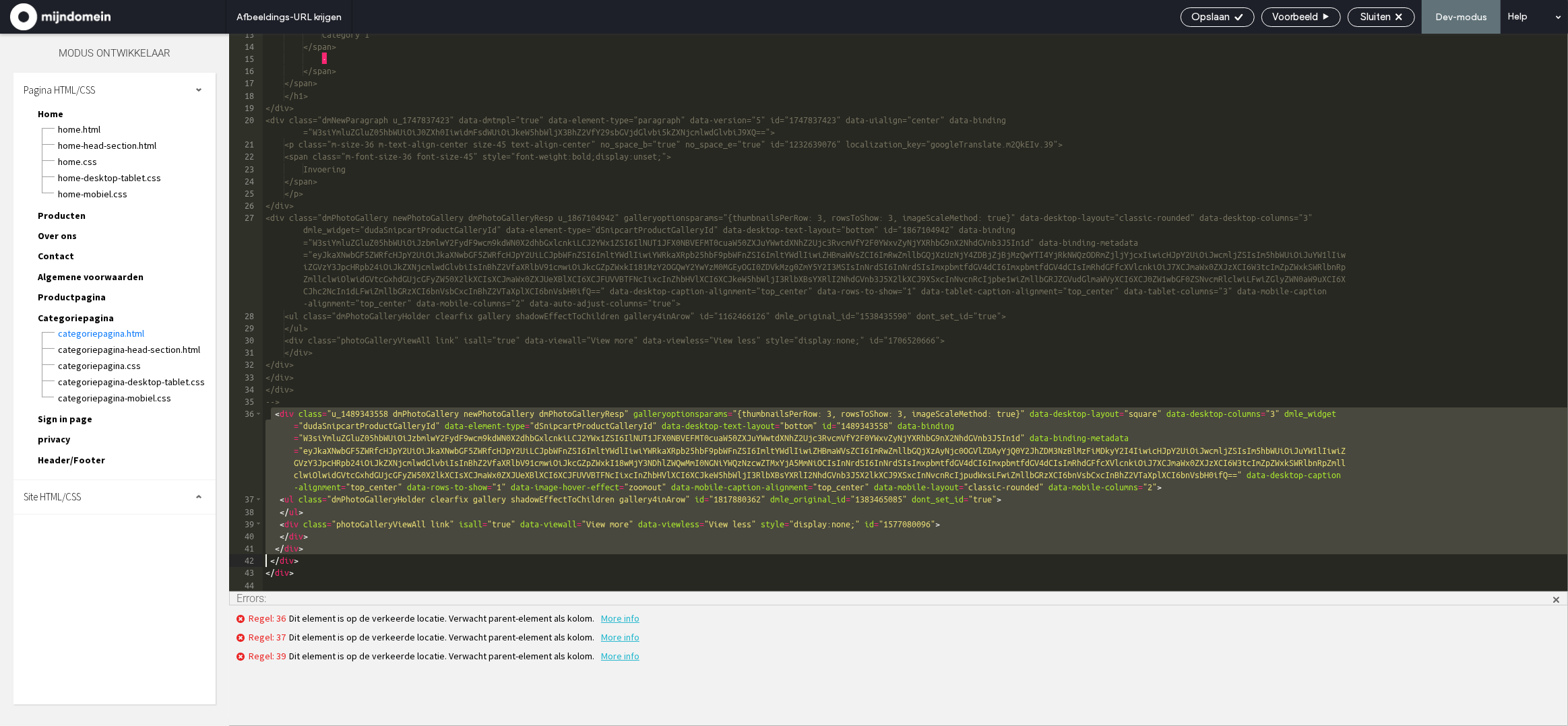
drag, startPoint x: 272, startPoint y: 418, endPoint x: 262, endPoint y: 554, distance: 136.4
click at [262, 556] on div "** 13 14 15 16 17 18 19 20 21 22 23 24 25 26 27 28 29 30 31 32 33 34 35 36 37 3…" at bounding box center [899, 312] width 1338 height 557
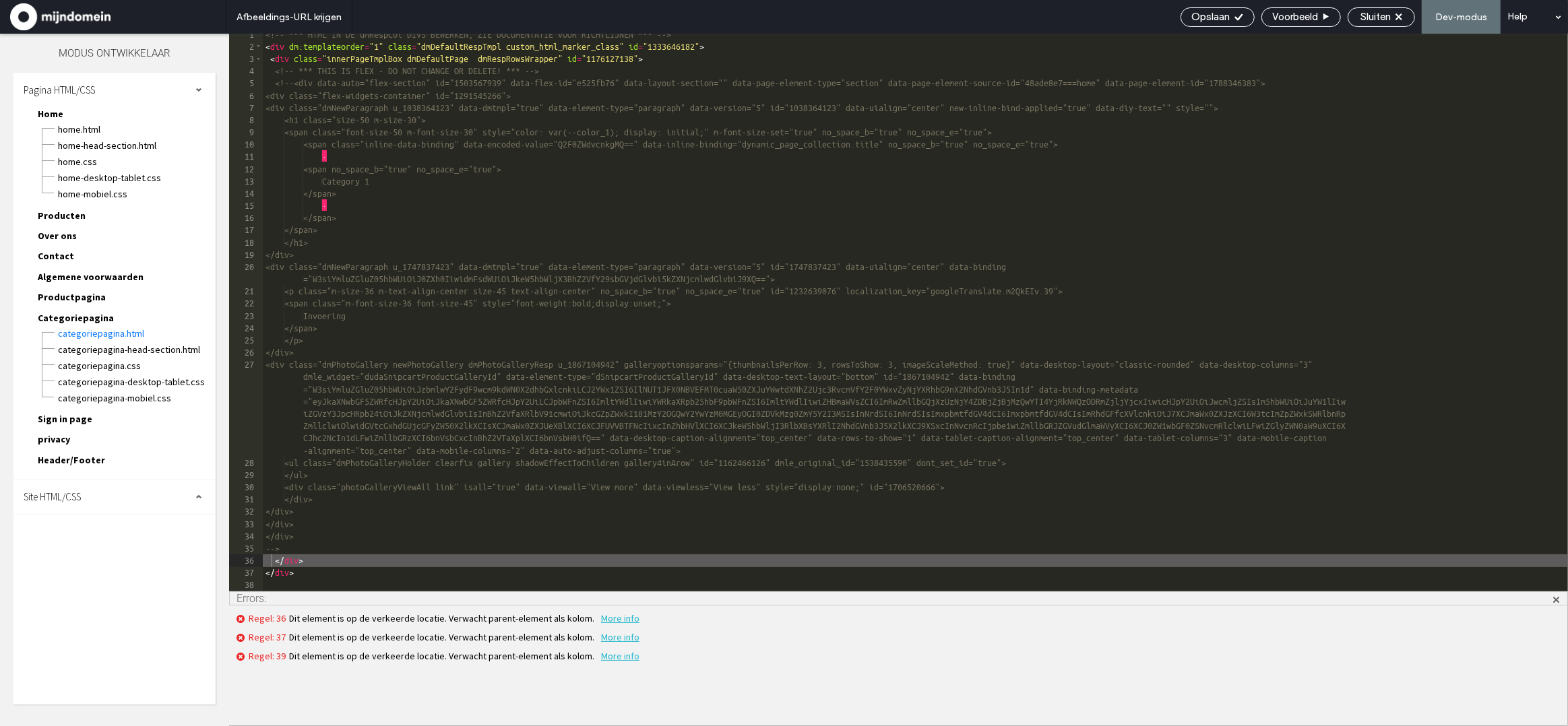
click at [1221, 20] on span "Opslaan" at bounding box center [1210, 17] width 39 height 12
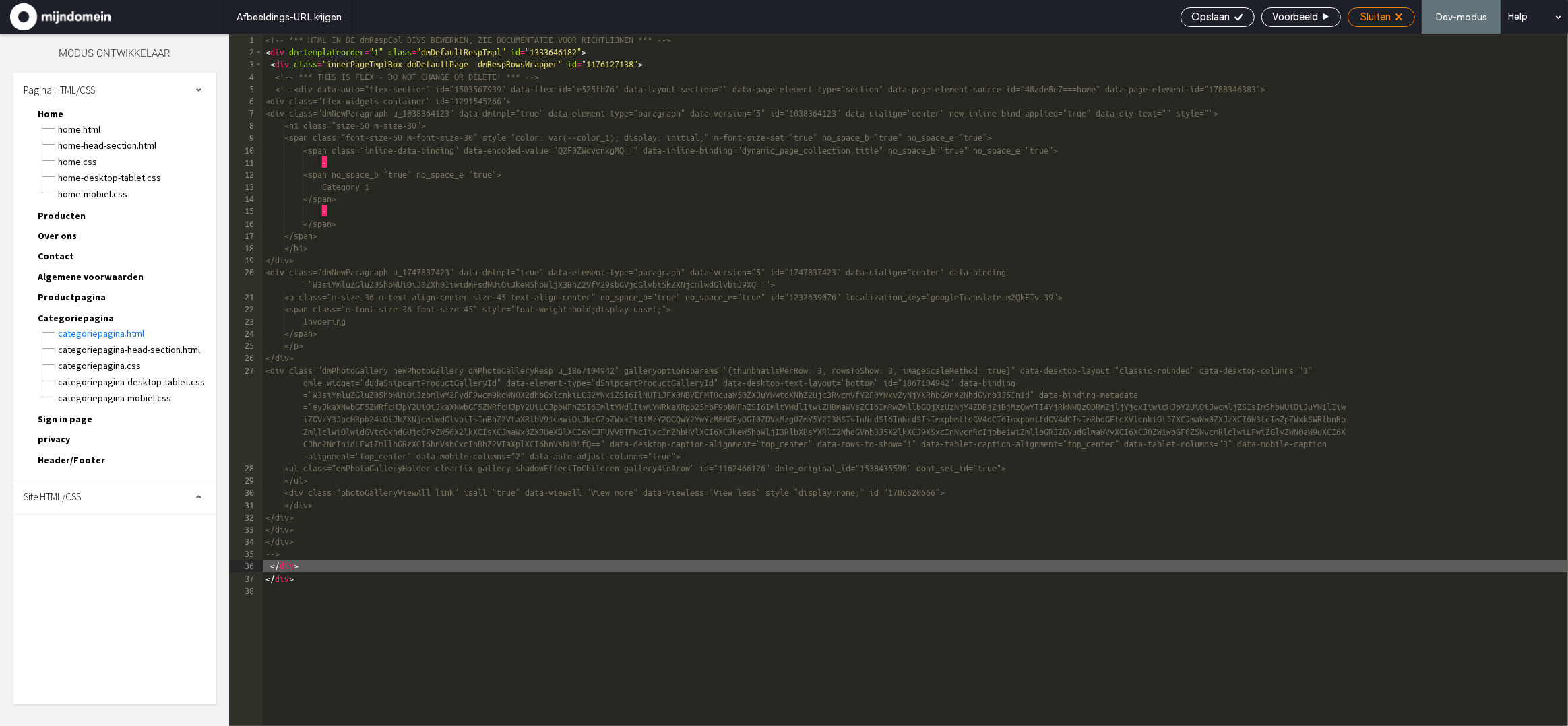
click at [1396, 18] on div "Sluiten" at bounding box center [1382, 17] width 66 height 12
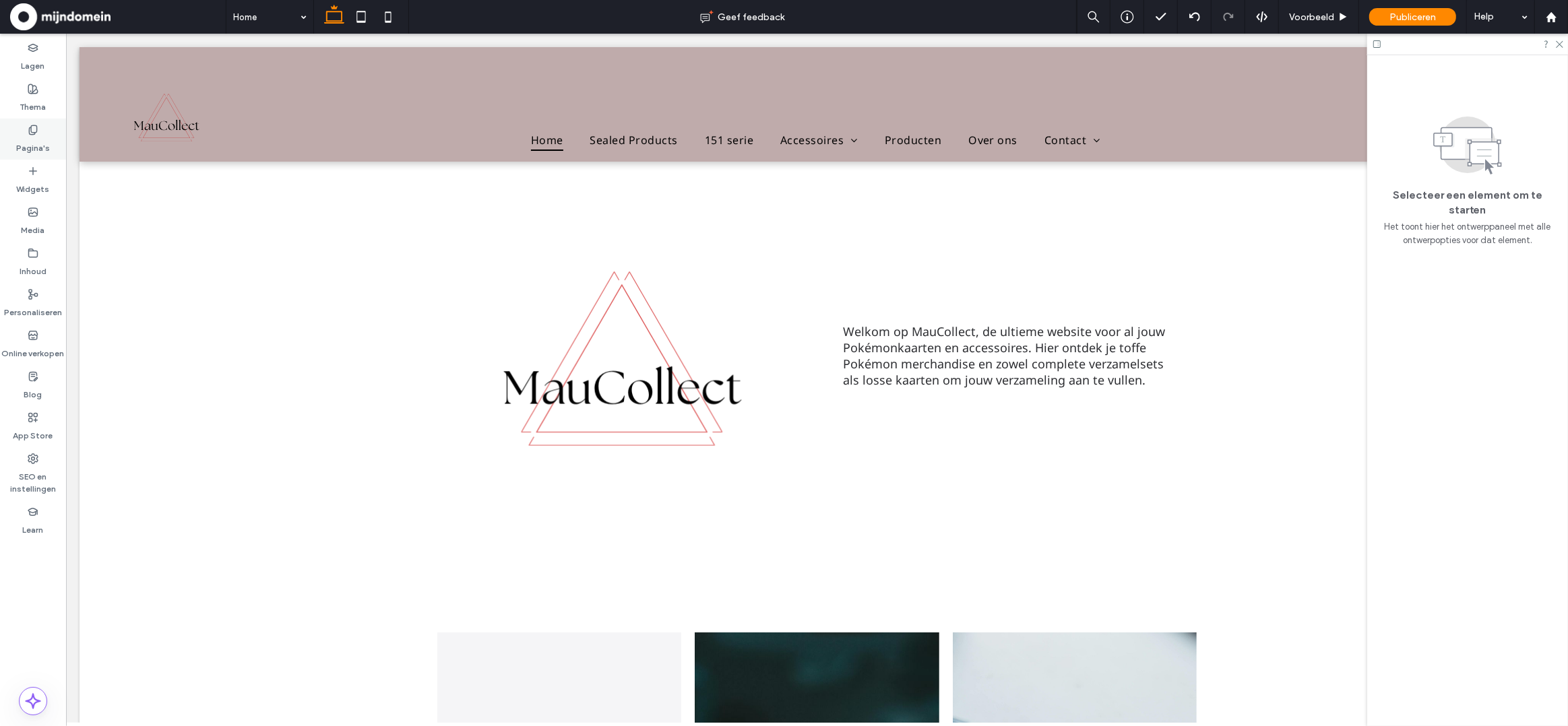
click at [32, 127] on icon at bounding box center [33, 130] width 11 height 11
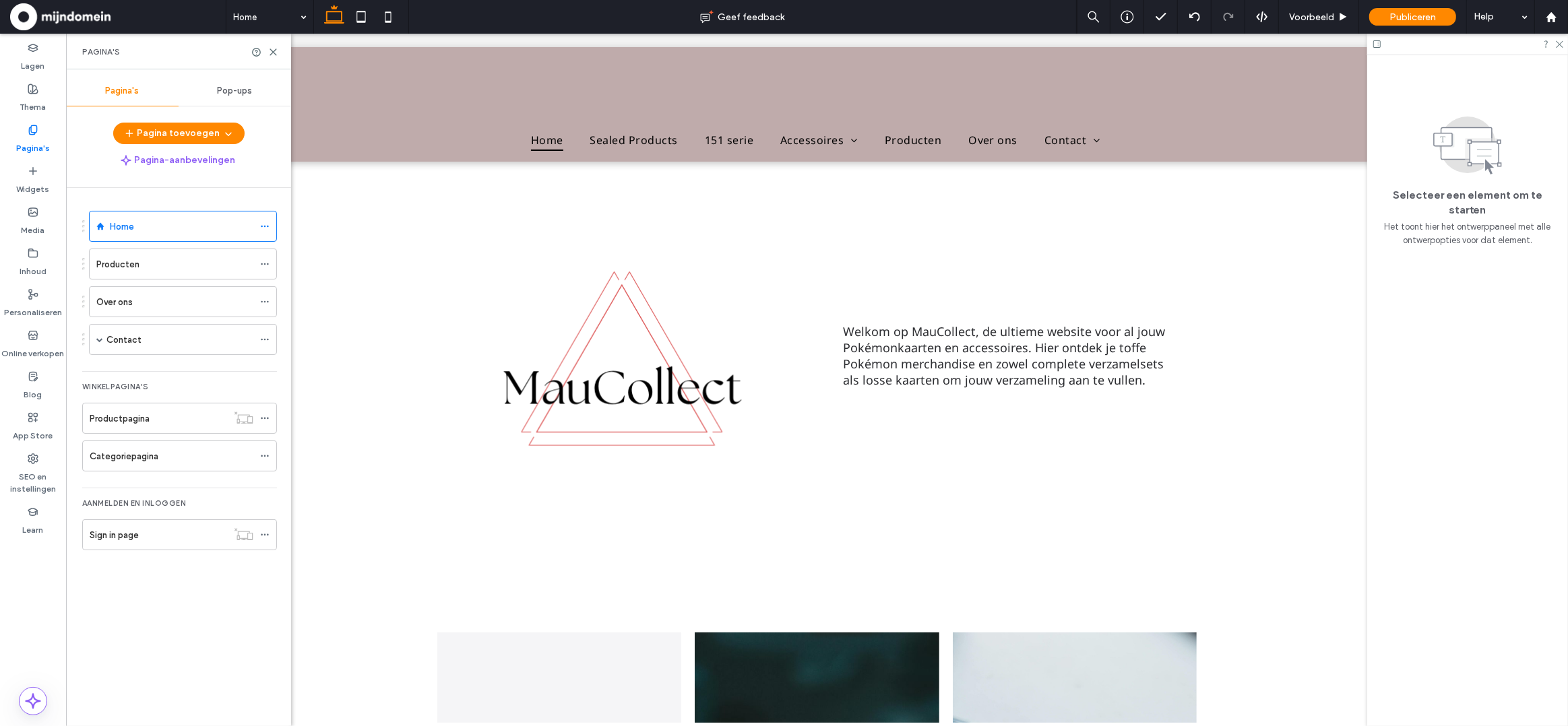
click at [156, 451] on label "Categoriepagina" at bounding box center [124, 456] width 69 height 24
click at [274, 54] on icon at bounding box center [273, 52] width 10 height 10
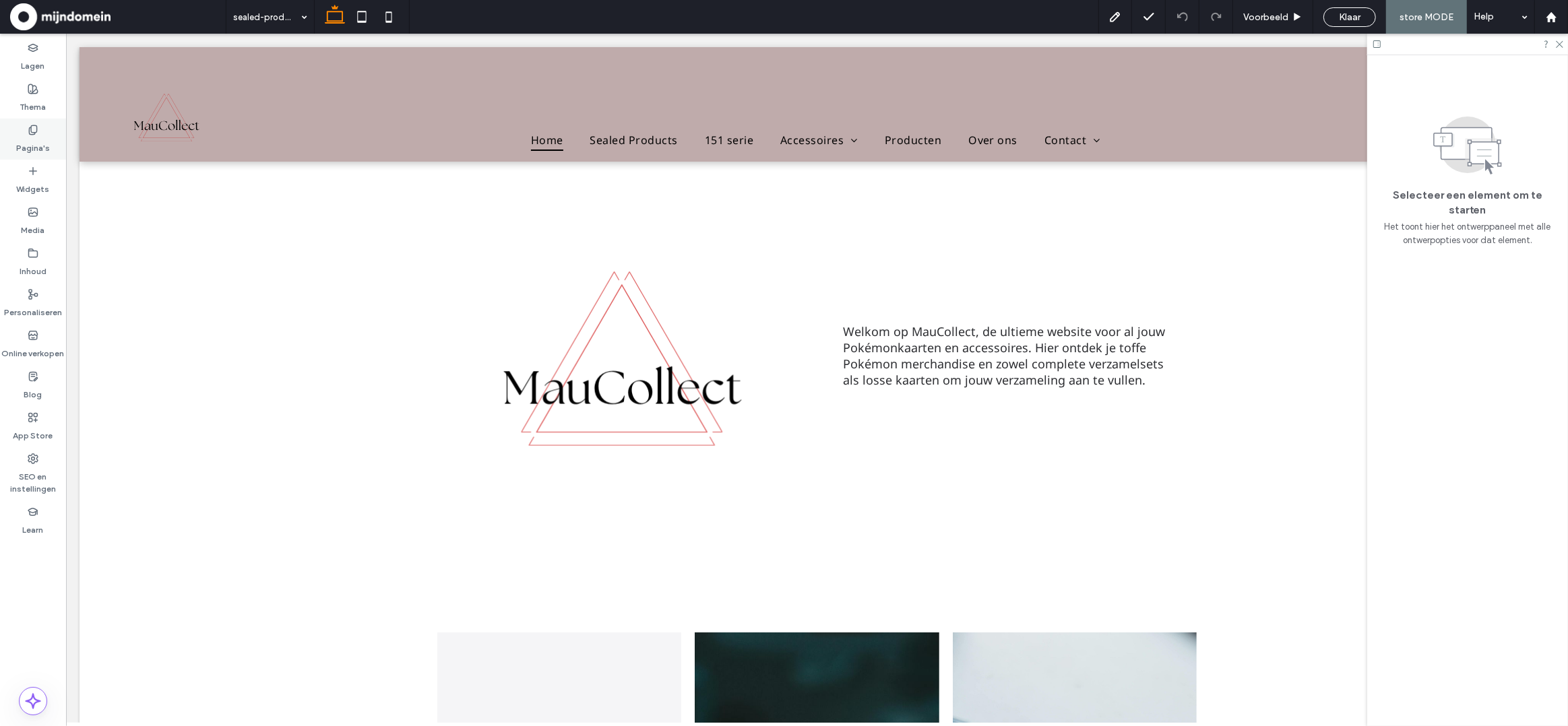
click at [30, 141] on label "Pagina's" at bounding box center [33, 145] width 34 height 18
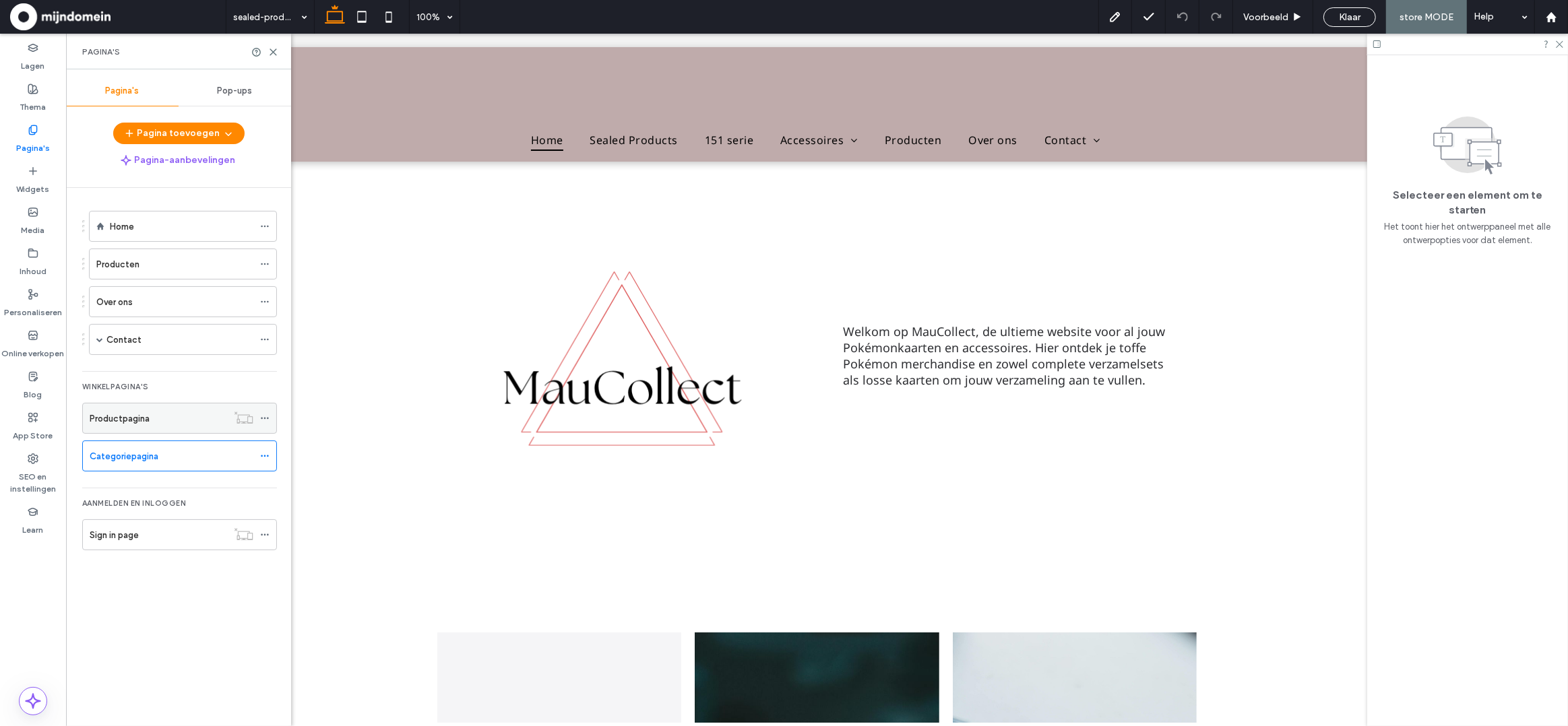
click at [151, 414] on div "Productpagina" at bounding box center [158, 418] width 137 height 14
click at [270, 49] on use at bounding box center [273, 52] width 6 height 6
